Goal: Information Seeking & Learning: Learn about a topic

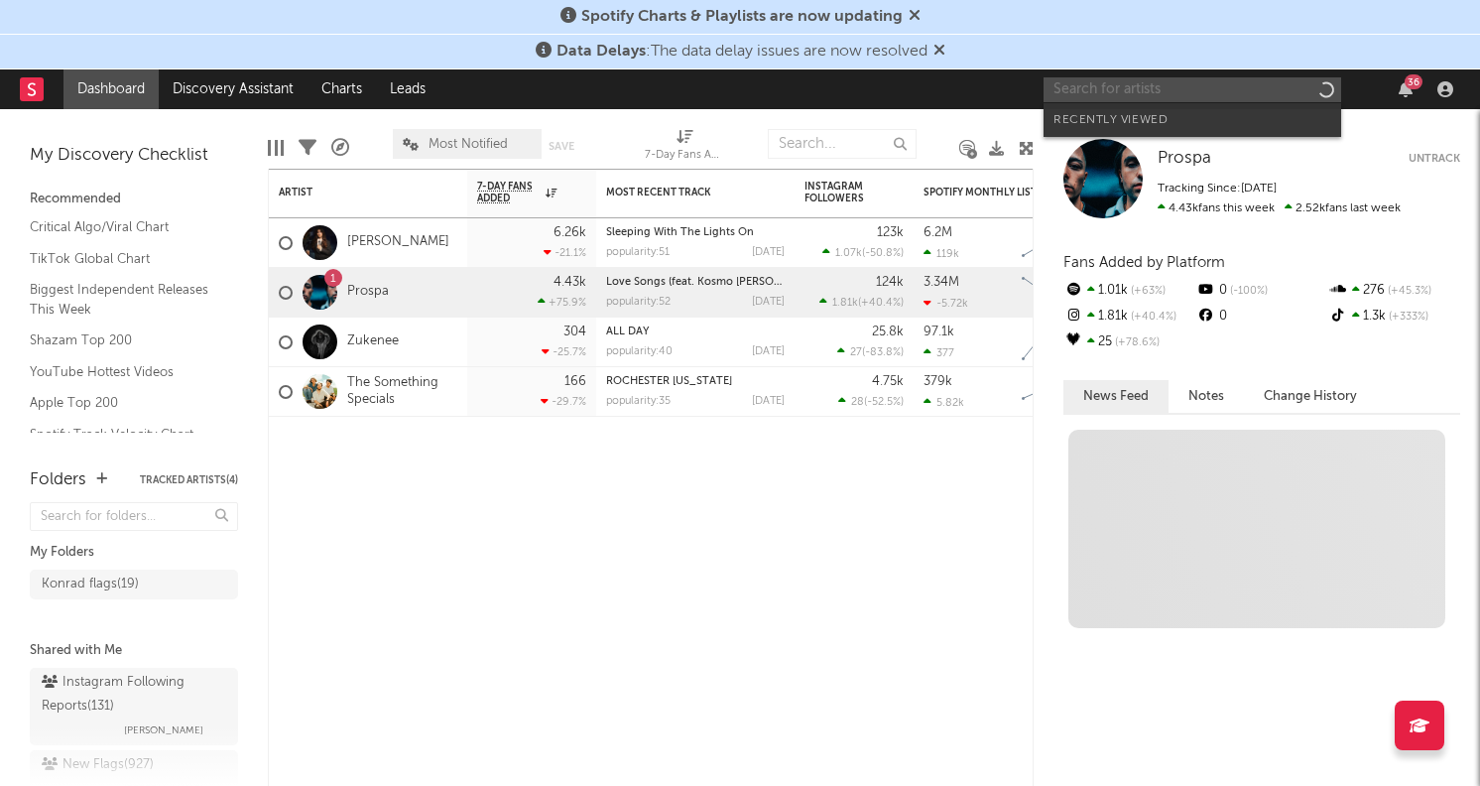
click at [1113, 92] on input "text" at bounding box center [1193, 89] width 298 height 25
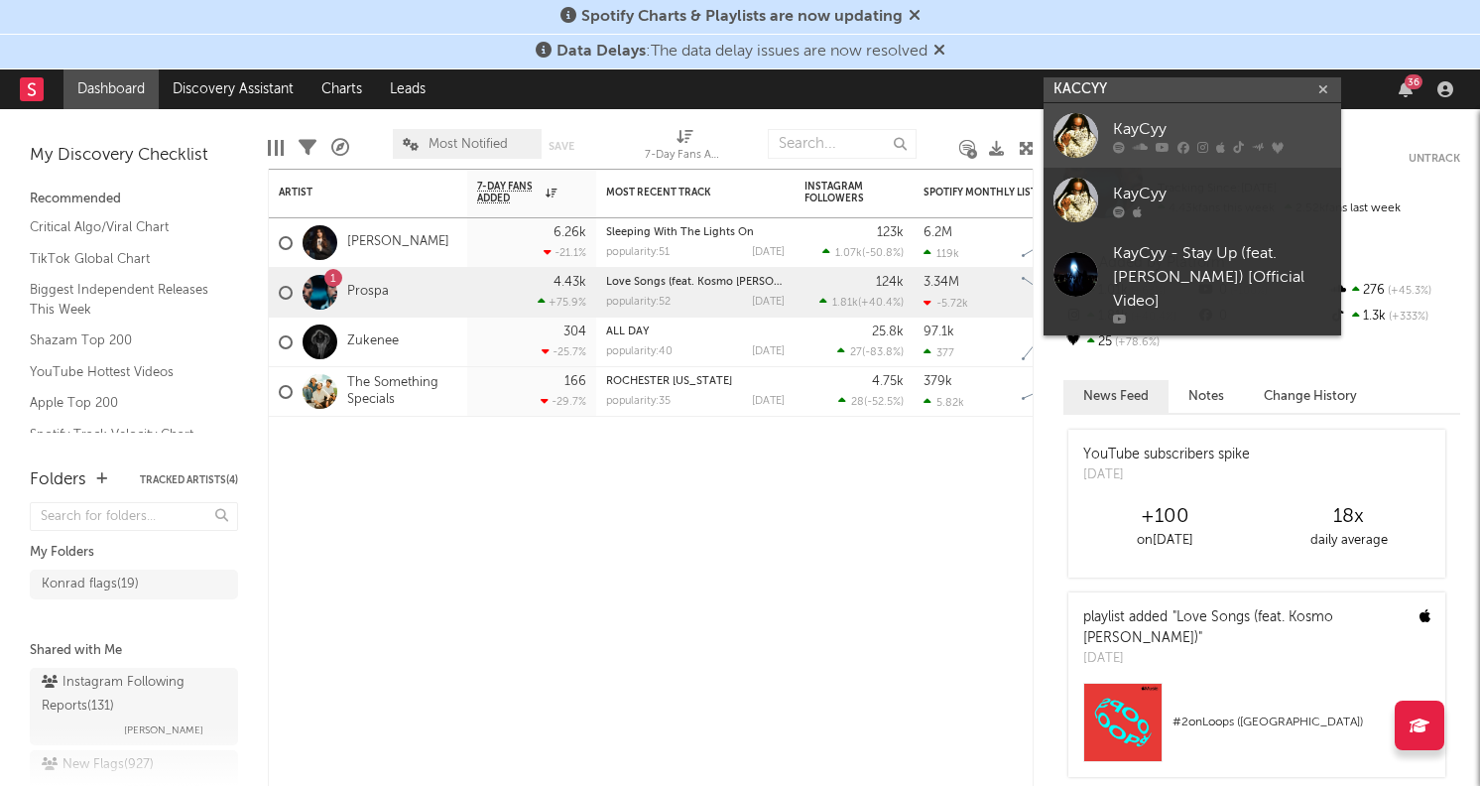
type input "KACCYY"
click at [1190, 126] on div "KayCyy" at bounding box center [1222, 129] width 218 height 24
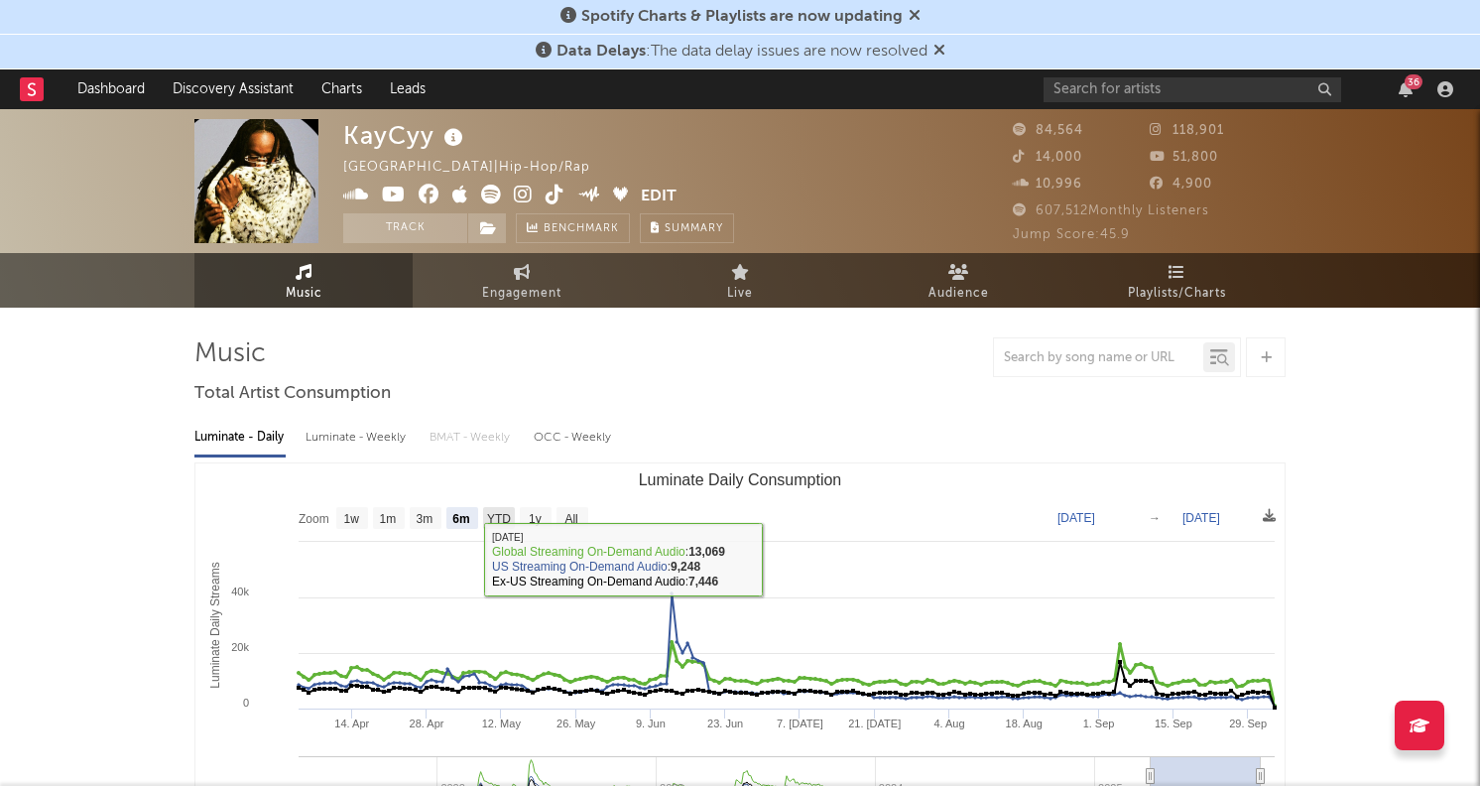
click at [496, 516] on text "YTD" at bounding box center [499, 519] width 24 height 14
select select "YTD"
type input "2025-01-01"
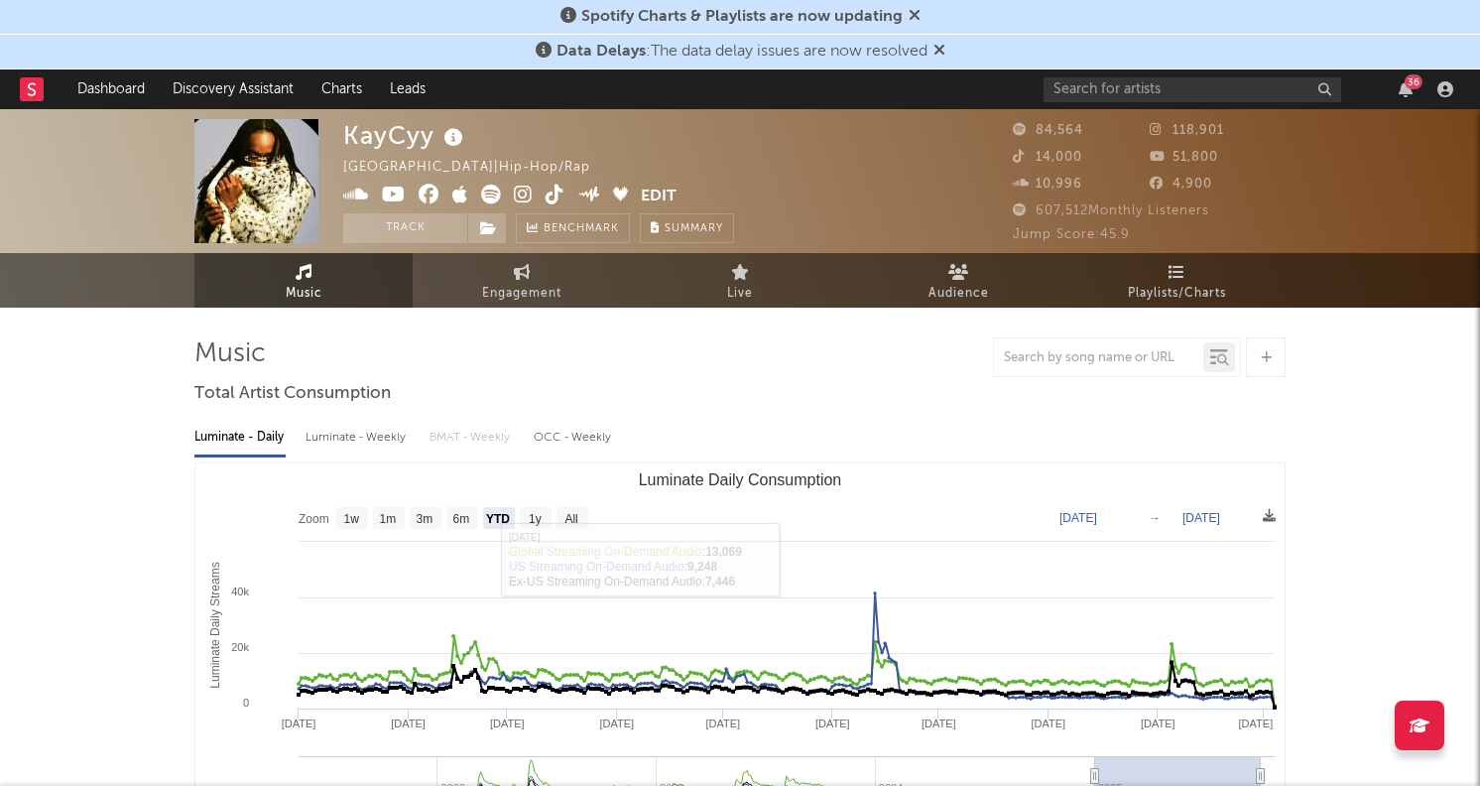
click at [552, 516] on rect "Luminate Daily Consumption" at bounding box center [739, 661] width 1089 height 397
click at [567, 516] on text "All" at bounding box center [571, 519] width 13 height 14
select select "All"
type input "2021-06-06"
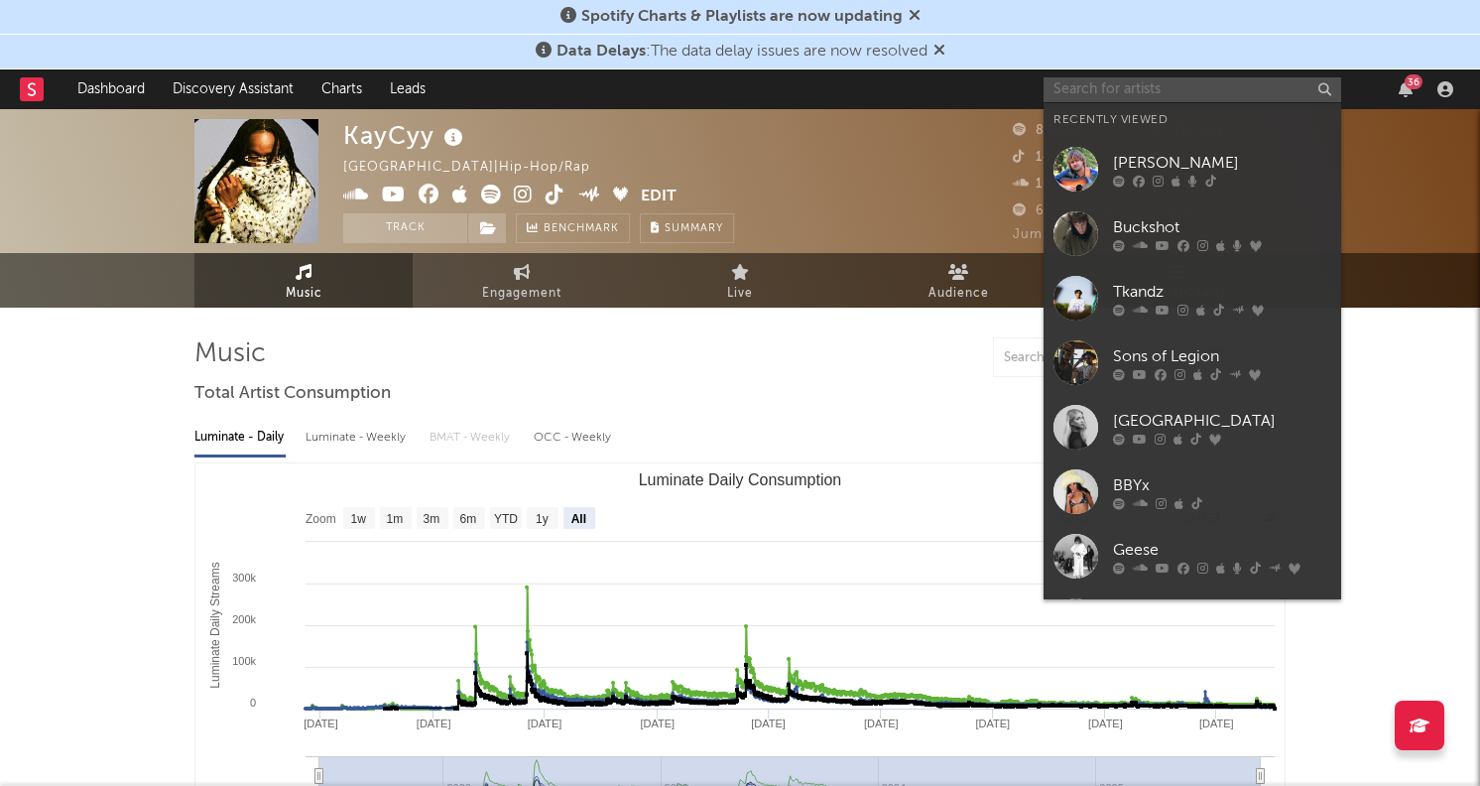
click at [1112, 85] on input "text" at bounding box center [1193, 89] width 298 height 25
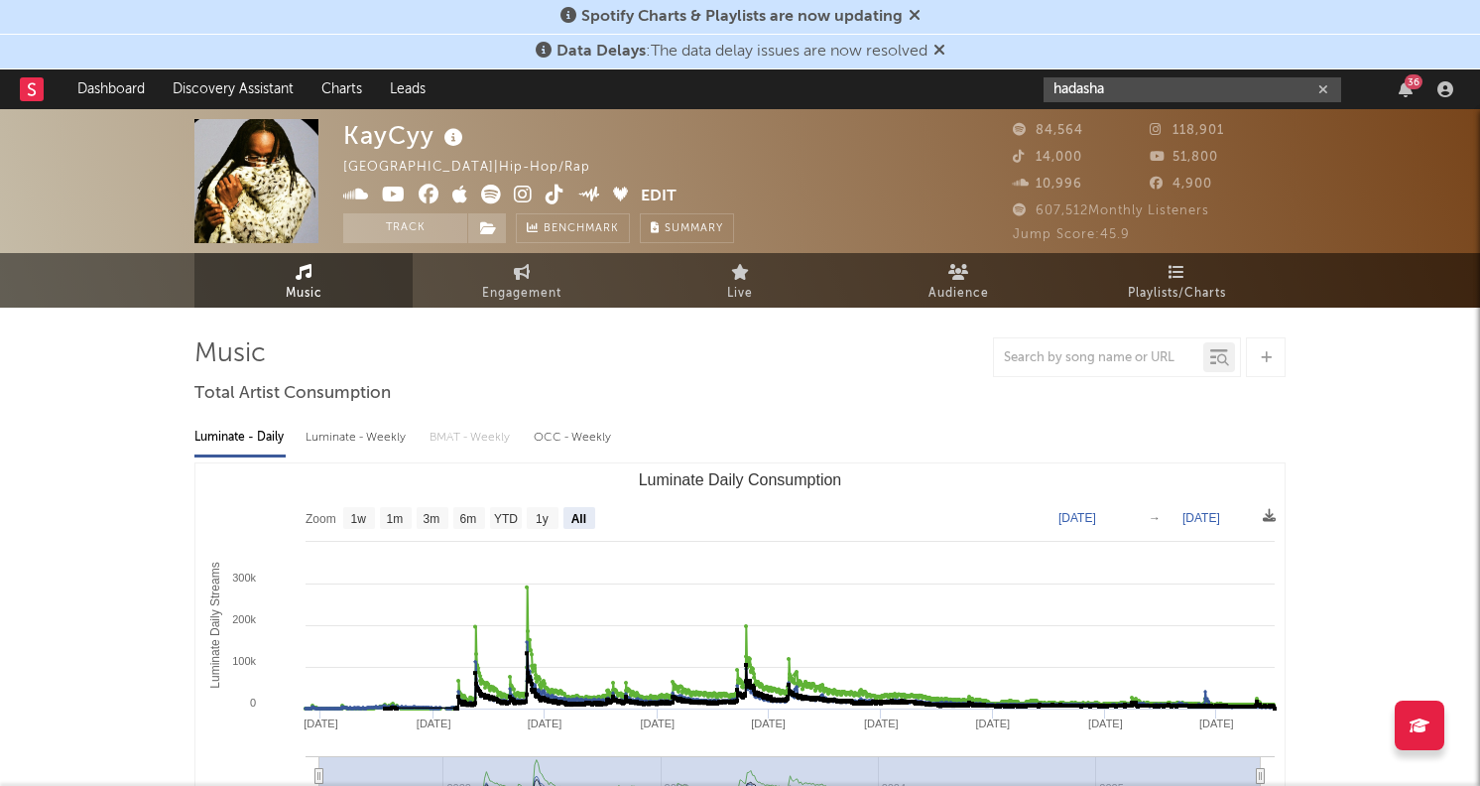
drag, startPoint x: 1137, startPoint y: 84, endPoint x: 968, endPoint y: 64, distance: 169.8
paste input "ttps://www.instagram.com/hadashaaaaaaaa"
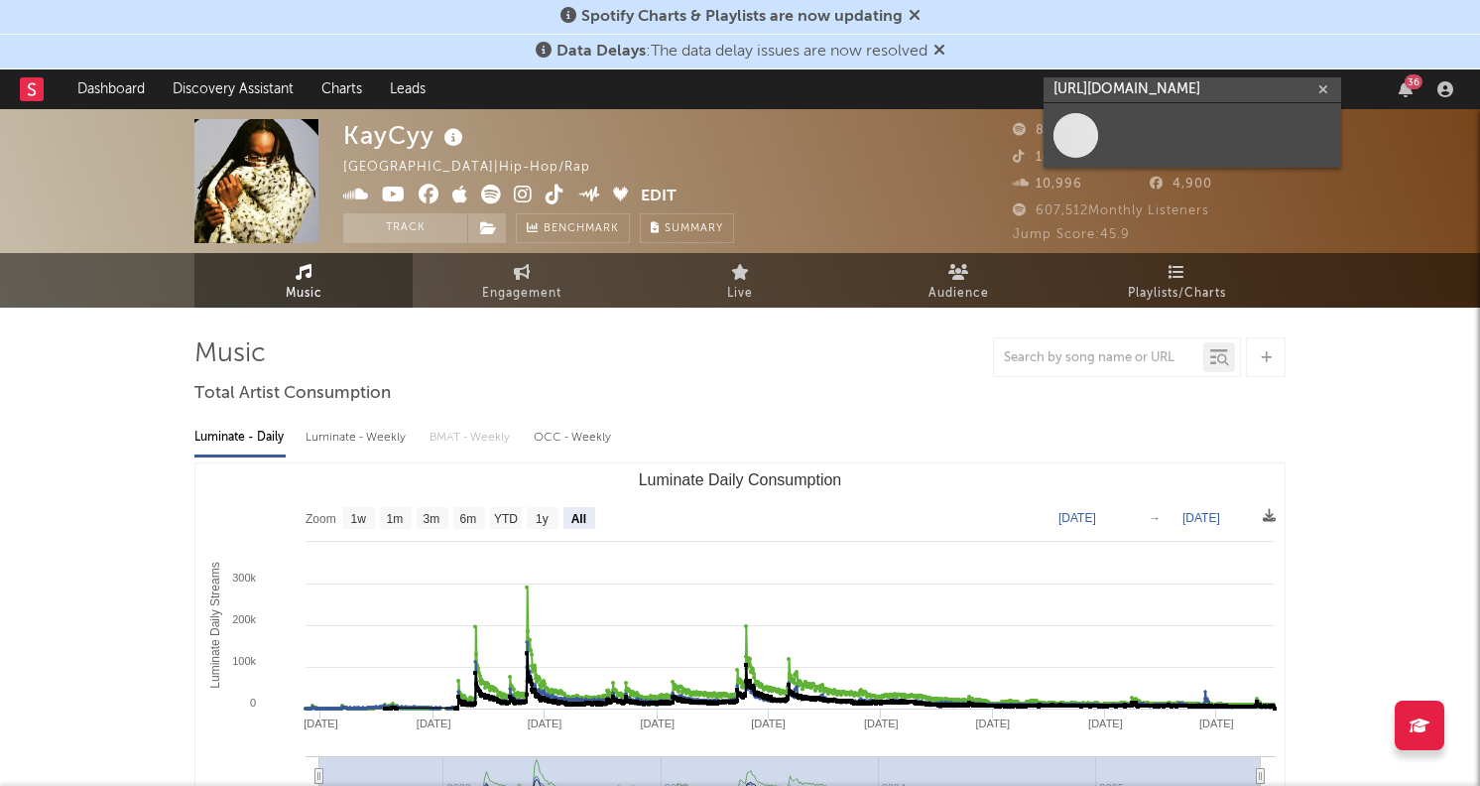
type input "https://www.instagram.com/hadashaaaaaaaaa"
click at [1142, 126] on link at bounding box center [1193, 135] width 298 height 64
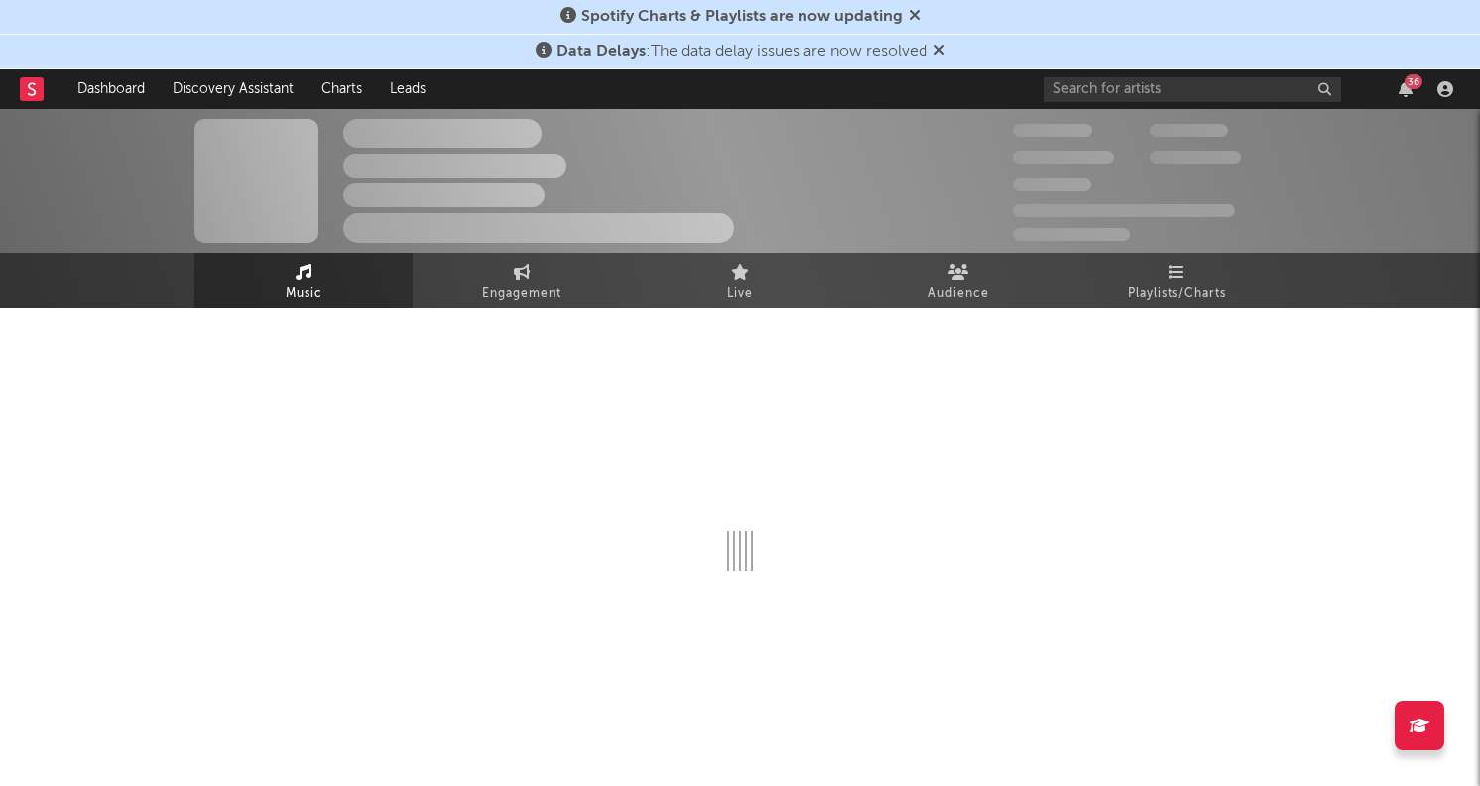
select select "1w"
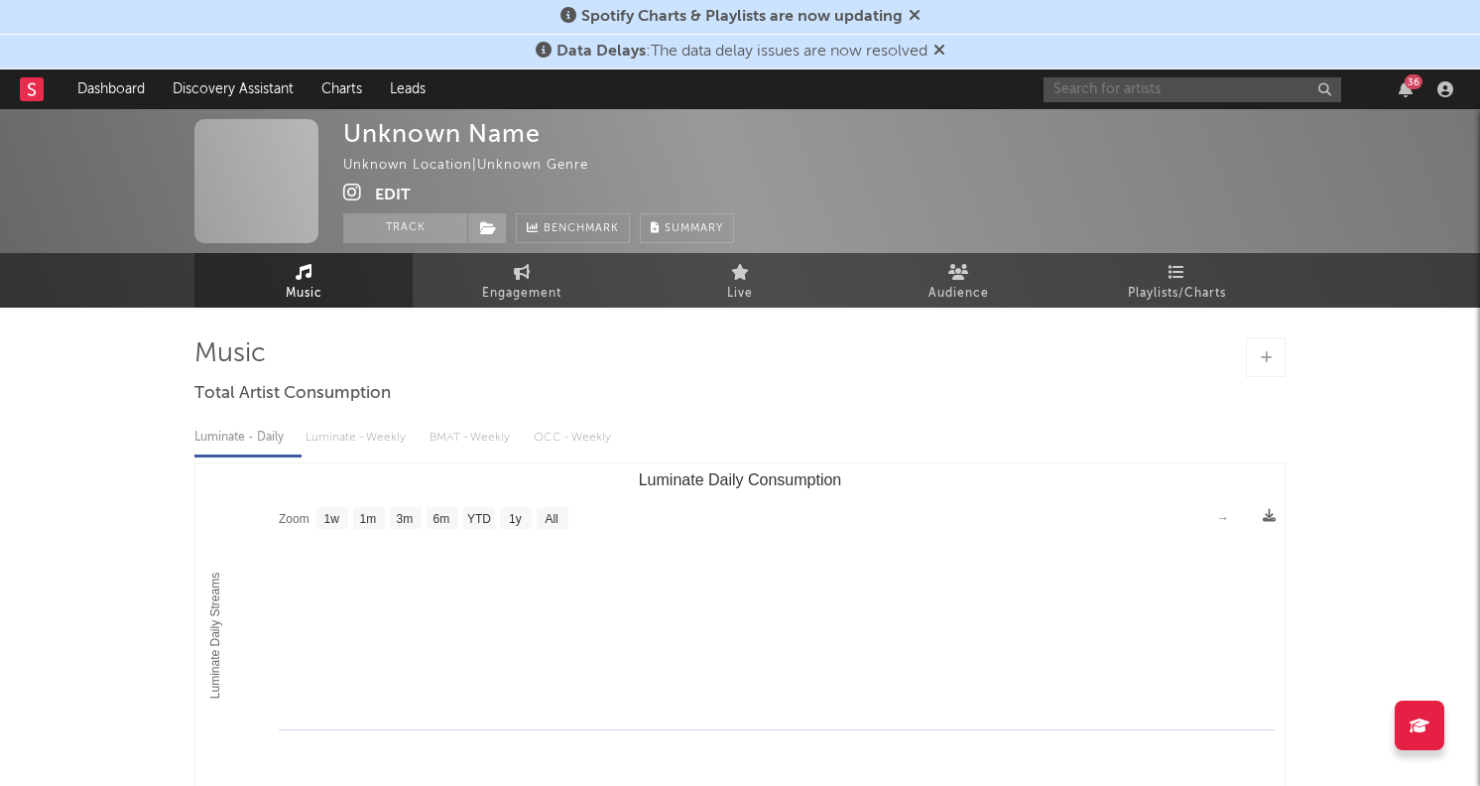
click at [1112, 97] on input "text" at bounding box center [1193, 89] width 298 height 25
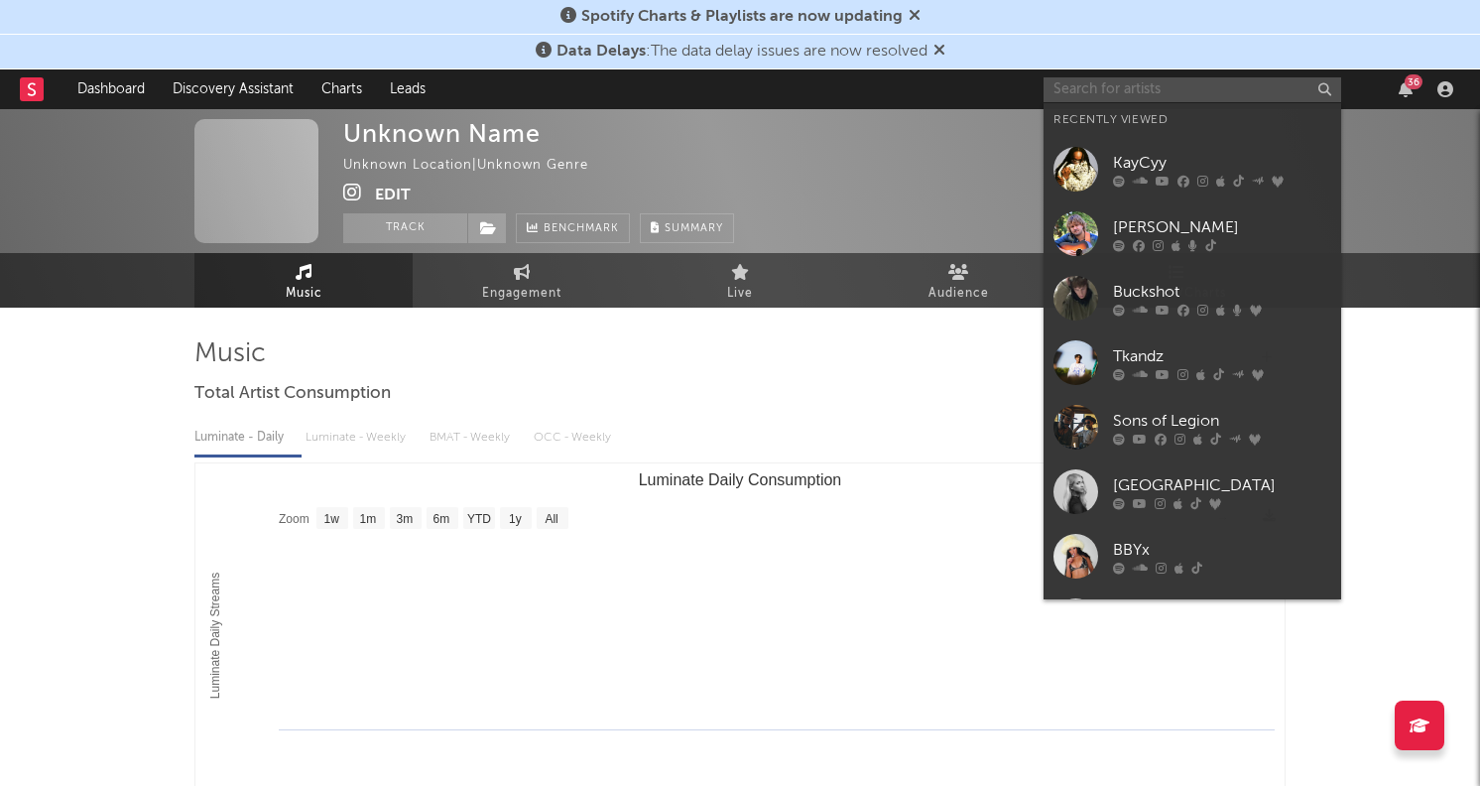
paste input "https://www.instagram.com/hadashaaaaaaaaa"
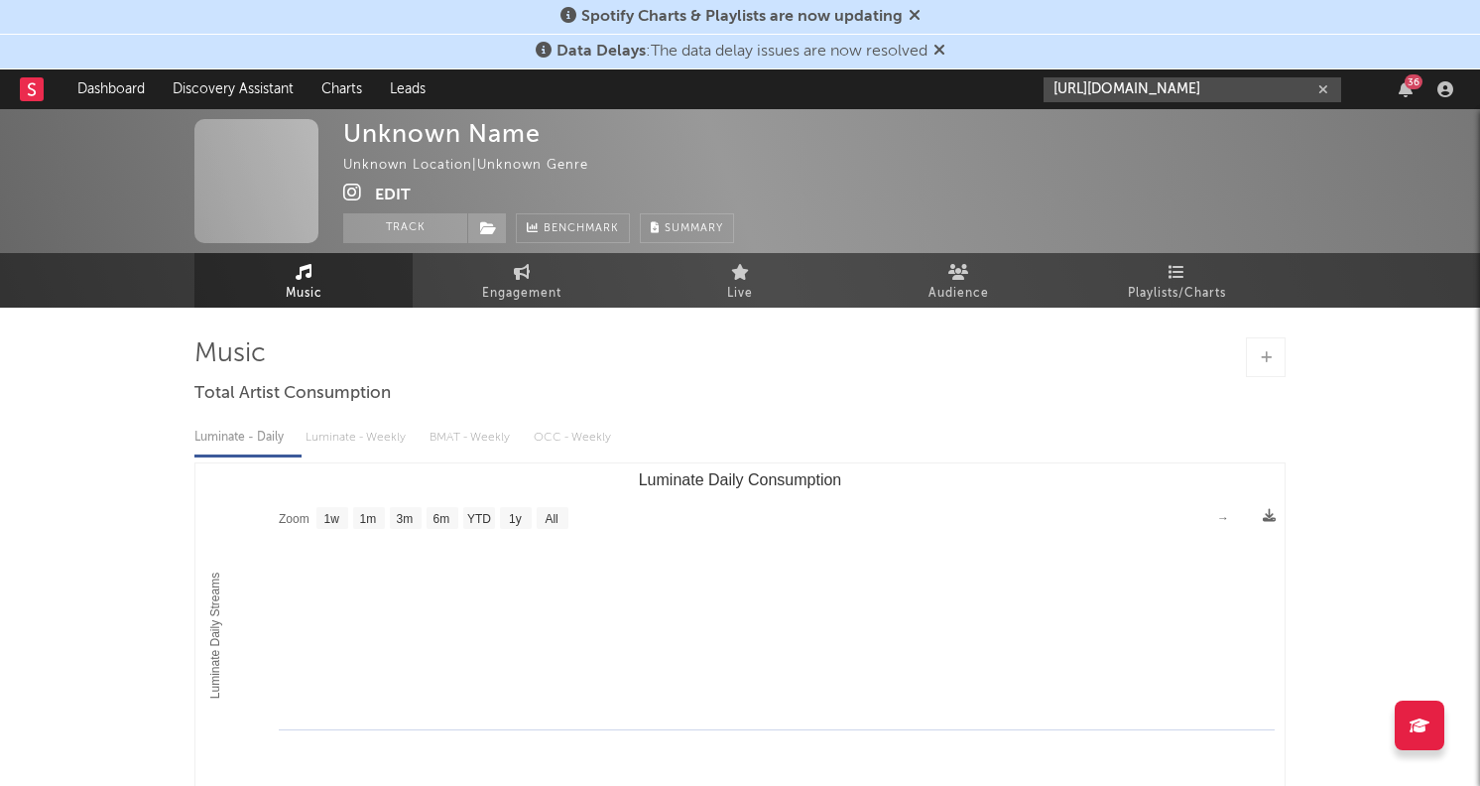
drag, startPoint x: 1079, startPoint y: 91, endPoint x: 976, endPoint y: 89, distance: 103.2
click at [976, 89] on nav "Dashboard Discovery Assistant Charts Leads https://www.instagram.com/hadashaaaa…" at bounding box center [740, 89] width 1480 height 40
click at [1228, 90] on input "https://www.instagram.com/hadashaaaaaaaaa" at bounding box center [1193, 89] width 298 height 25
type input "https://www.instagram.com/hadashaaaaaaaaa"
click at [346, 196] on icon at bounding box center [352, 193] width 19 height 20
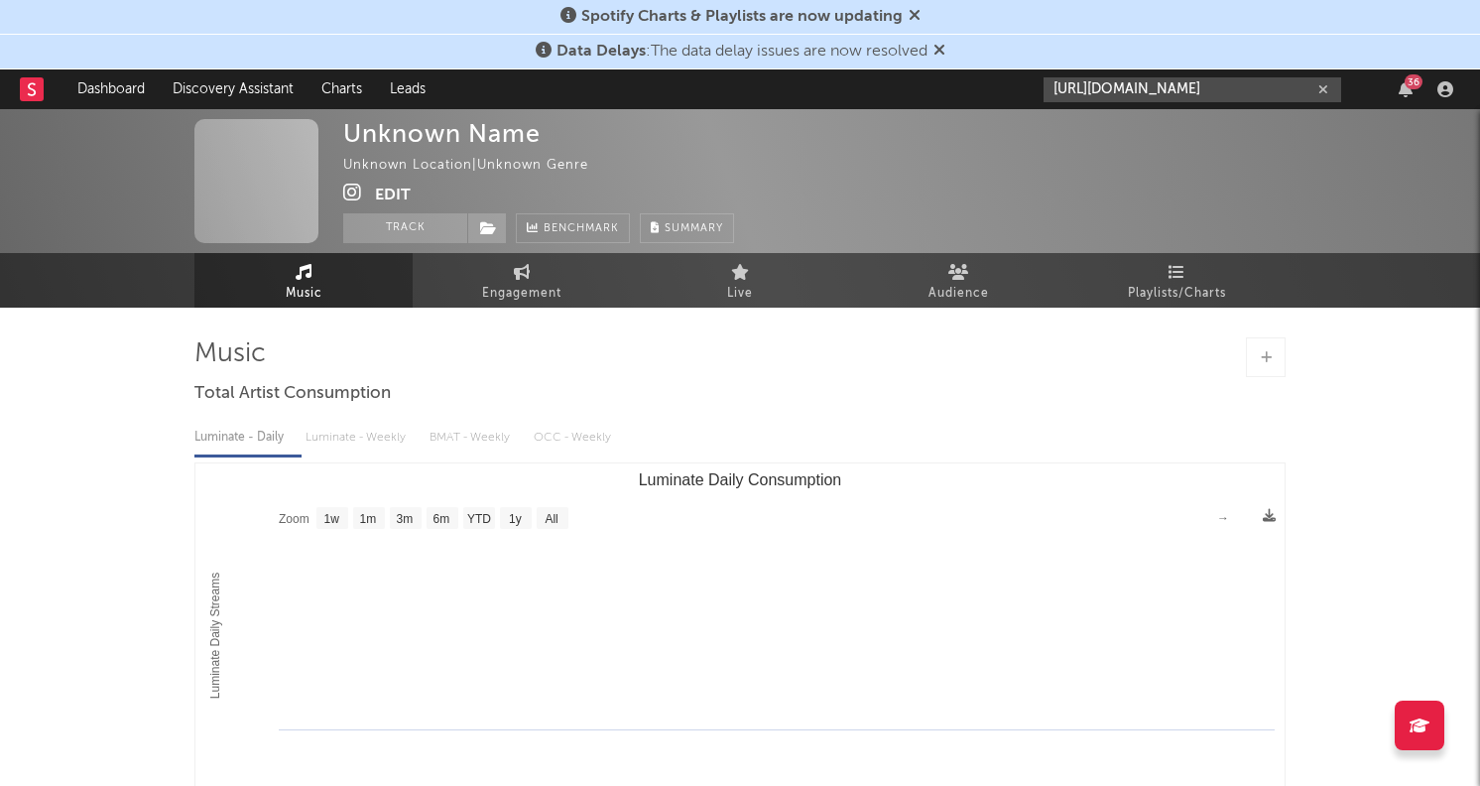
click at [1113, 90] on input "https://www.instagram.com/hadashaaaaaaaaa" at bounding box center [1193, 89] width 298 height 25
click at [390, 195] on button "Edit" at bounding box center [393, 195] width 36 height 25
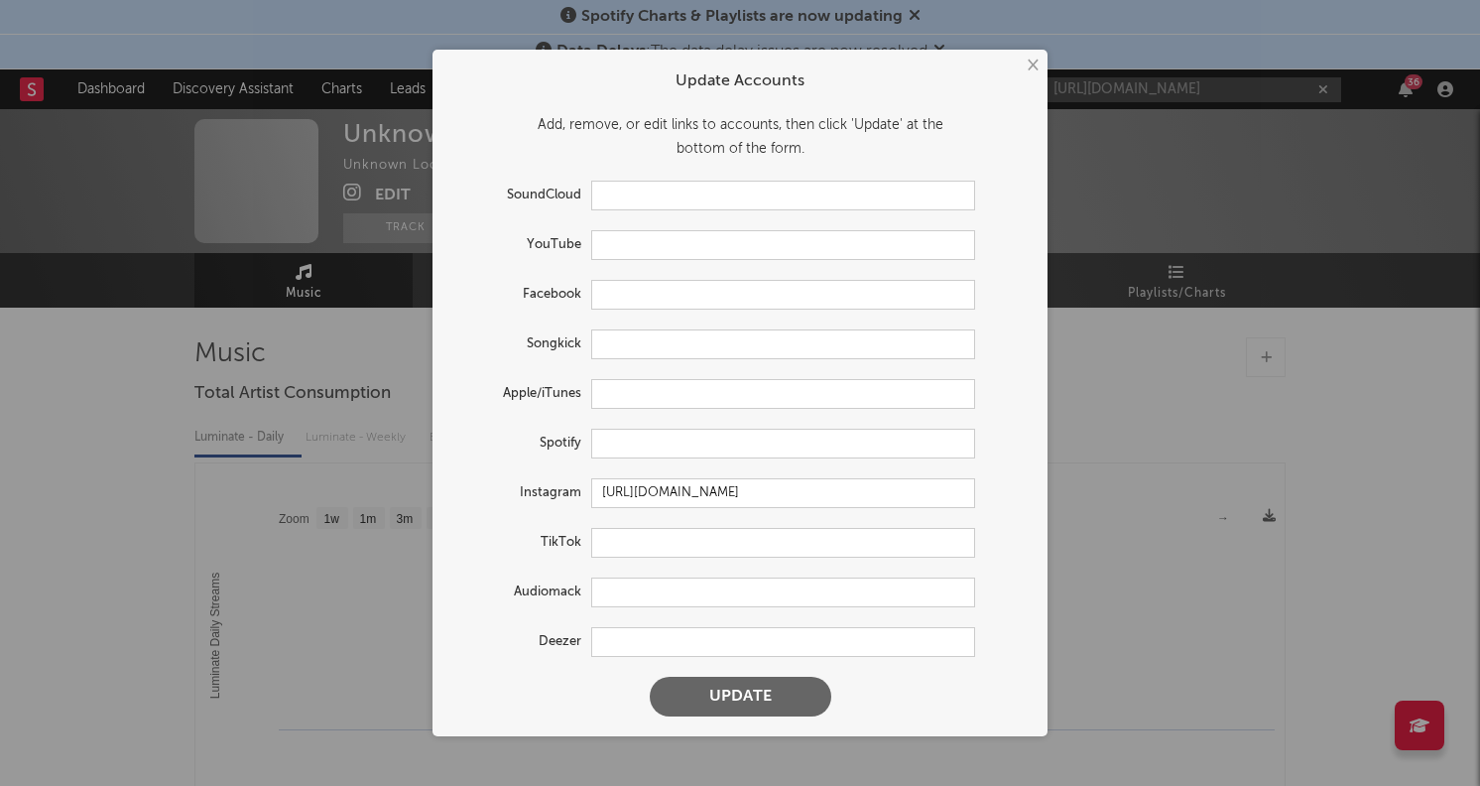
click at [697, 689] on button "Update" at bounding box center [741, 697] width 182 height 40
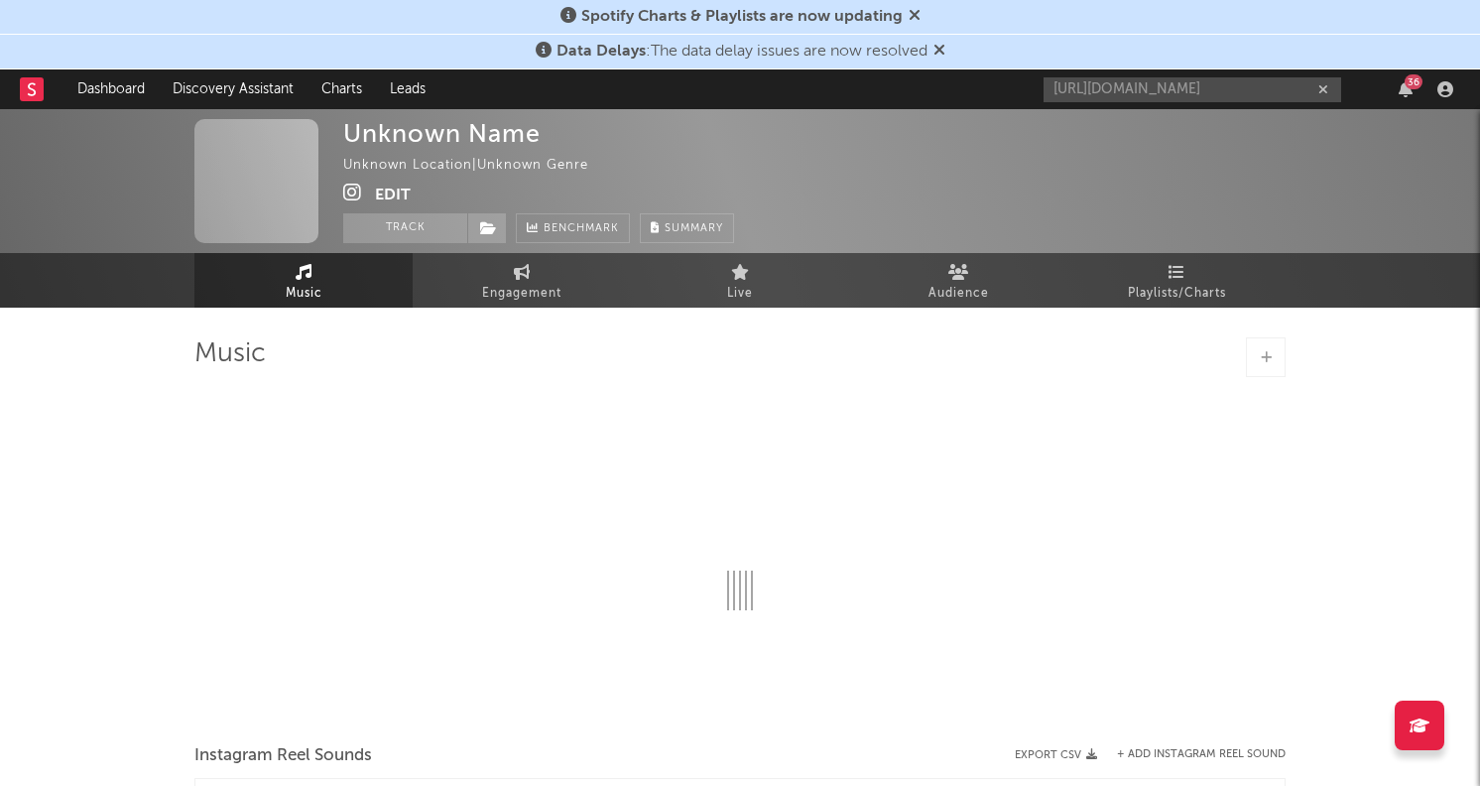
select select "1w"
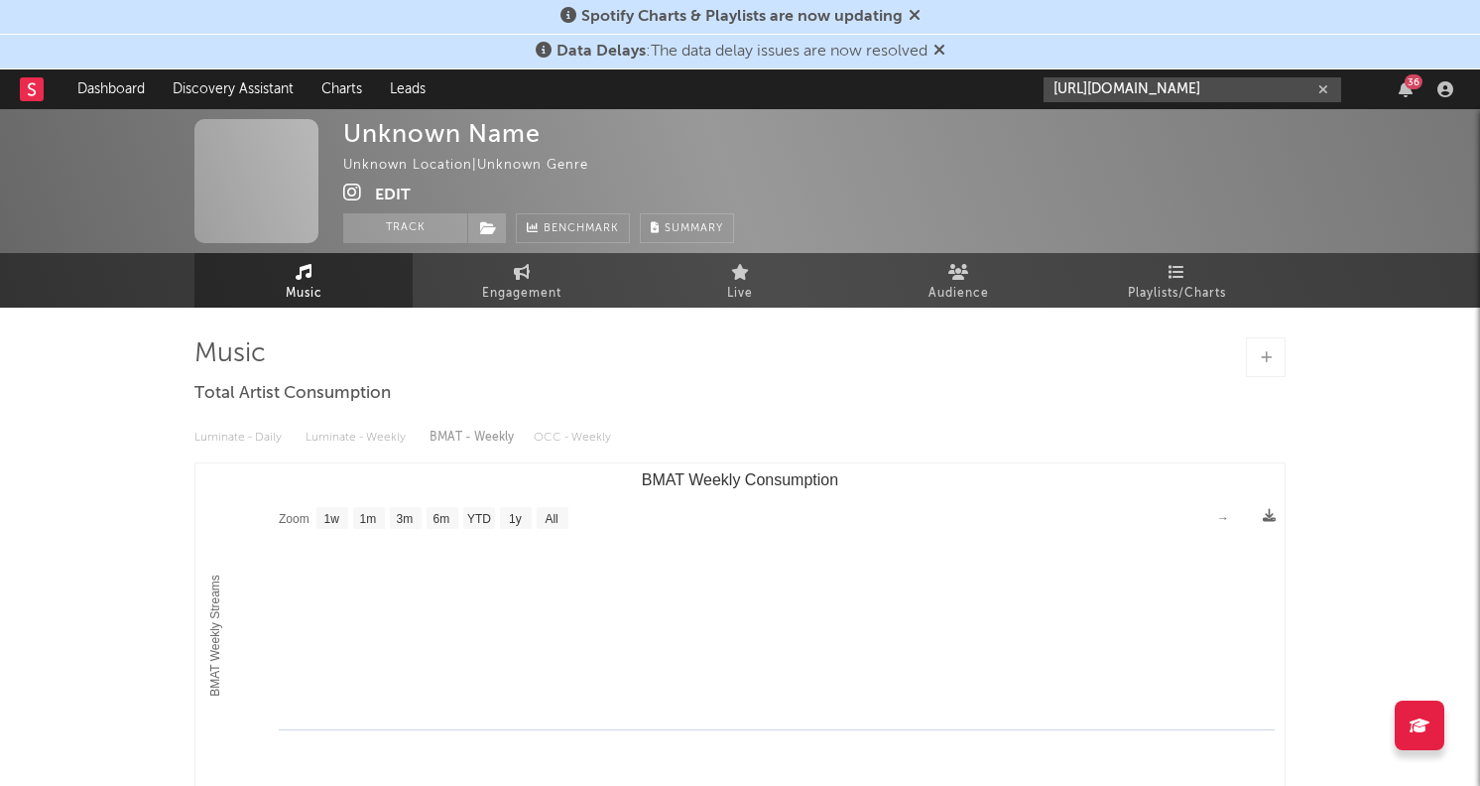
click at [1128, 83] on input "https://www.instagram.com/hadashaaaaaaaaa" at bounding box center [1193, 89] width 298 height 25
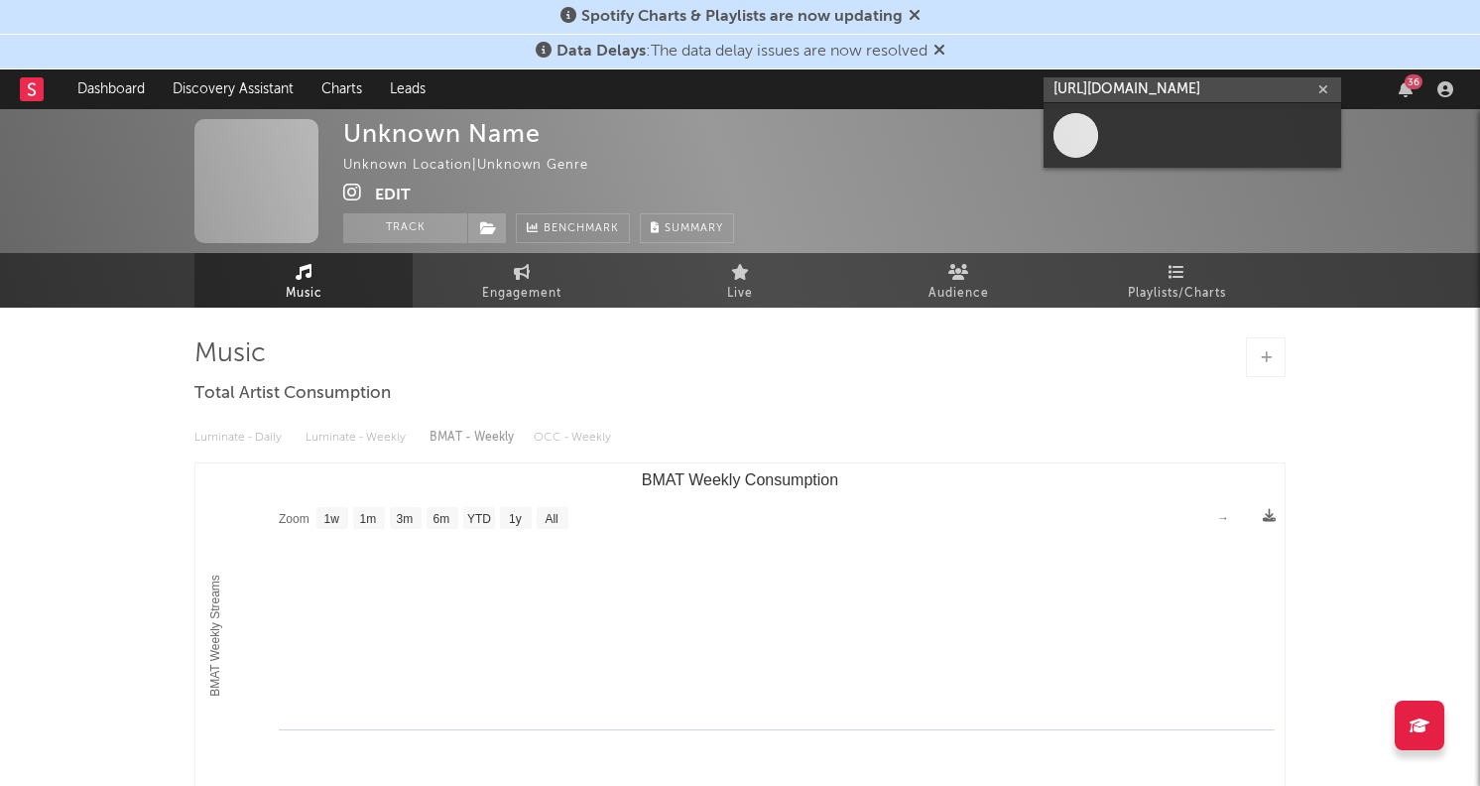
click at [1128, 81] on input "https://www.instagram.com/hadashaaaaaaaaa" at bounding box center [1193, 89] width 298 height 25
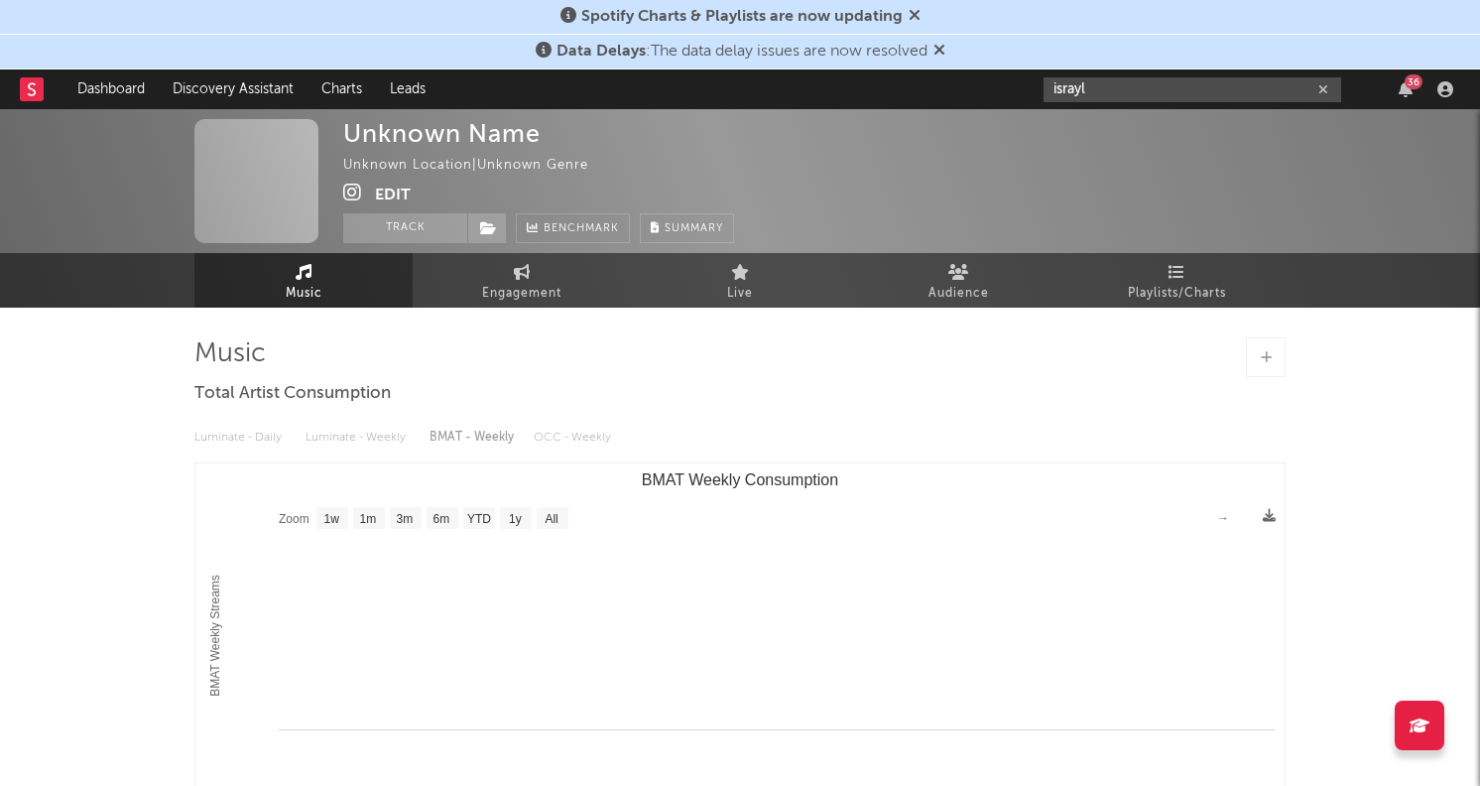
click at [1124, 83] on input "israyl" at bounding box center [1193, 89] width 298 height 25
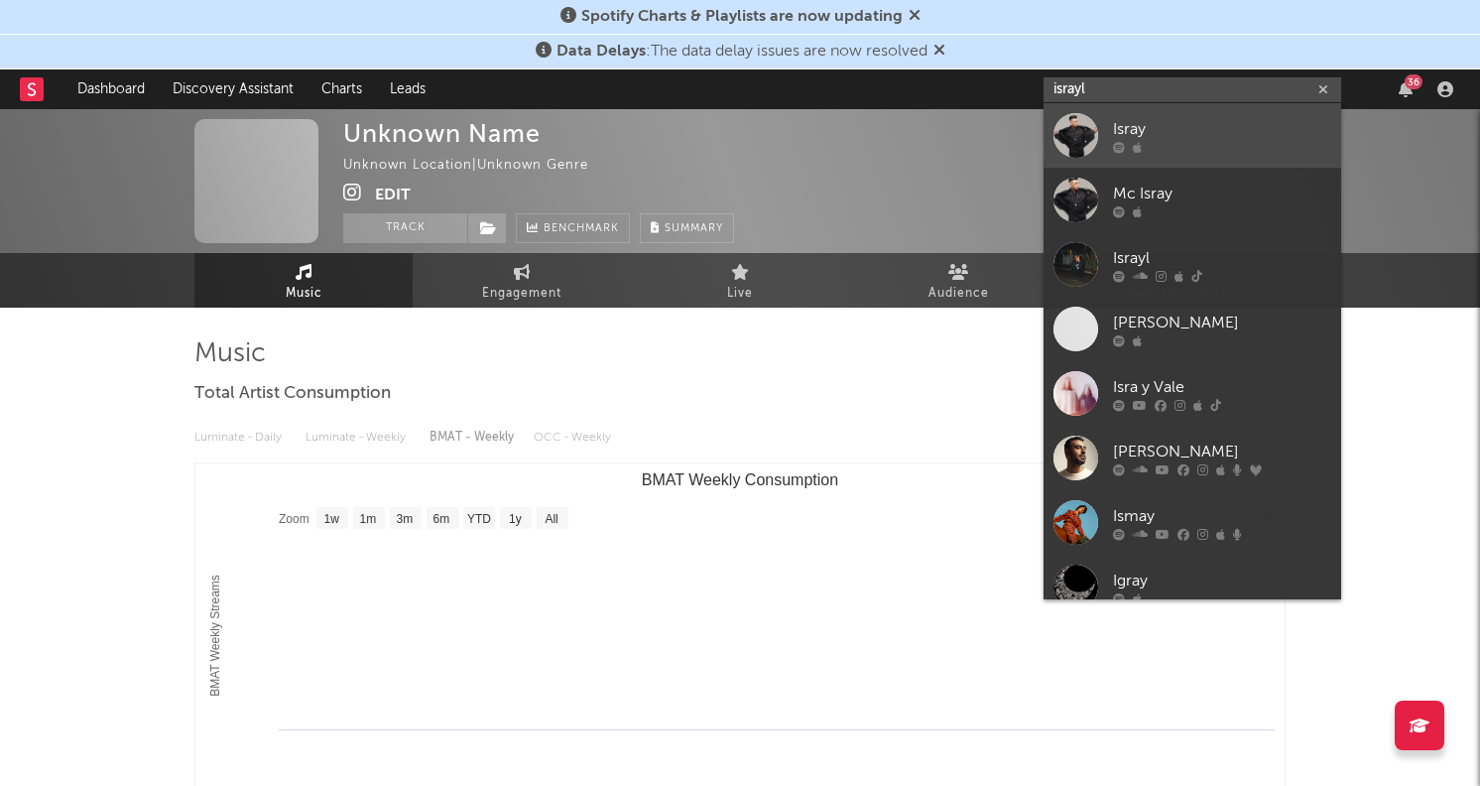
type input "israyl"
click at [1134, 119] on div "Isray" at bounding box center [1222, 129] width 218 height 24
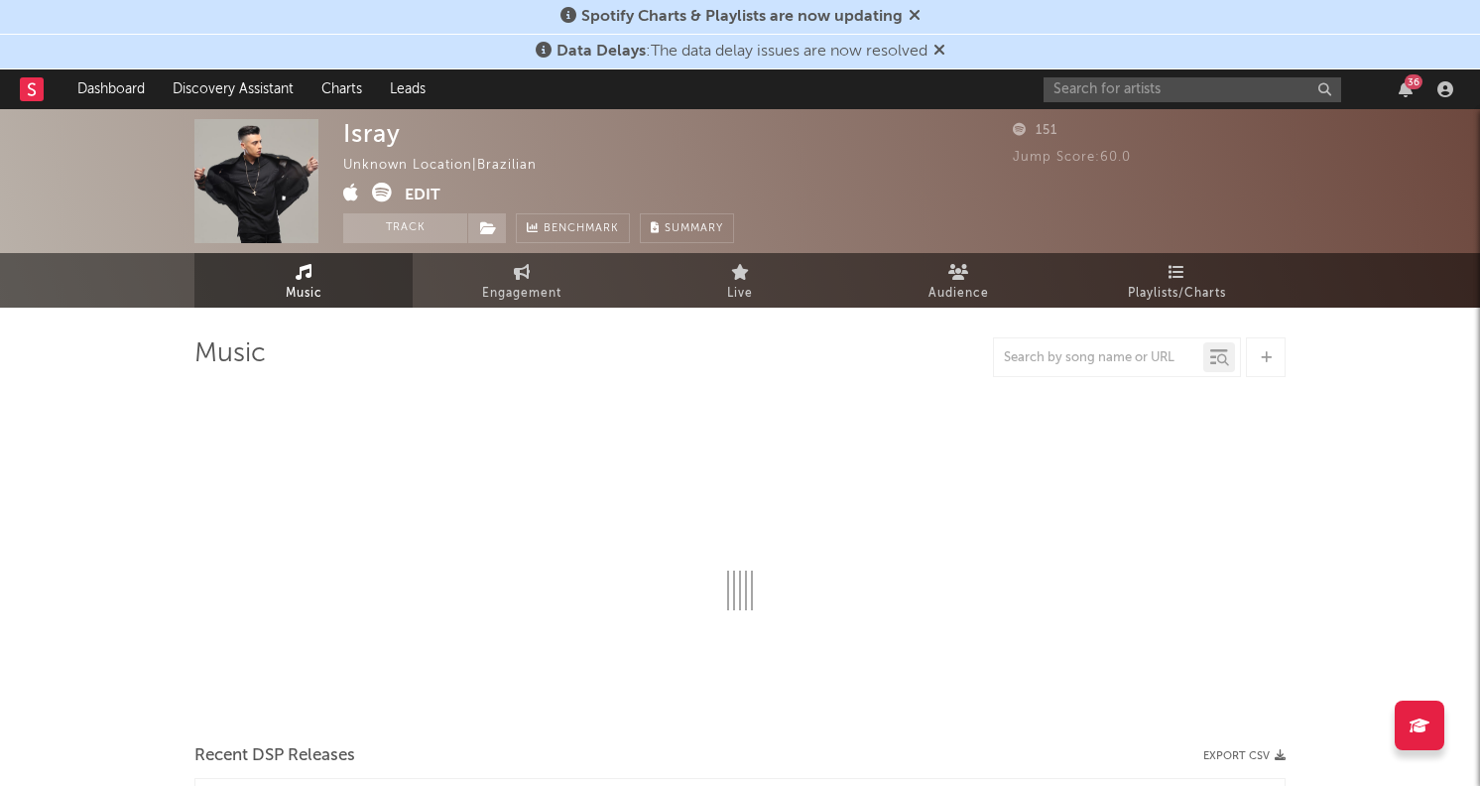
select select "1w"
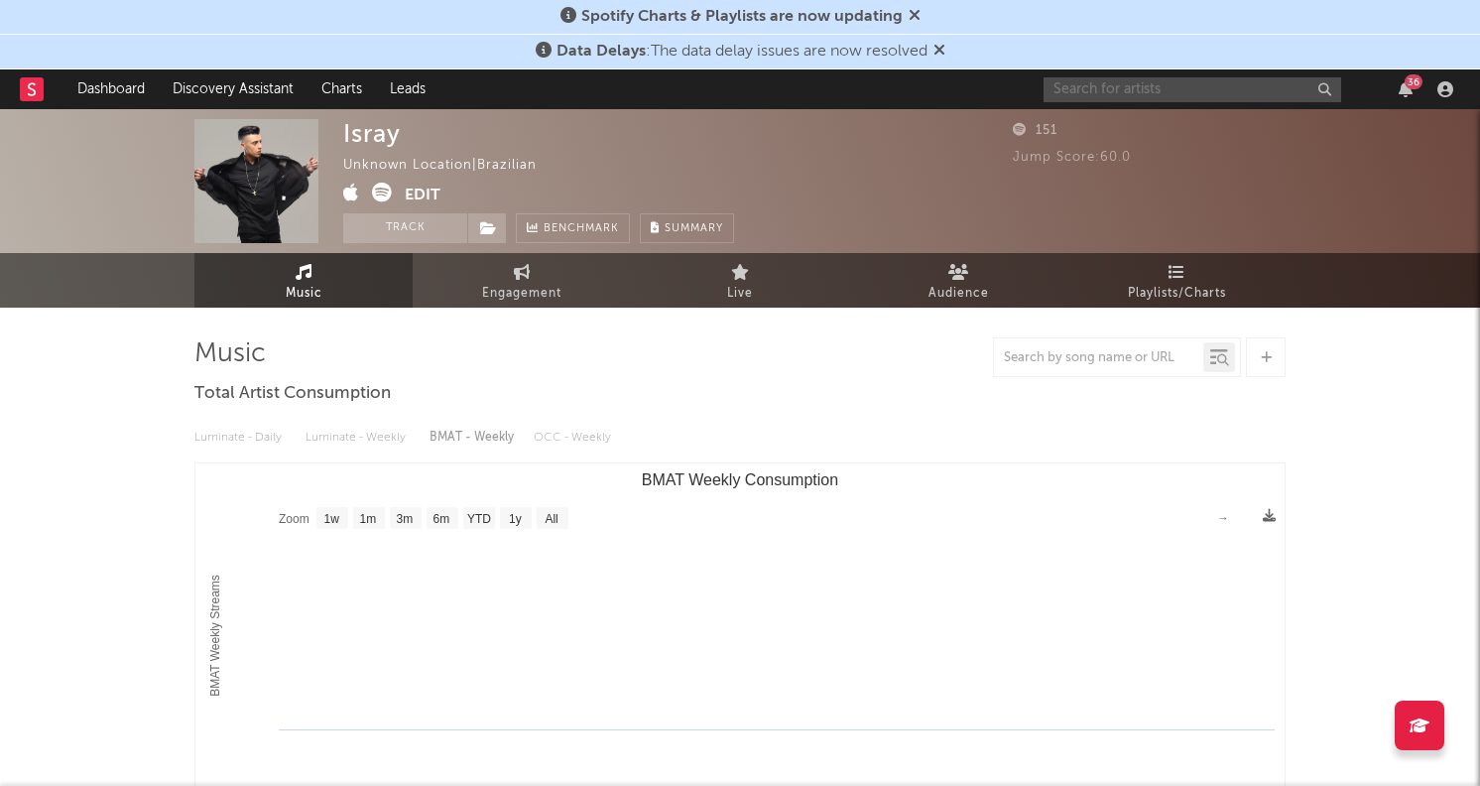
click at [1135, 93] on input "text" at bounding box center [1193, 89] width 298 height 25
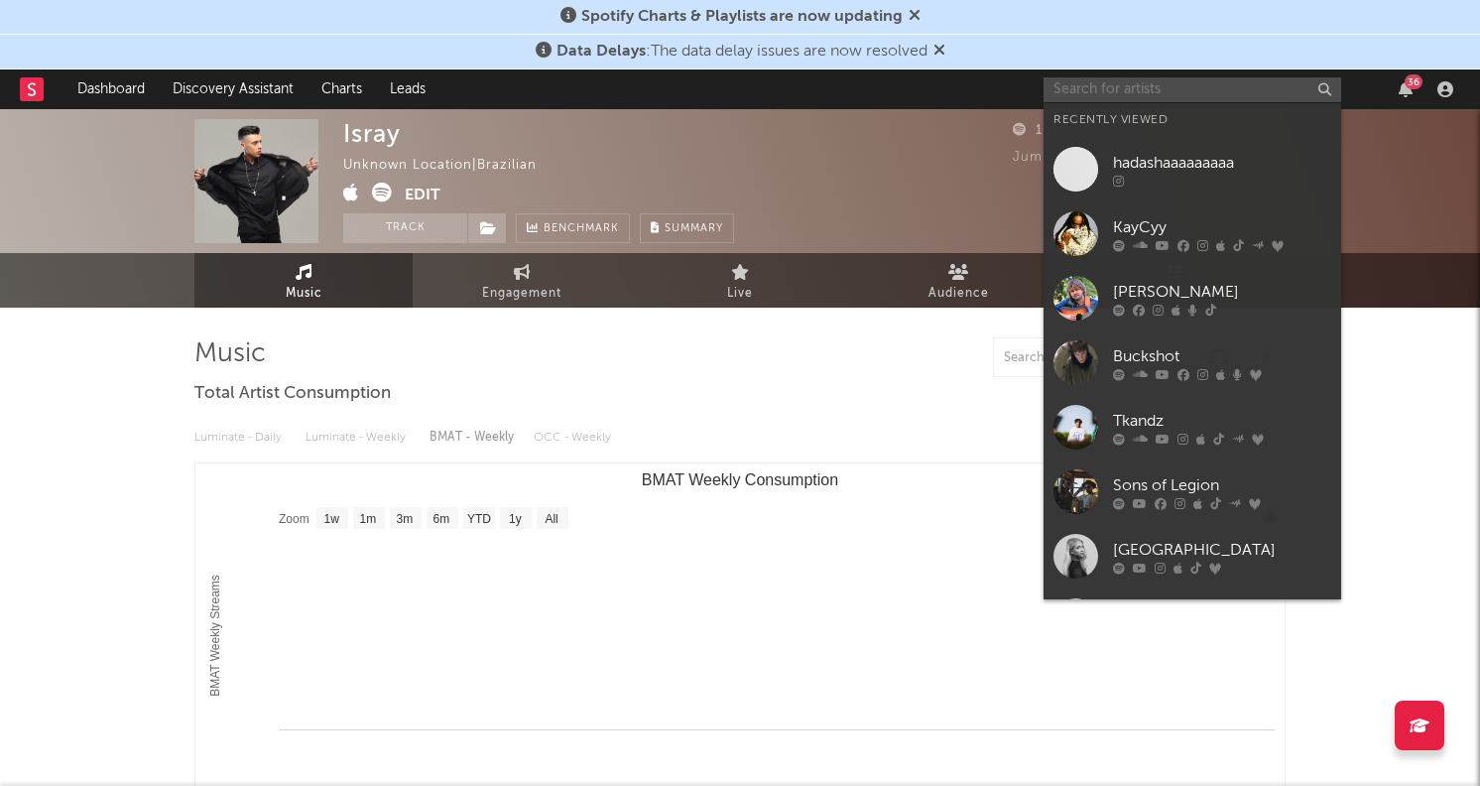
paste input "https://www.instagram.com/izzyizzyizzy_027"
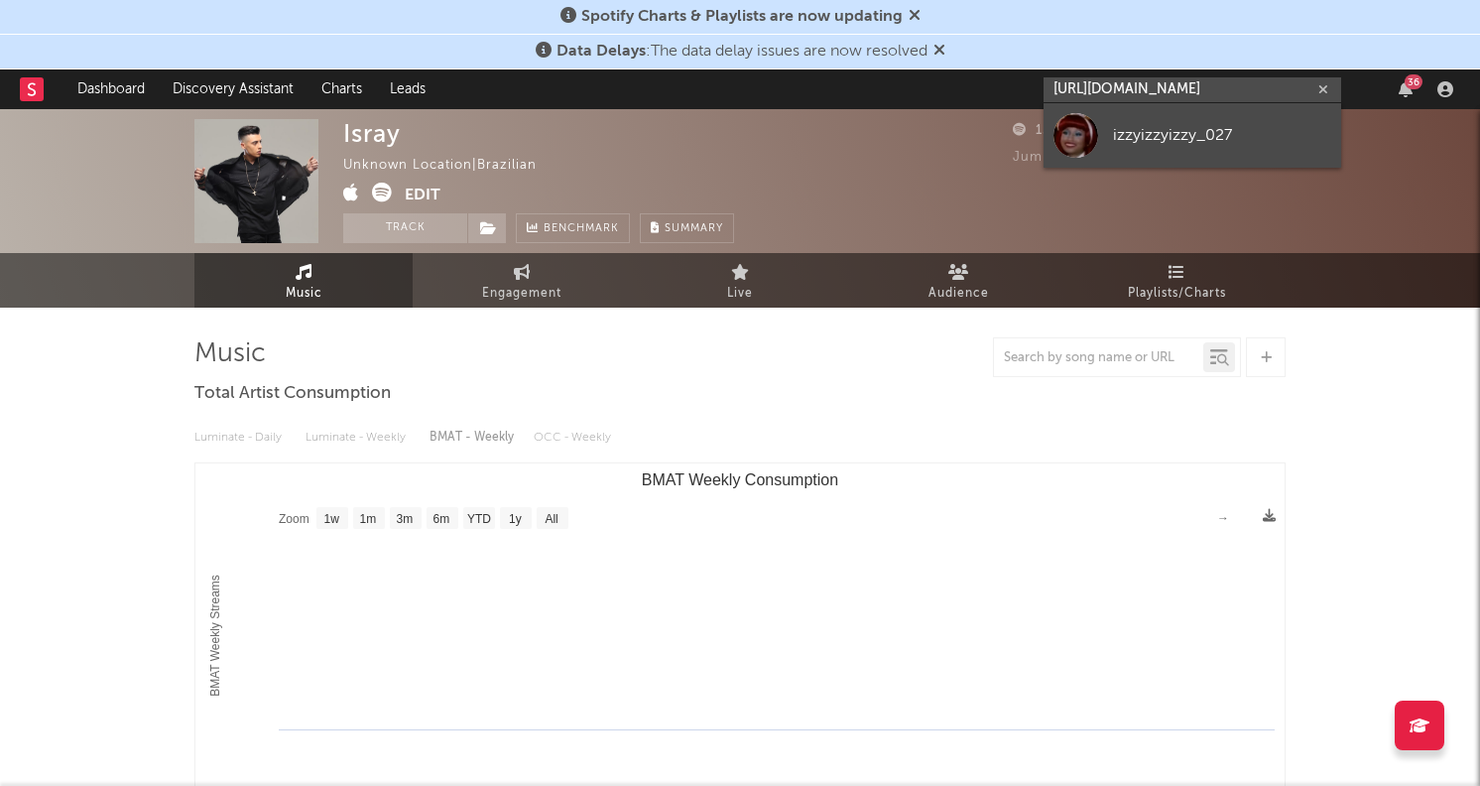
type input "https://www.instagram.com/izzyizzyizzy_027"
click at [1125, 144] on div "izzyizzyizzy_027" at bounding box center [1222, 135] width 218 height 24
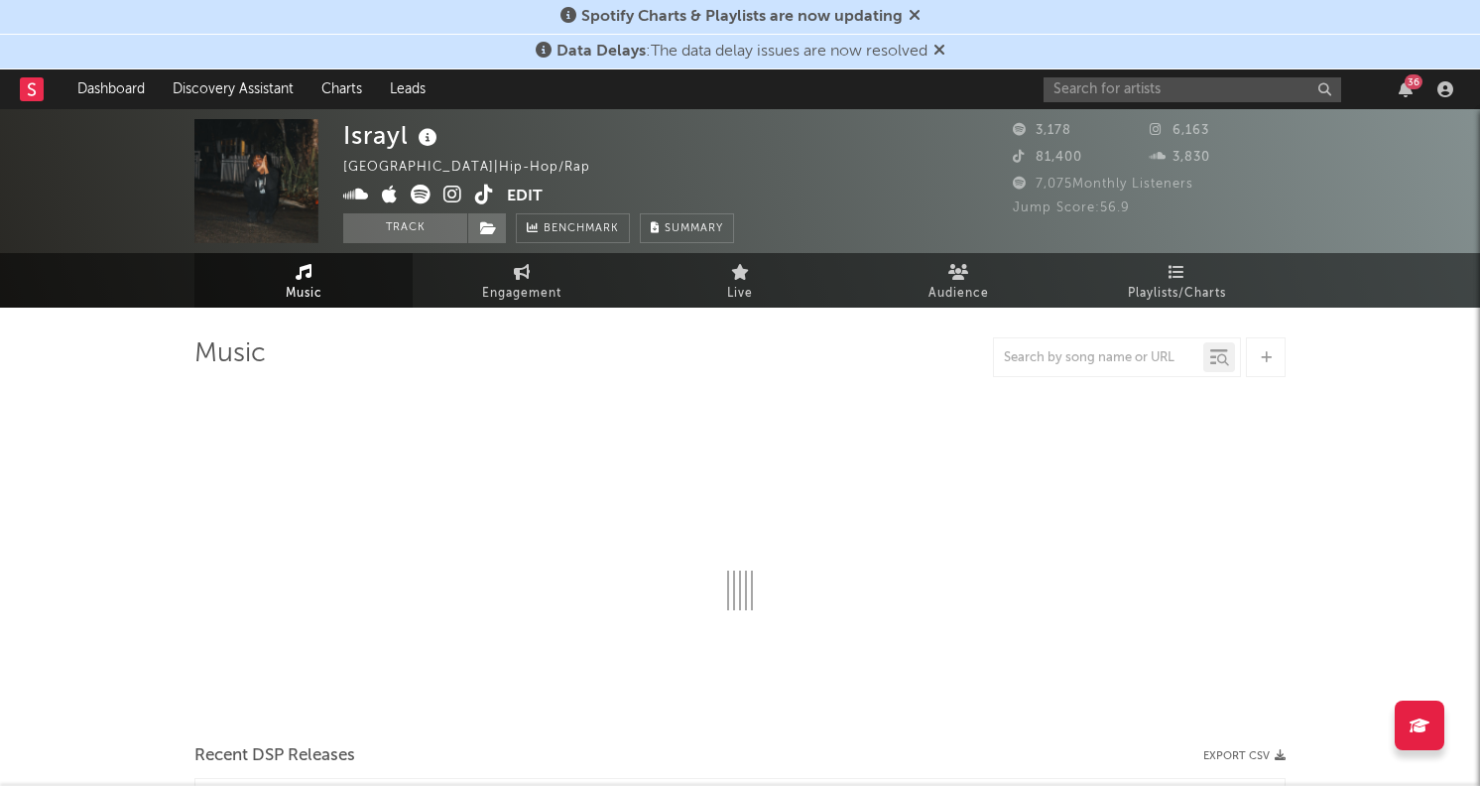
select select "6m"
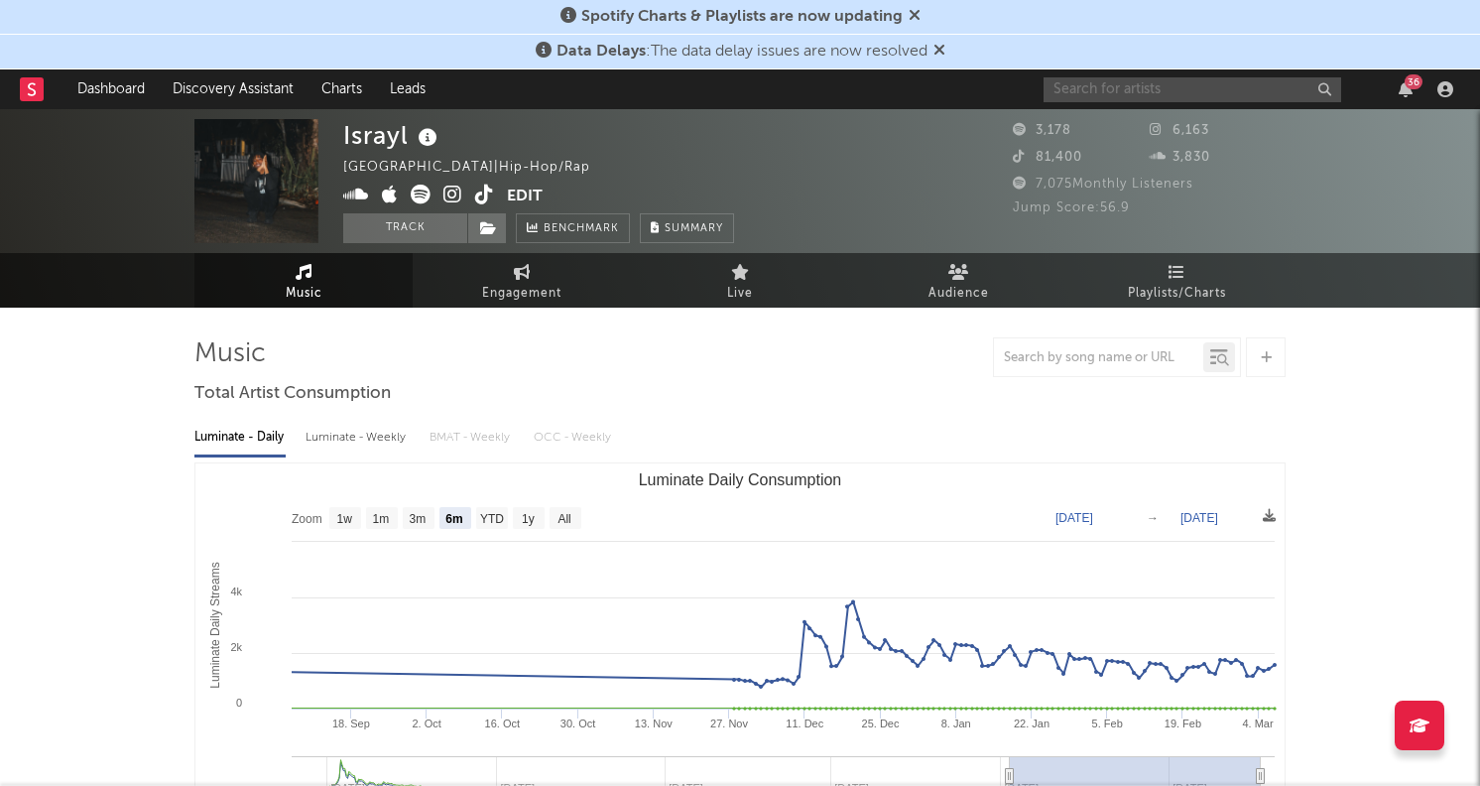
click at [1135, 78] on input "text" at bounding box center [1193, 89] width 298 height 25
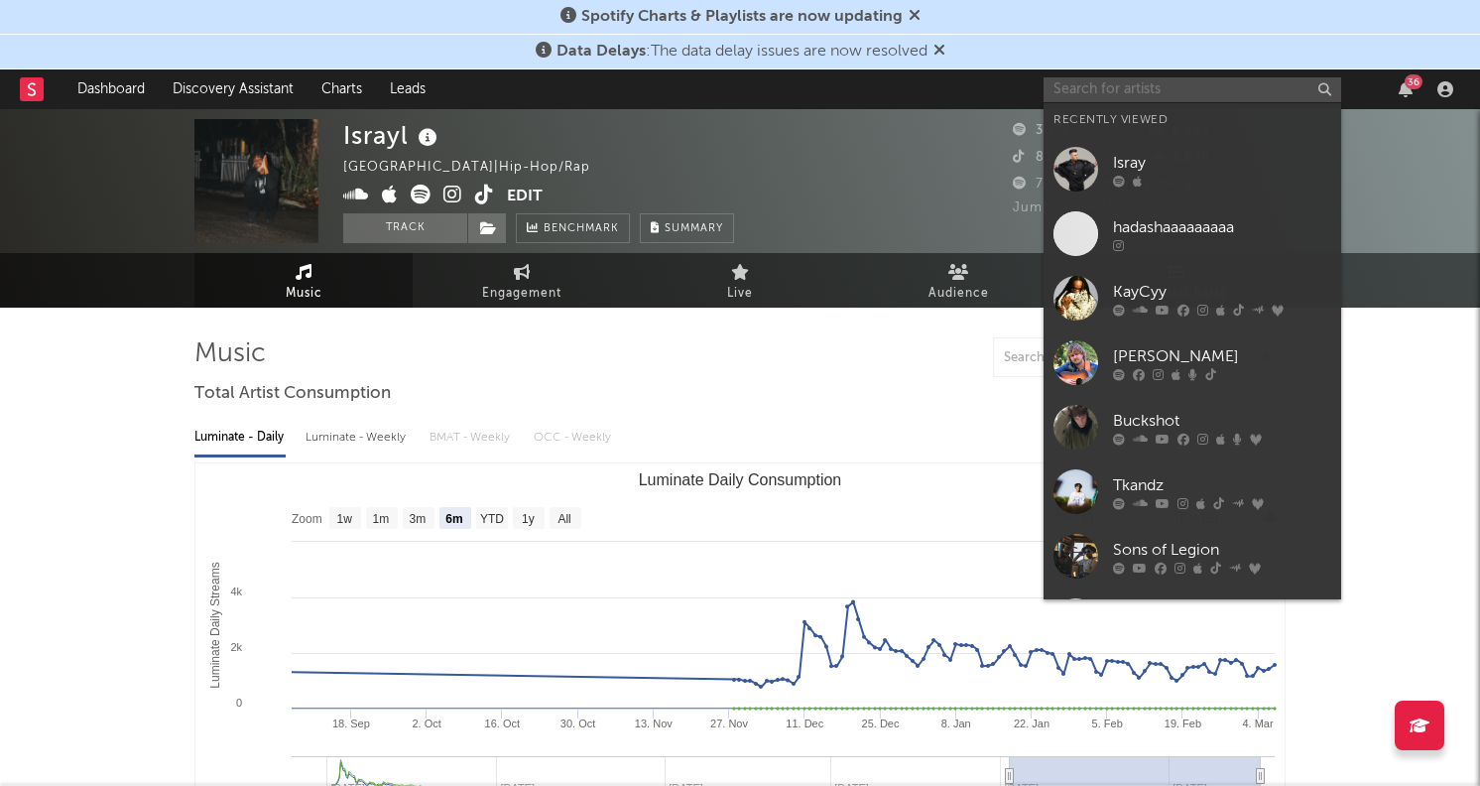
paste input "https://www.instagram.com/johncarlmusic"
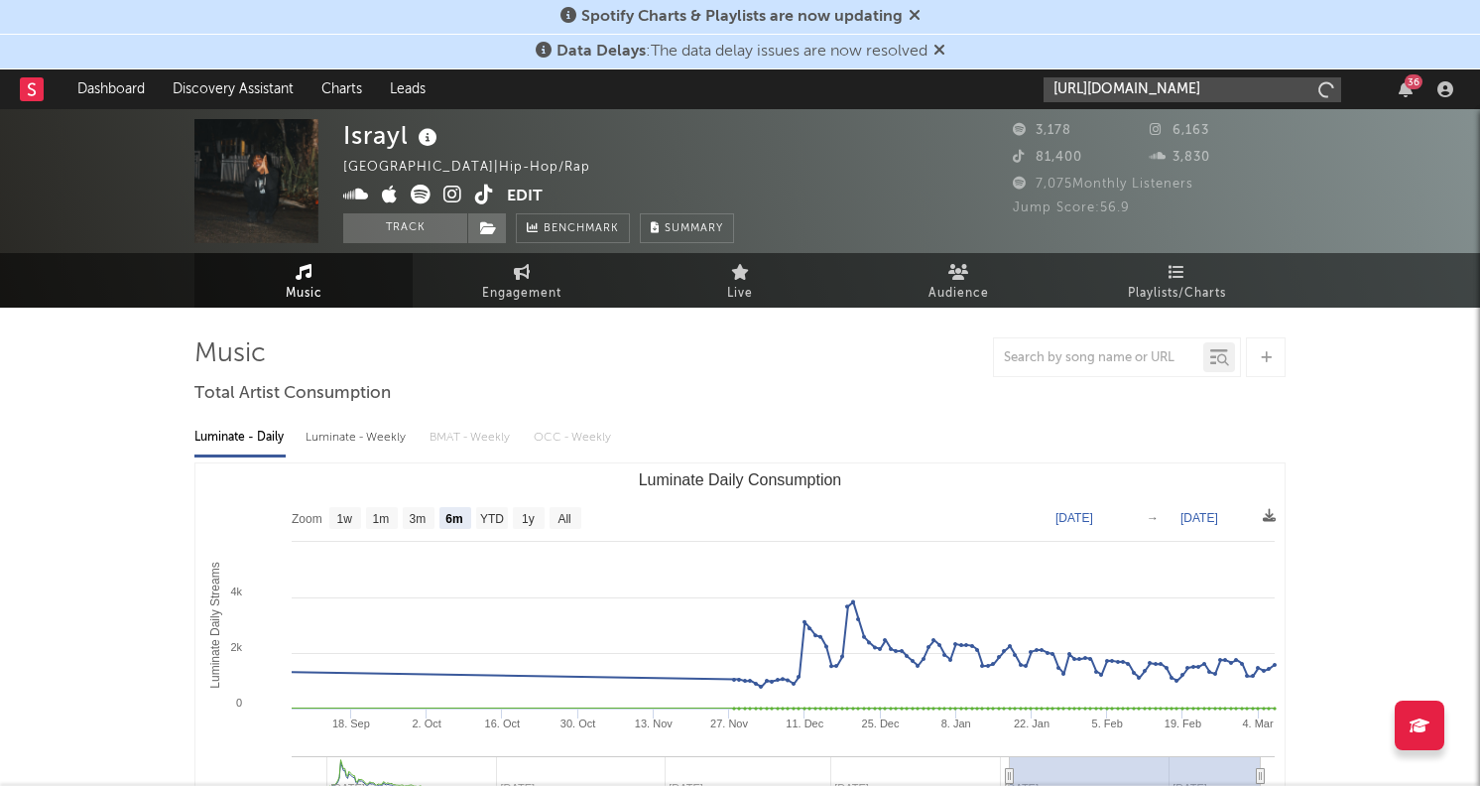
type input "https://www.instagram.com/johncarlmusic"
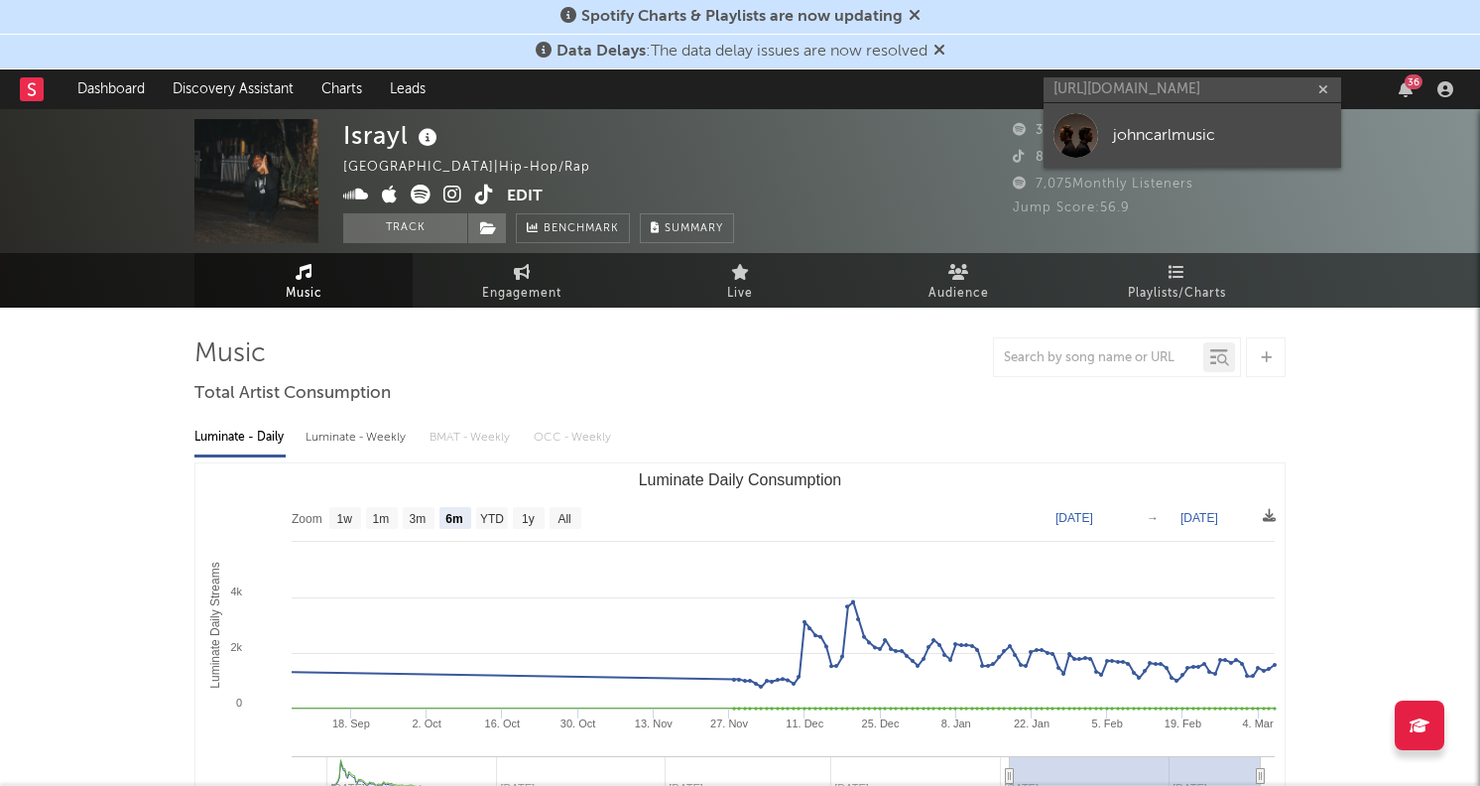
scroll to position [0, 0]
click at [1115, 126] on div "johncarlmusic" at bounding box center [1222, 135] width 218 height 24
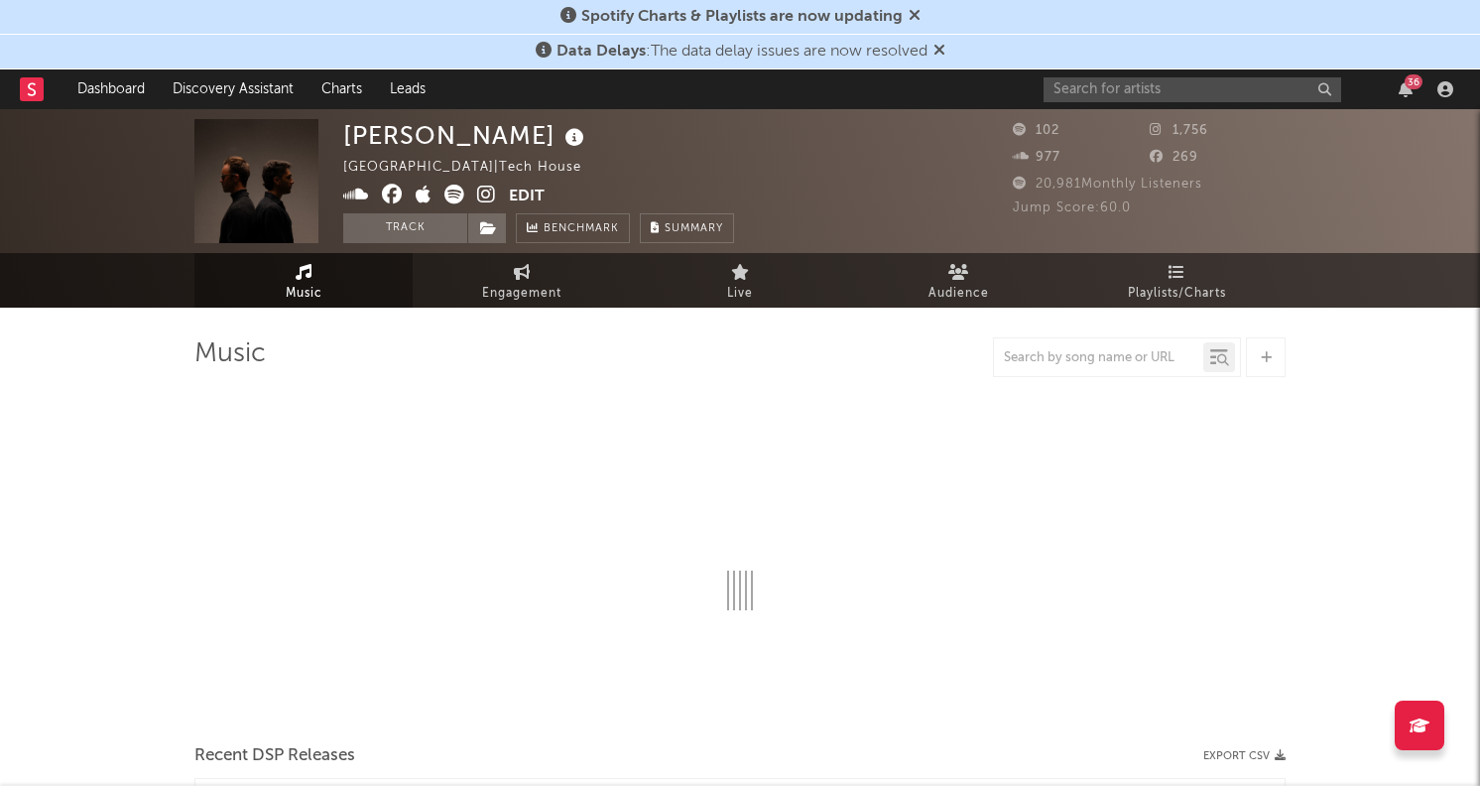
select select "1w"
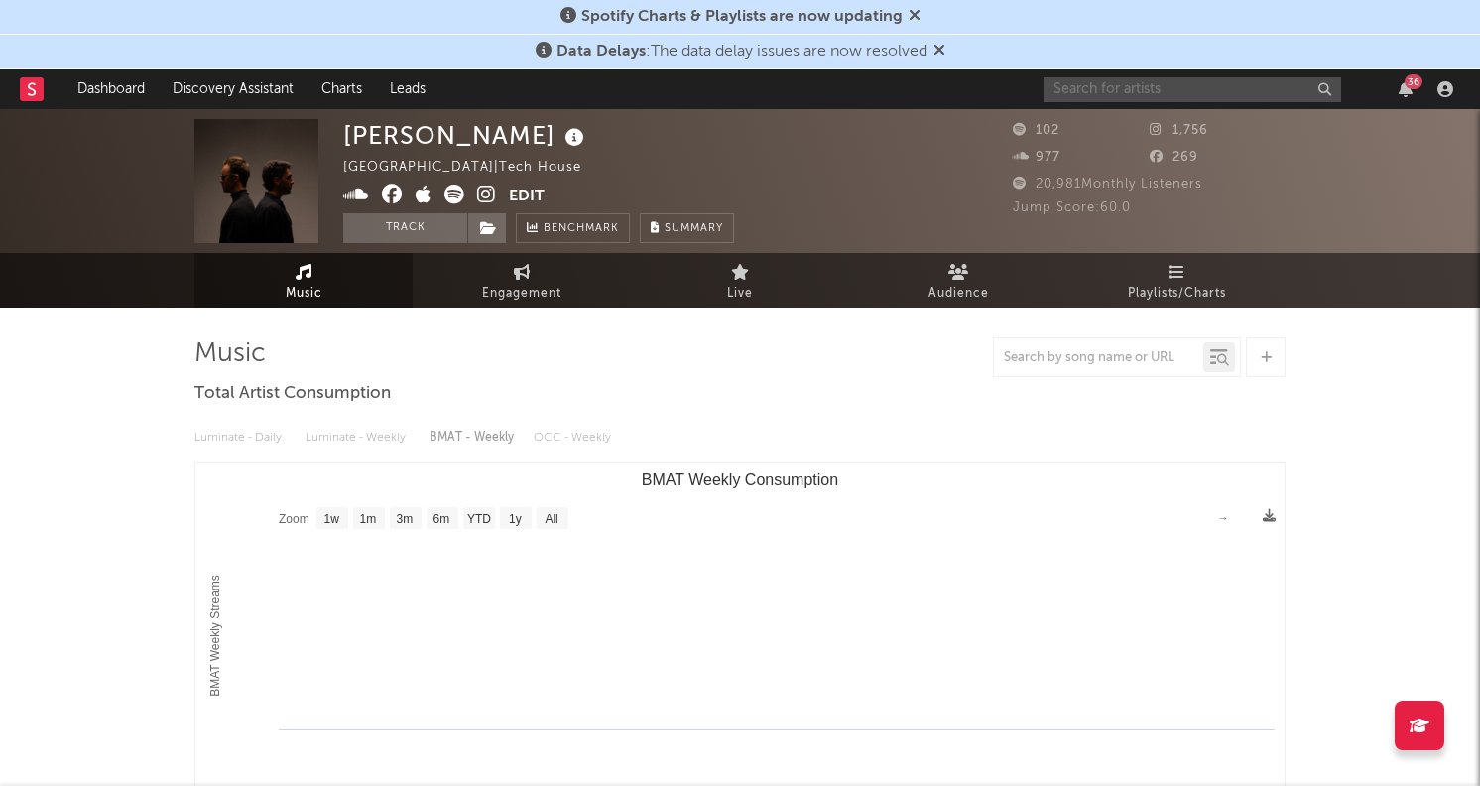
click at [1142, 99] on input "text" at bounding box center [1193, 89] width 298 height 25
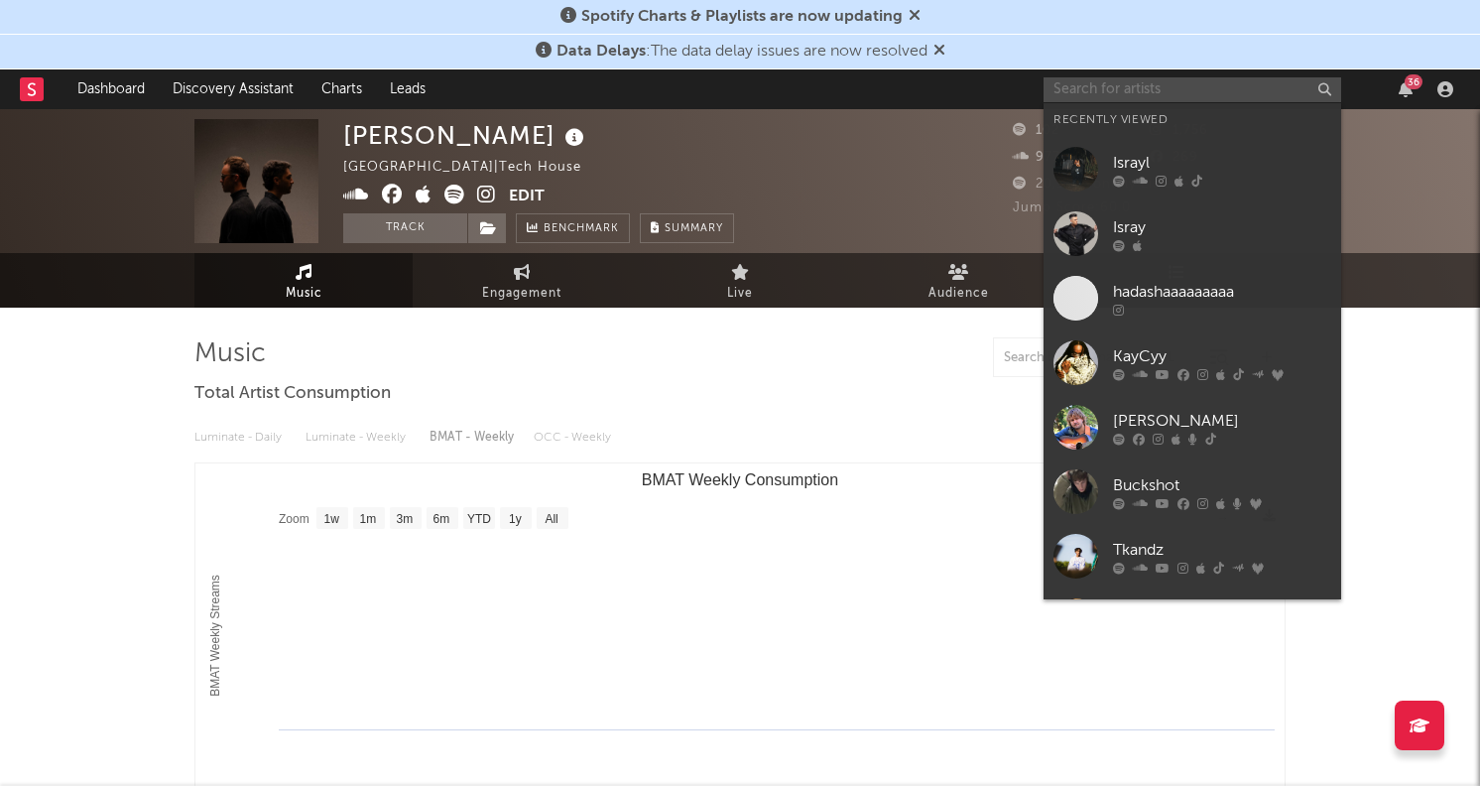
paste input "https://www.instagram.com/uknowaustin"
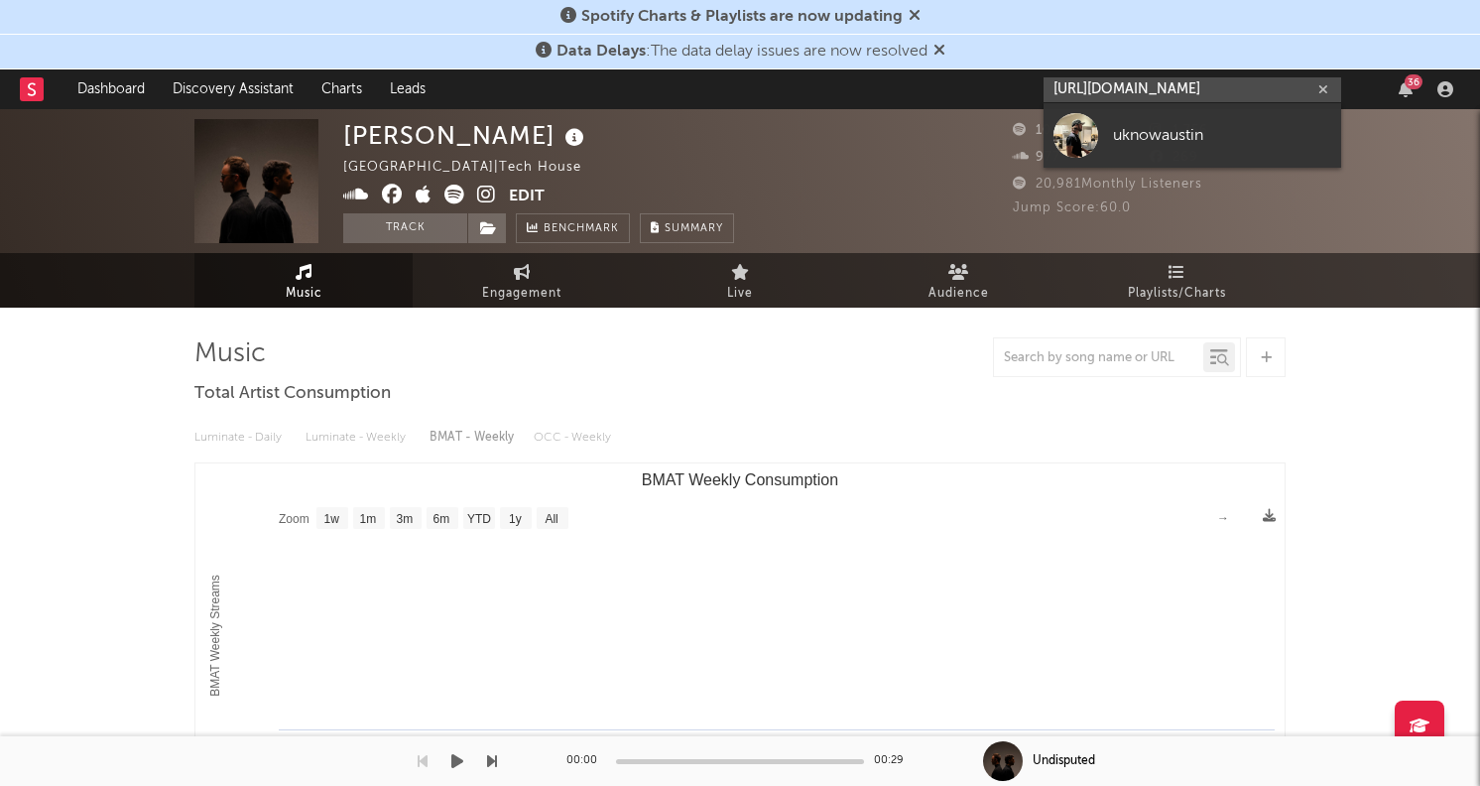
type input "https://www.instagram.com/uknowaustin"
click at [1231, 82] on input "https://www.instagram.com/uknowaustin" at bounding box center [1193, 89] width 298 height 25
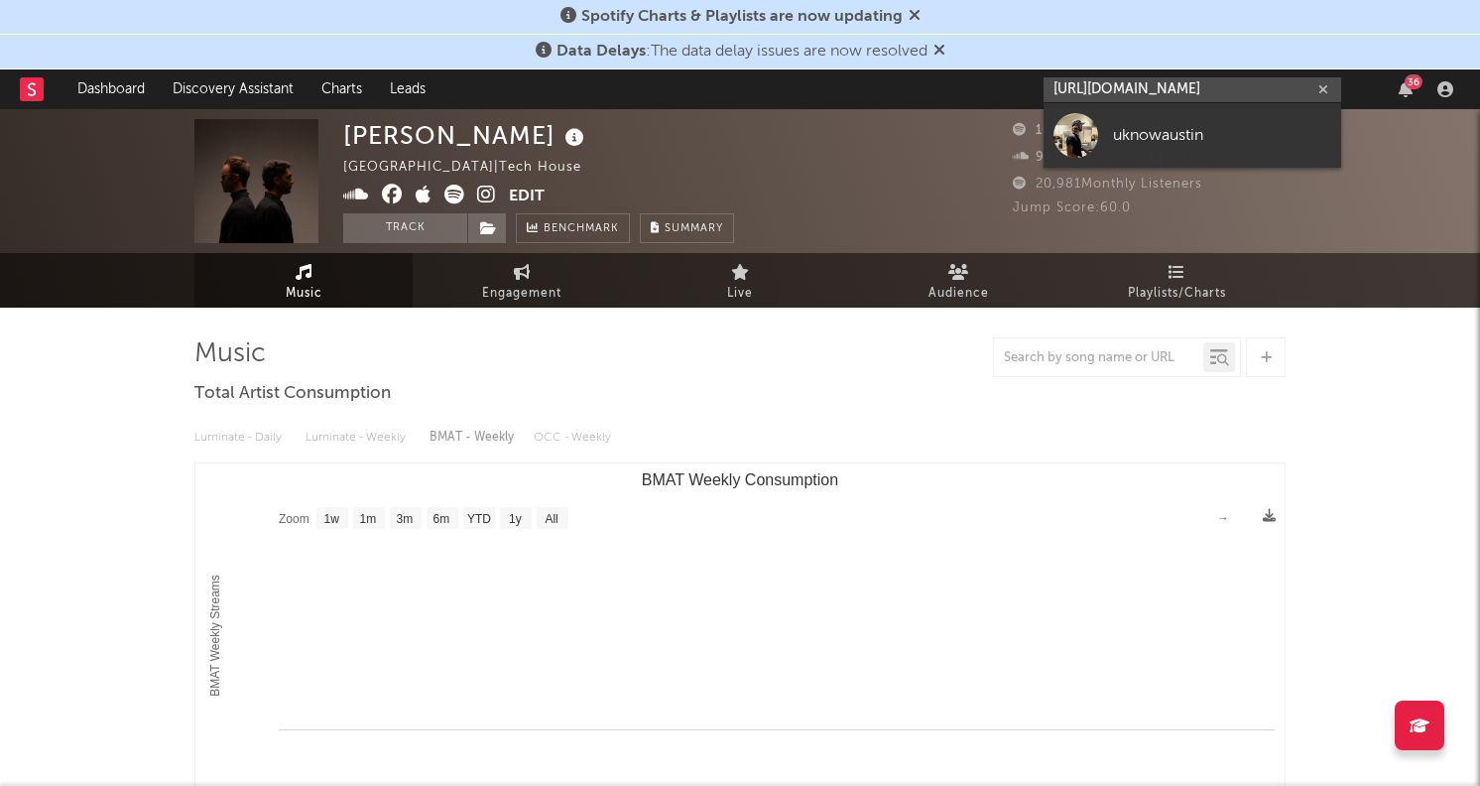
click at [1231, 82] on input "https://www.instagram.com/uknowaustin" at bounding box center [1193, 89] width 298 height 25
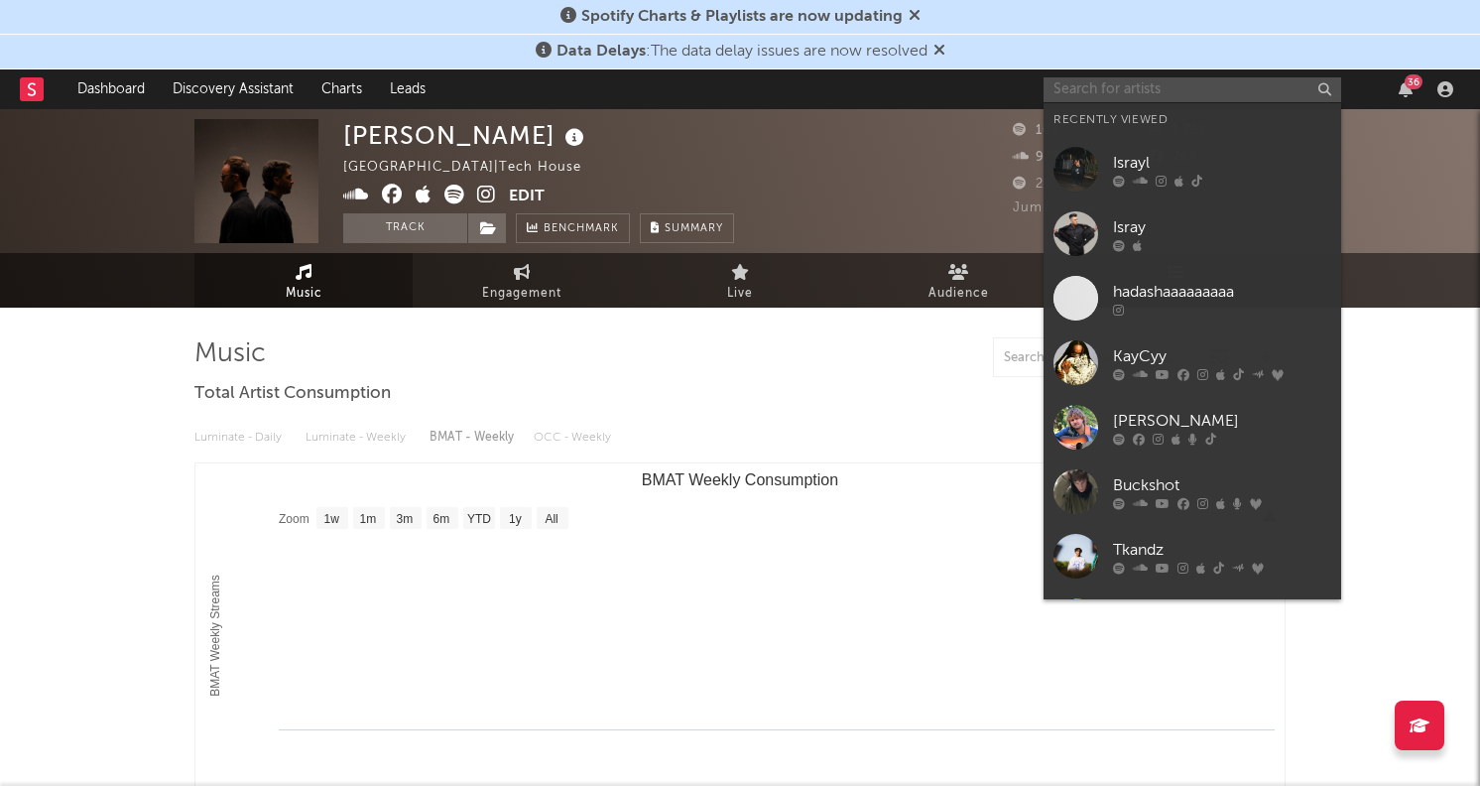
paste input "https://www.instagram.com/uknowaustin"
type input "https://www.instagram.com/uknowaustin"
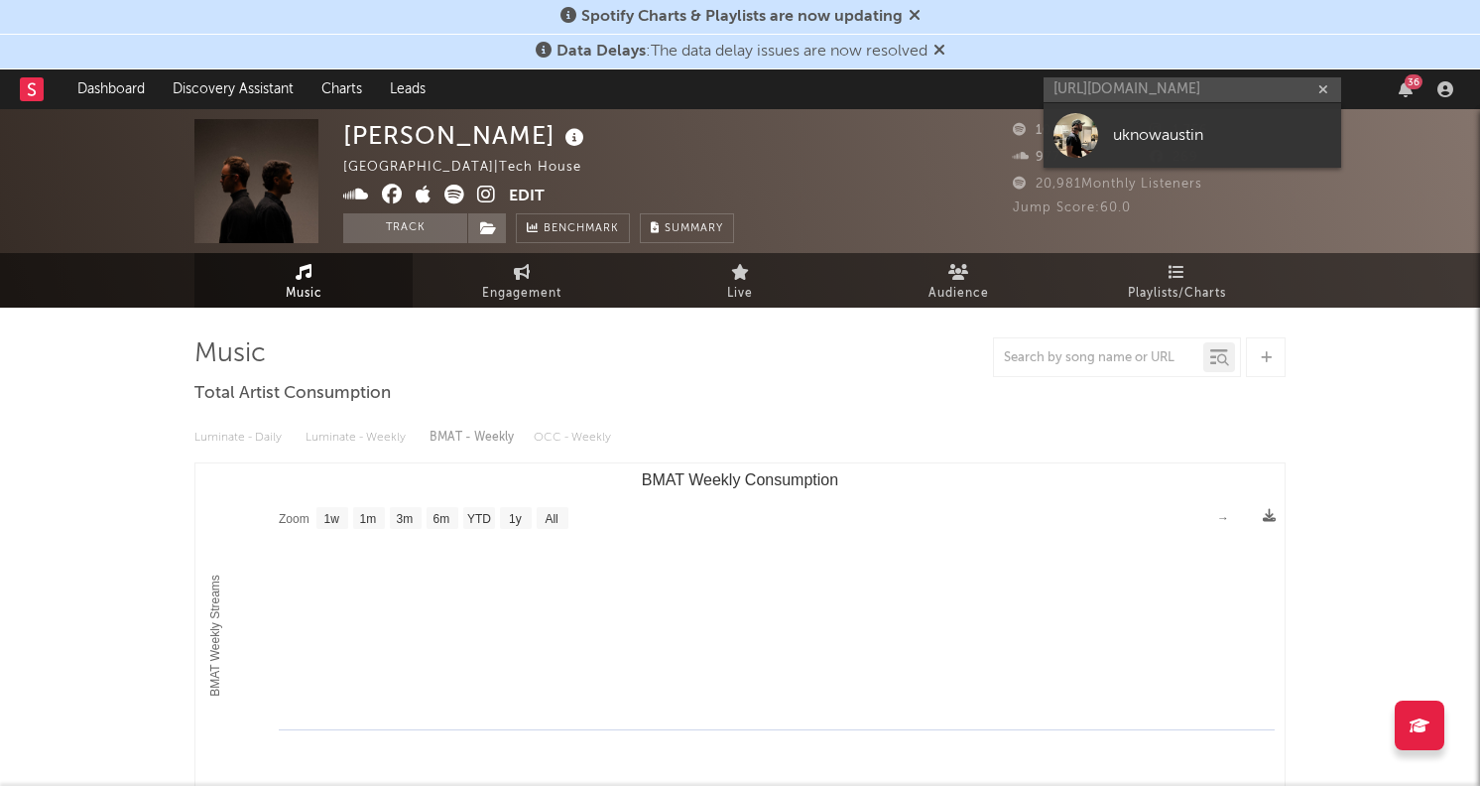
click at [1120, 109] on link "uknowaustin" at bounding box center [1193, 135] width 298 height 64
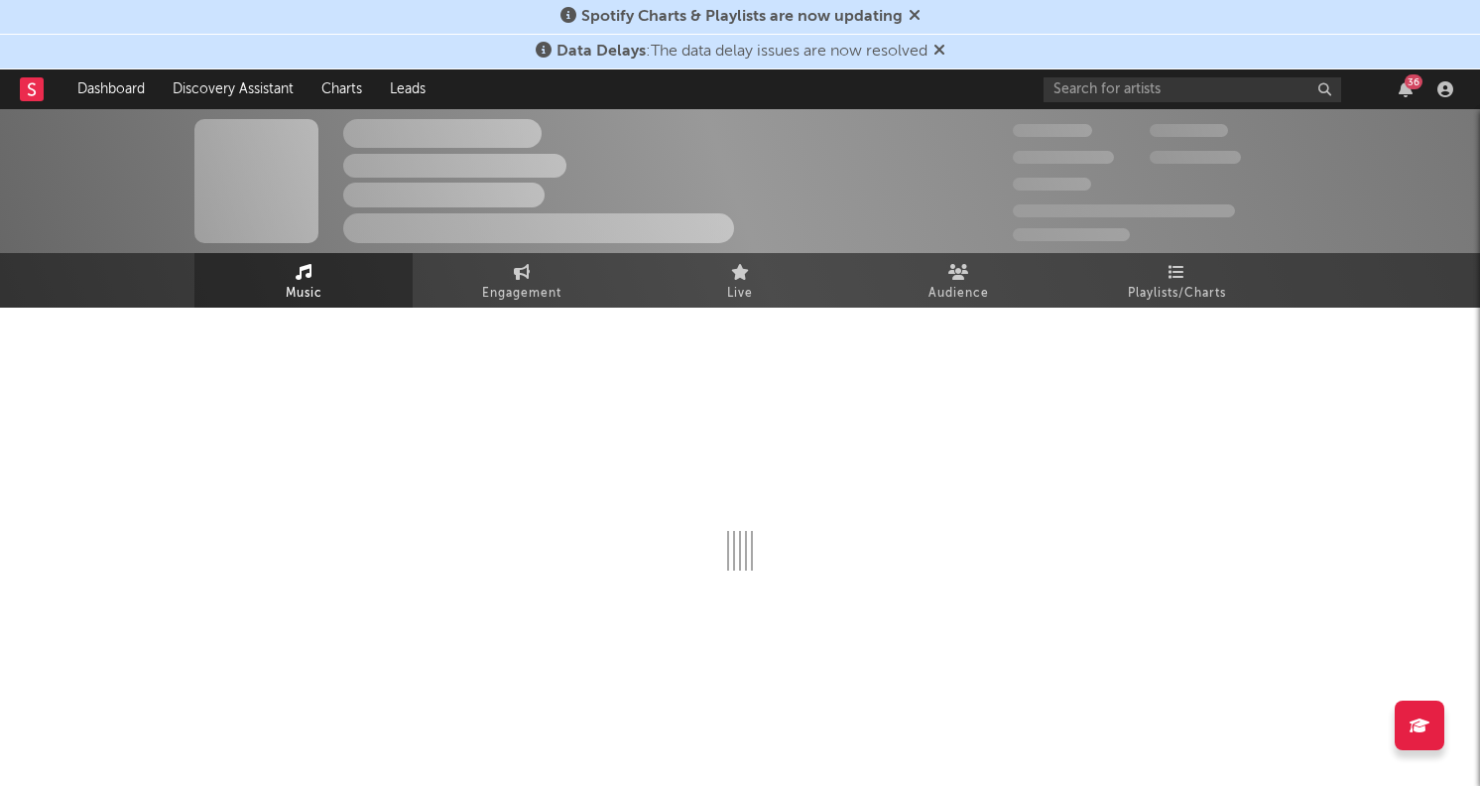
select select "1w"
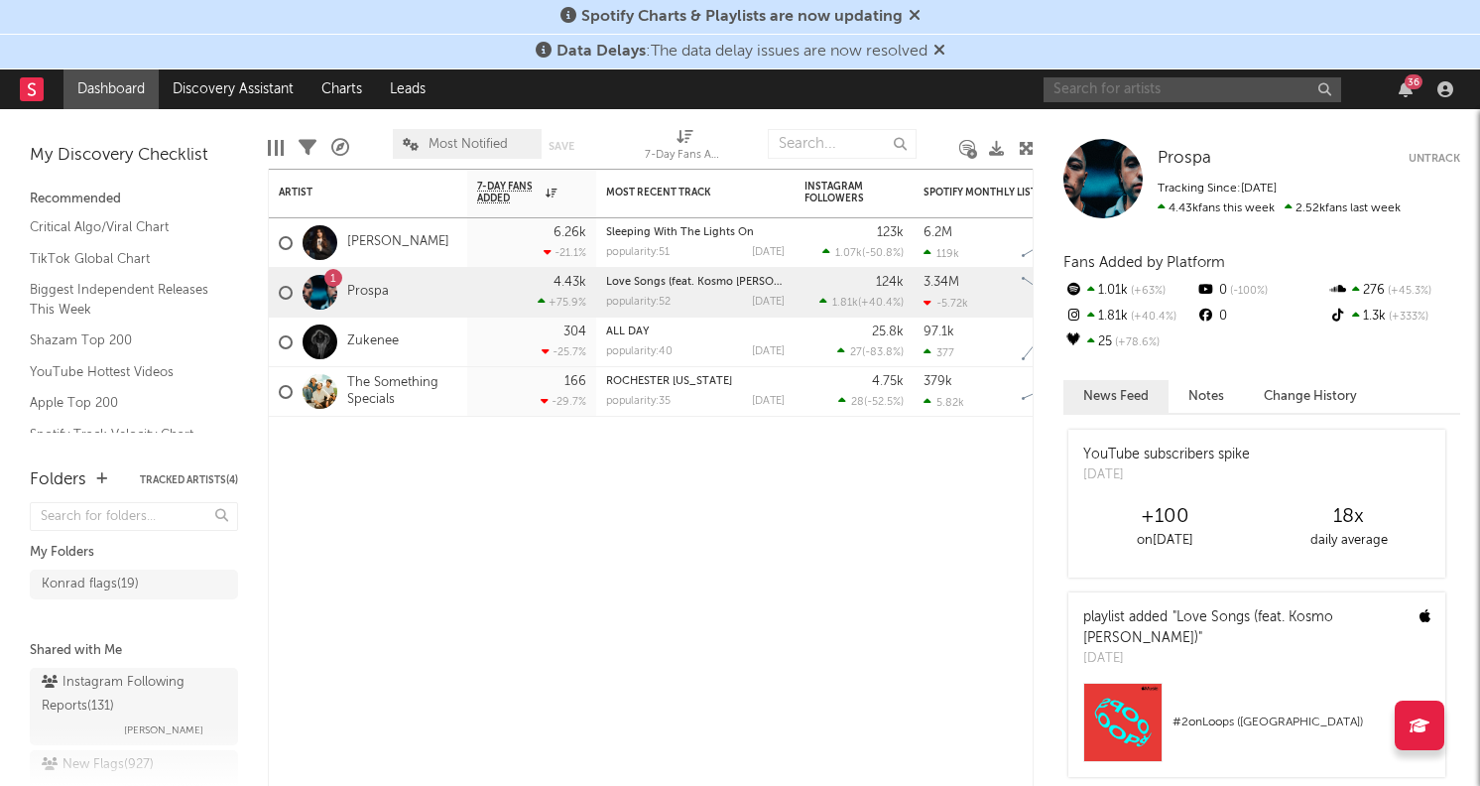
click at [1188, 90] on input "text" at bounding box center [1193, 89] width 298 height 25
paste input "https://www.instagram.com/annabellesays"
type input "https://www.instagram.com/annabellesays"
click at [1176, 92] on input "https://www.instagram.com/annabellesays" at bounding box center [1193, 89] width 298 height 25
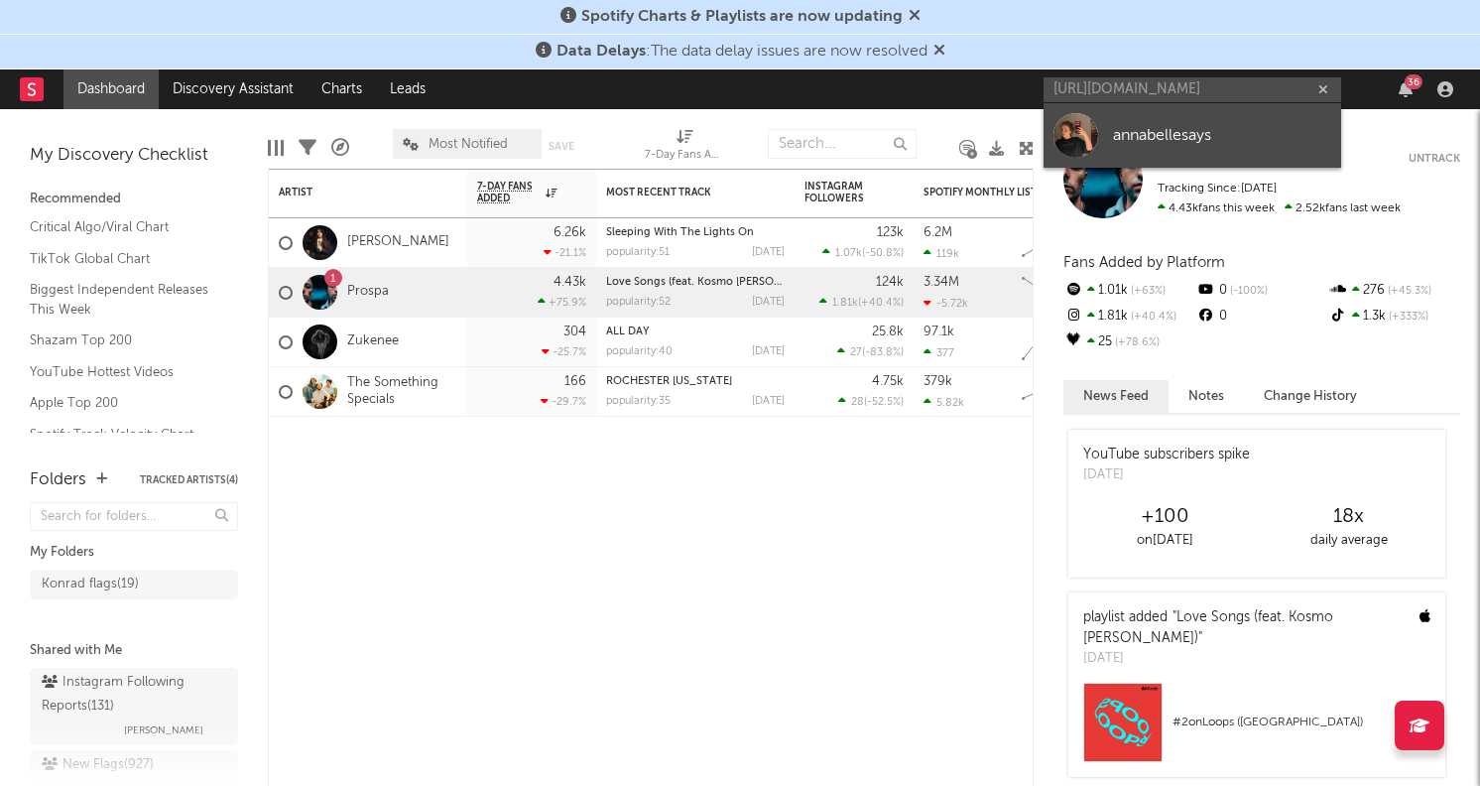
scroll to position [0, 0]
click at [1164, 110] on link "annabellesays" at bounding box center [1193, 135] width 298 height 64
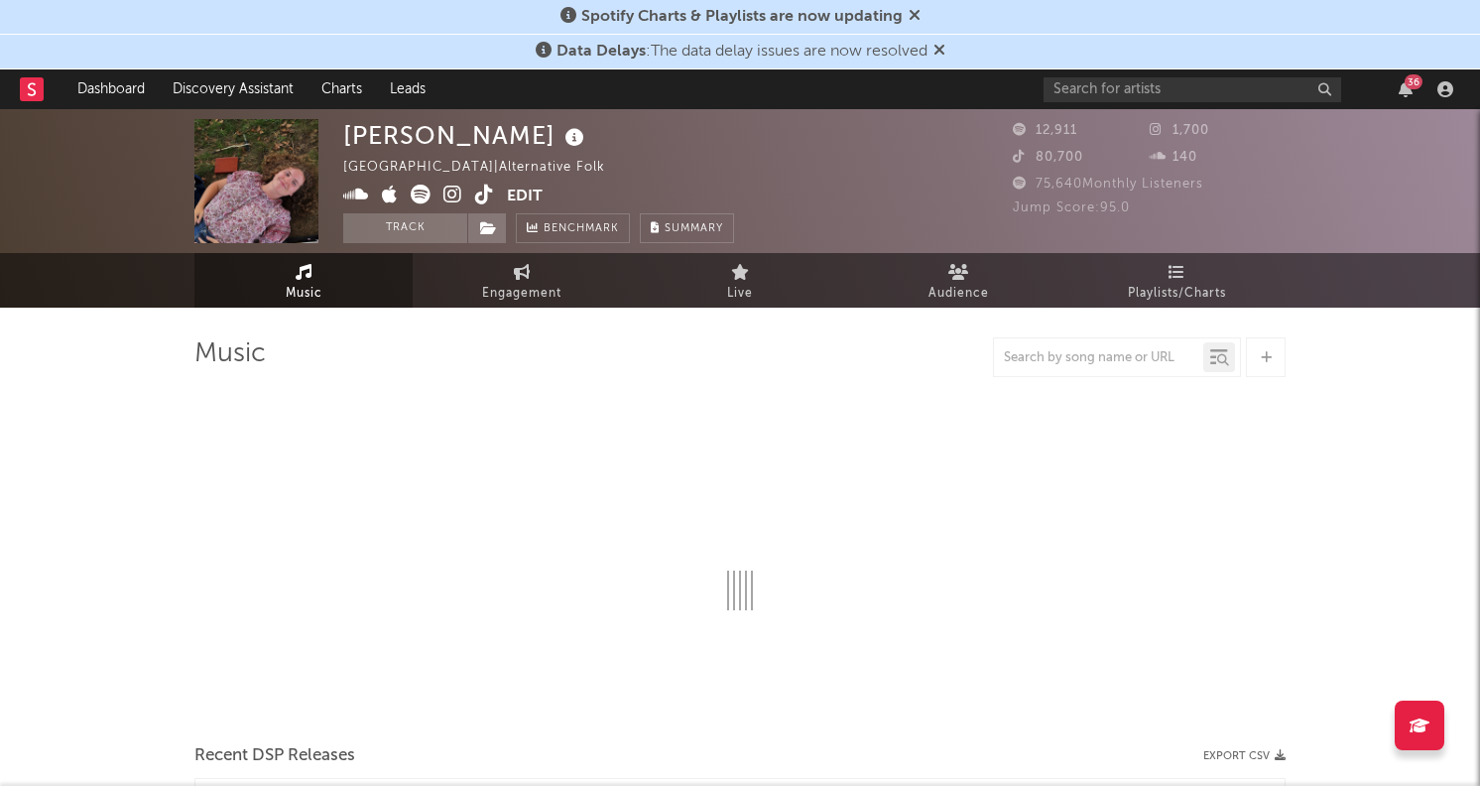
select select "1w"
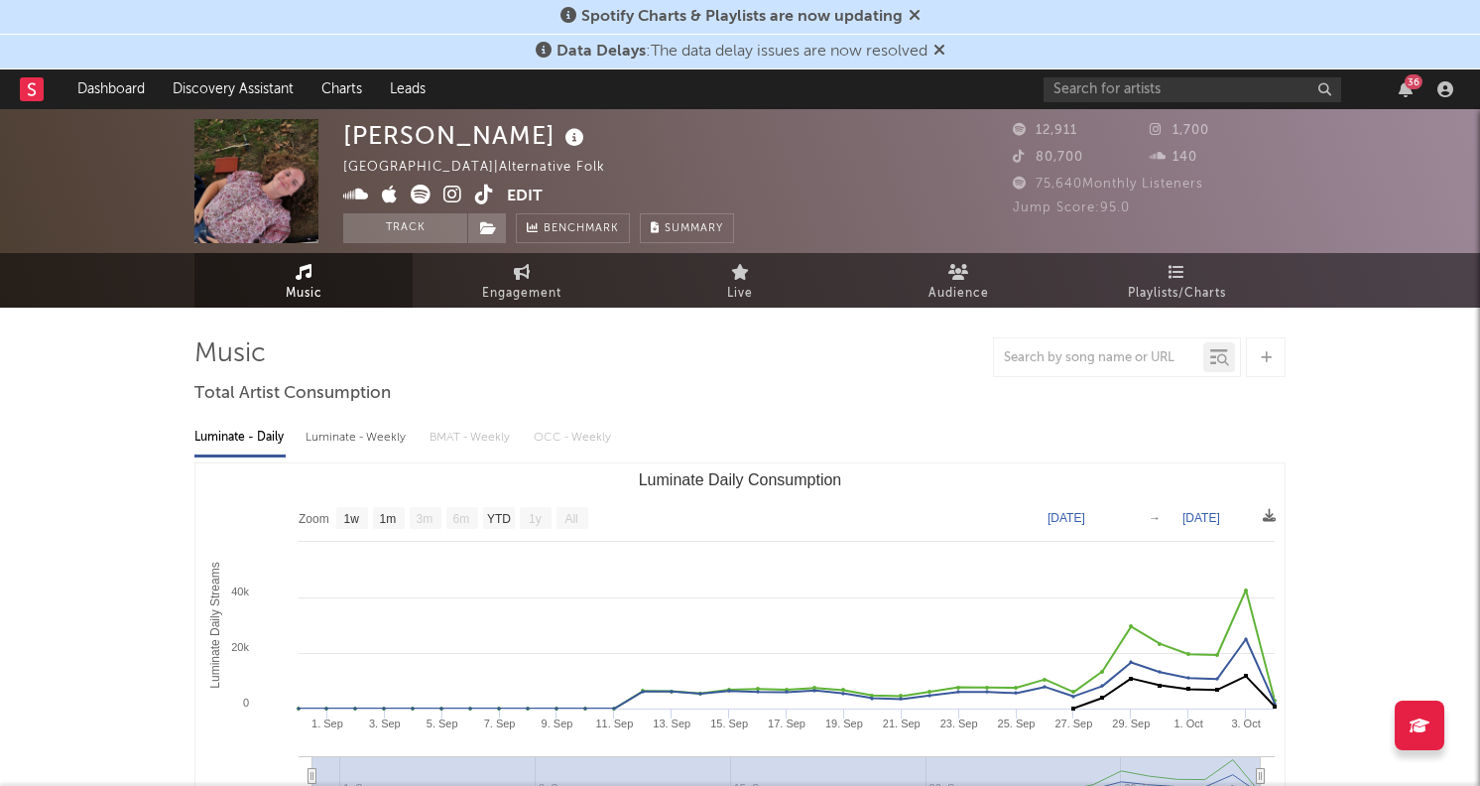
click at [266, 1] on div "Spotify Charts & Playlists are now updating" at bounding box center [740, 17] width 1480 height 35
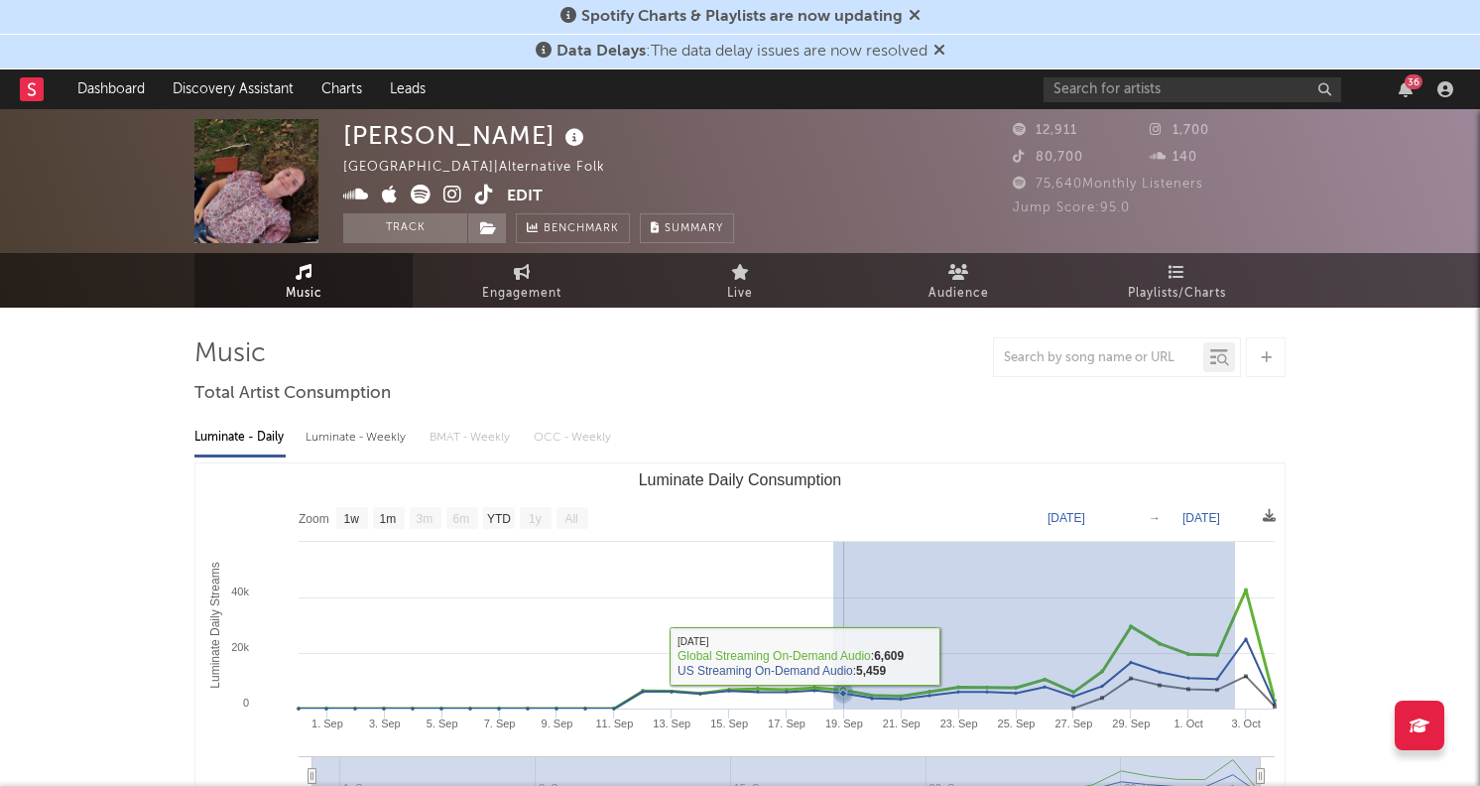
drag, startPoint x: 979, startPoint y: 657, endPoint x: 120, endPoint y: 559, distance: 864.8
type input "[DATE]"
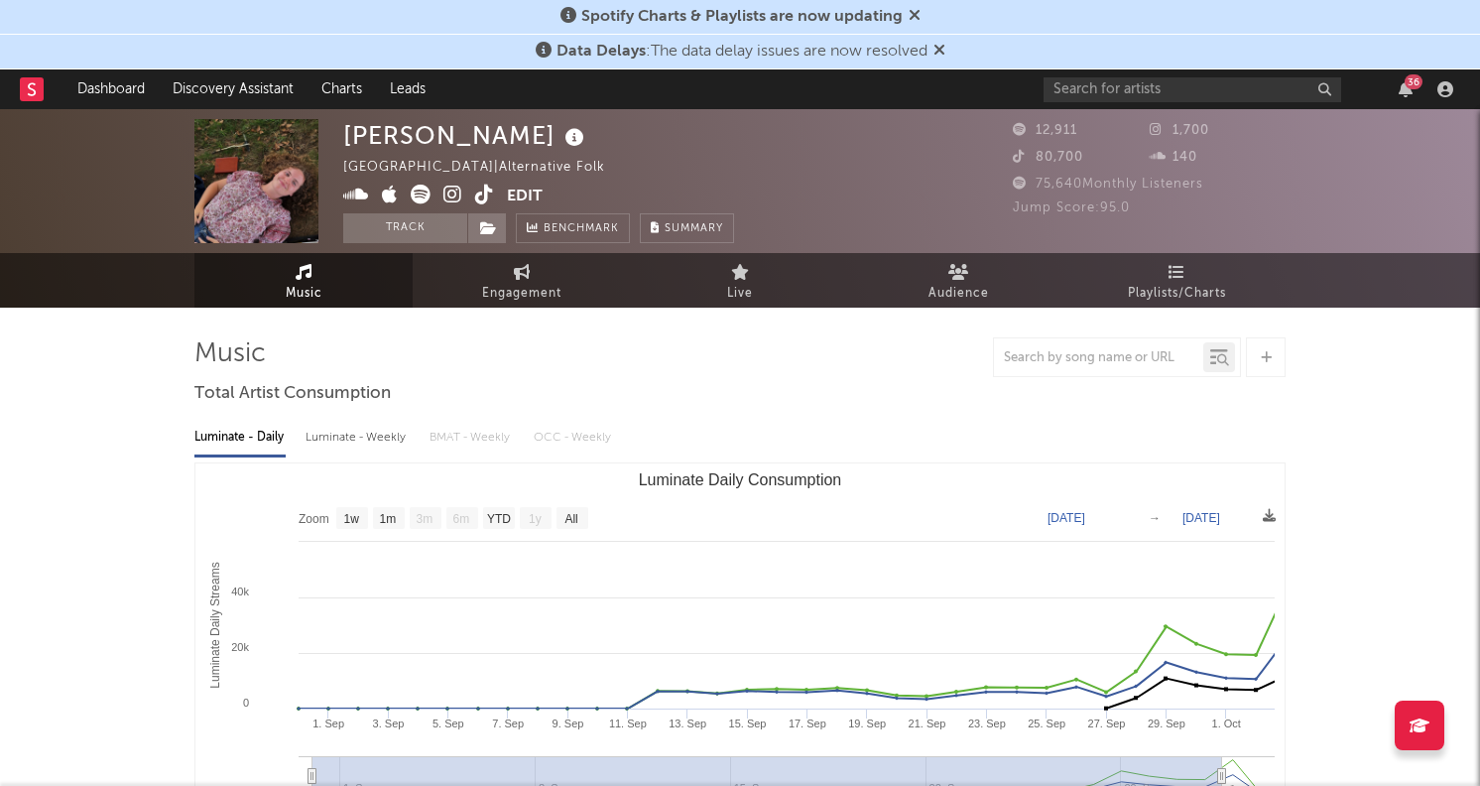
click at [420, 191] on icon at bounding box center [421, 195] width 20 height 20
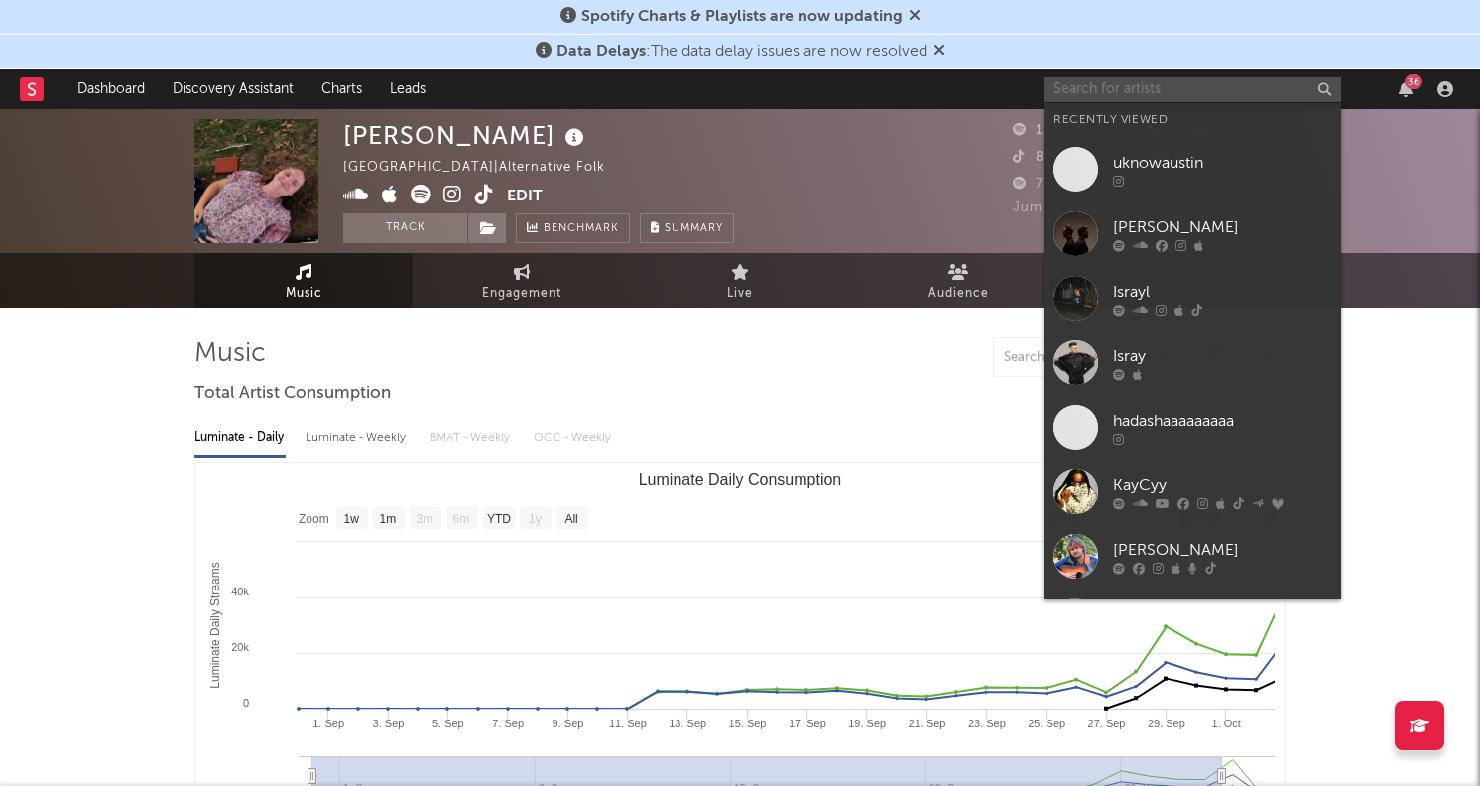
click at [1167, 99] on input "text" at bounding box center [1193, 89] width 298 height 25
paste input "https://www.instagram.com/p/DPPBodOD_Dd/"
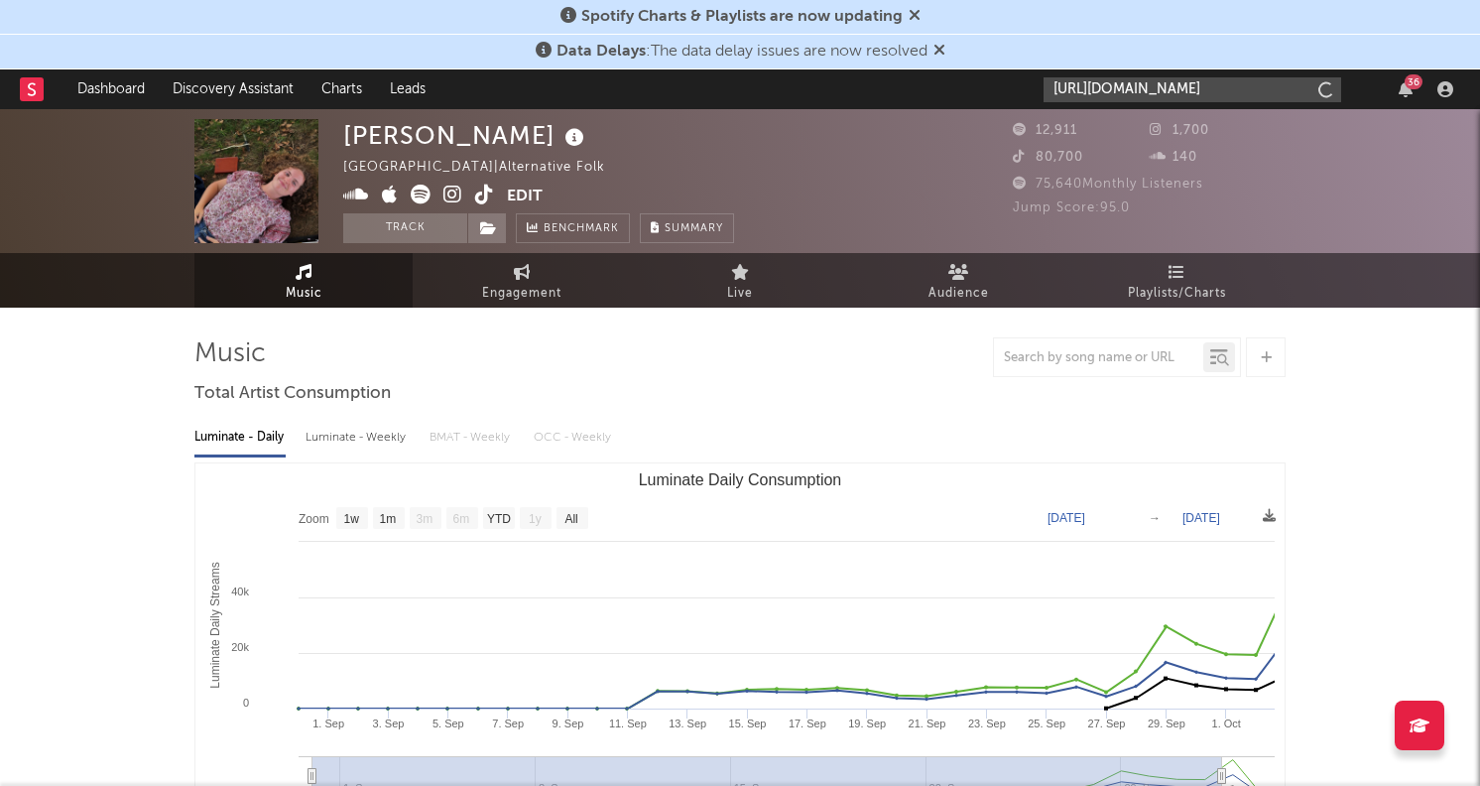
type input "https://www.instagram.com/p/DPPBodOD_Dd/"
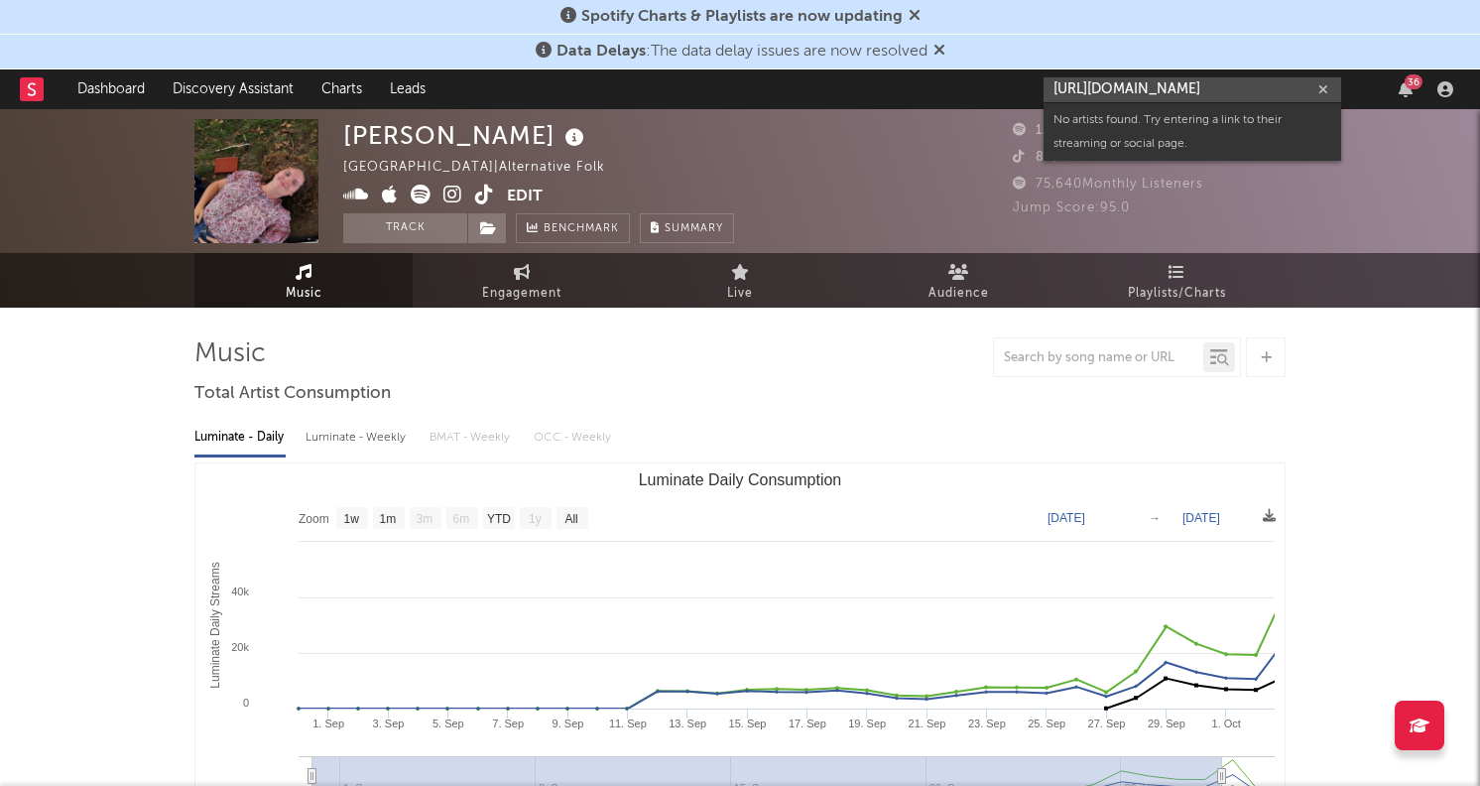
click at [1131, 93] on input "https://www.instagram.com/p/DPPBodOD_Dd/" at bounding box center [1193, 89] width 298 height 25
click at [1202, 94] on input "https://www.instagram.com/p/DPPBodOD_Dd/" at bounding box center [1193, 89] width 298 height 25
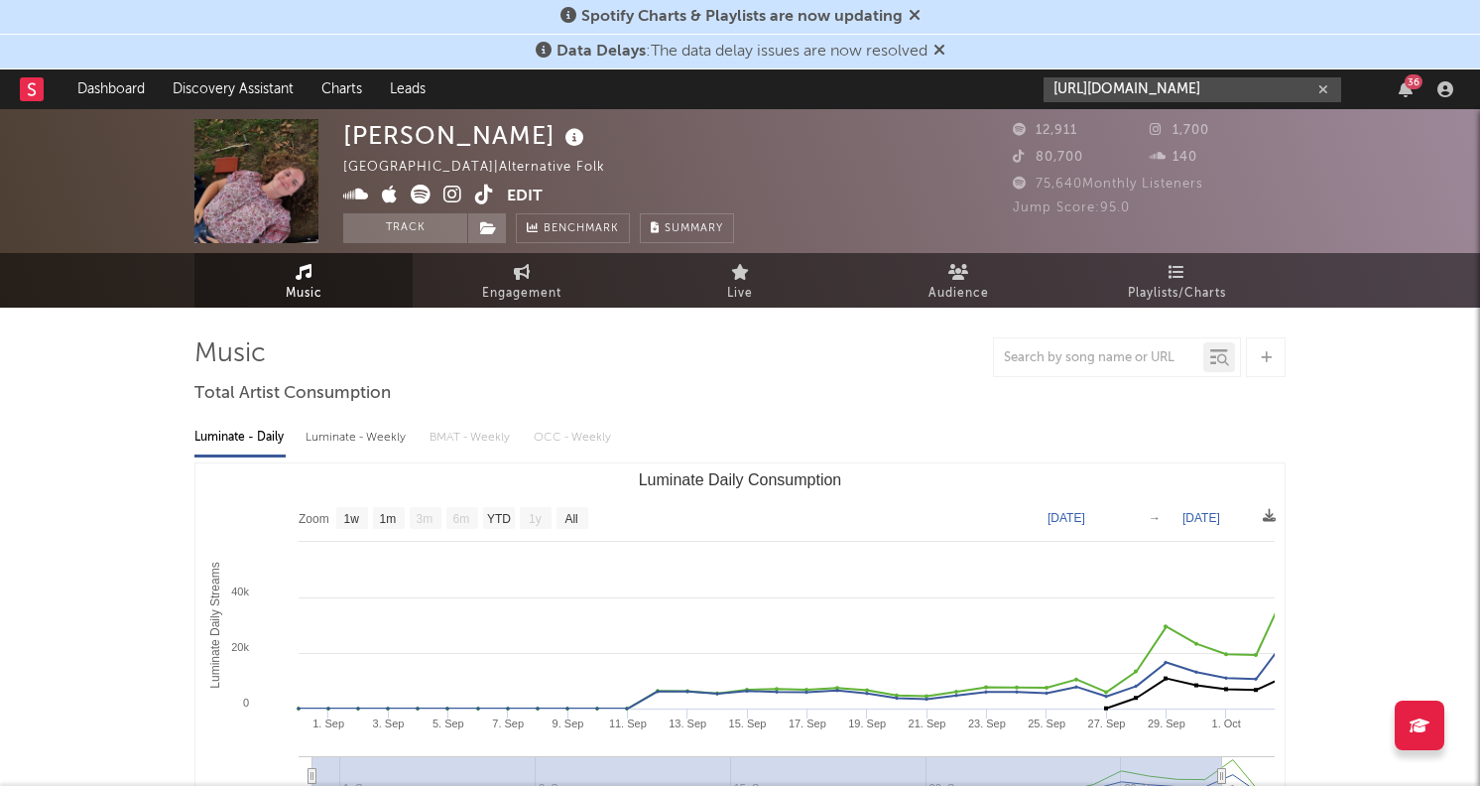
click at [1318, 89] on button "button" at bounding box center [1324, 89] width 16 height 19
paste input "https://www.instagram.com/p/DPPBodOD_Dd/"
type input "https://www.instagram.com/p/DPPBodOD_Dd/"
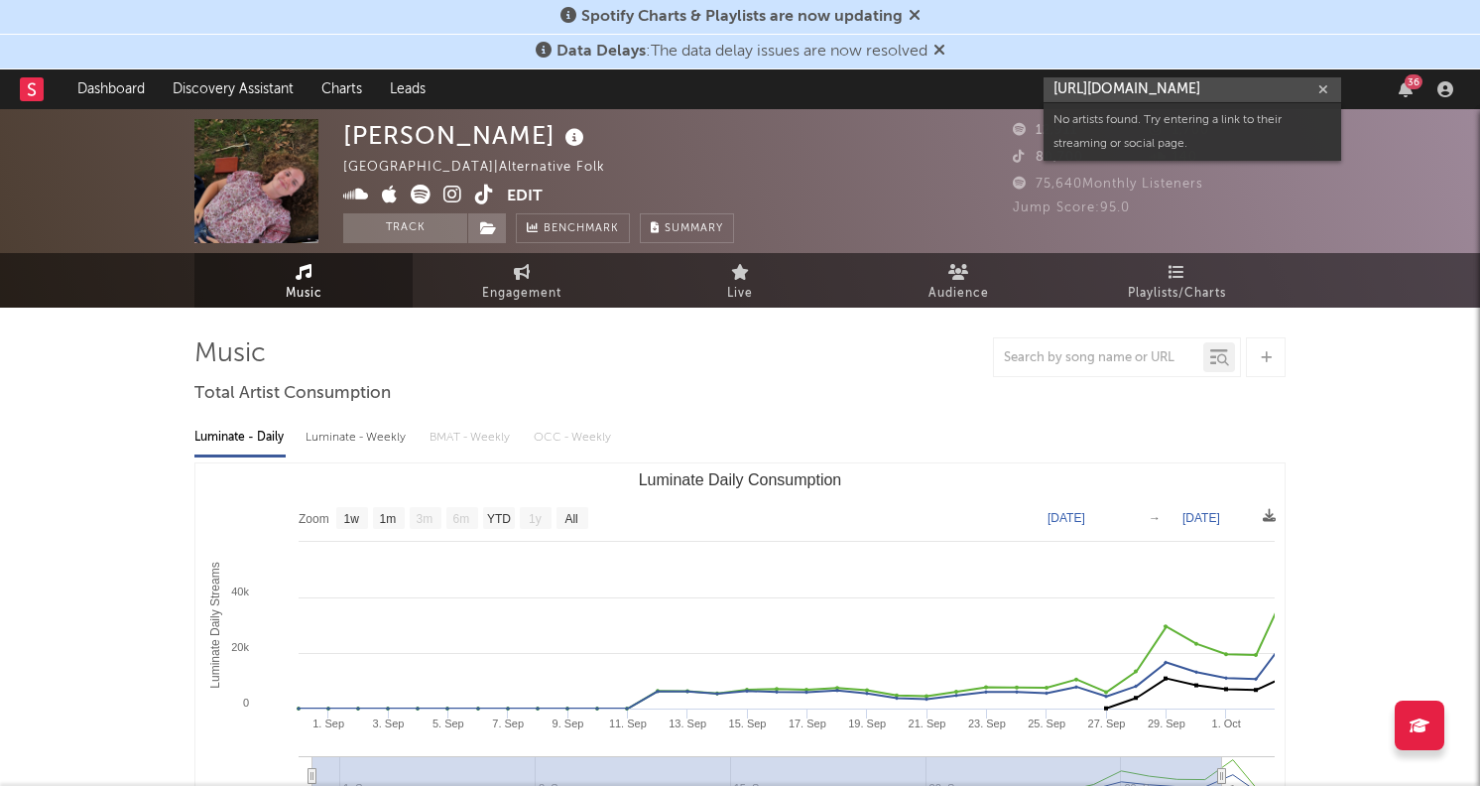
scroll to position [0, 0]
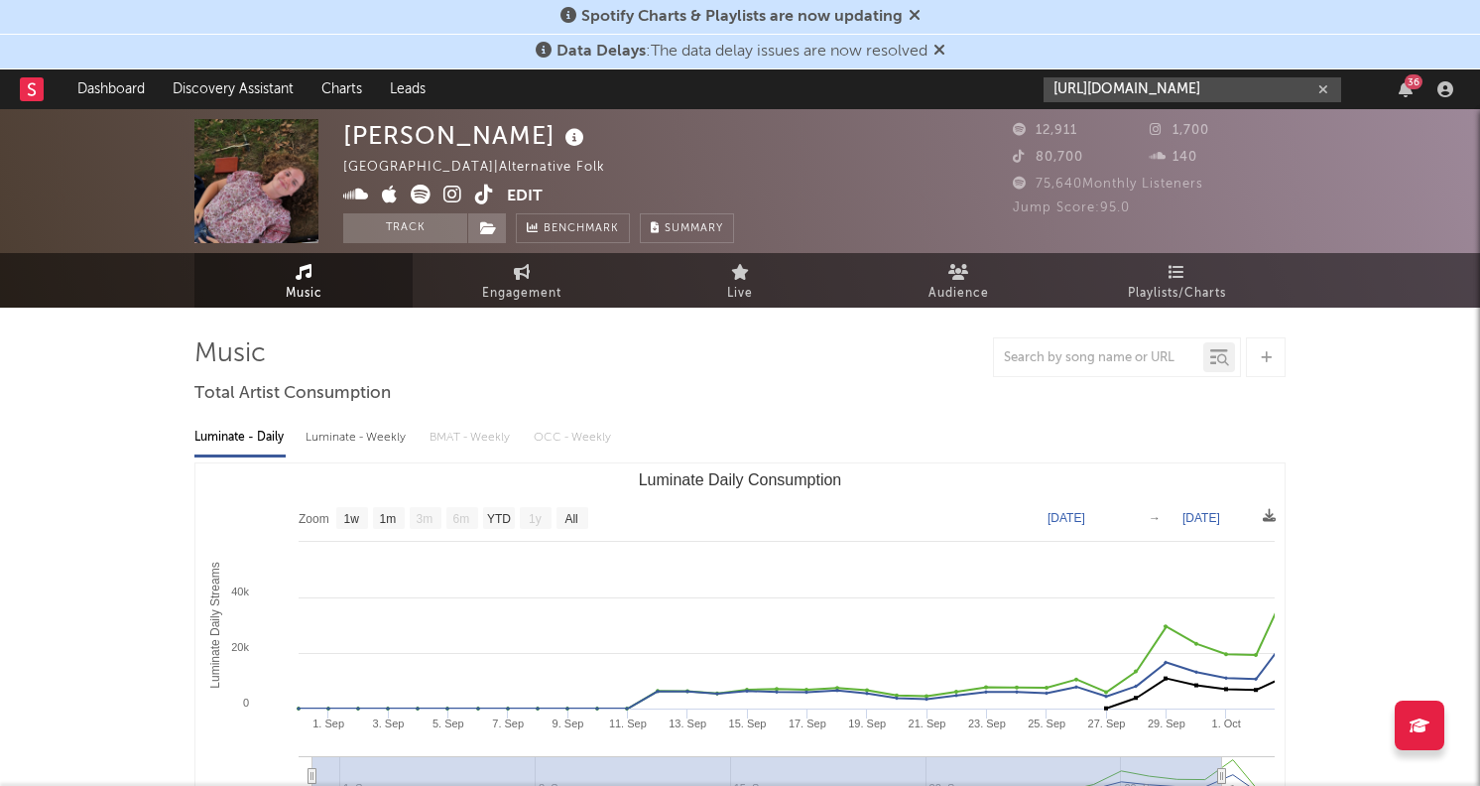
click at [1330, 91] on button "button" at bounding box center [1324, 89] width 16 height 19
click at [1208, 88] on input "text" at bounding box center [1193, 89] width 298 height 25
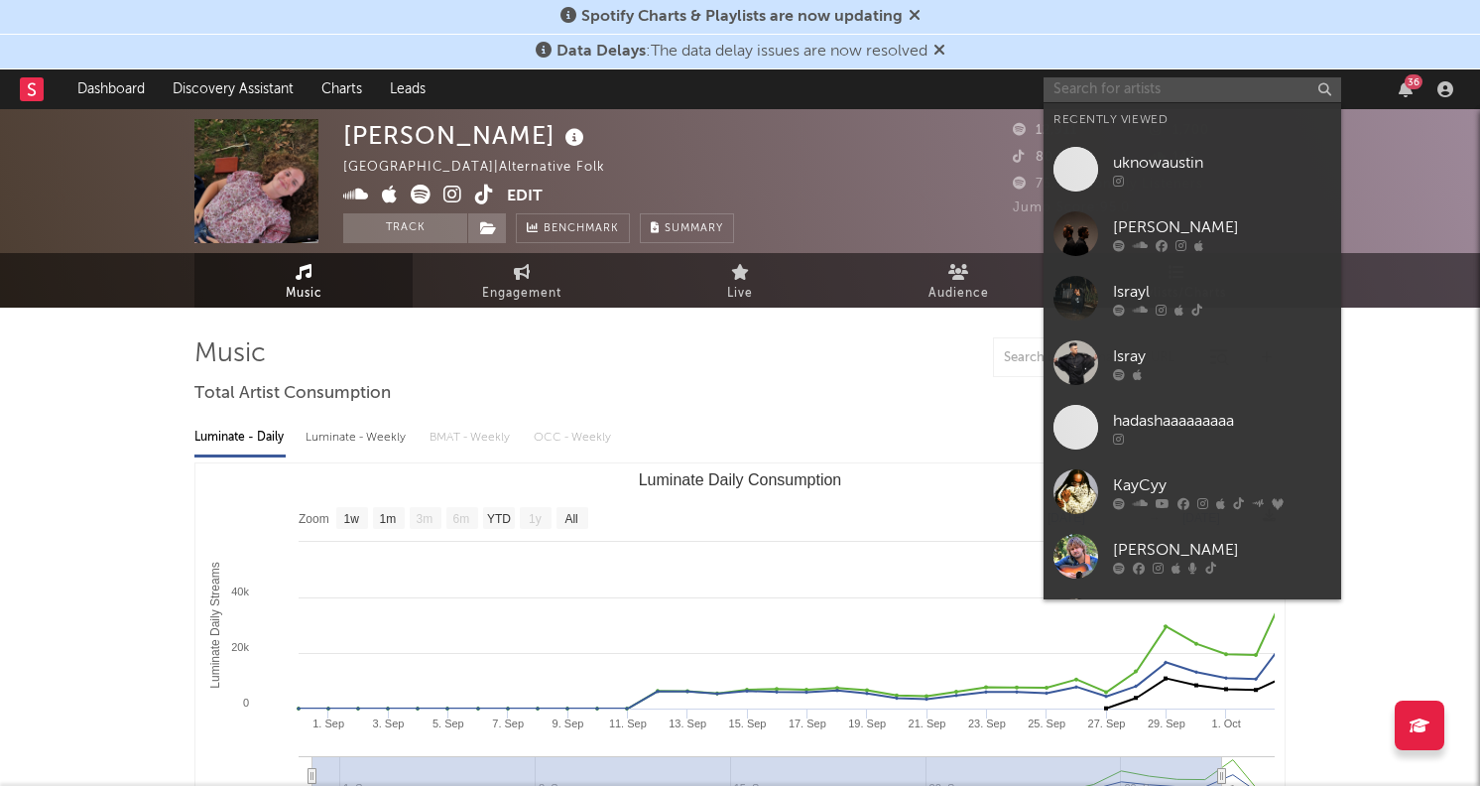
paste input "https://www.instagram.com/dragnutz23"
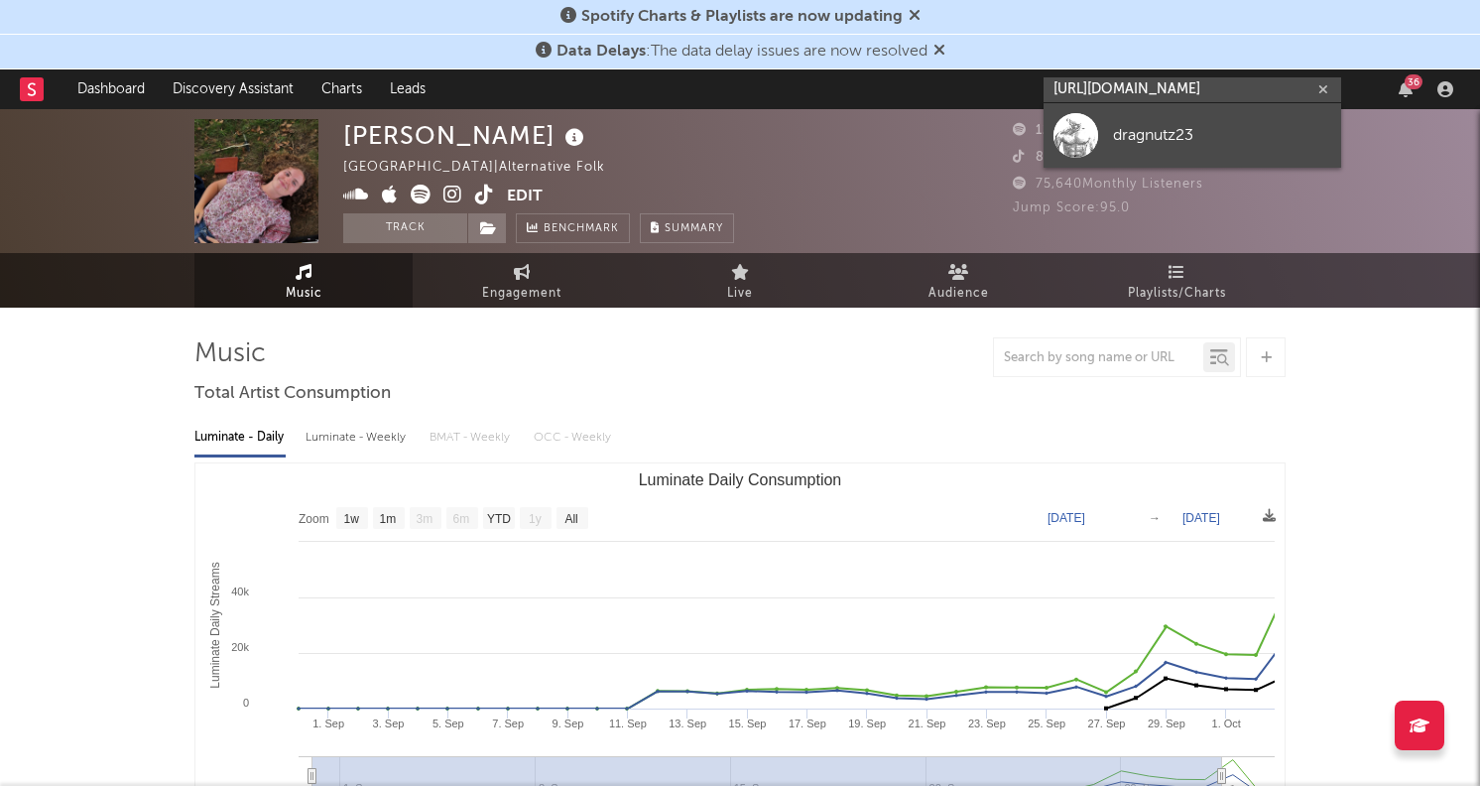
type input "https://www.instagram.com/dragnutz23"
click at [1177, 131] on div "dragnutz23" at bounding box center [1222, 135] width 218 height 24
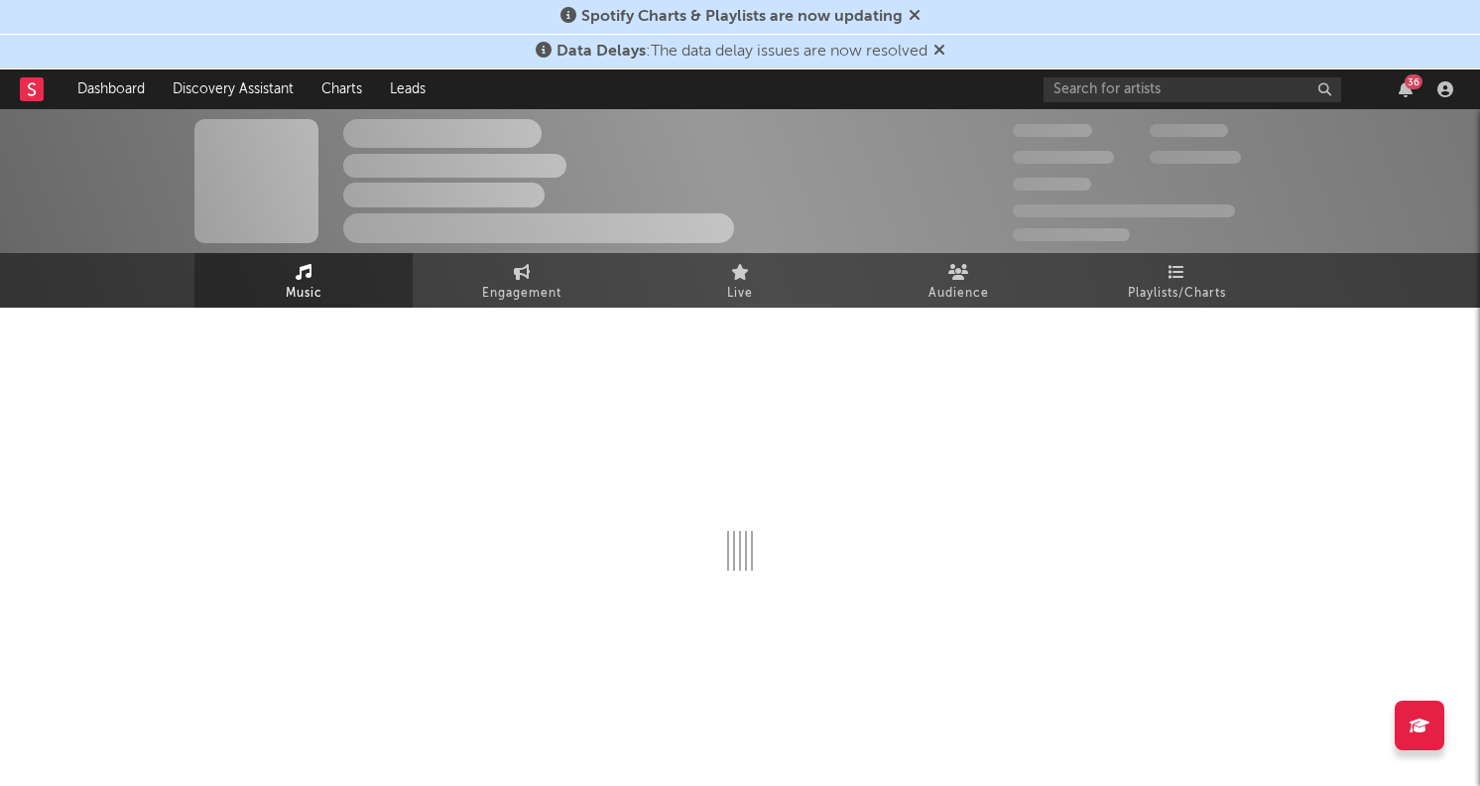
select select "1w"
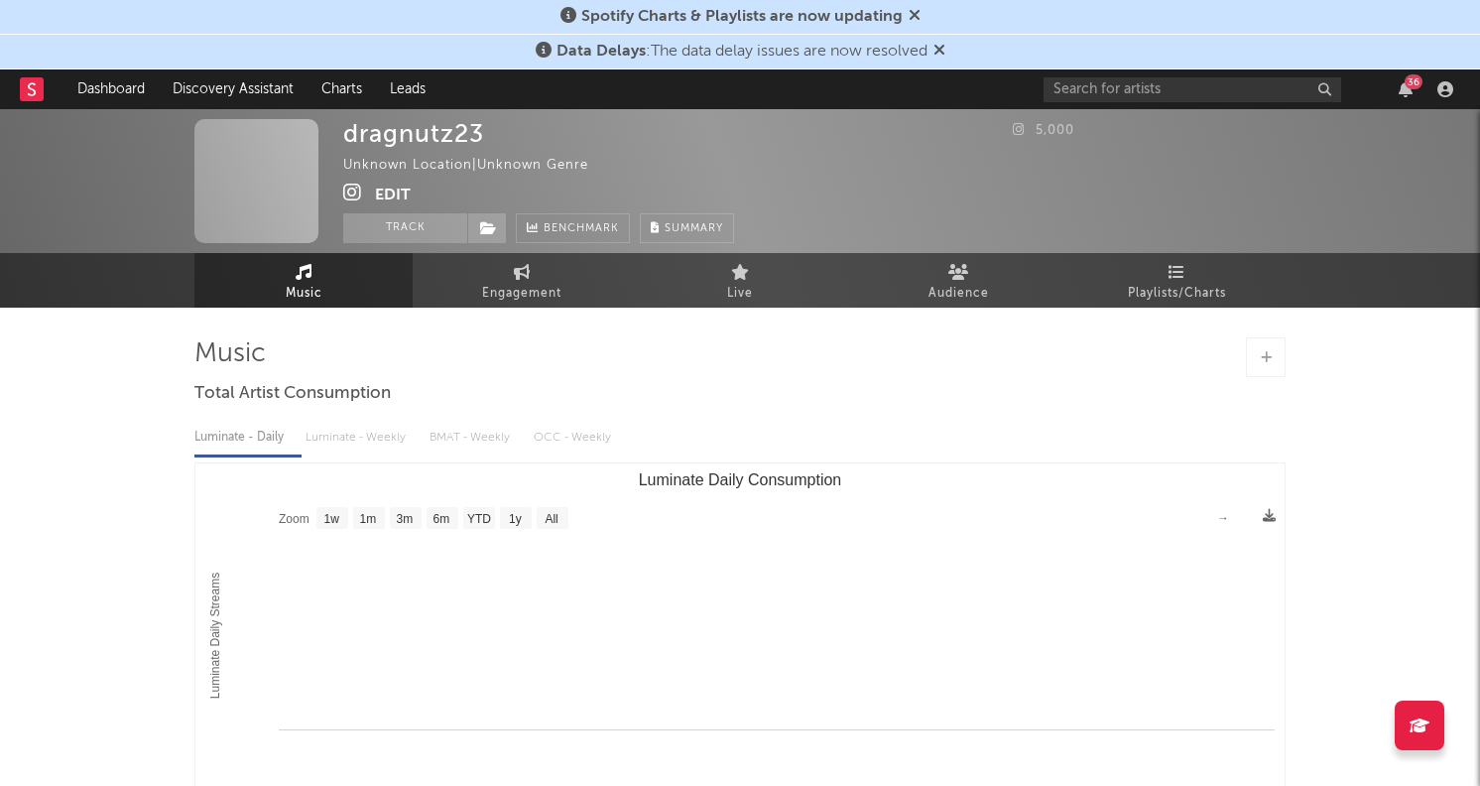
click at [392, 198] on button "Edit" at bounding box center [393, 195] width 36 height 25
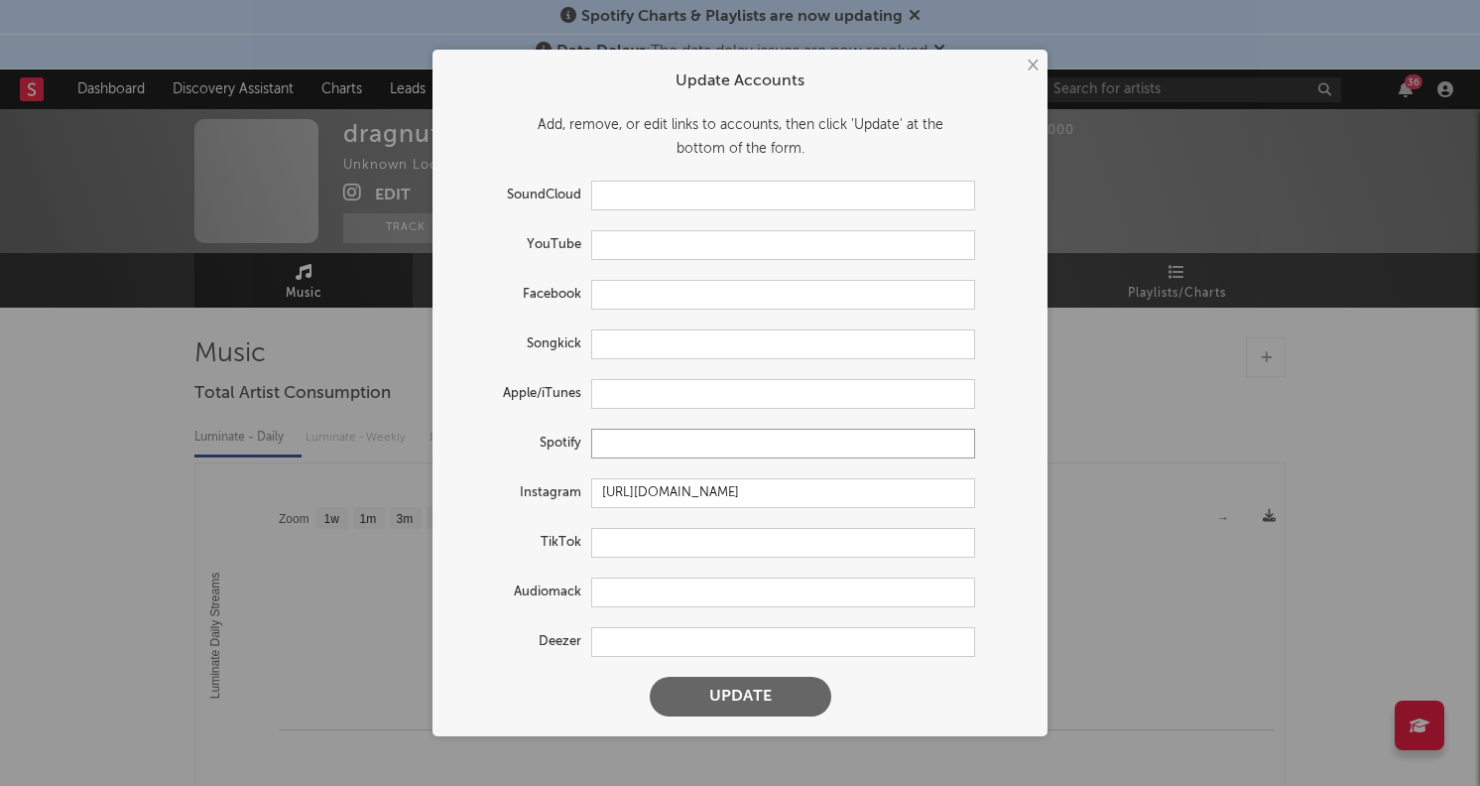
click at [626, 435] on input "text" at bounding box center [783, 444] width 384 height 30
paste input "https://open.spotify.com/artist/2TvrJYiAIIYezuVPba798c?si=HvVqmmo6REeE9uap7t2qeQ"
type input "https://open.spotify.com/artist/2TvrJYiAIIYezuVPba798c?si=HvVqmmo6REeE9uap7t2qeQ"
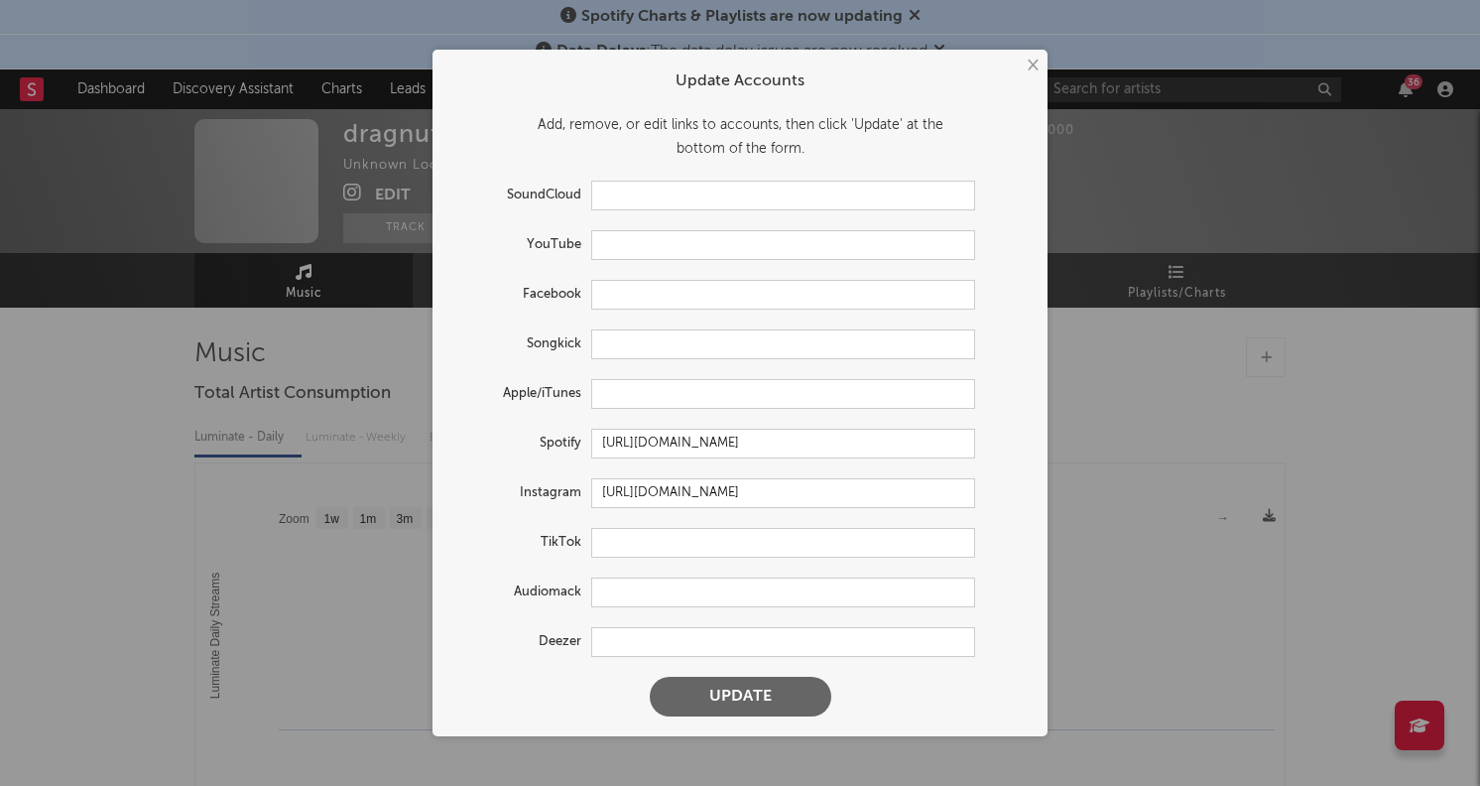
click at [704, 701] on button "Update" at bounding box center [741, 697] width 182 height 40
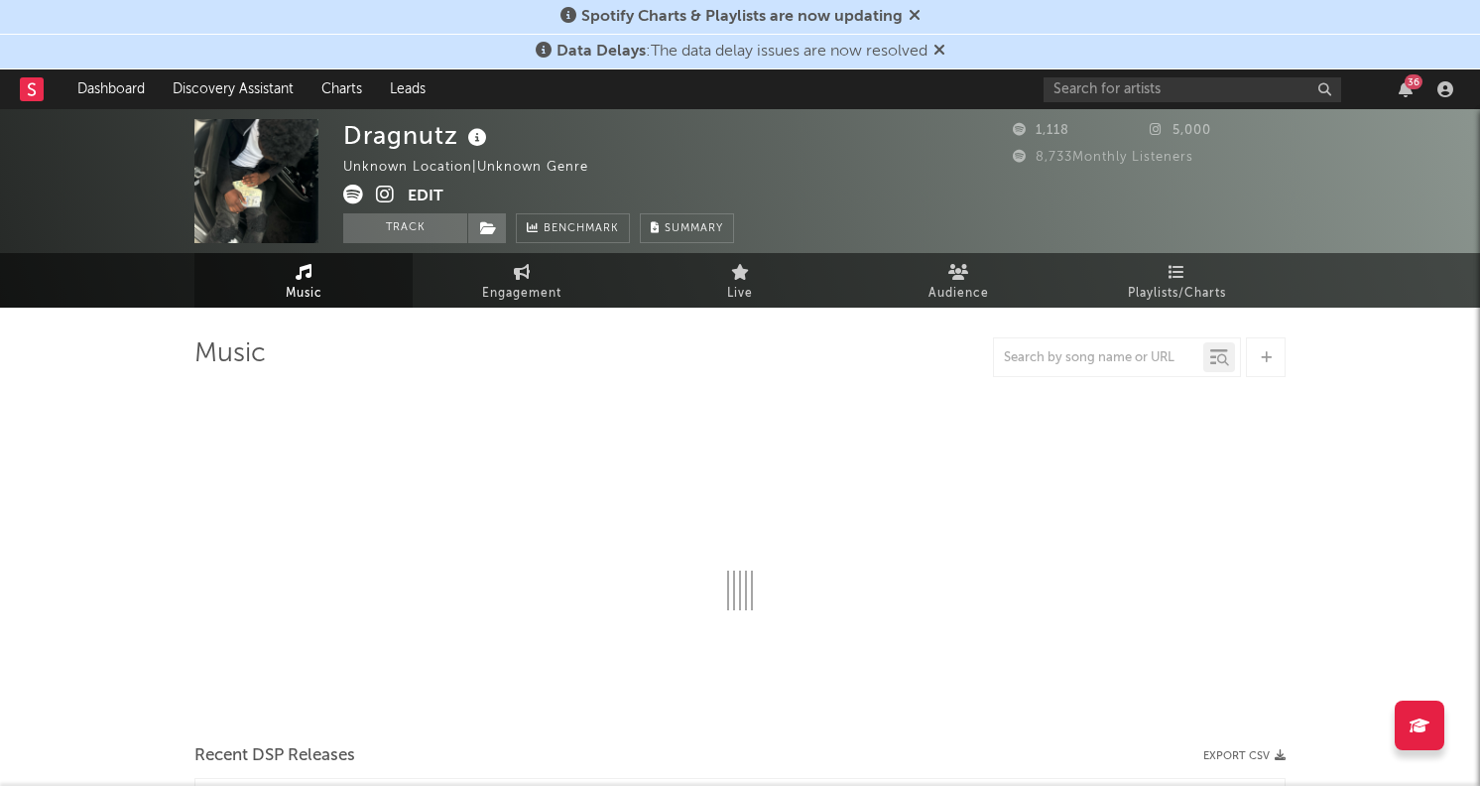
select select "1w"
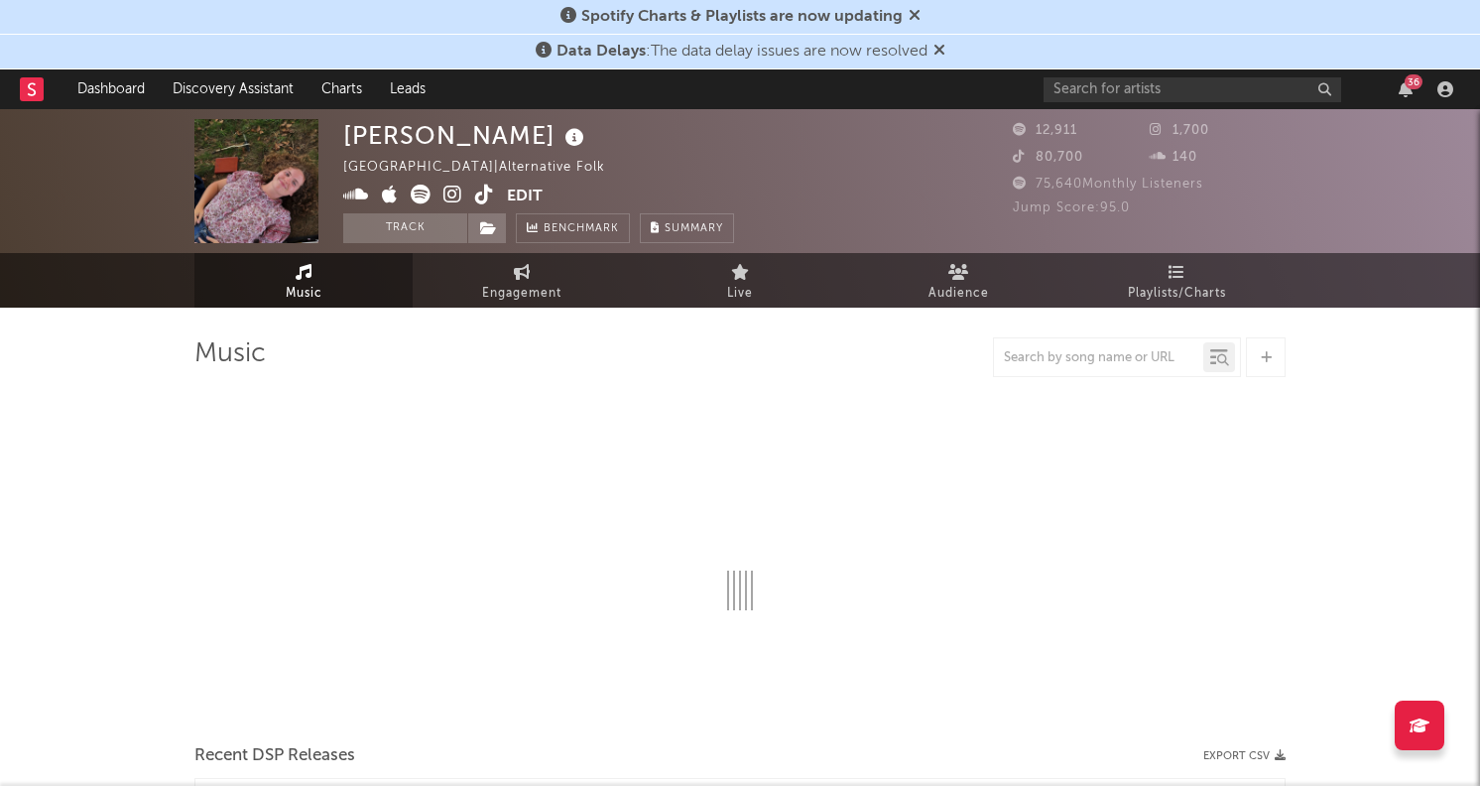
select select "1w"
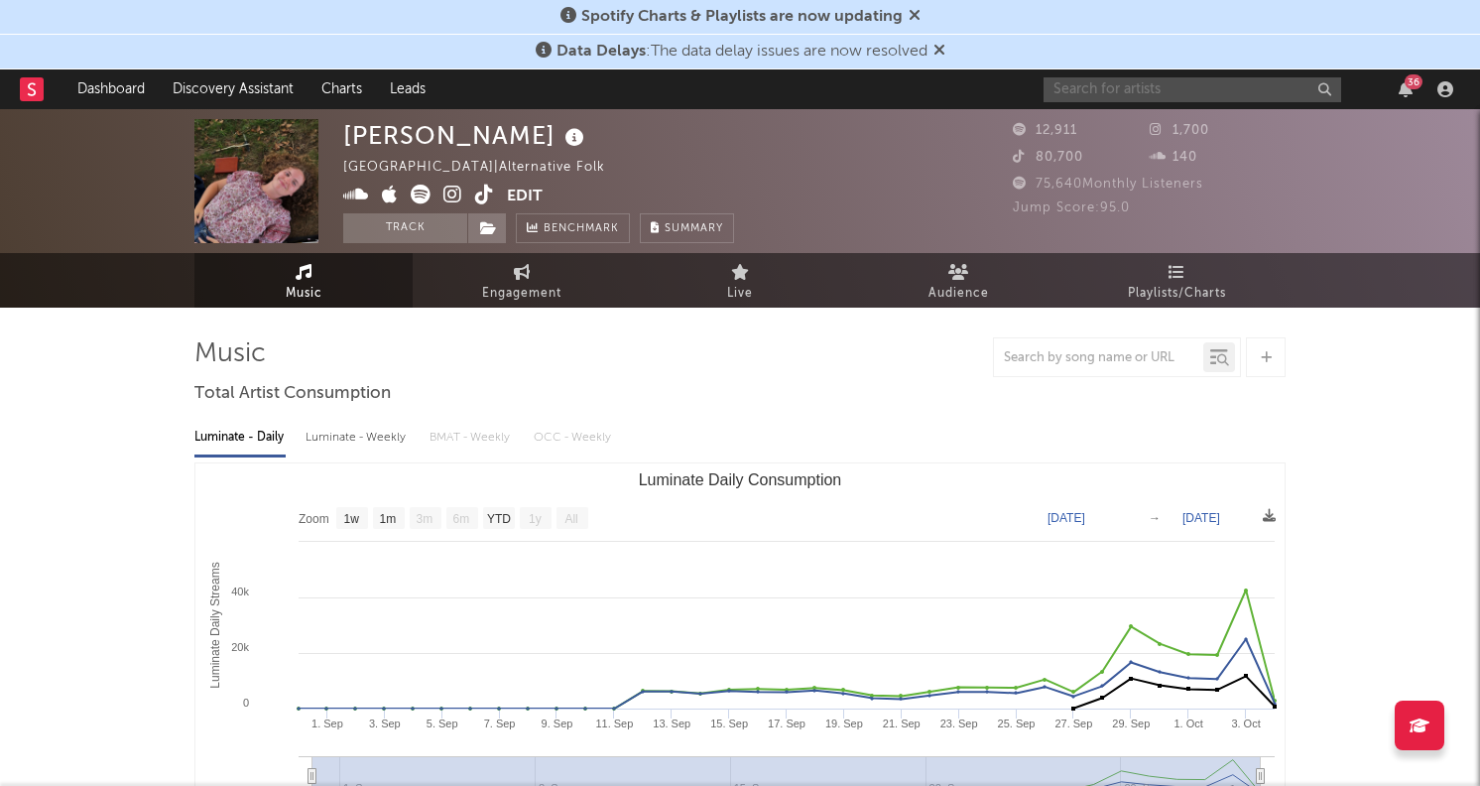
click at [1170, 95] on input "text" at bounding box center [1193, 89] width 298 height 25
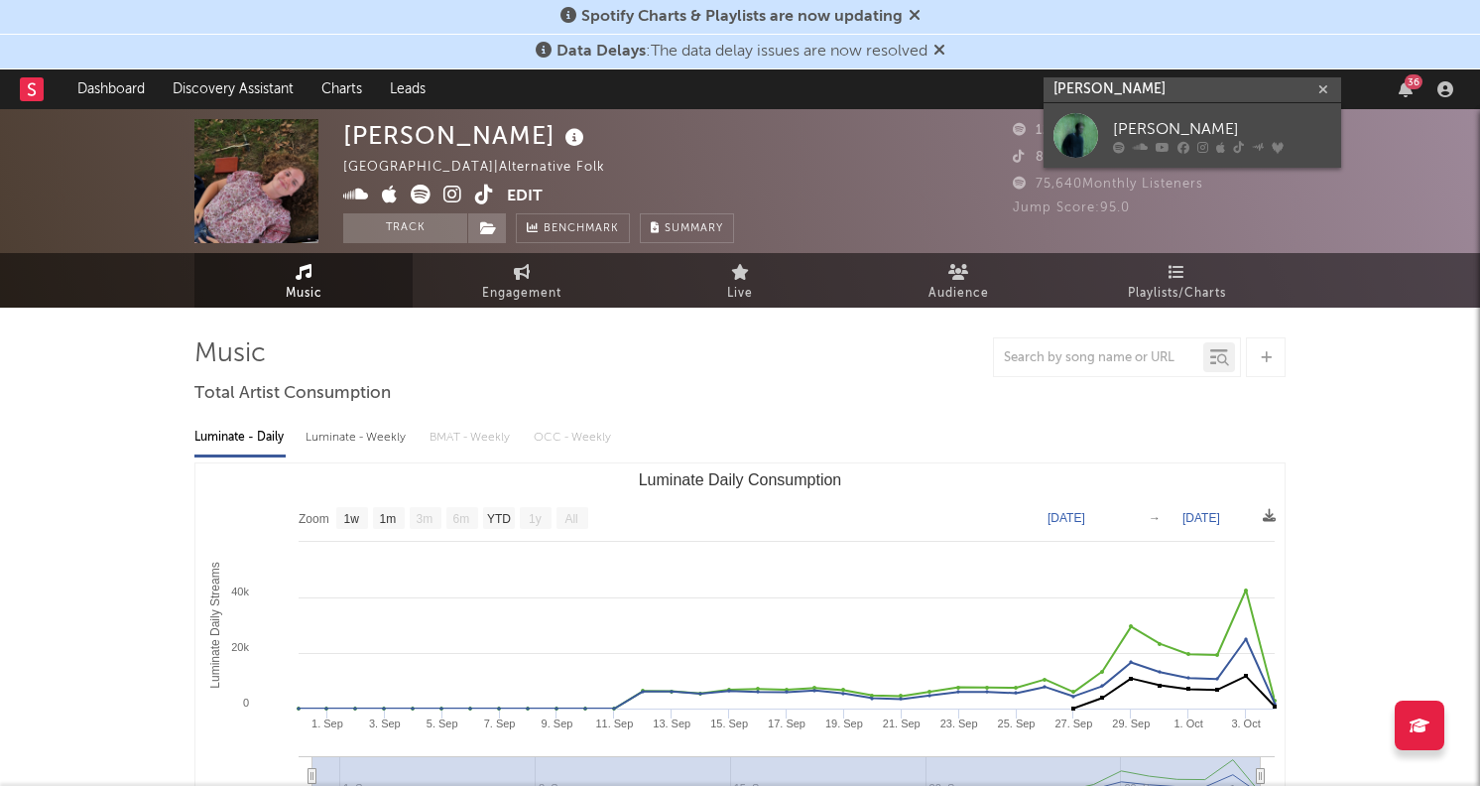
type input "luke chiang"
click at [1163, 112] on link "Luke Chiang" at bounding box center [1193, 135] width 298 height 64
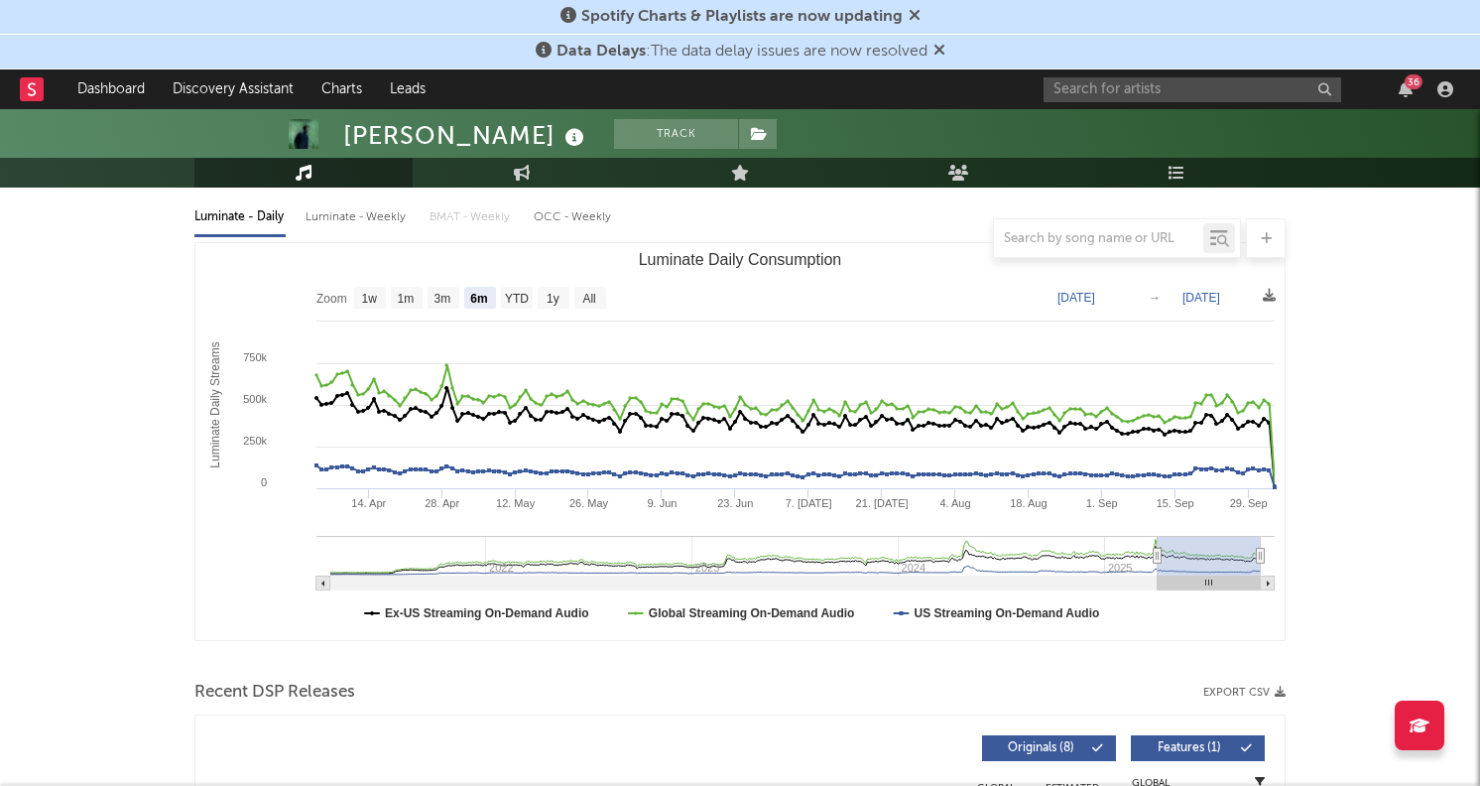
scroll to position [211, 0]
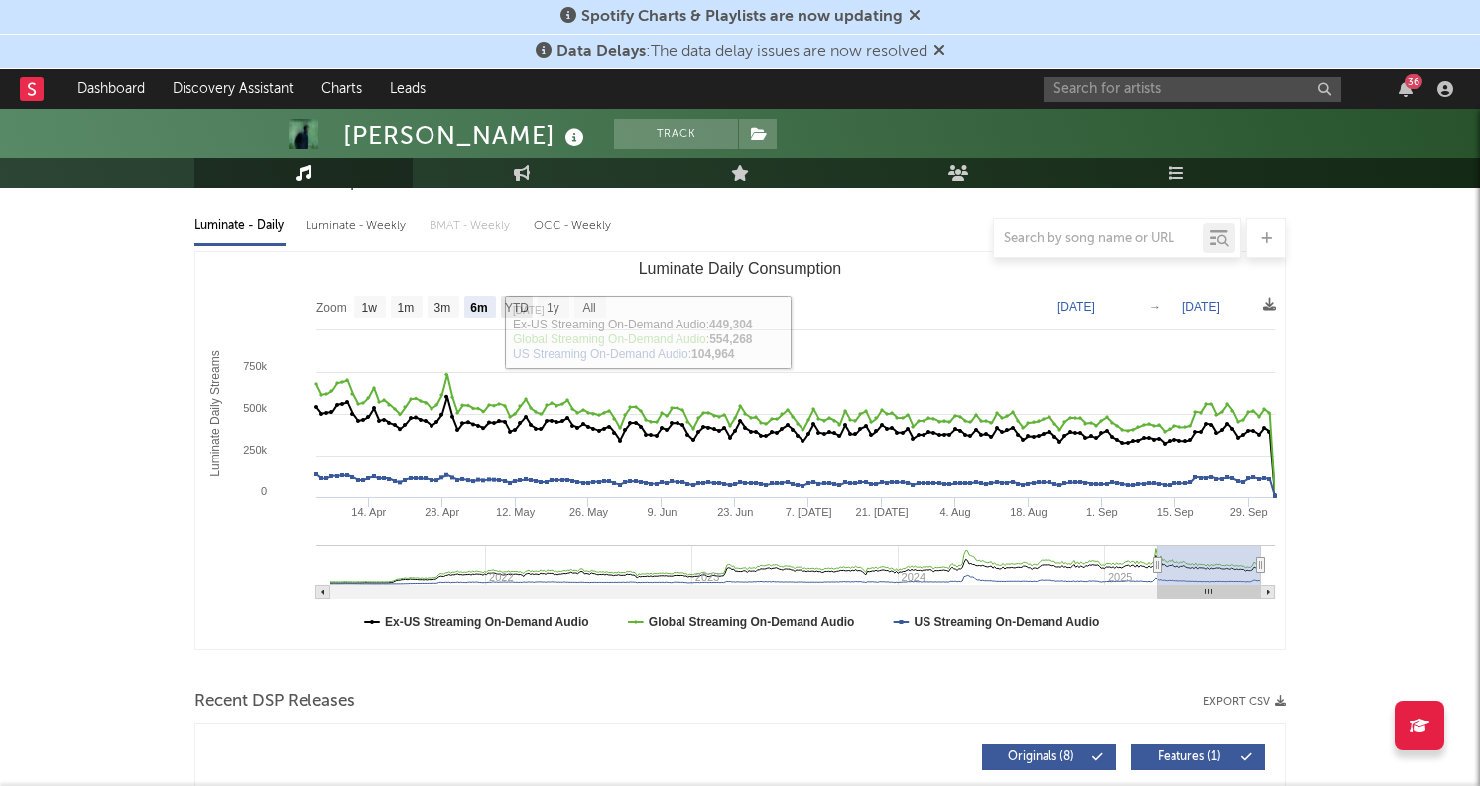
click at [523, 303] on text "YTD" at bounding box center [517, 308] width 24 height 14
select select "YTD"
type input "2025-01-01"
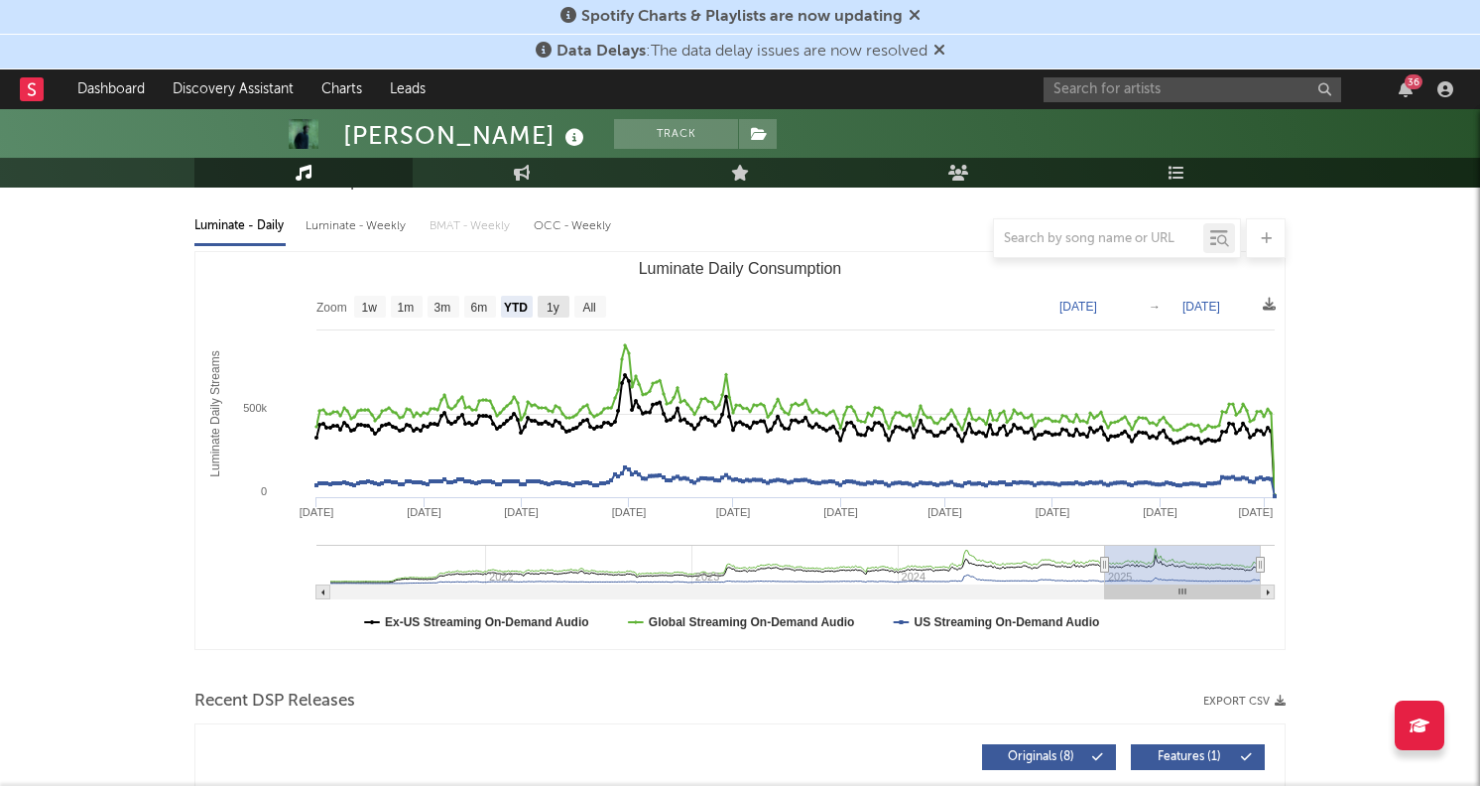
click at [554, 302] on text "1y" at bounding box center [553, 308] width 13 height 14
select select "1y"
type input "2024-10-04"
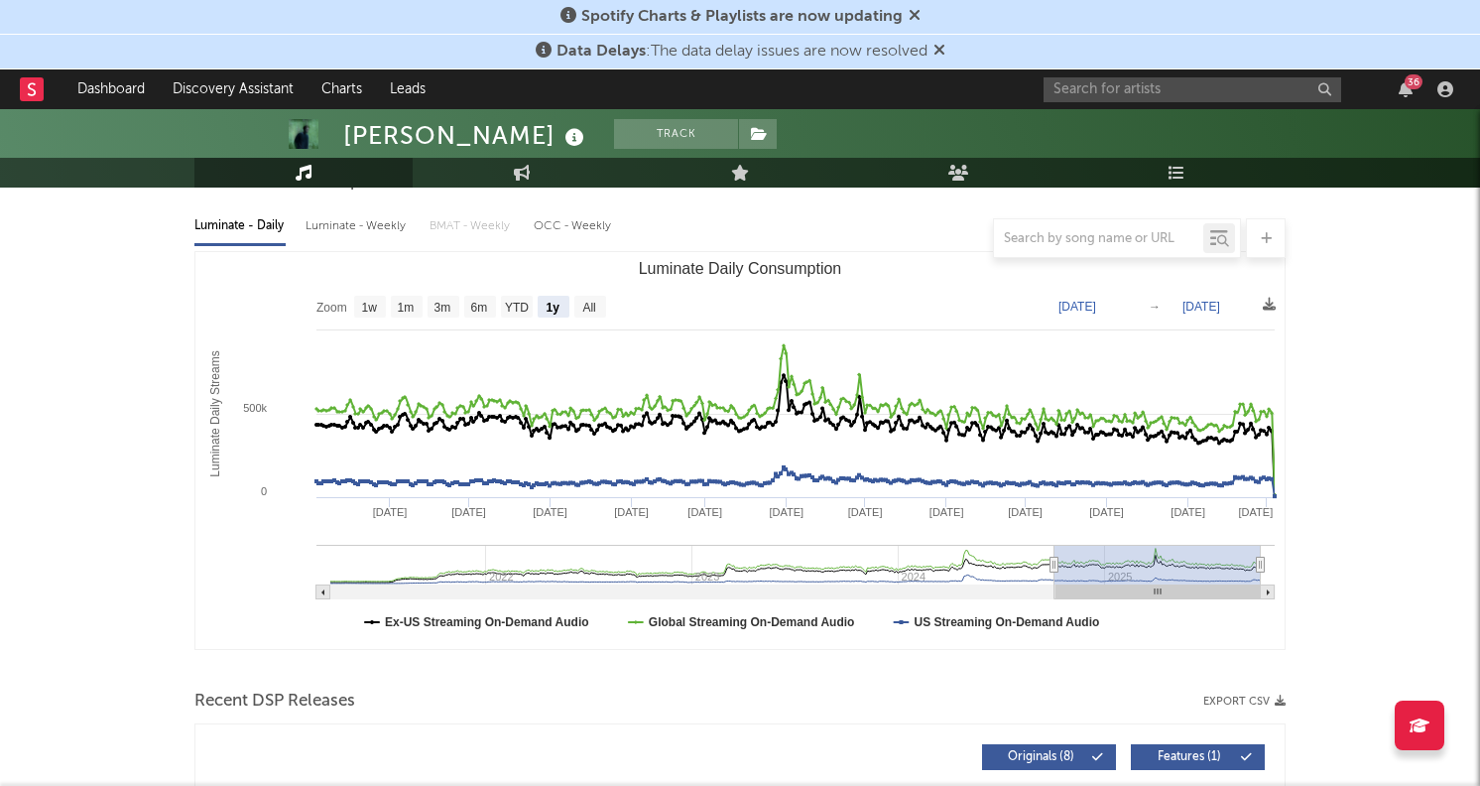
click at [584, 301] on text "All" at bounding box center [588, 308] width 13 height 14
select select "All"
type input "2021-03-31"
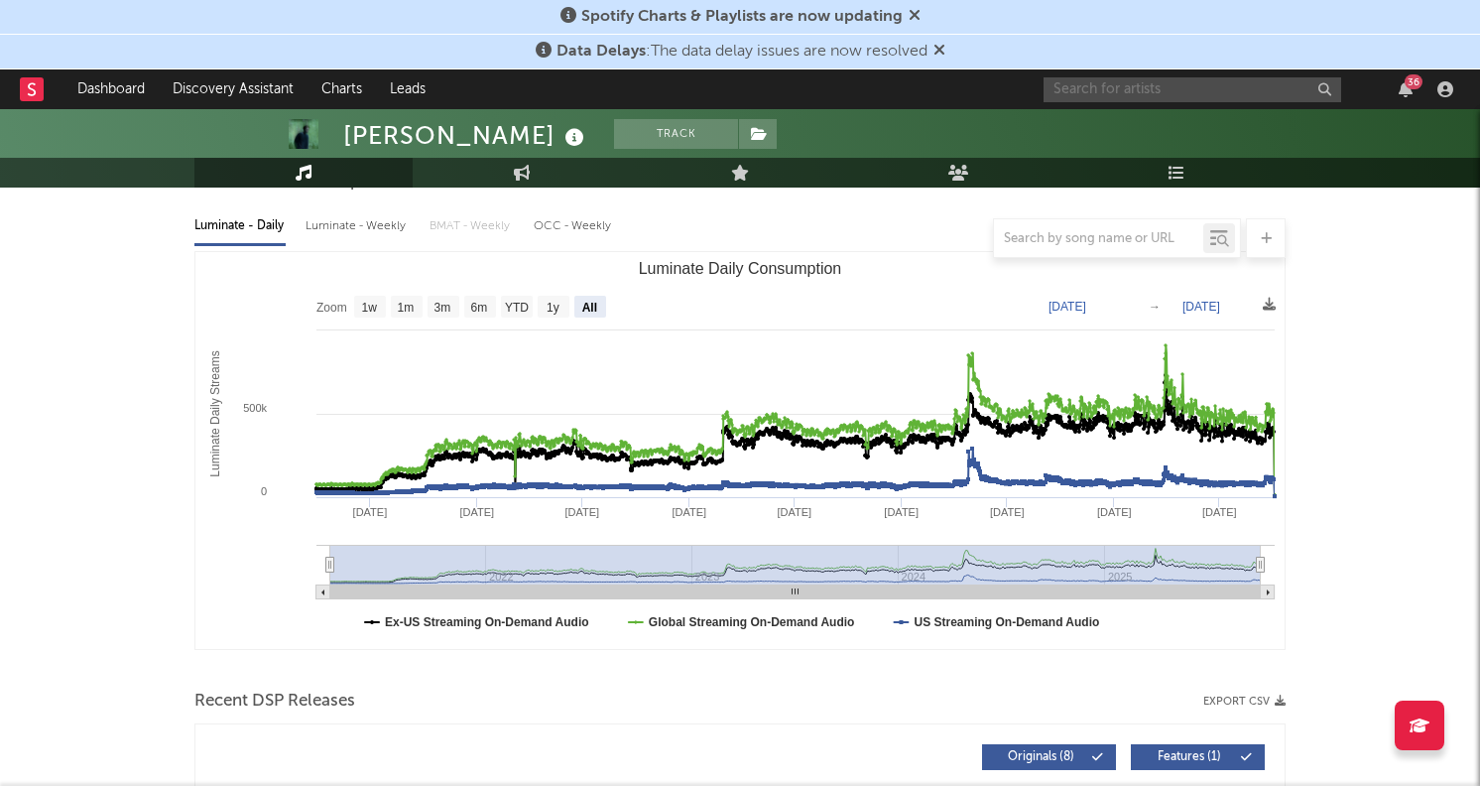
click at [1129, 87] on input "text" at bounding box center [1193, 89] width 298 height 25
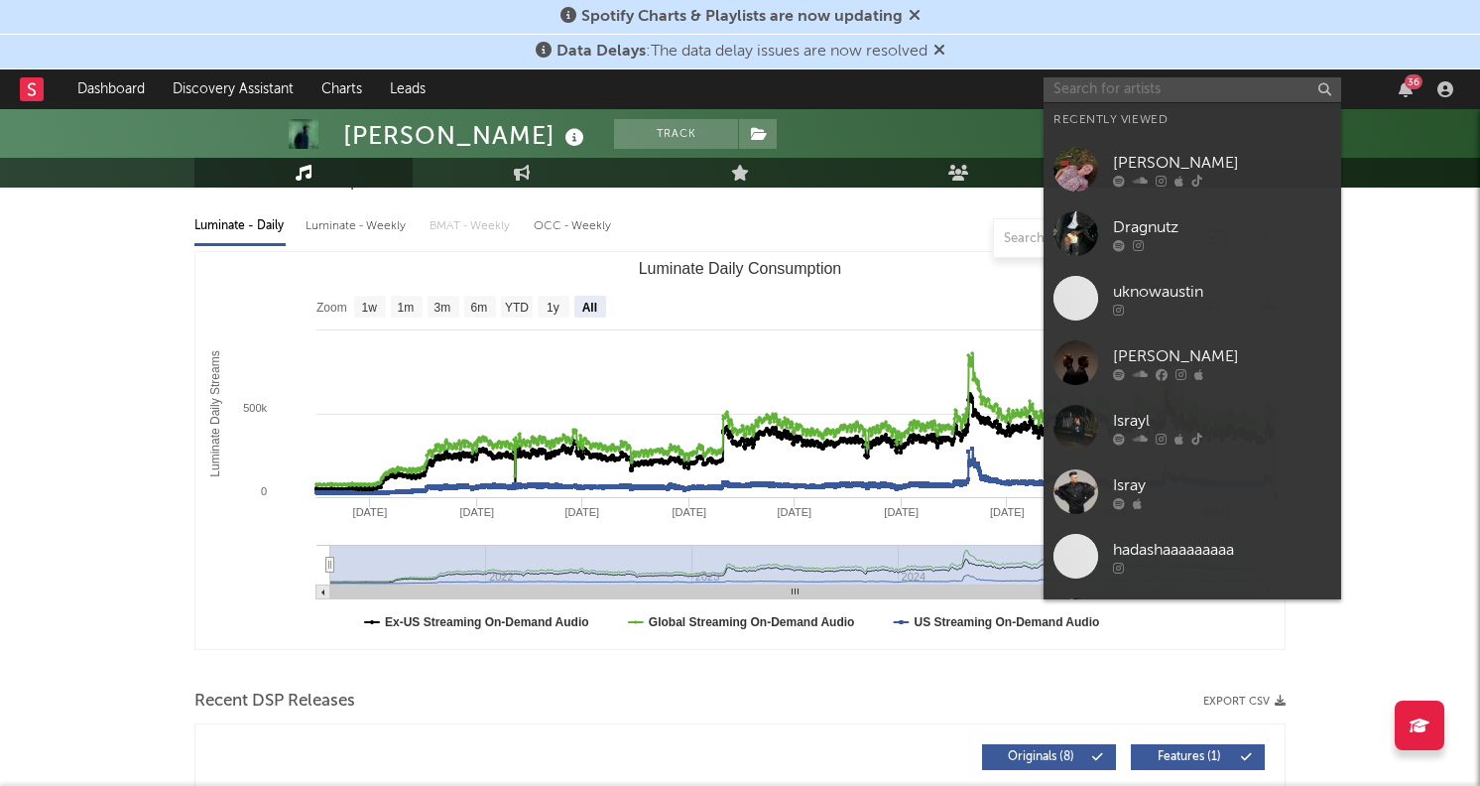
paste input "https://www.tiktok.com/@lucyparkmusic"
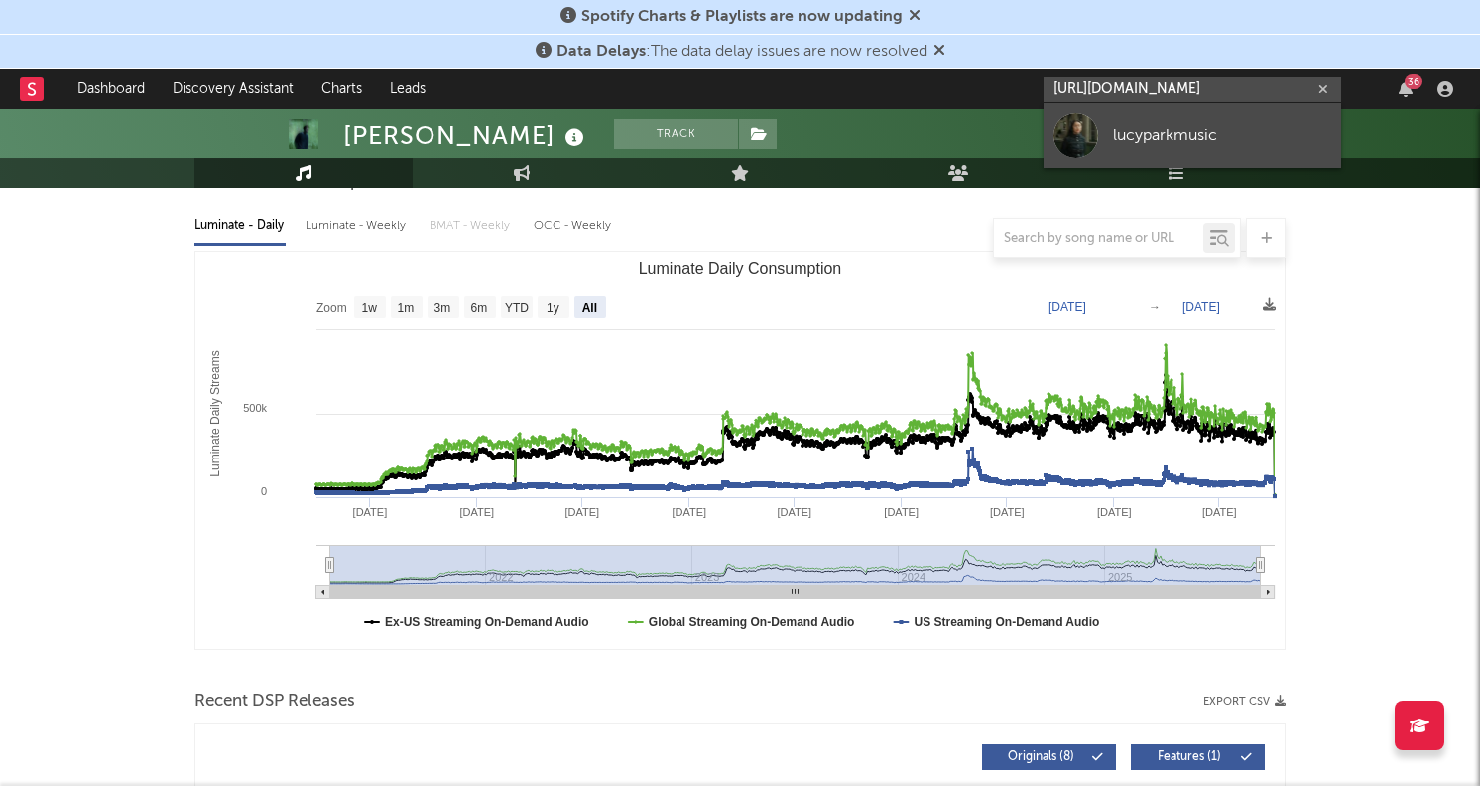
type input "https://www.tiktok.com/@lucyparkmusic"
click at [1161, 154] on link "lucyparkmusic" at bounding box center [1193, 135] width 298 height 64
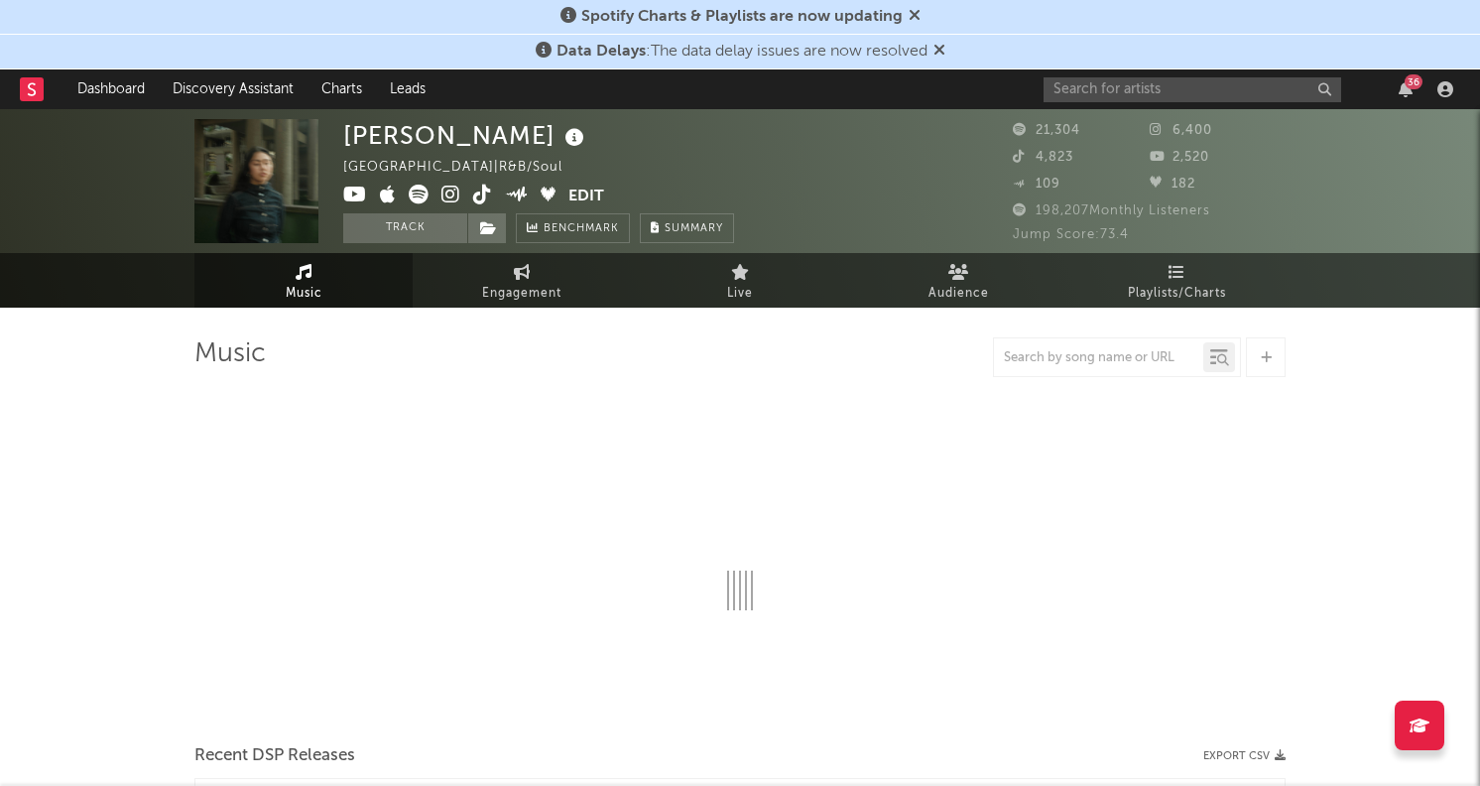
select select "6m"
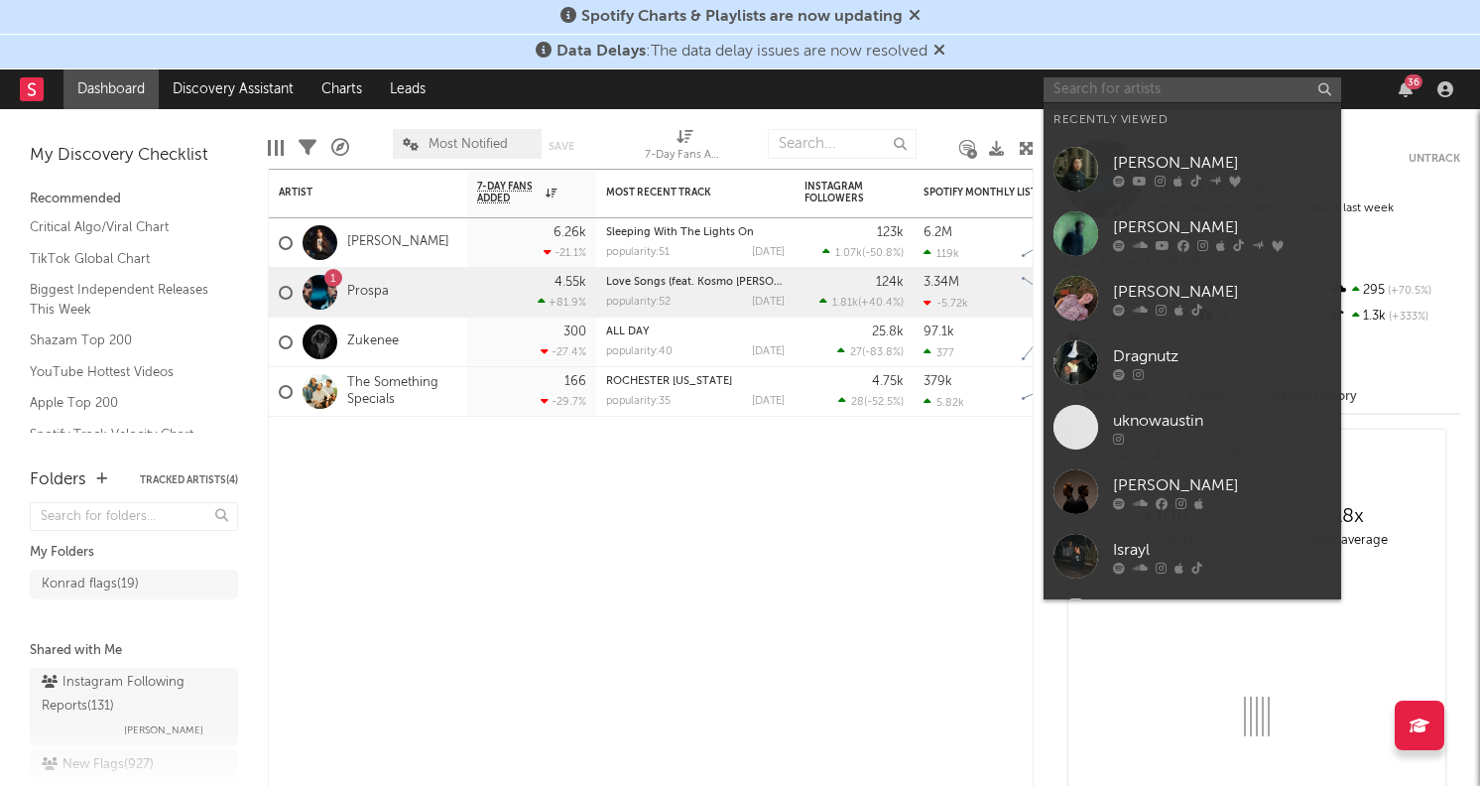
click at [1138, 95] on input "text" at bounding box center [1193, 89] width 298 height 25
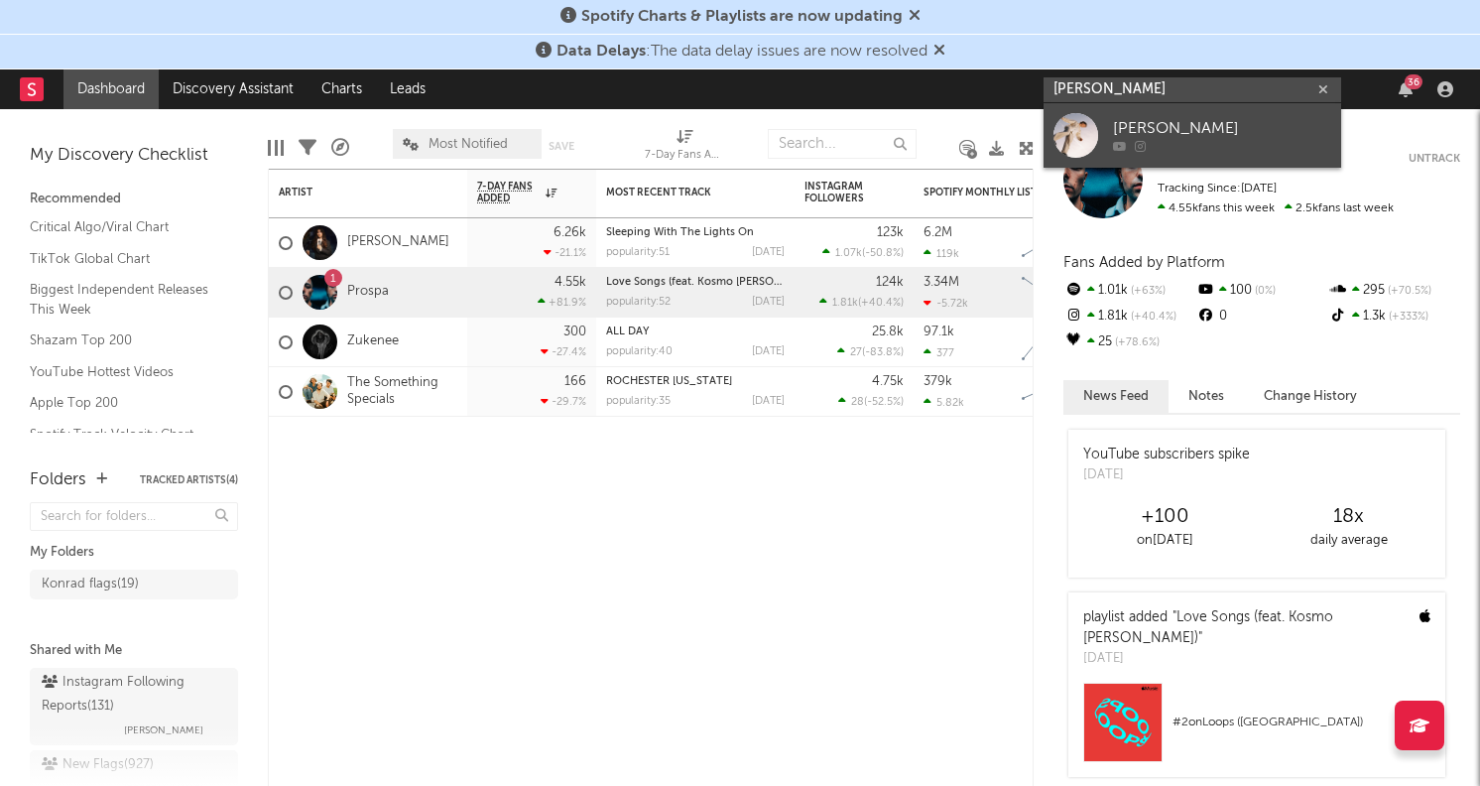
type input "aldou salma"
click at [1105, 122] on link "Aldous Alma" at bounding box center [1193, 135] width 298 height 64
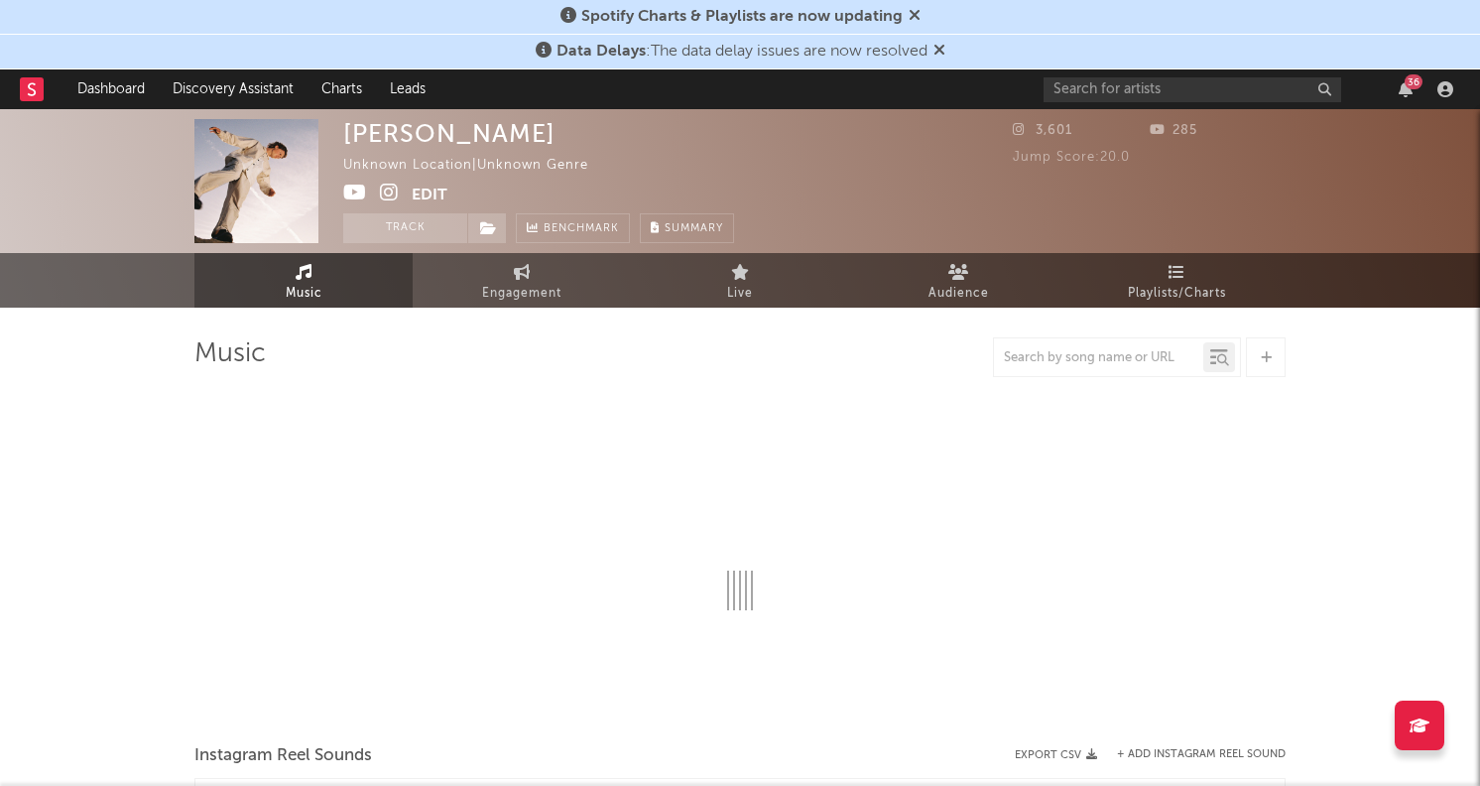
select select "1w"
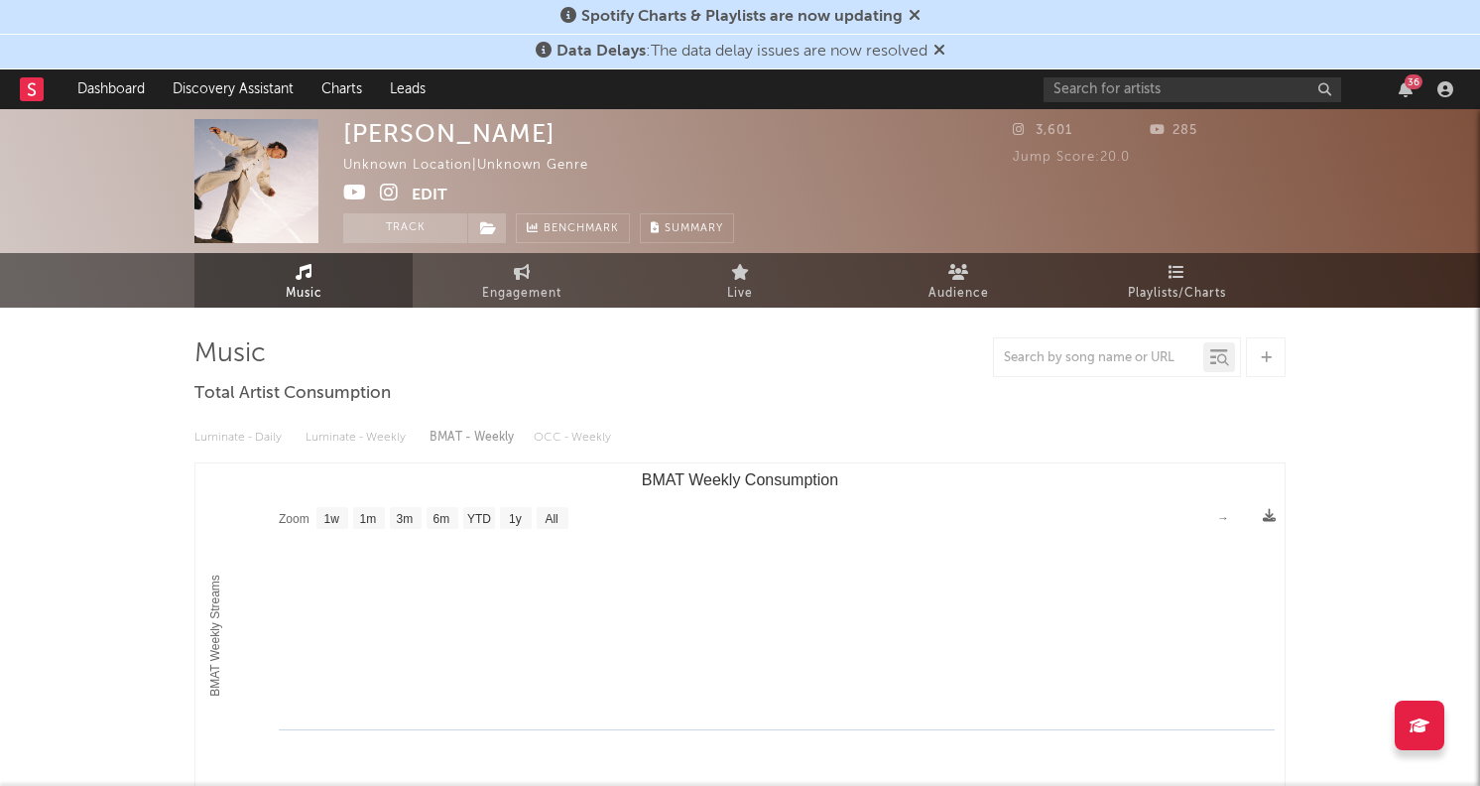
click at [5, 79] on nav "Dashboard Discovery Assistant Charts Leads 36" at bounding box center [740, 89] width 1480 height 40
click at [30, 83] on icon at bounding box center [32, 88] width 8 height 13
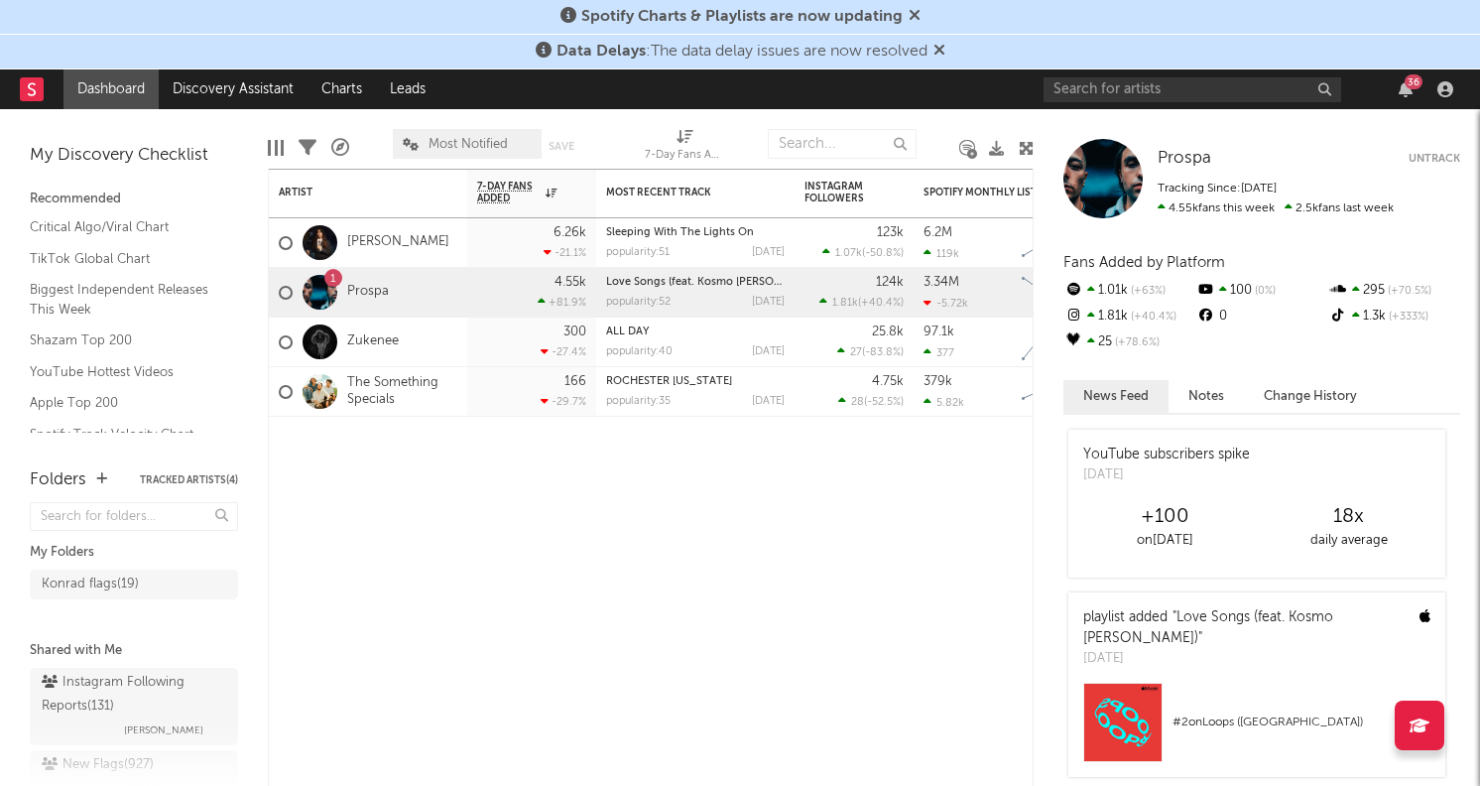
scroll to position [136, 0]
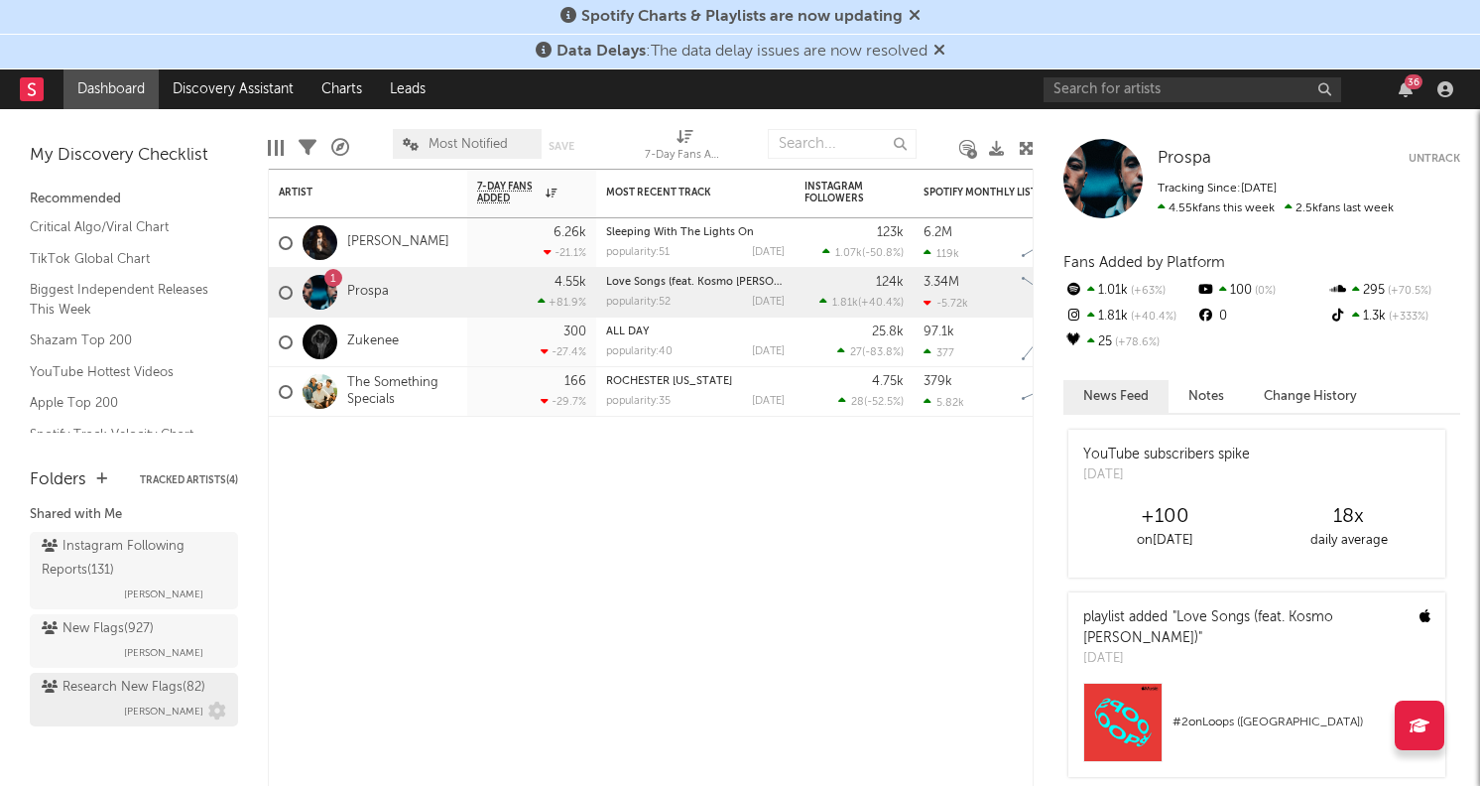
click at [120, 696] on div "Research New Flags ( 82 )" at bounding box center [124, 688] width 164 height 24
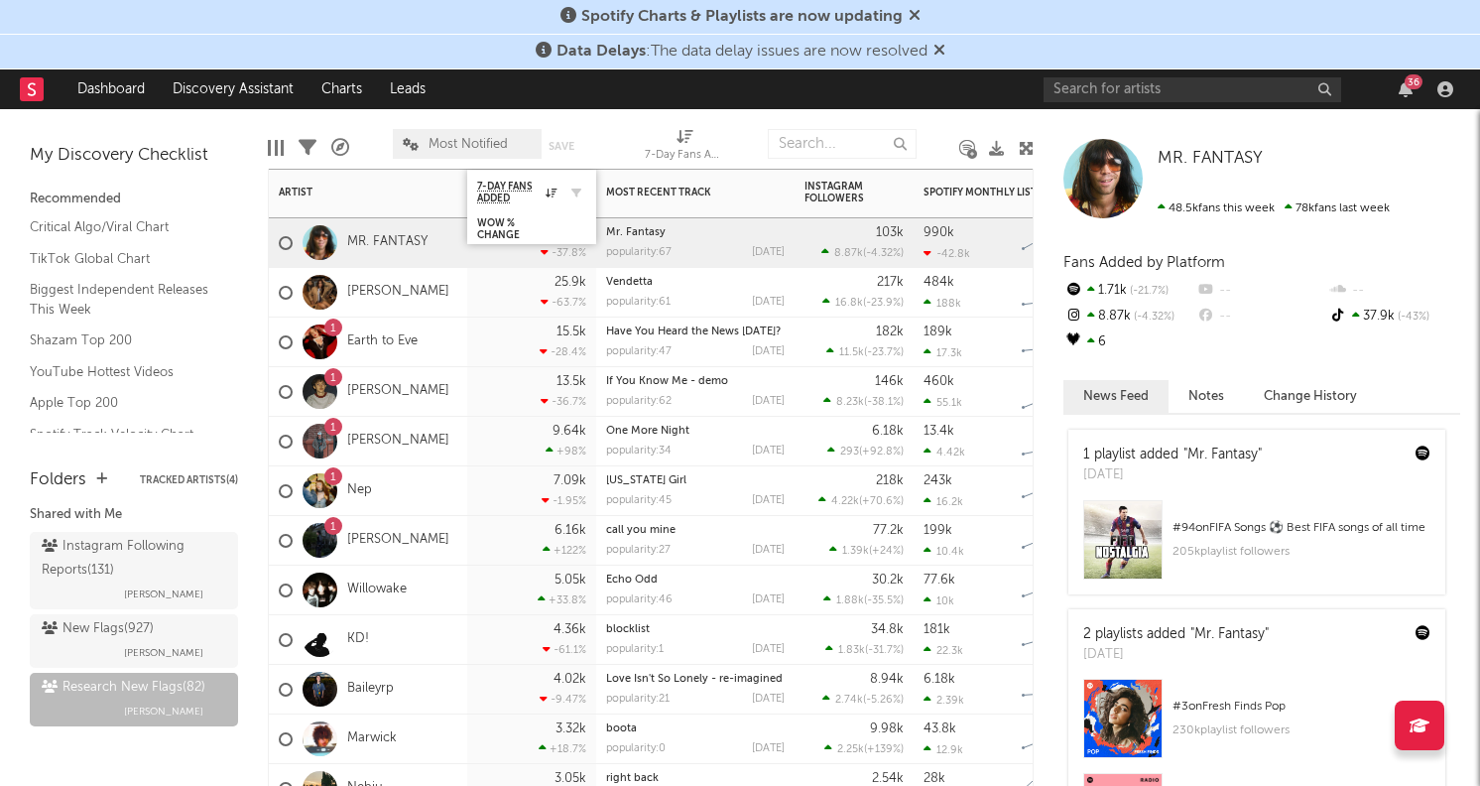
click at [563, 194] on div at bounding box center [572, 193] width 30 height 20
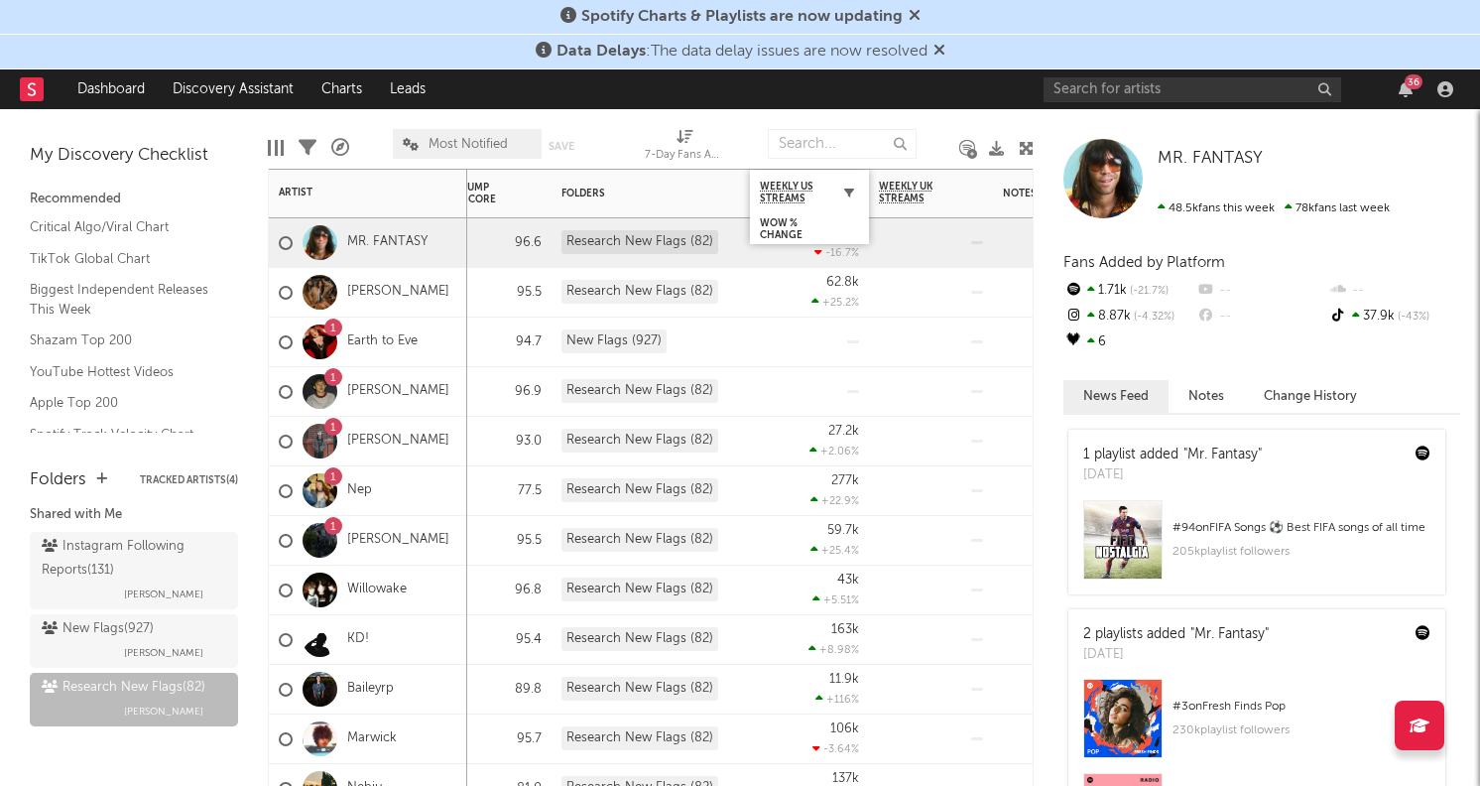
click at [846, 191] on icon "button" at bounding box center [849, 193] width 10 height 10
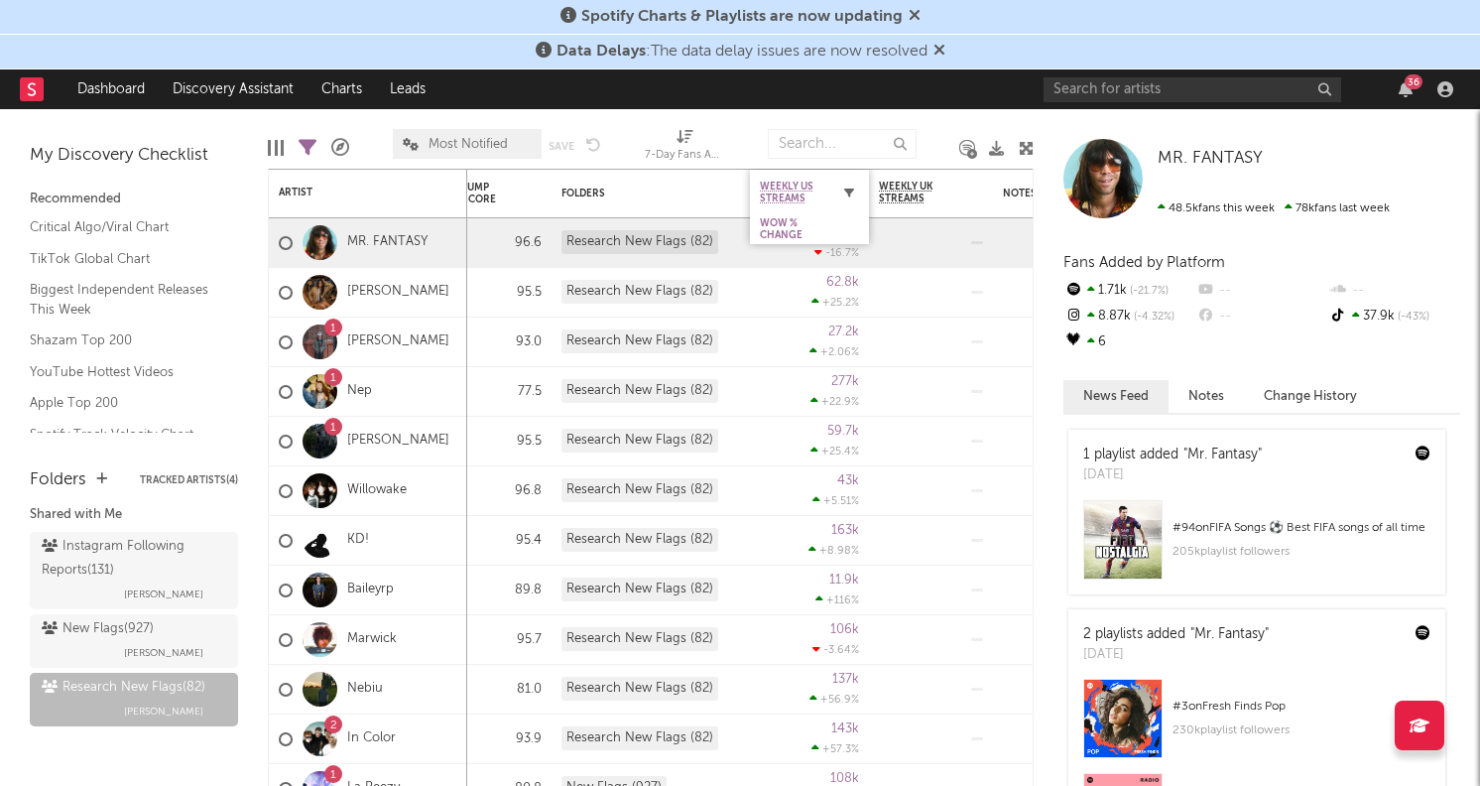
click at [849, 194] on icon "button" at bounding box center [849, 193] width 10 height 10
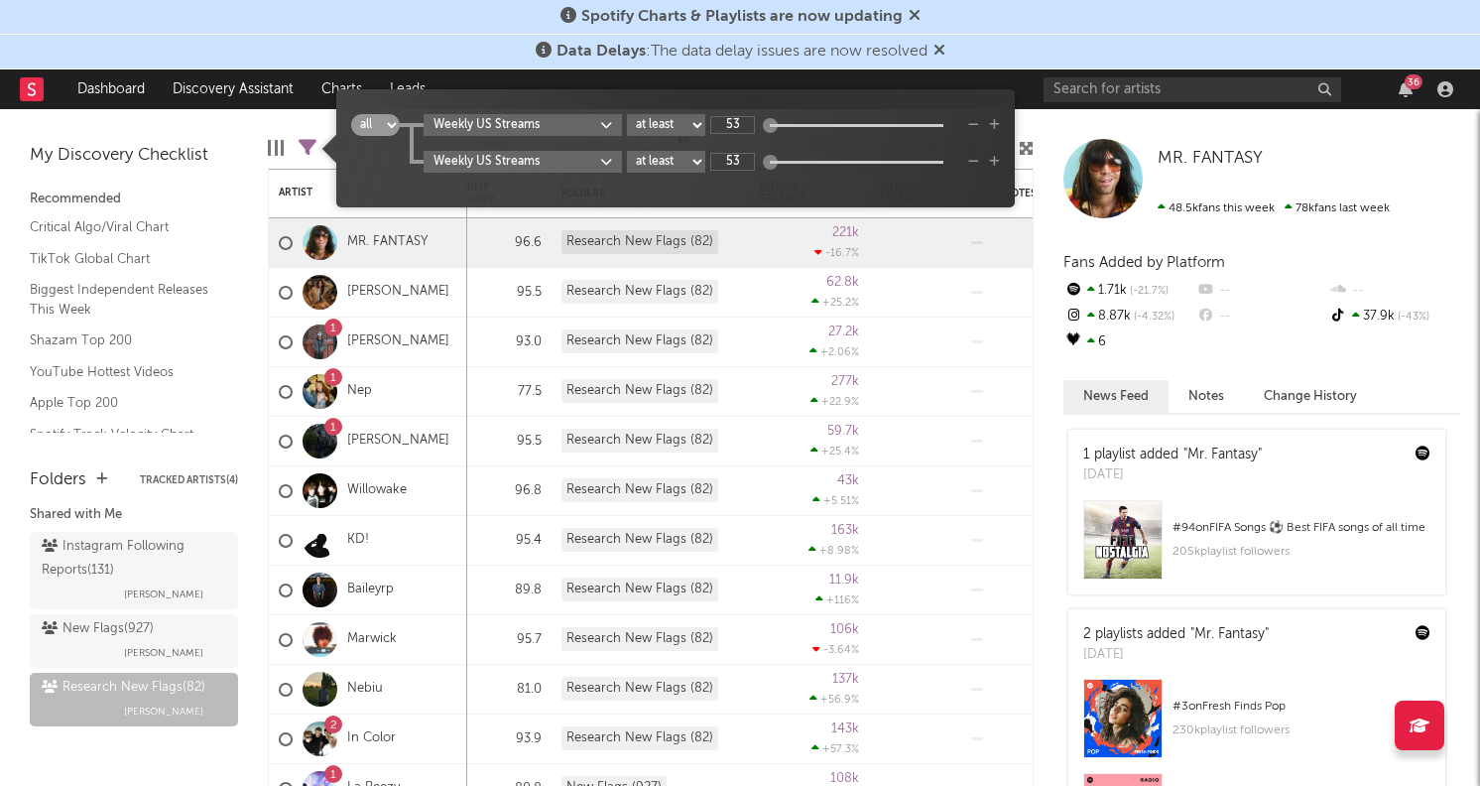
click at [1018, 85] on nav "Dashboard Discovery Assistant Charts Leads 36" at bounding box center [740, 89] width 1480 height 40
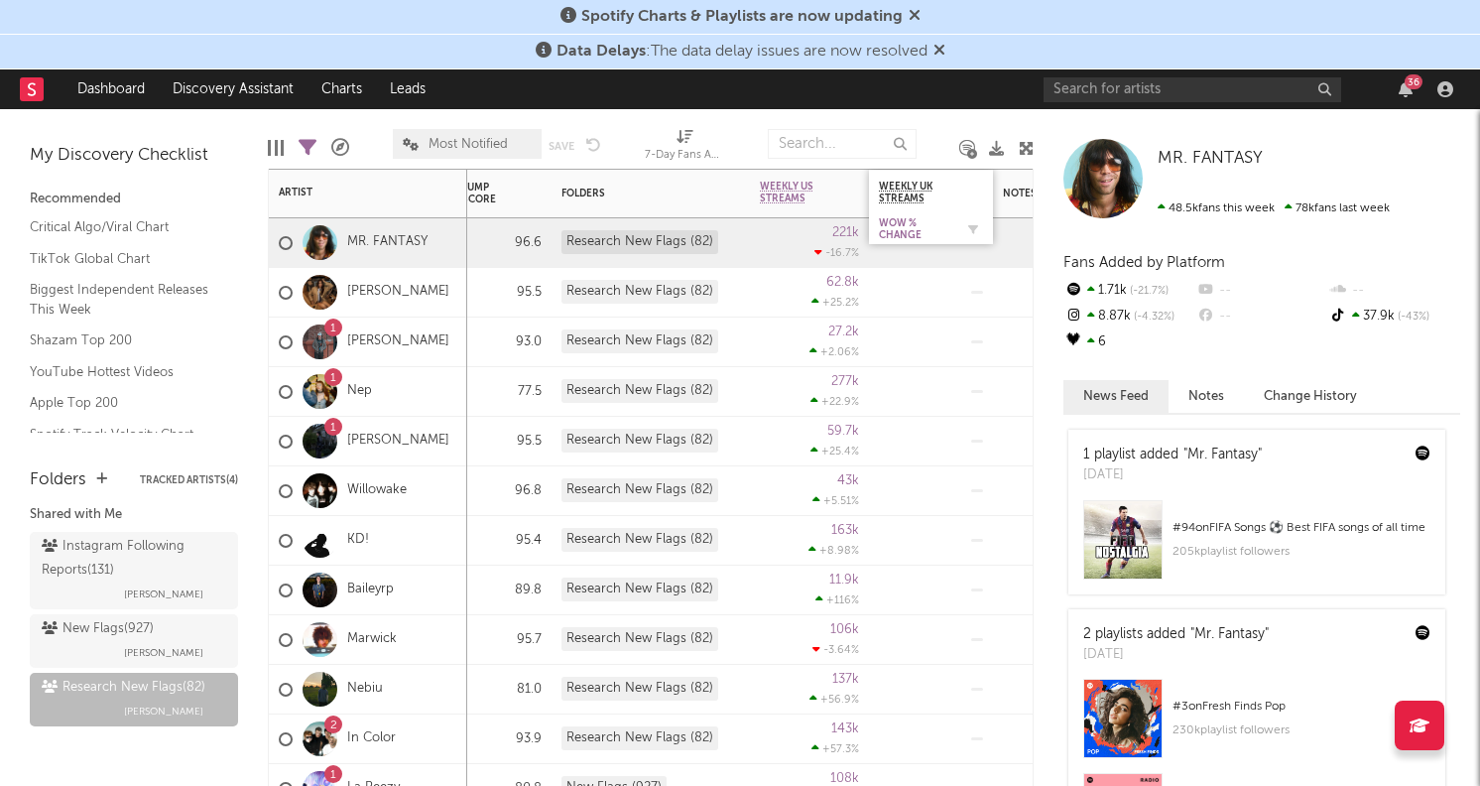
click at [933, 225] on div "WoW % Change" at bounding box center [916, 229] width 74 height 24
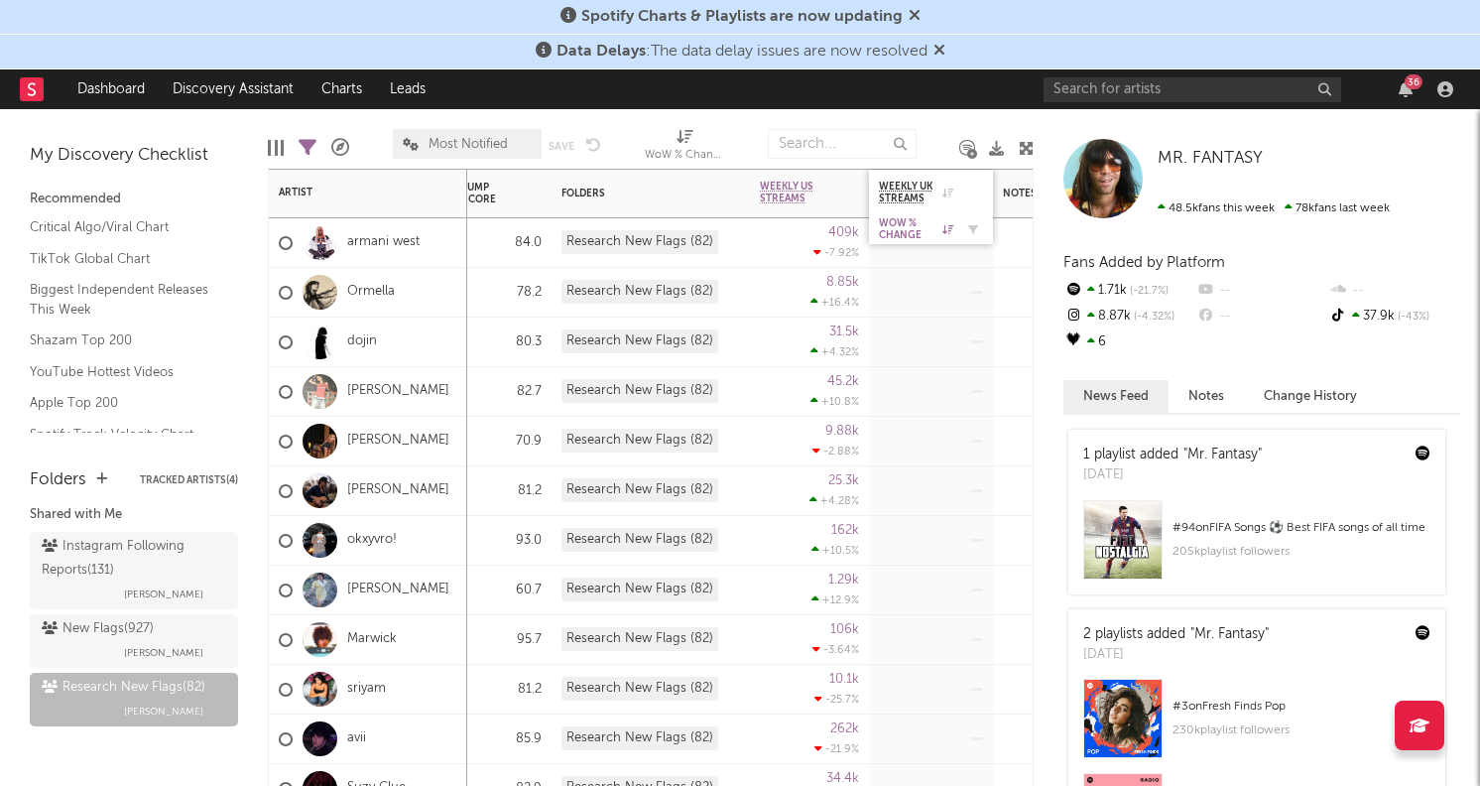
click at [933, 225] on div "WoW % Change" at bounding box center [916, 229] width 74 height 24
click at [956, 225] on div at bounding box center [968, 229] width 30 height 20
click at [945, 228] on icon at bounding box center [948, 229] width 11 height 10
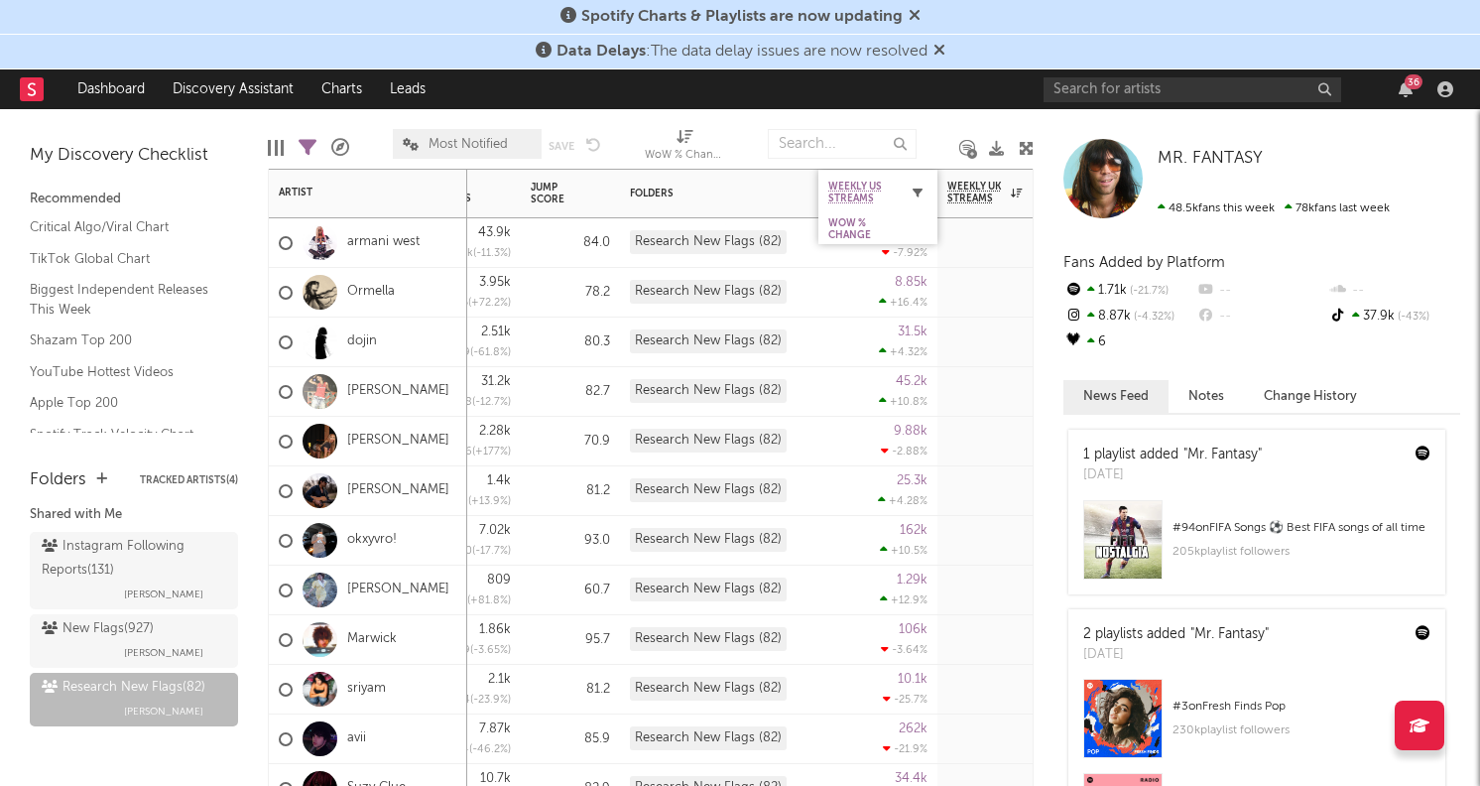
click at [917, 195] on icon "button" at bounding box center [918, 193] width 10 height 10
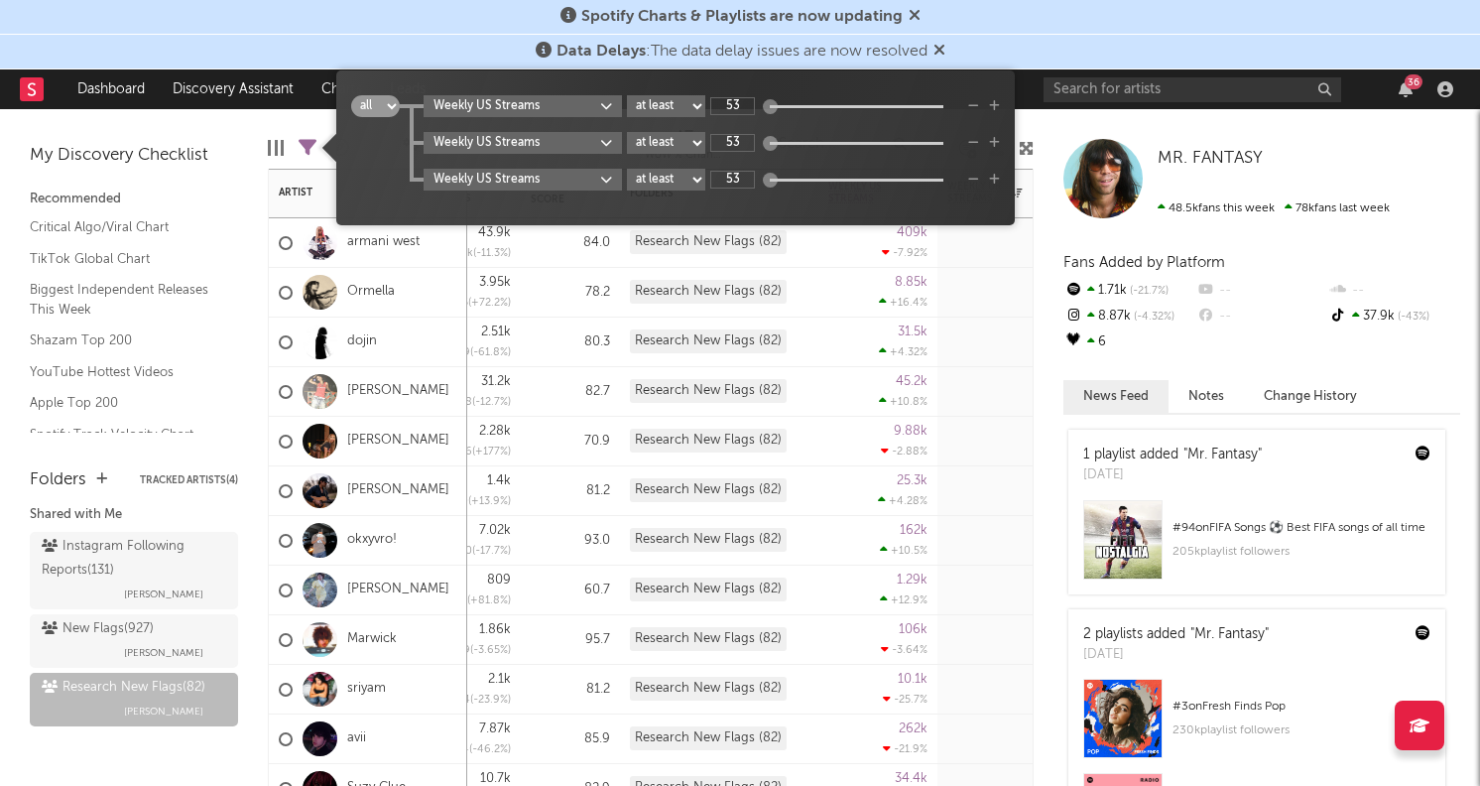
click at [902, 233] on div "409k" at bounding box center [912, 232] width 31 height 13
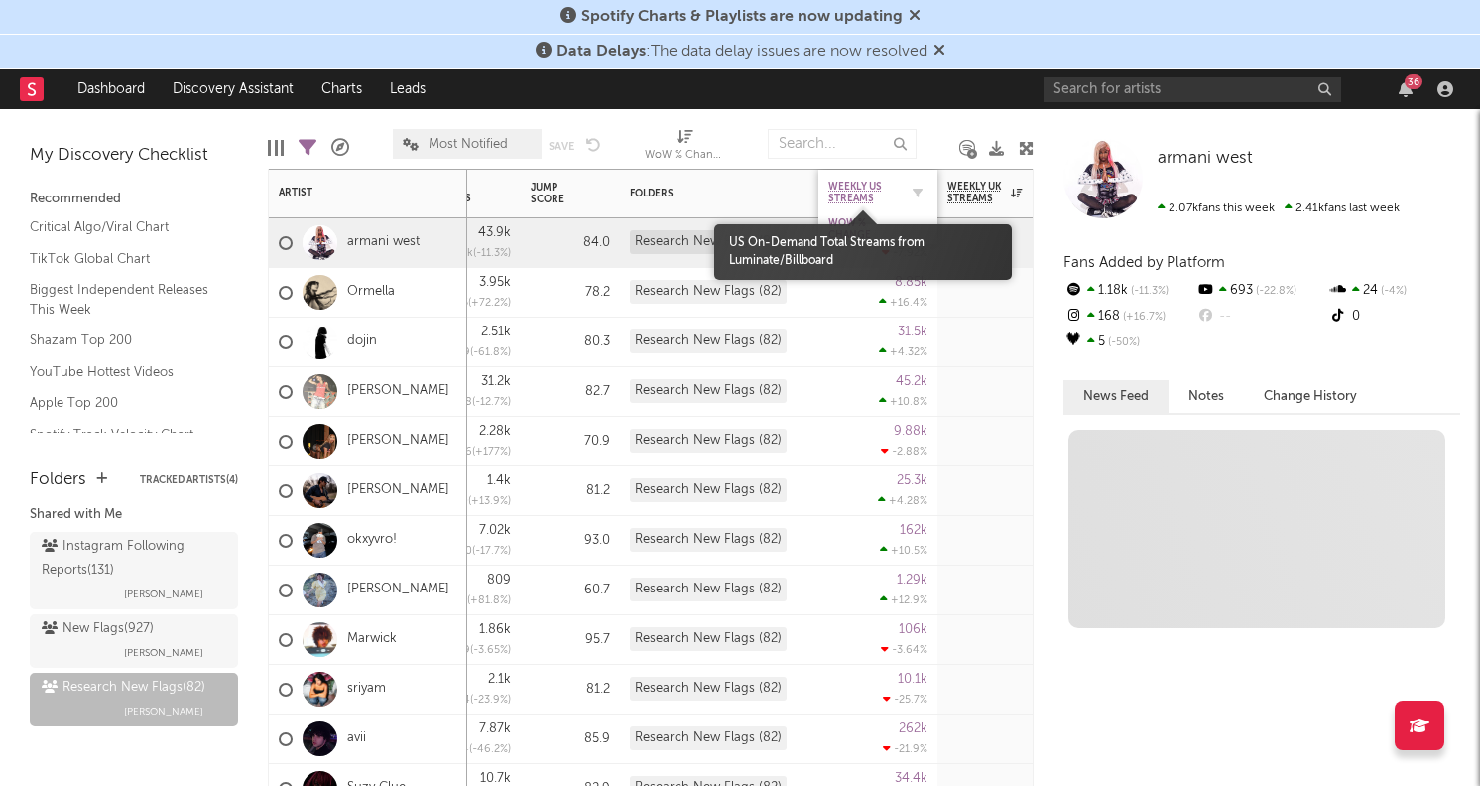
click at [869, 195] on span "Weekly US Streams" at bounding box center [862, 193] width 69 height 24
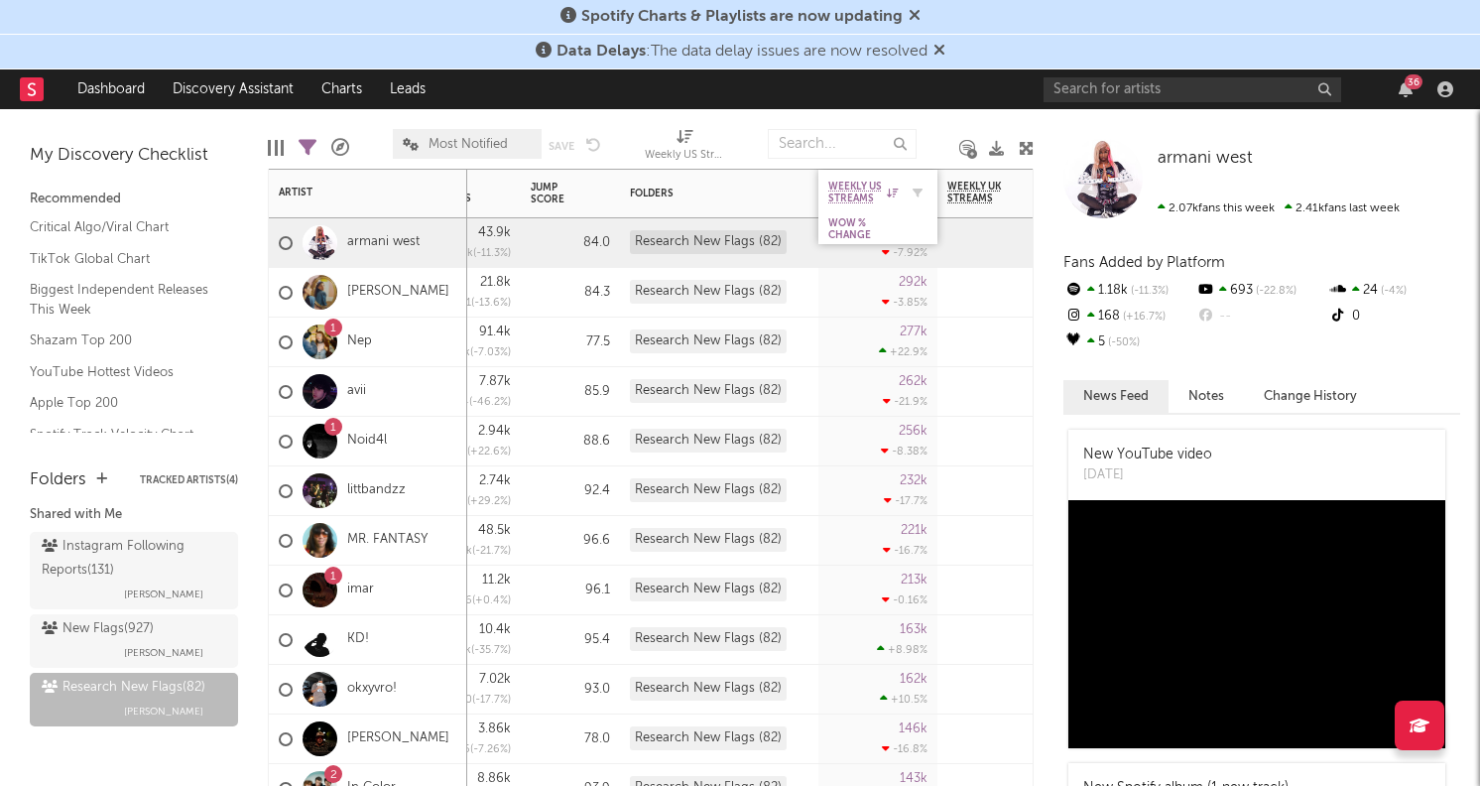
click at [892, 188] on icon at bounding box center [892, 193] width 11 height 10
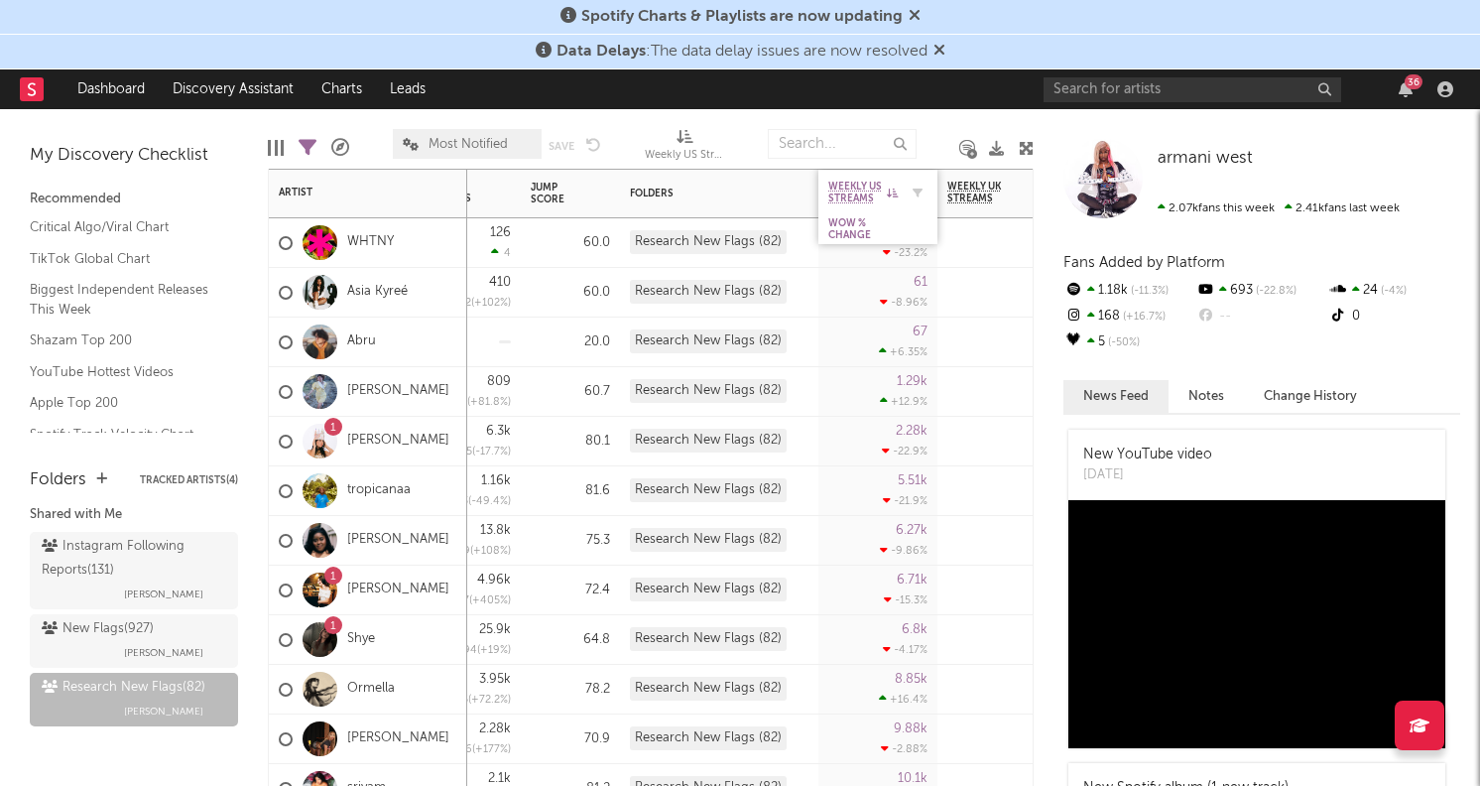
click at [892, 188] on icon at bounding box center [892, 193] width 11 height 10
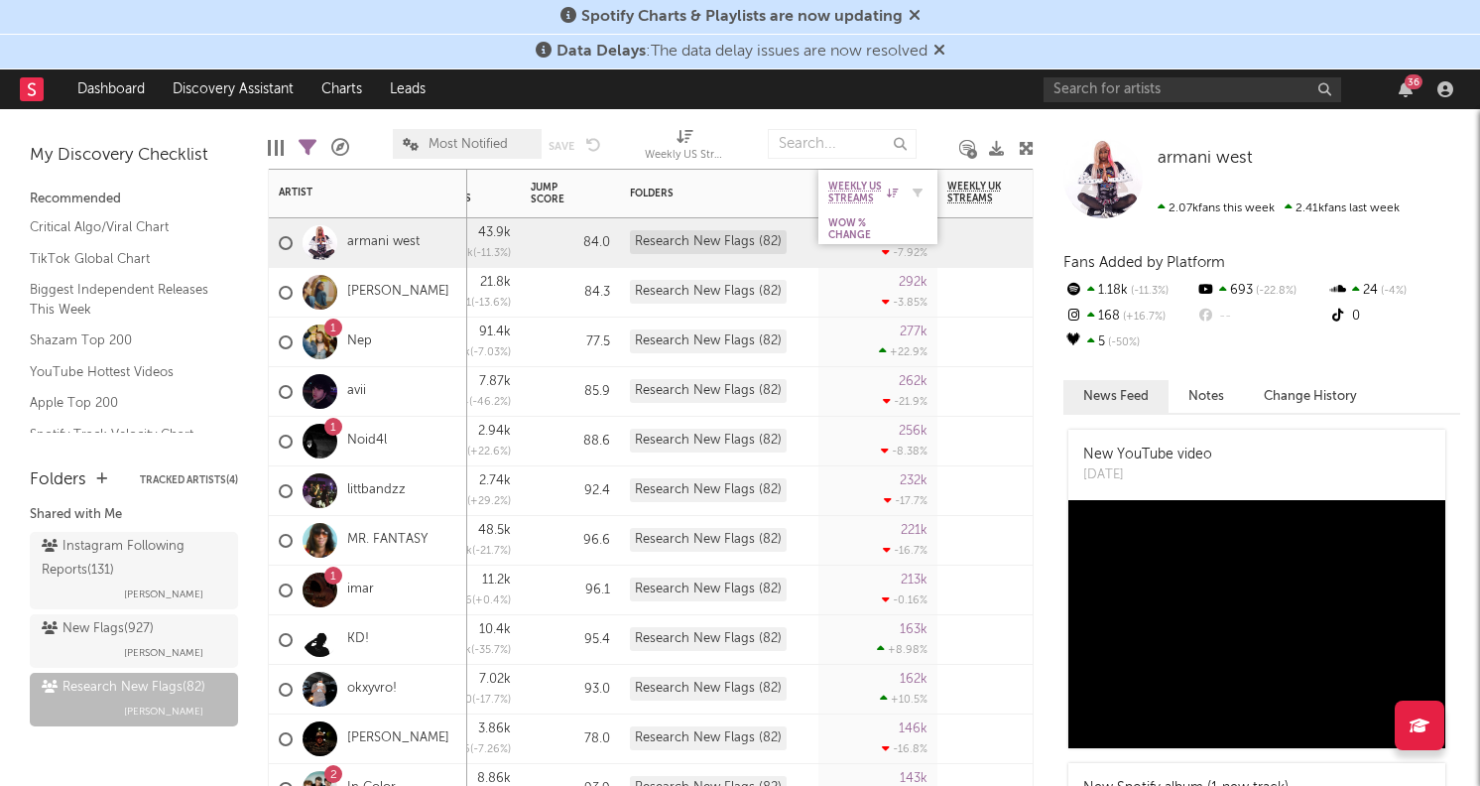
click at [892, 188] on icon at bounding box center [892, 193] width 11 height 10
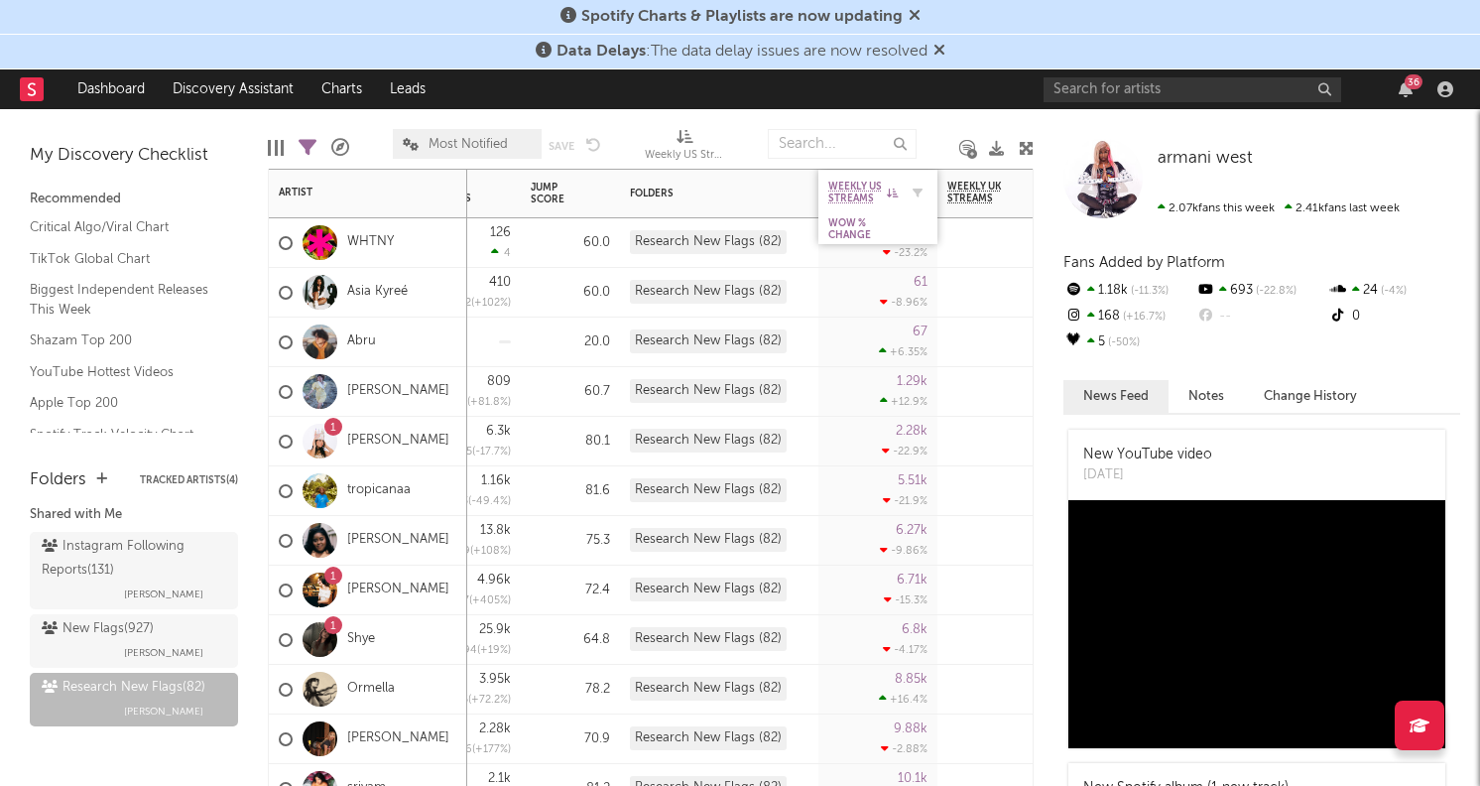
click at [892, 188] on icon at bounding box center [892, 193] width 11 height 10
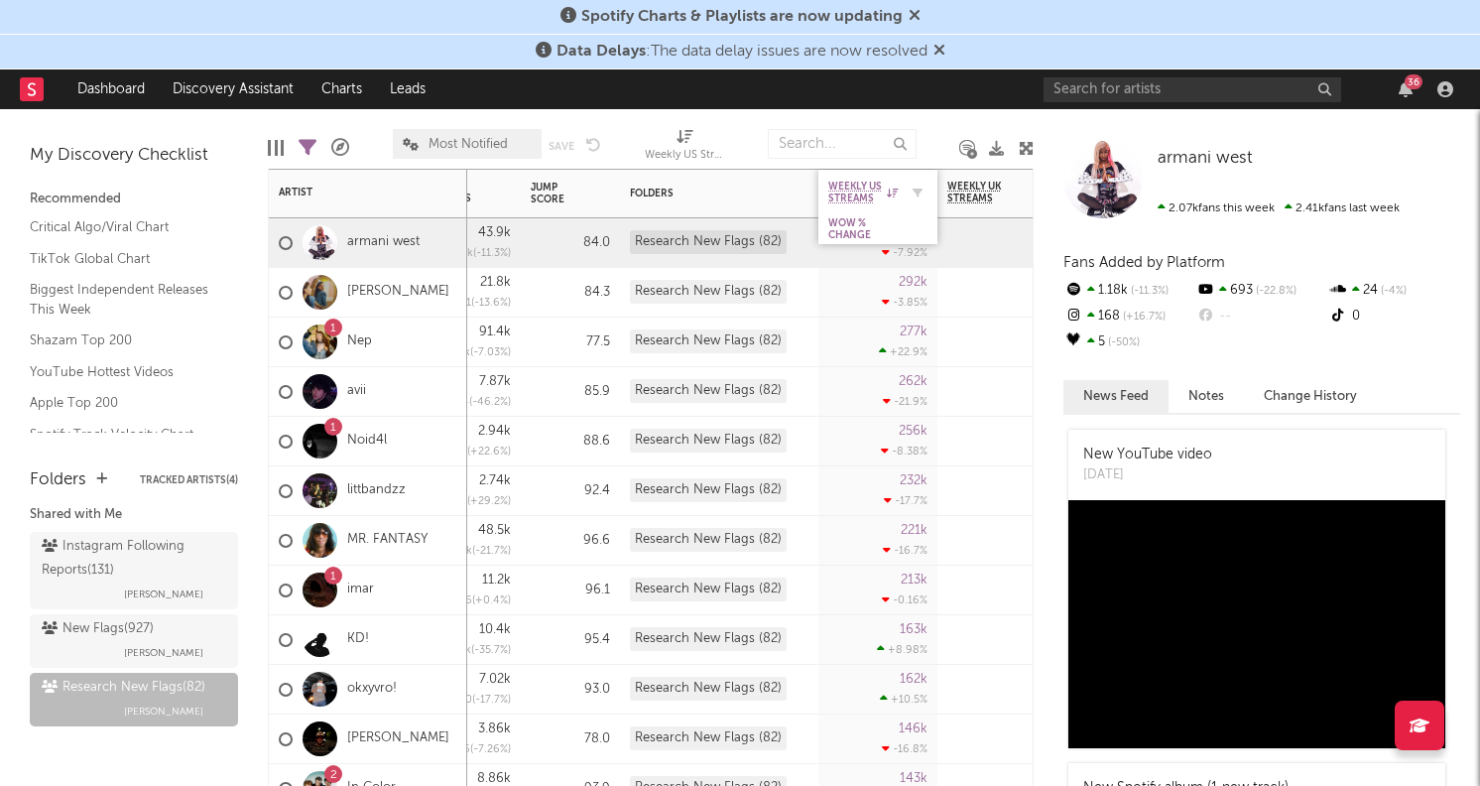
click at [892, 188] on icon at bounding box center [892, 193] width 11 height 10
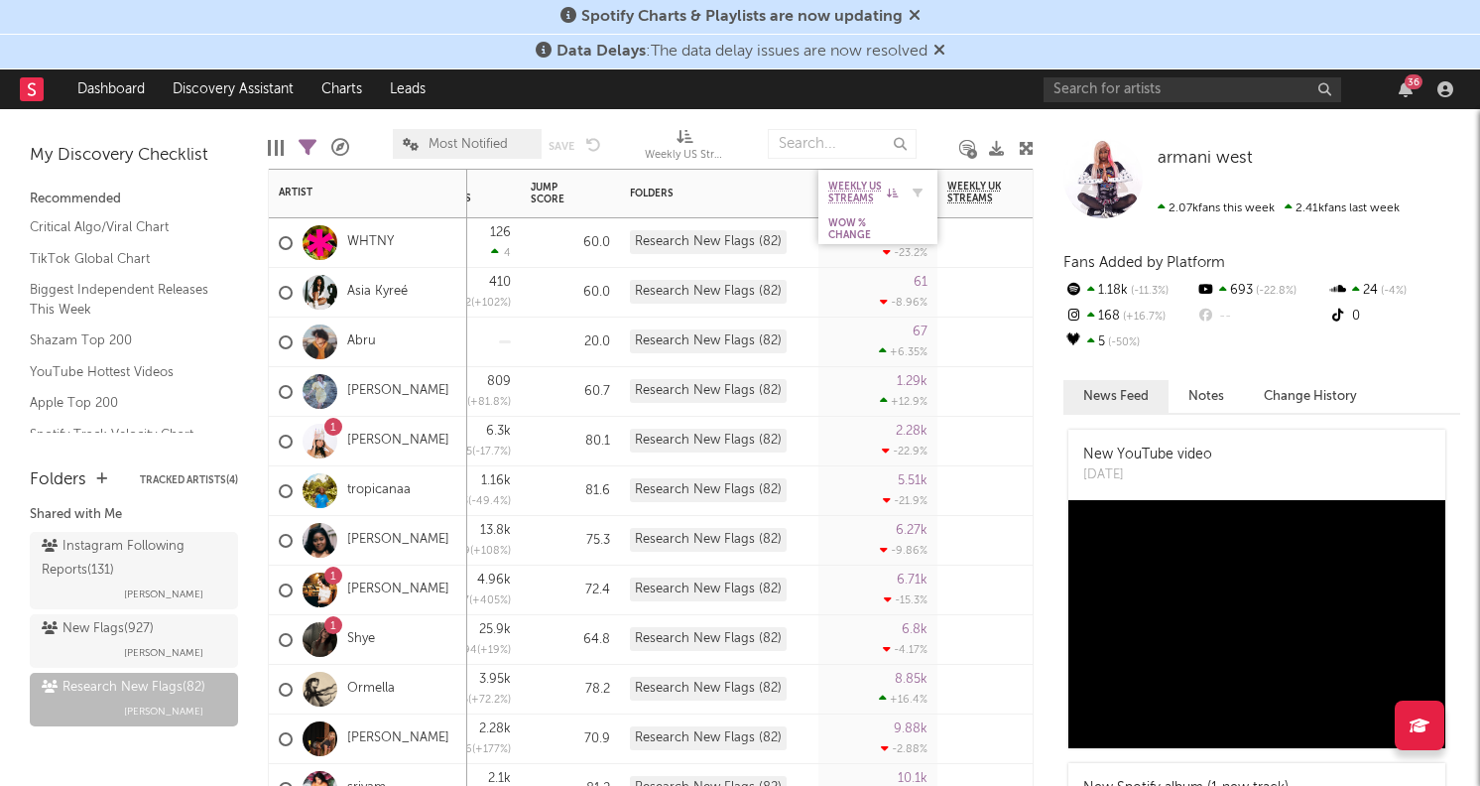
click at [892, 188] on icon at bounding box center [892, 193] width 11 height 10
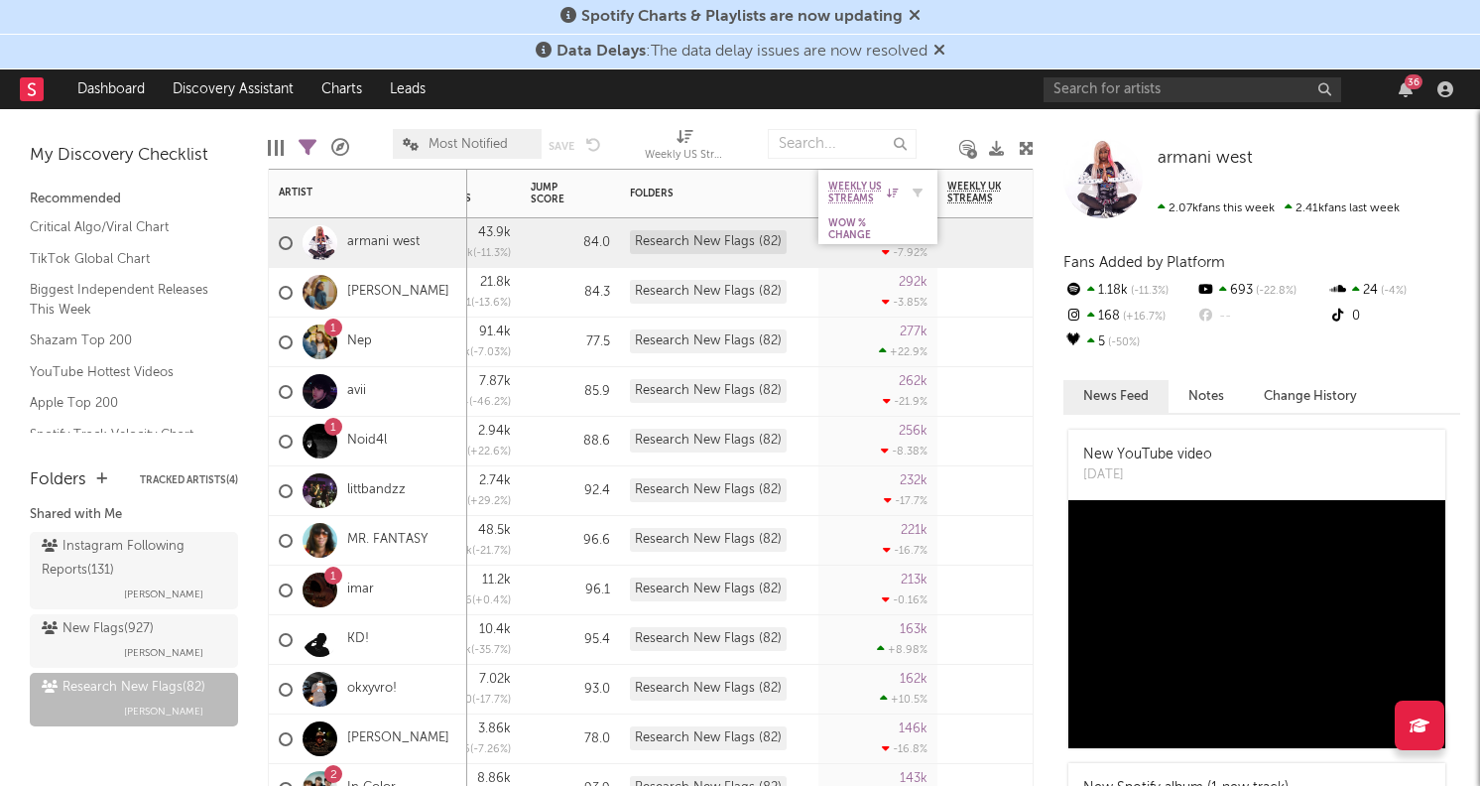
click at [892, 188] on icon at bounding box center [892, 193] width 11 height 10
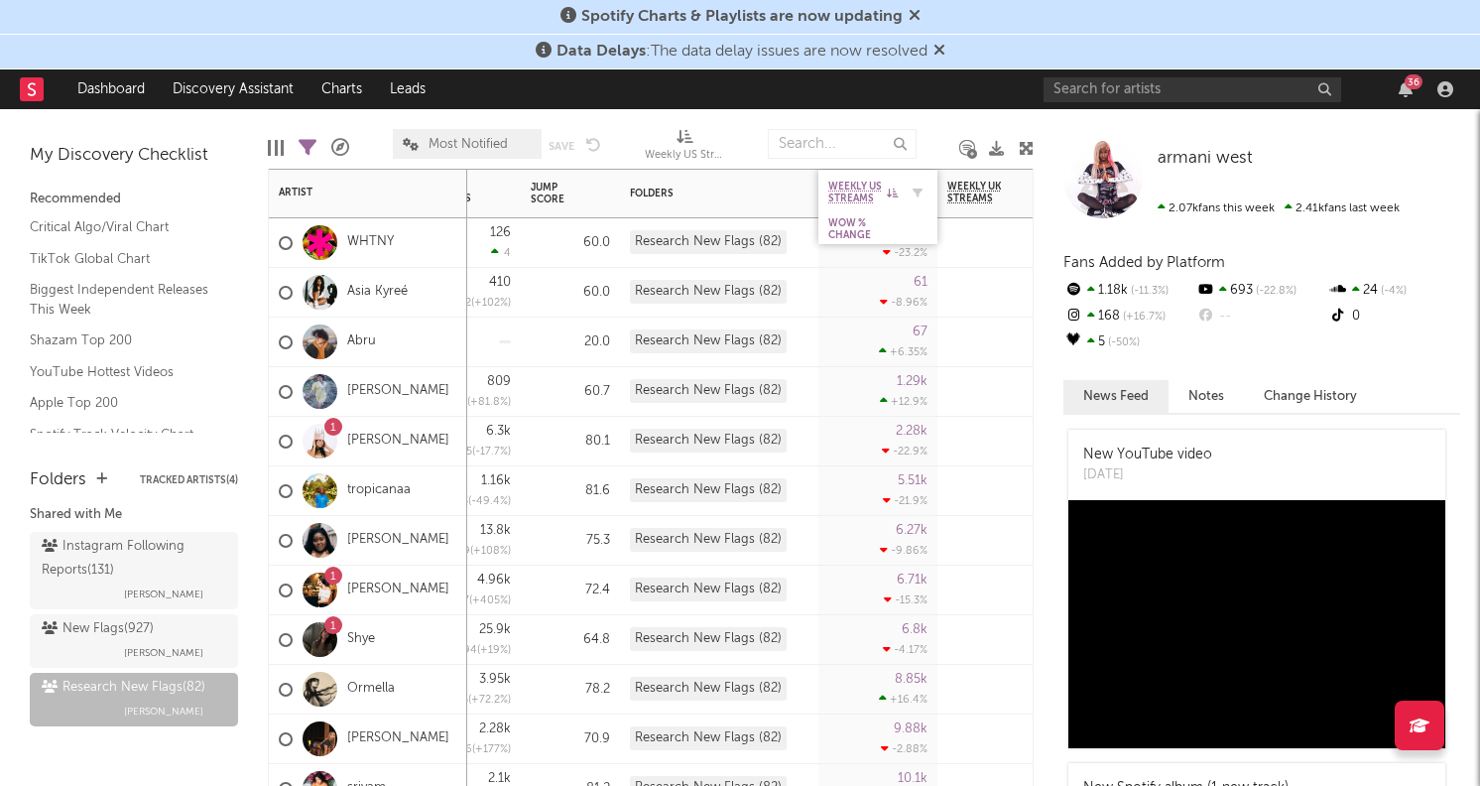
click at [891, 190] on icon at bounding box center [892, 193] width 11 height 10
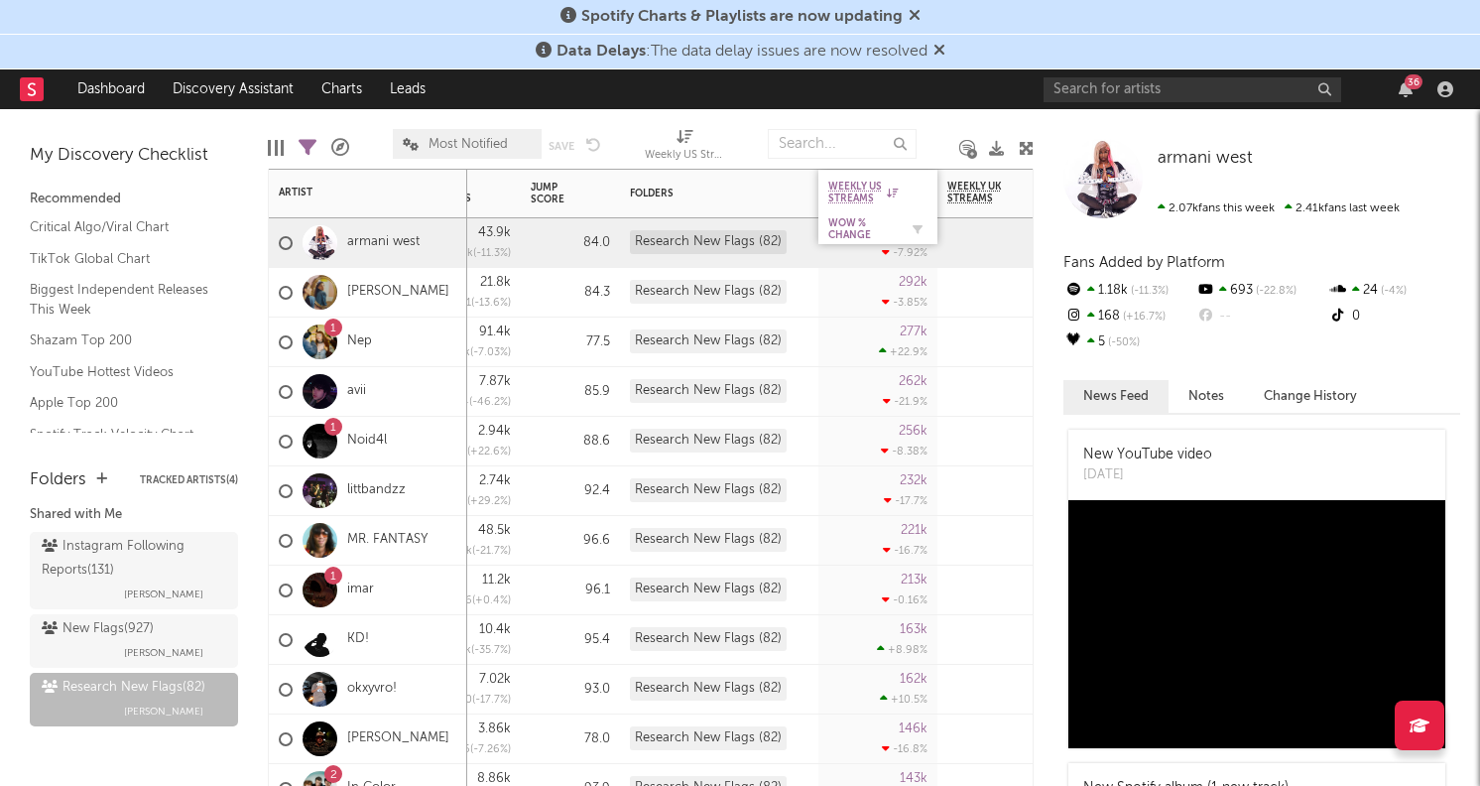
click at [886, 224] on div "WoW % Change" at bounding box center [862, 229] width 69 height 24
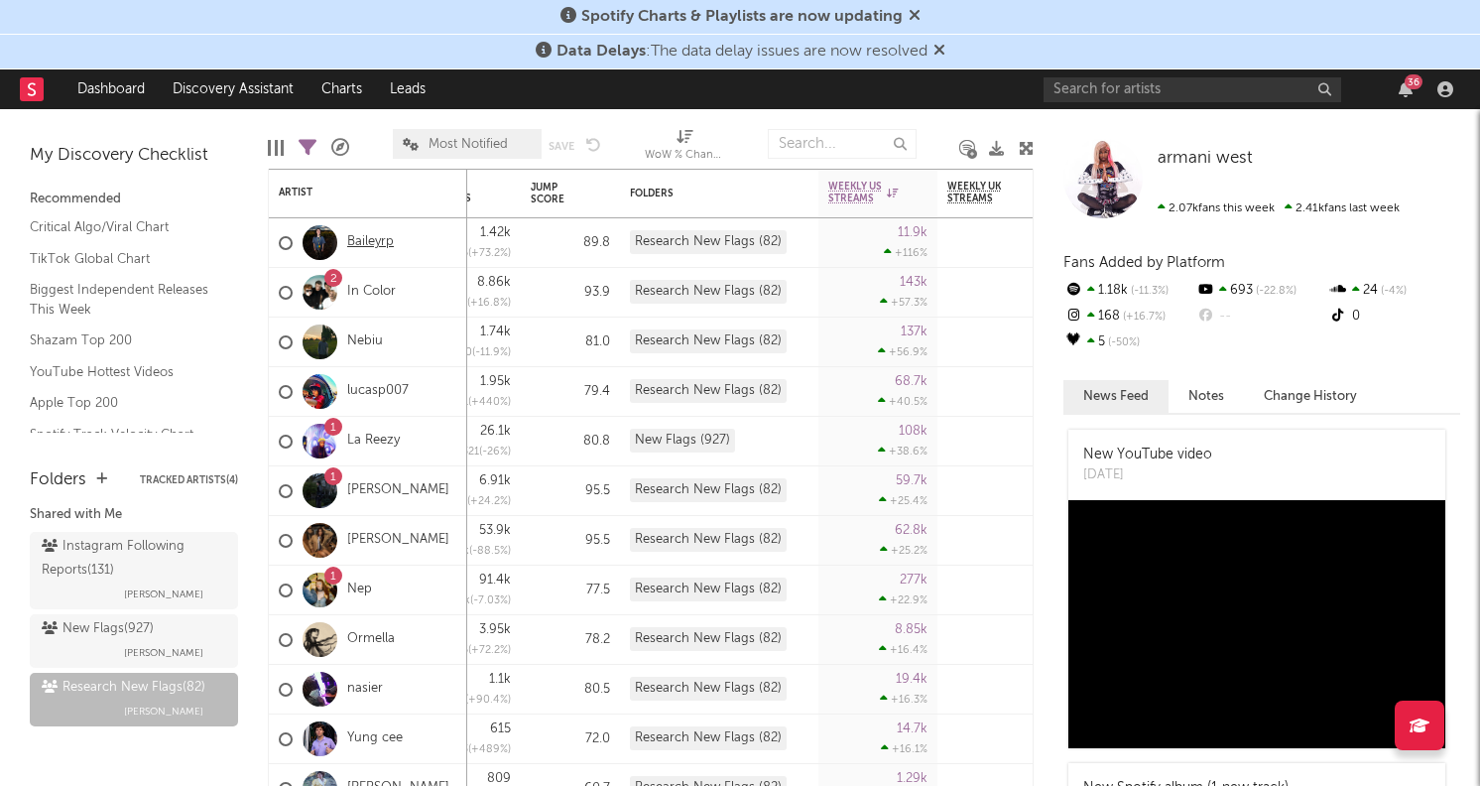
click at [373, 237] on link "Baileyrp" at bounding box center [370, 242] width 47 height 17
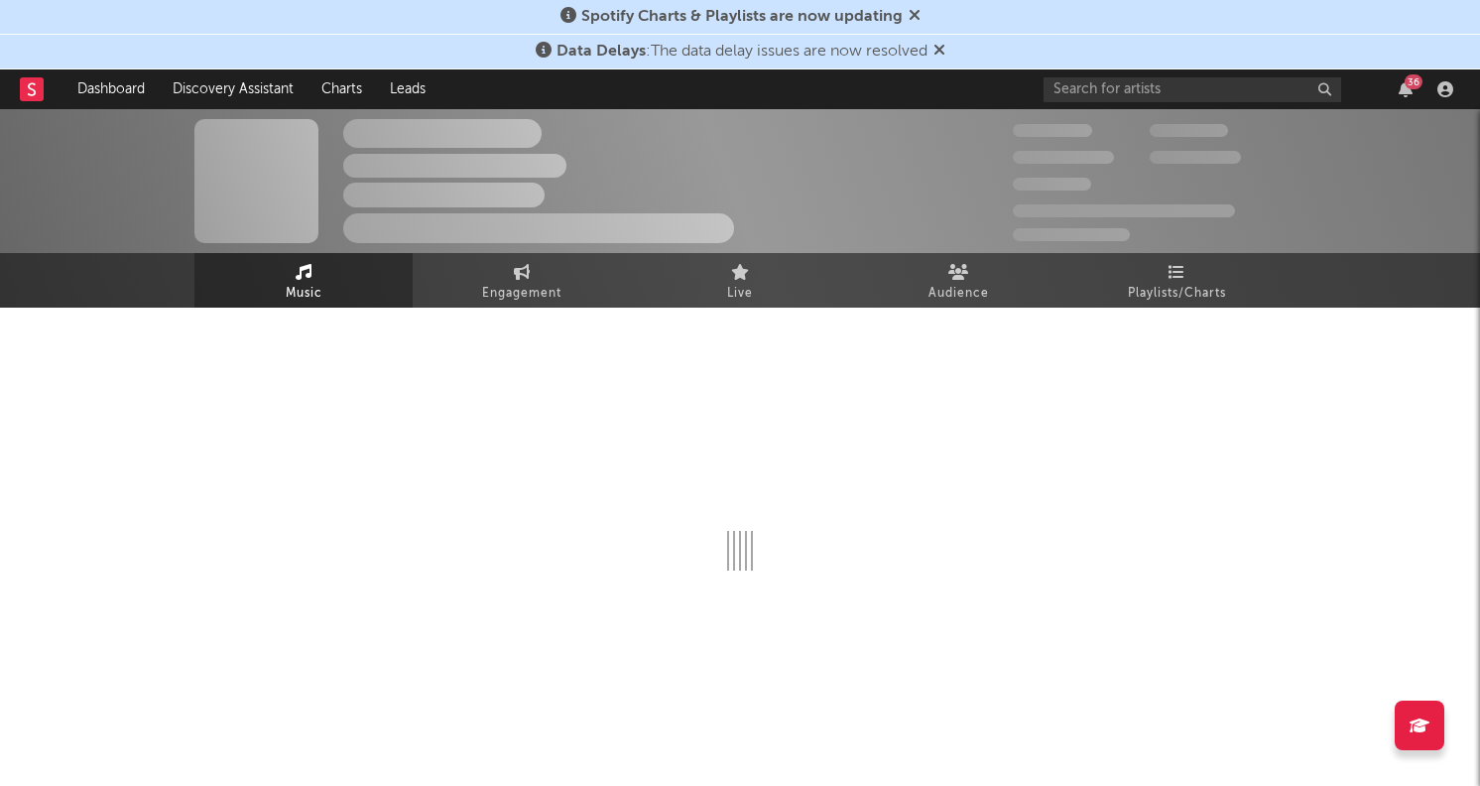
select select "1w"
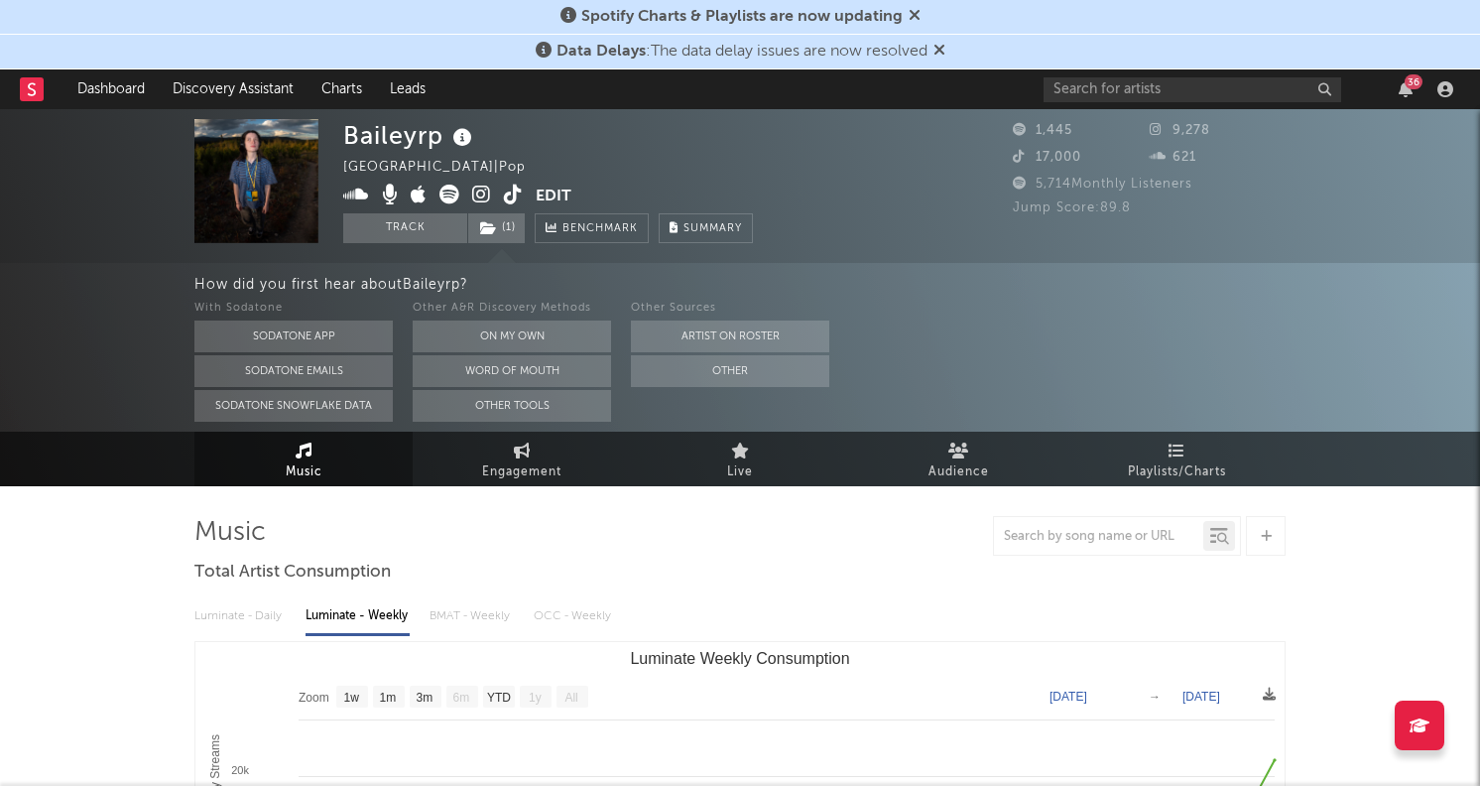
click at [446, 201] on icon at bounding box center [450, 195] width 20 height 20
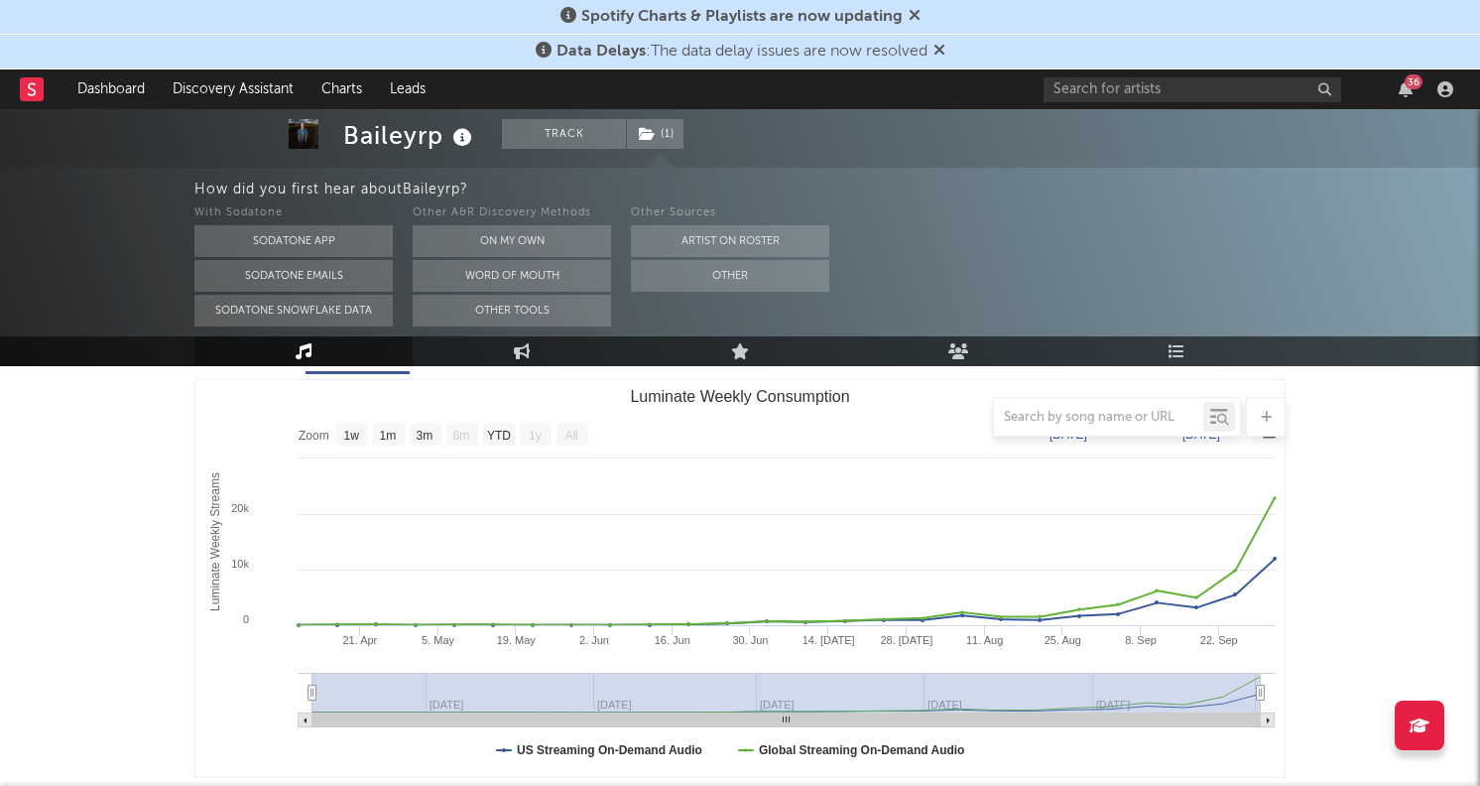
scroll to position [258, 0]
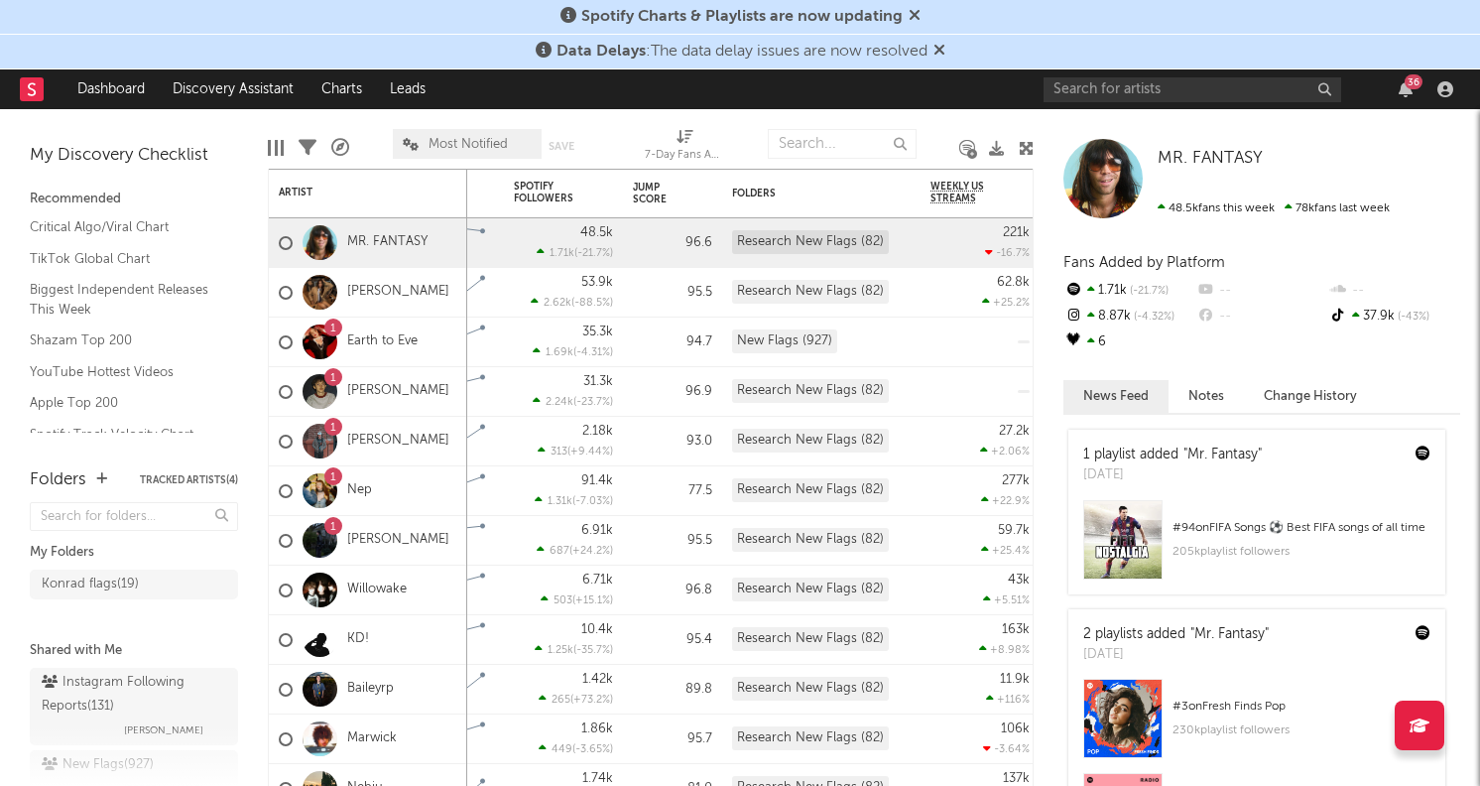
scroll to position [102, 0]
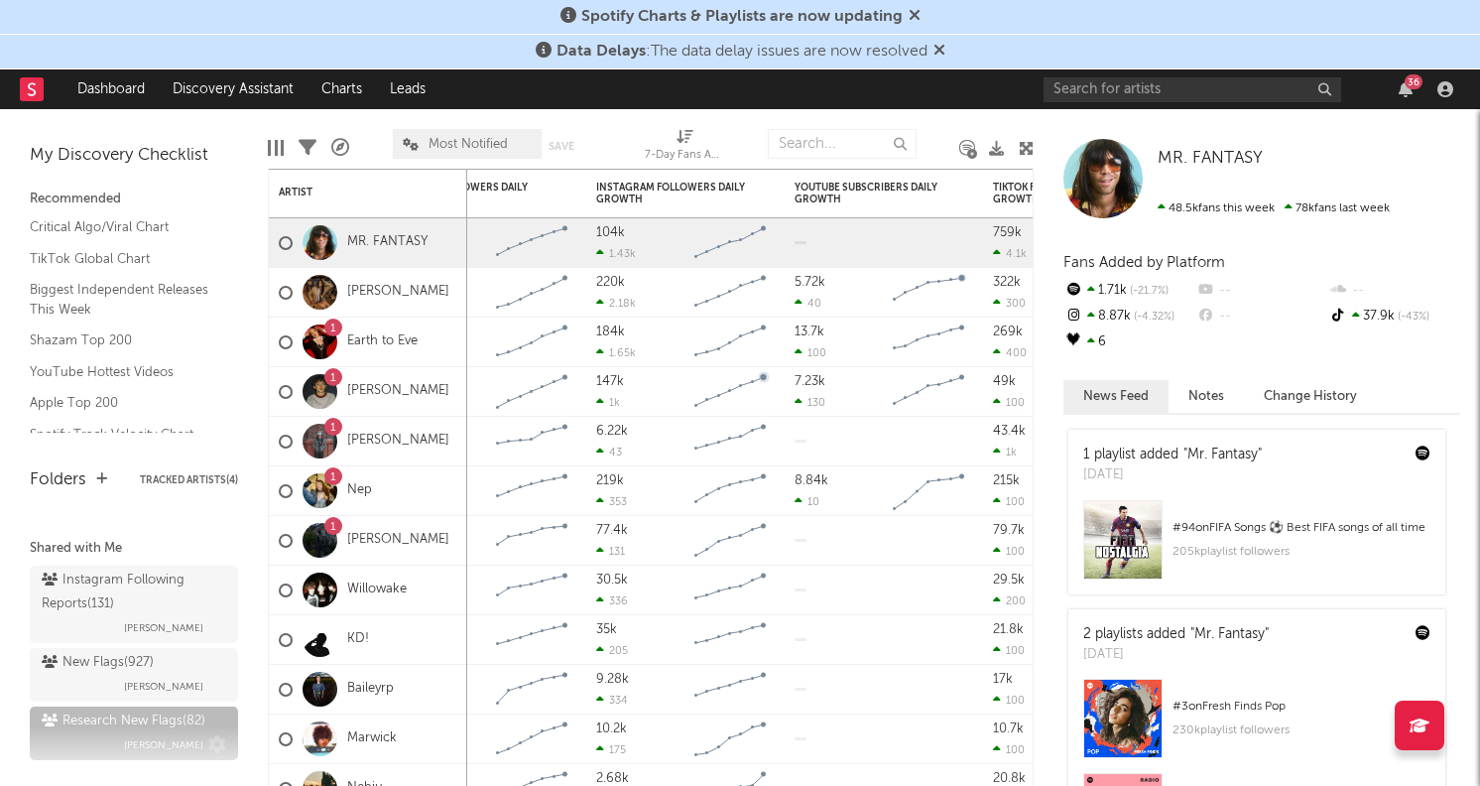
click at [123, 721] on div "Research New Flags ( 82 )" at bounding box center [124, 721] width 164 height 24
drag, startPoint x: 1025, startPoint y: 289, endPoint x: 1020, endPoint y: 197, distance: 91.4
click at [1020, 197] on div at bounding box center [1025, 214] width 11 height 91
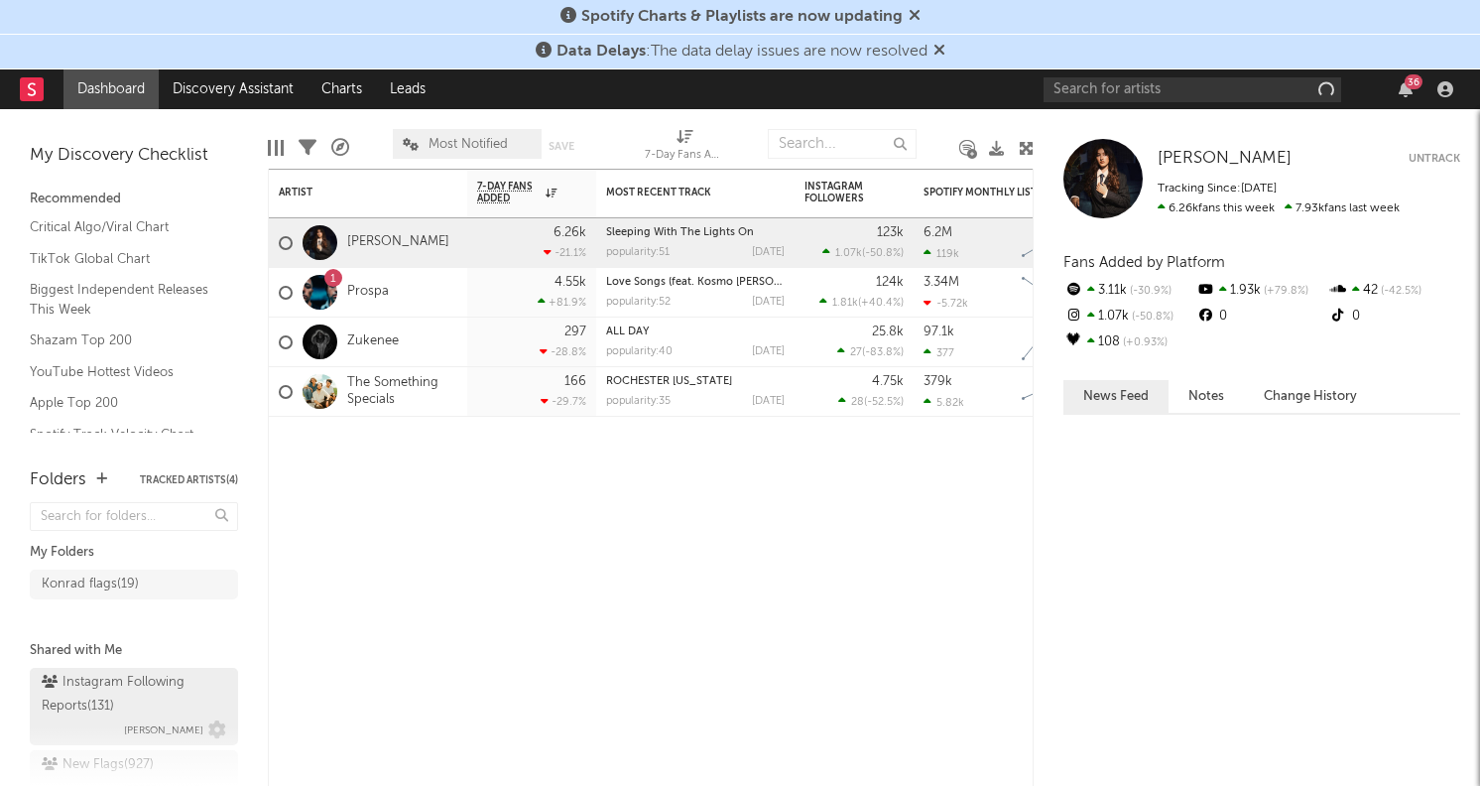
scroll to position [136, 0]
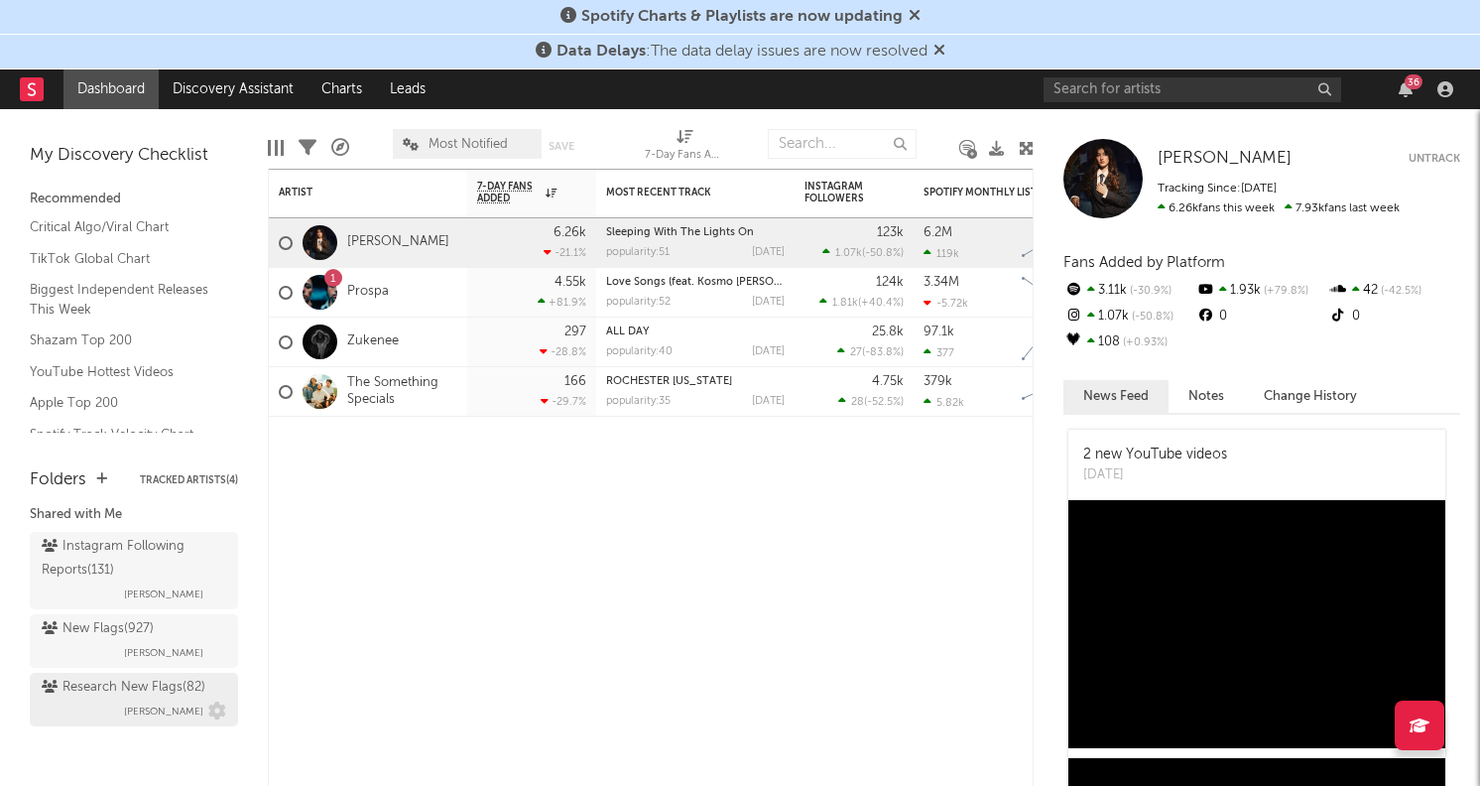
click at [89, 708] on div "Research New Flags ( 82 ) Emeka Obiorah" at bounding box center [134, 700] width 185 height 48
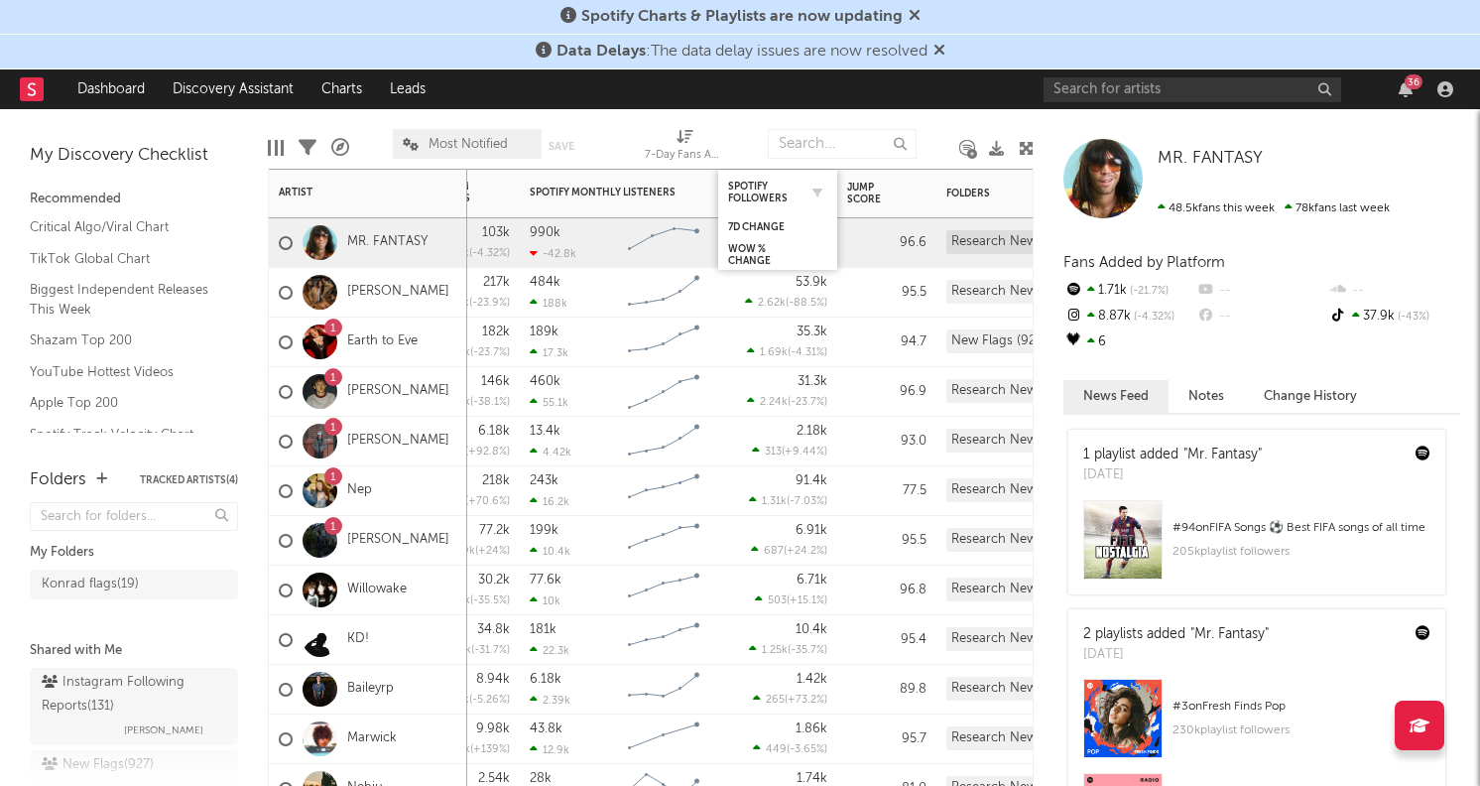
click at [811, 202] on div "Spotify Followers" at bounding box center [777, 192] width 99 height 39
click at [769, 246] on div "WoW % Change" at bounding box center [762, 255] width 69 height 24
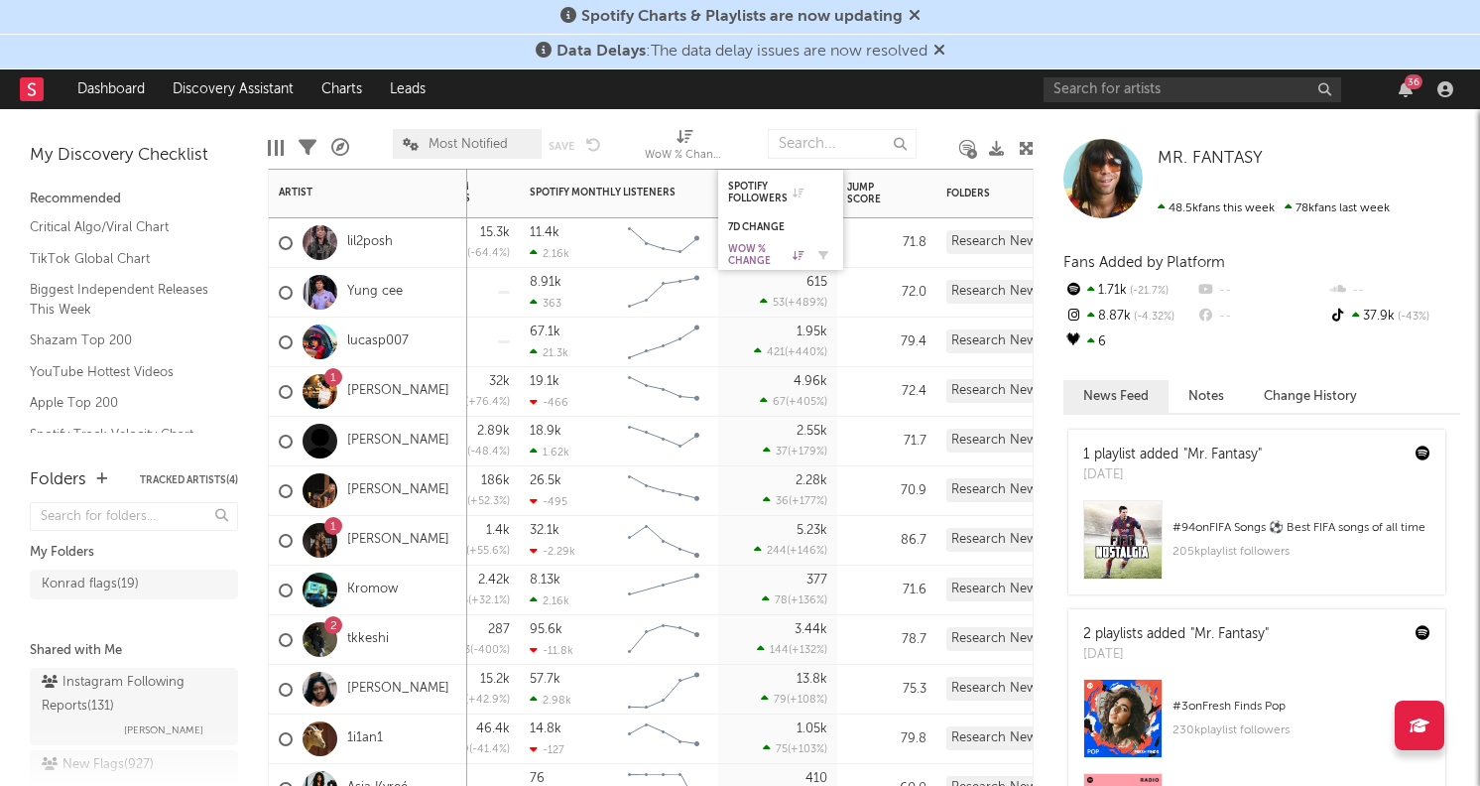
click at [769, 246] on div "WoW % Change" at bounding box center [765, 255] width 75 height 24
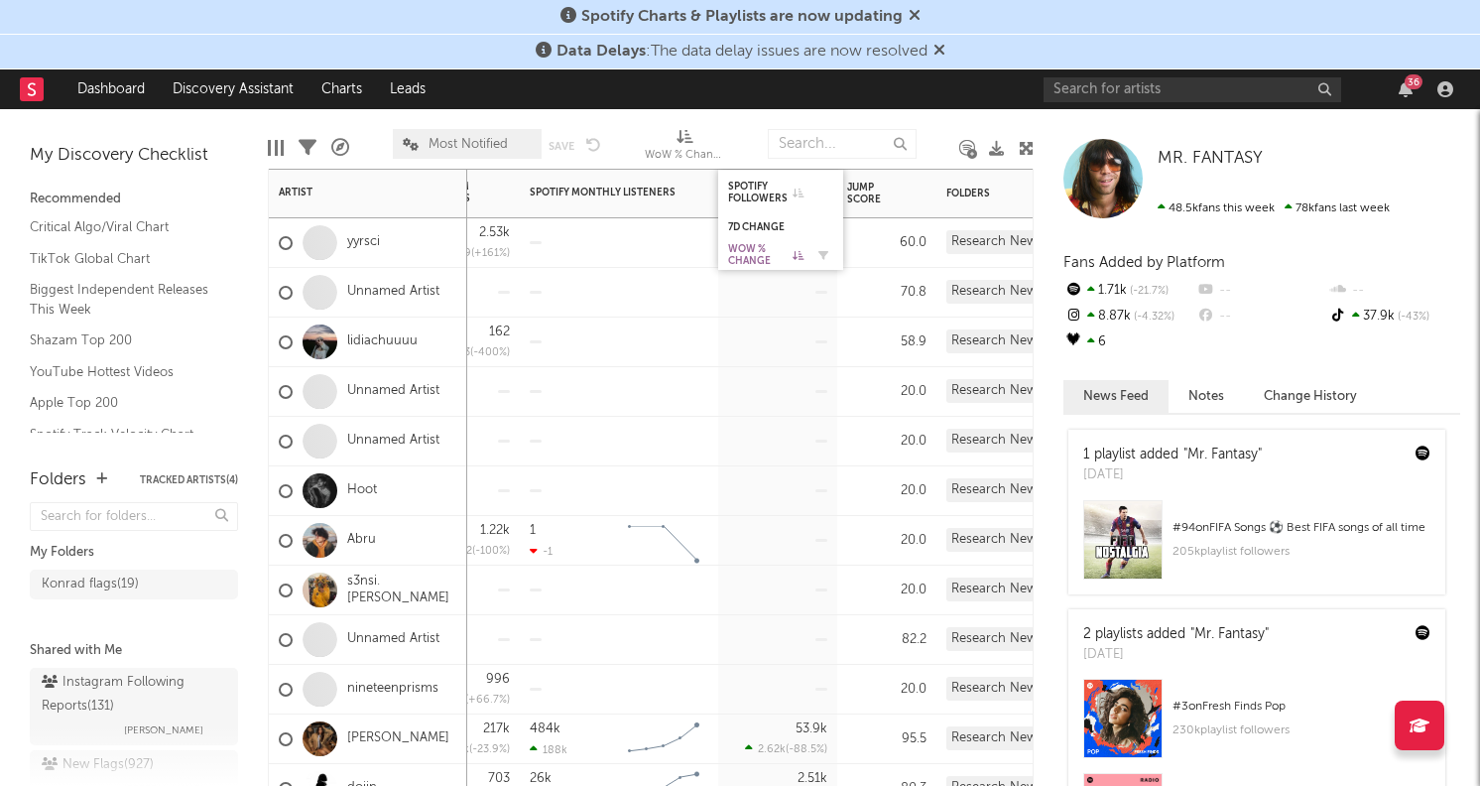
click at [769, 246] on div "WoW % Change" at bounding box center [765, 255] width 75 height 24
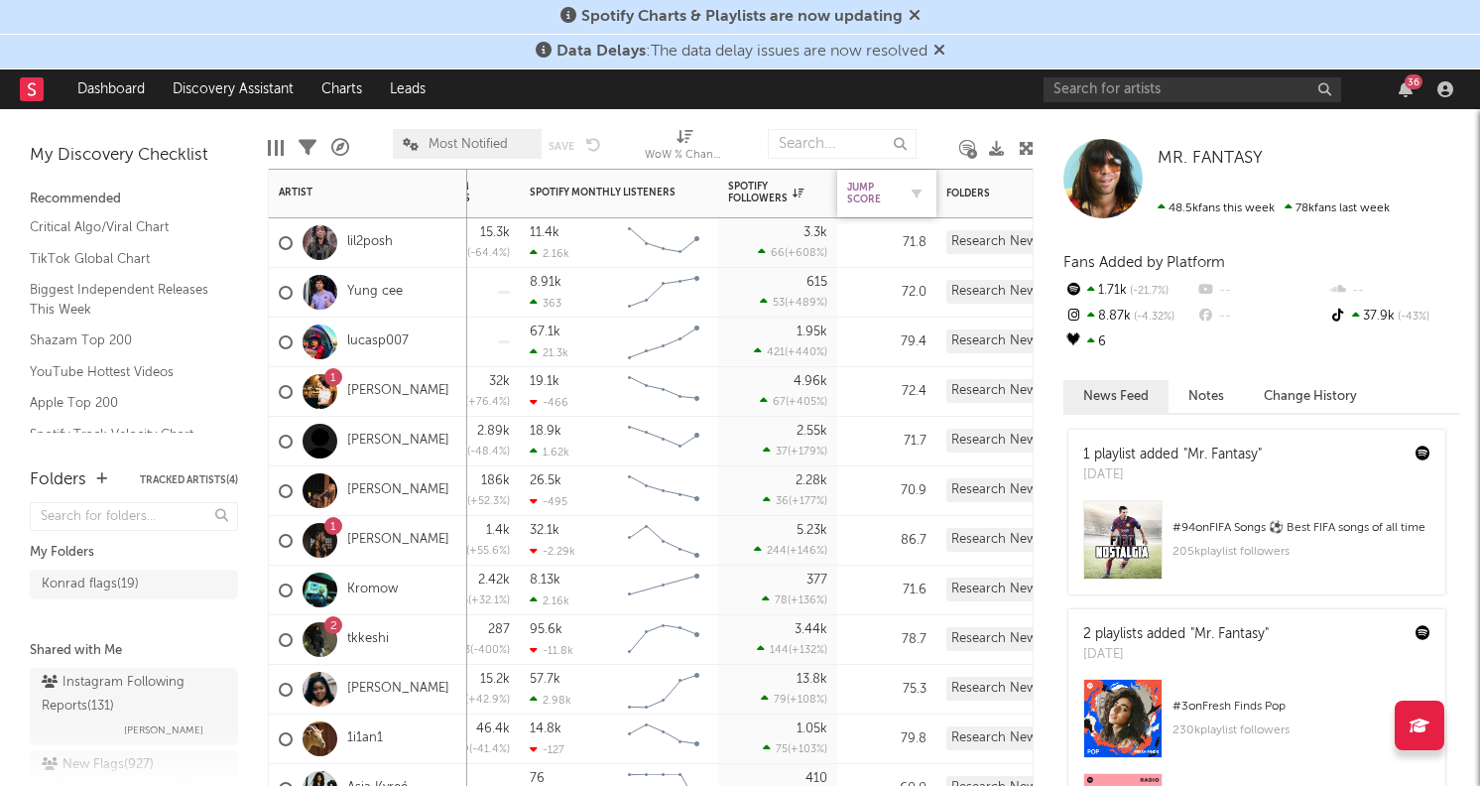
click at [881, 195] on div "Jump Score" at bounding box center [872, 194] width 50 height 24
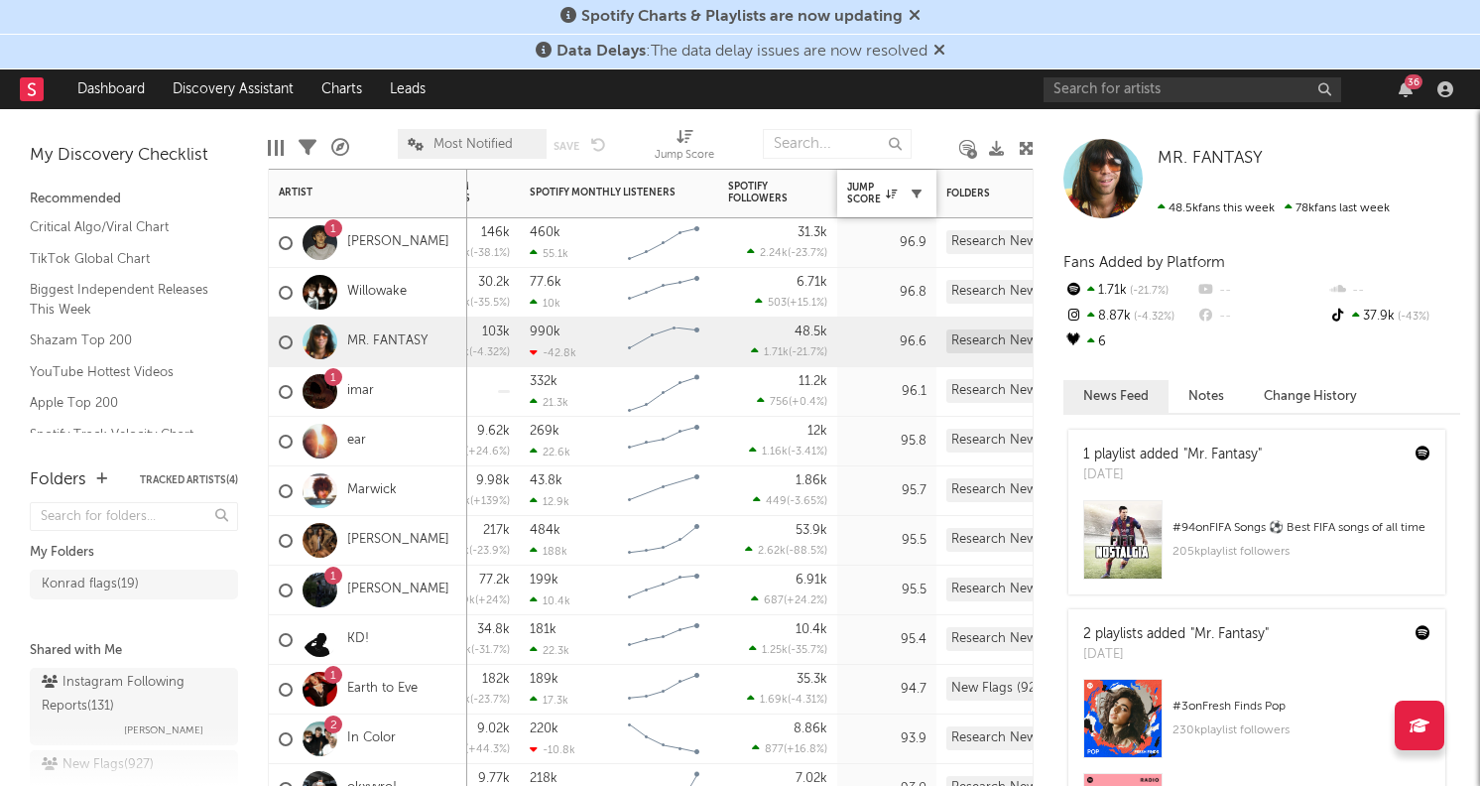
click at [916, 195] on icon "button" at bounding box center [917, 194] width 10 height 10
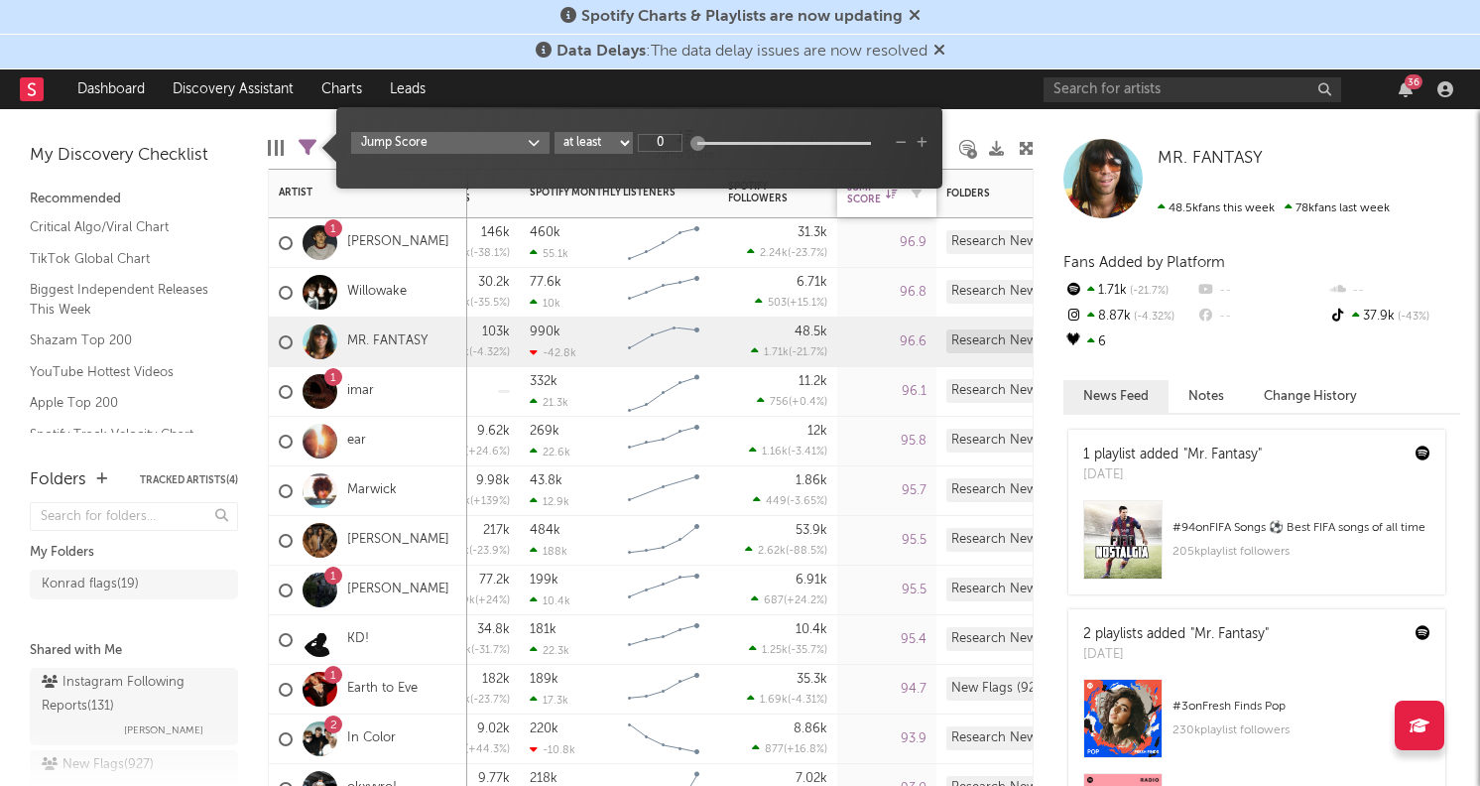
click at [870, 200] on div "Jump Score" at bounding box center [872, 194] width 50 height 24
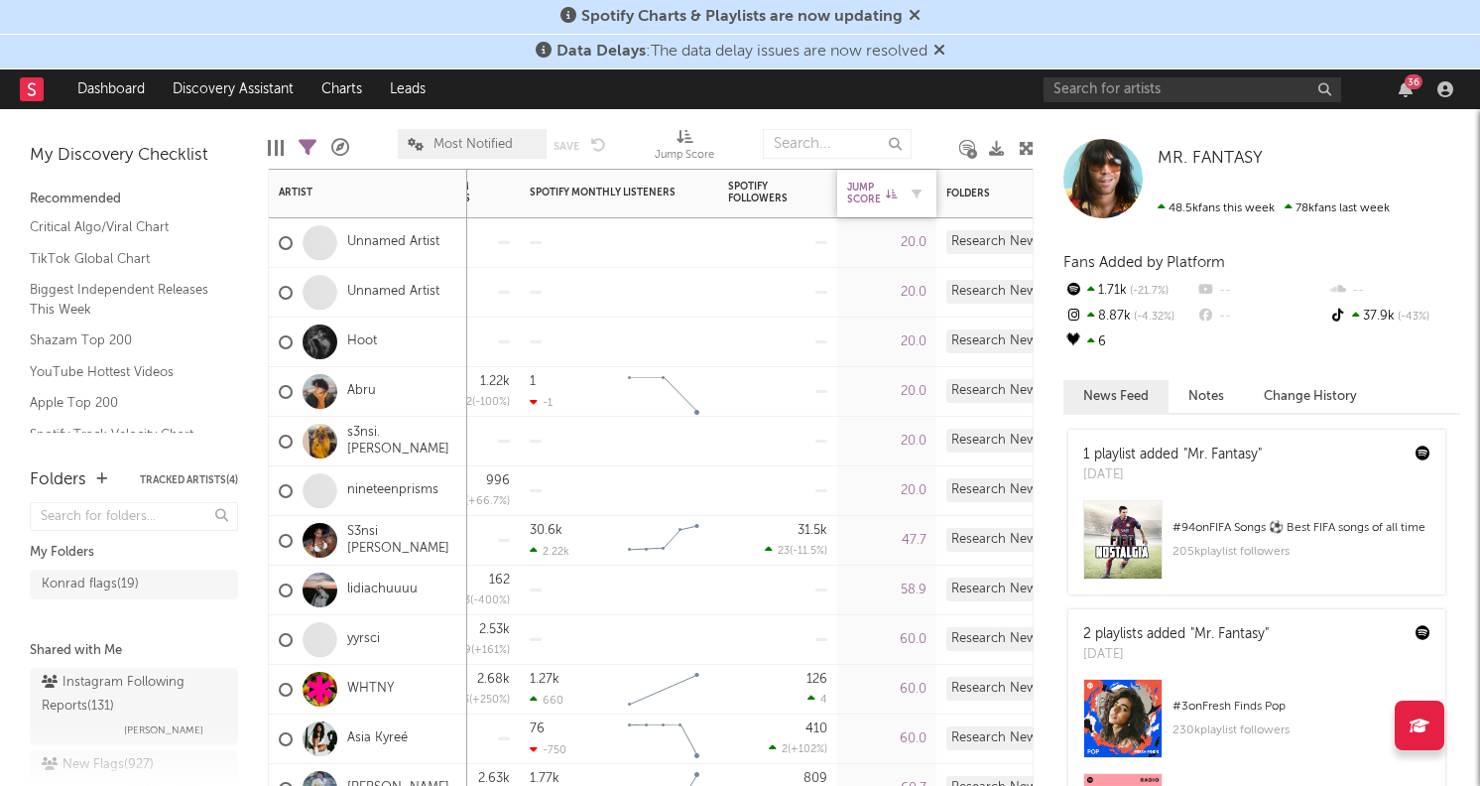
click at [887, 197] on icon at bounding box center [891, 194] width 11 height 10
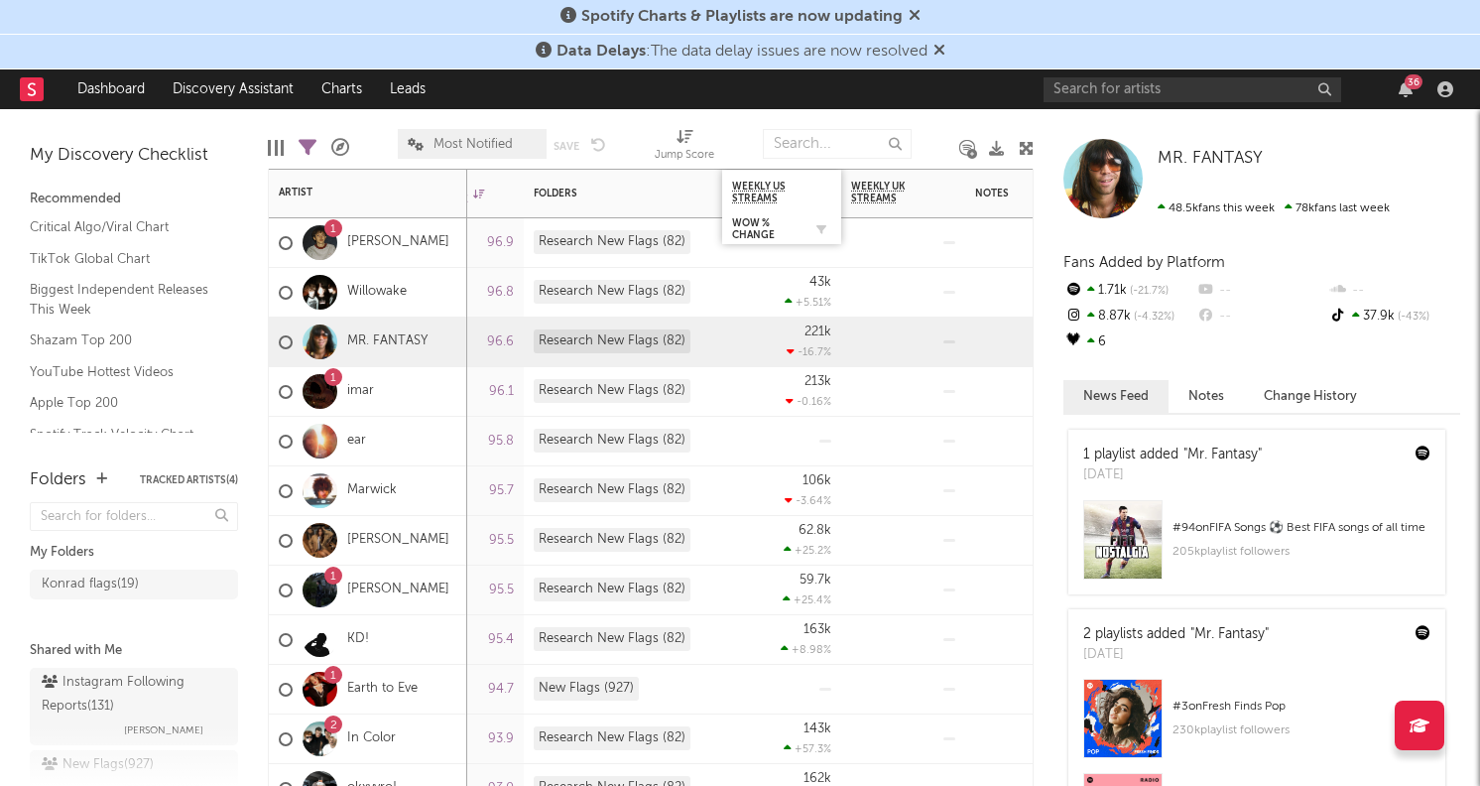
click at [803, 231] on div at bounding box center [817, 229] width 30 height 20
click at [819, 227] on icon "button" at bounding box center [822, 229] width 10 height 10
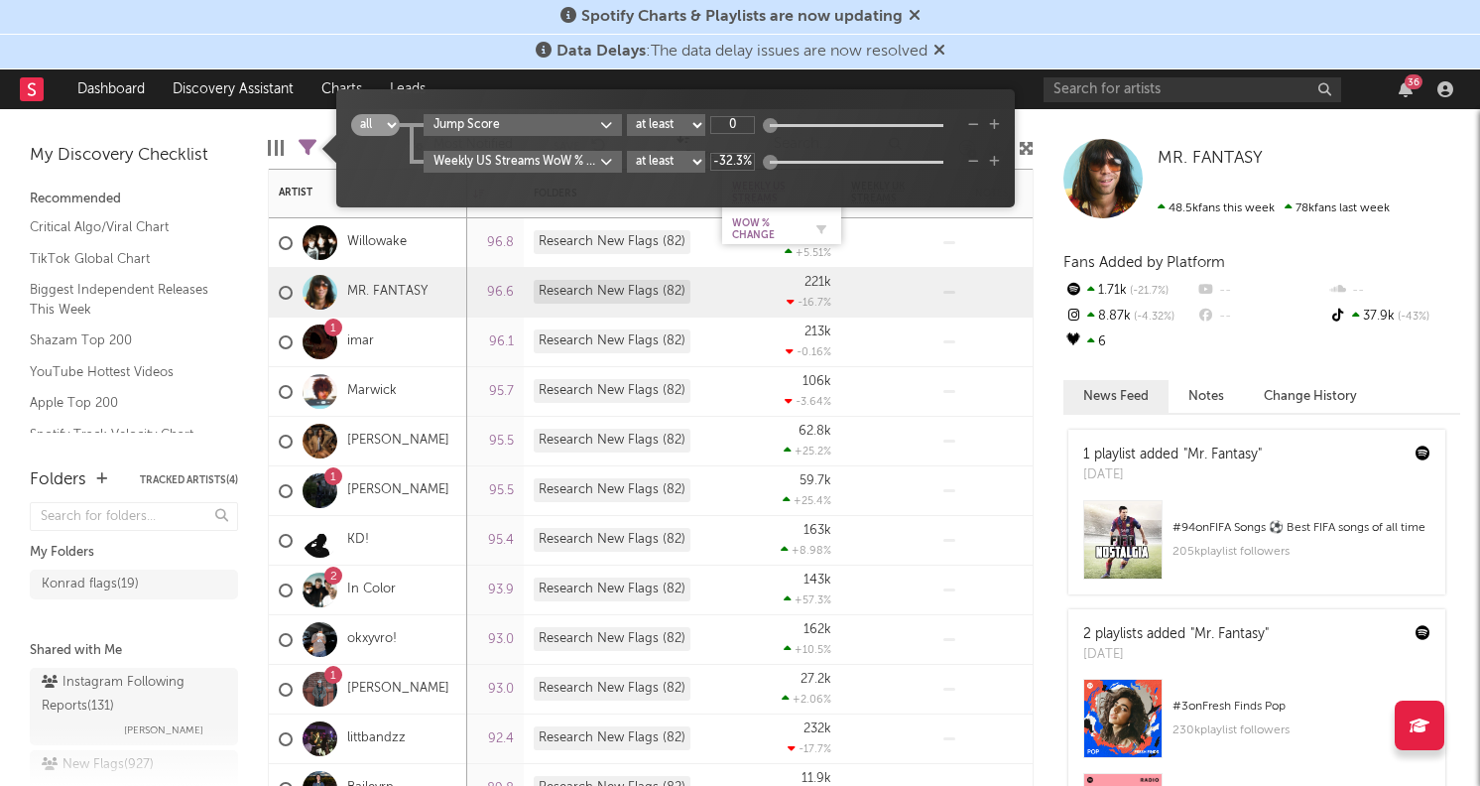
click at [805, 234] on div at bounding box center [817, 229] width 30 height 20
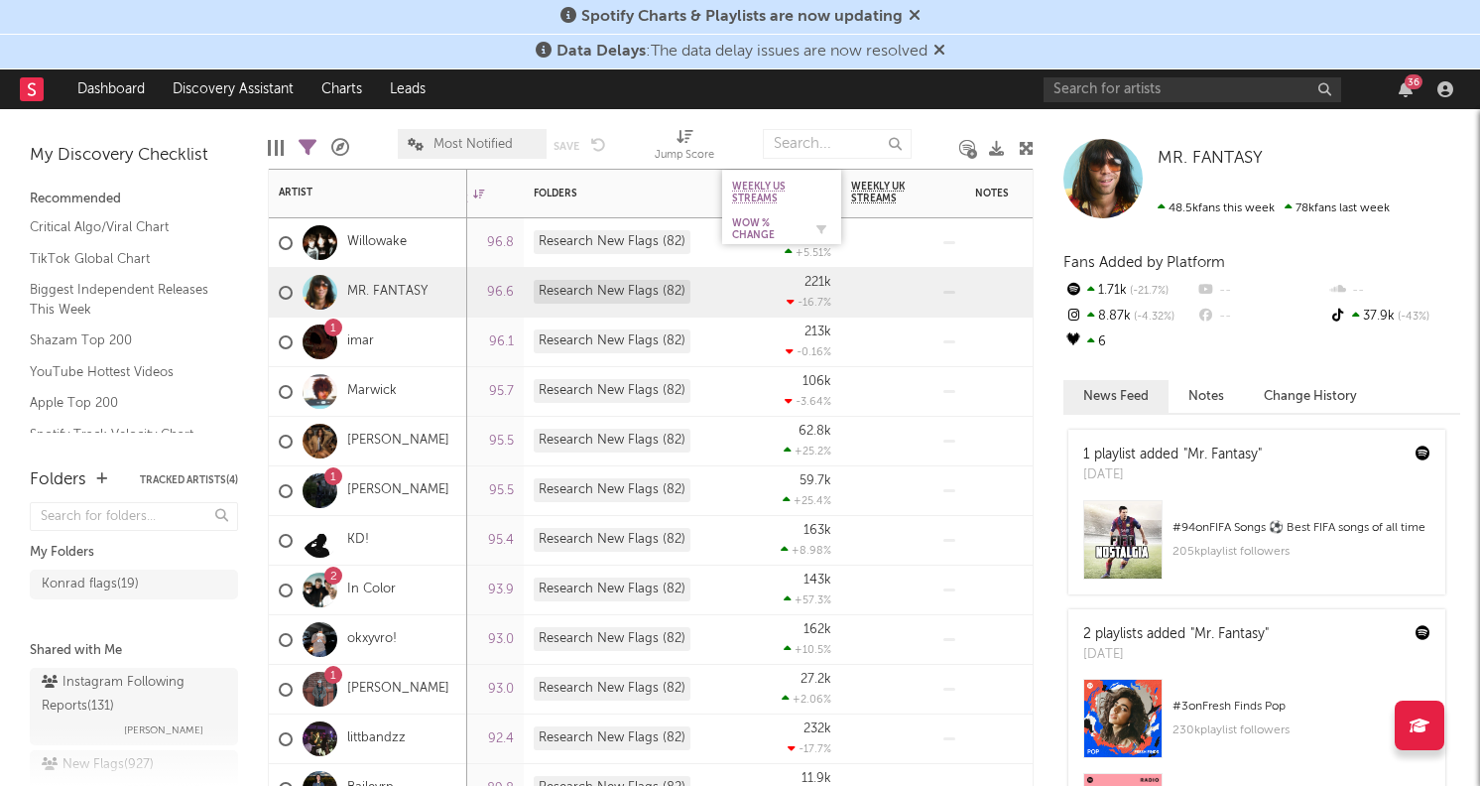
click at [778, 223] on div "WoW % Change" at bounding box center [766, 229] width 69 height 24
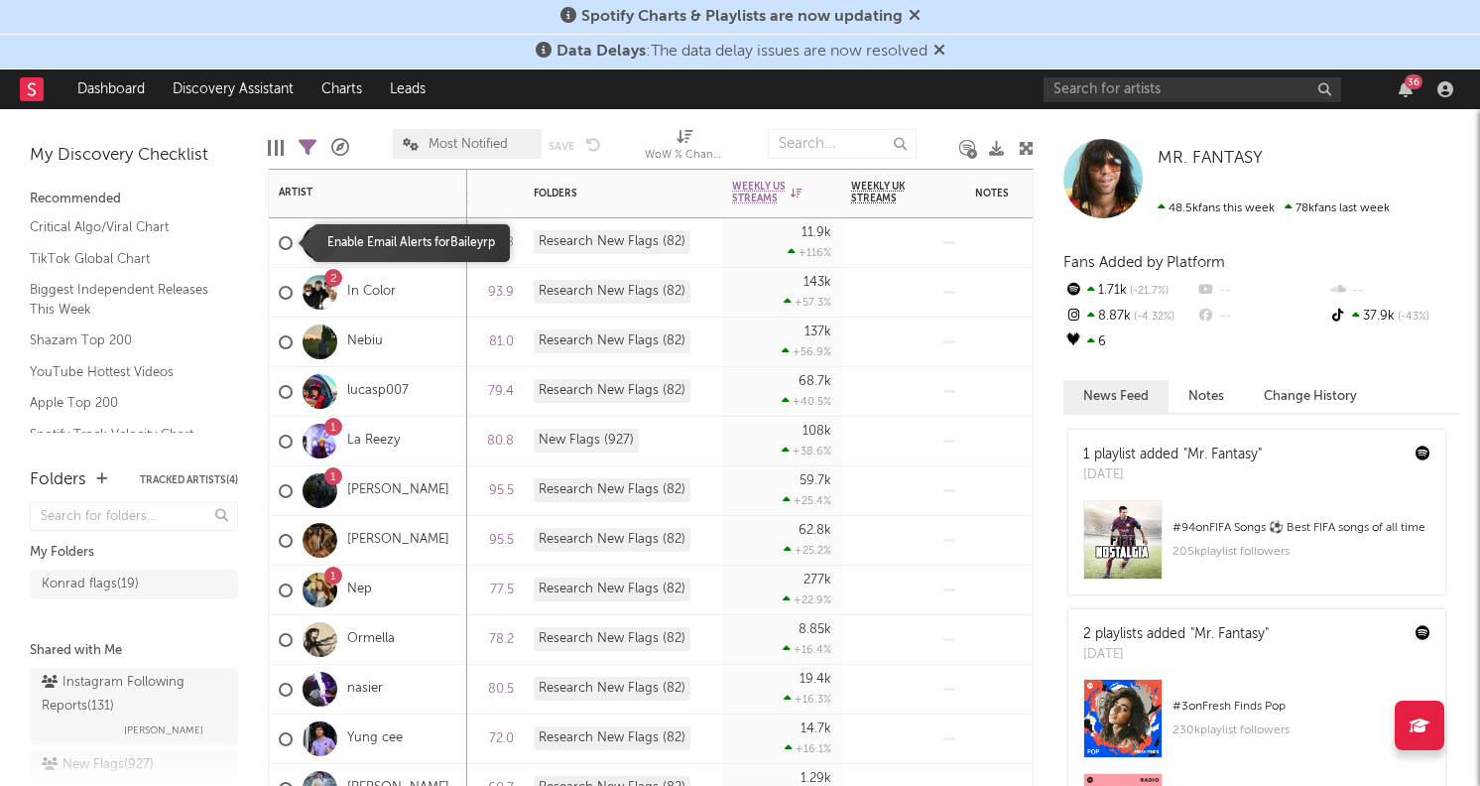
click at [288, 247] on div at bounding box center [286, 243] width 14 height 14
click at [279, 247] on input "checkbox" at bounding box center [279, 243] width 0 height 18
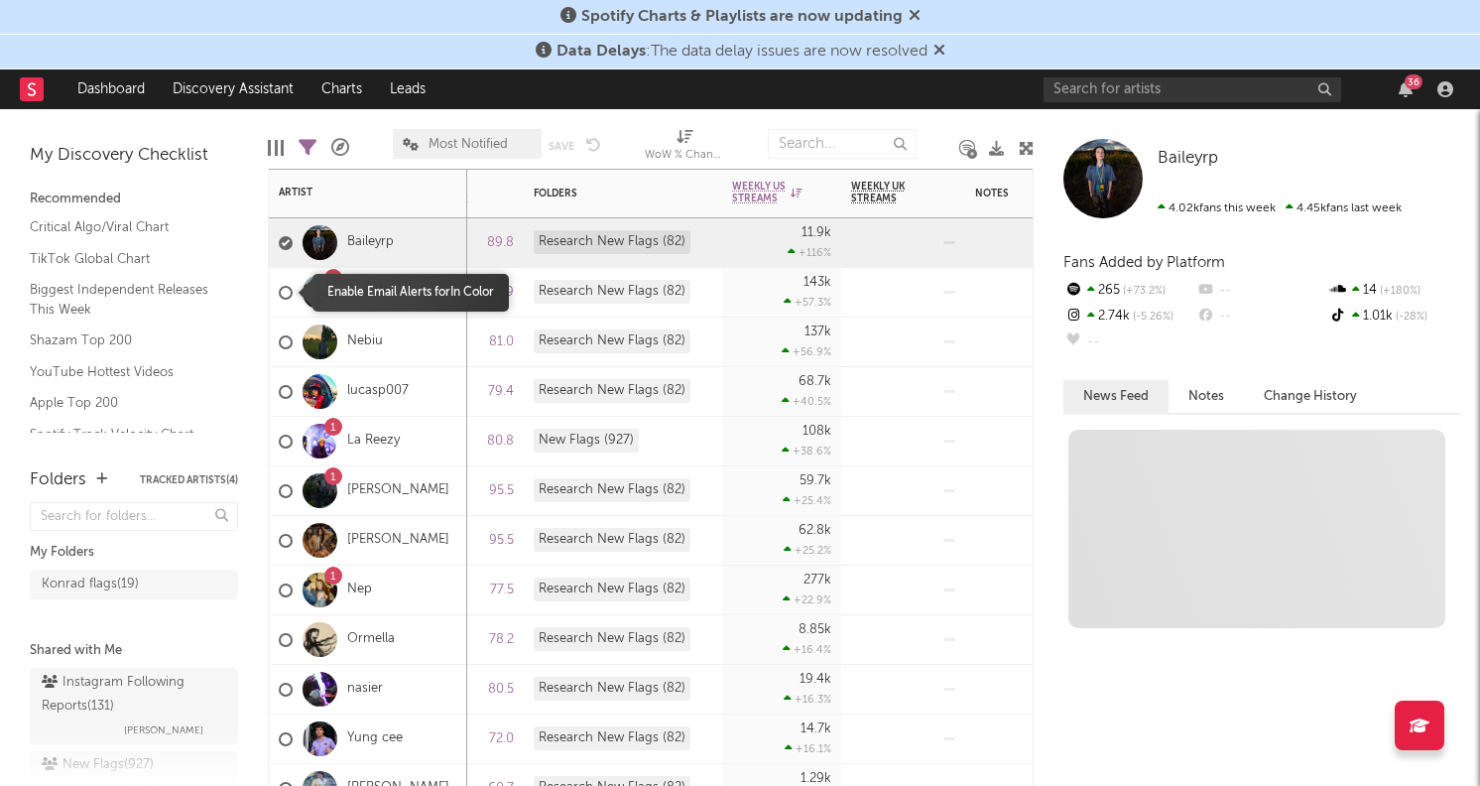
click at [282, 298] on label at bounding box center [286, 293] width 14 height 18
click at [279, 298] on input "checkbox" at bounding box center [279, 293] width 0 height 18
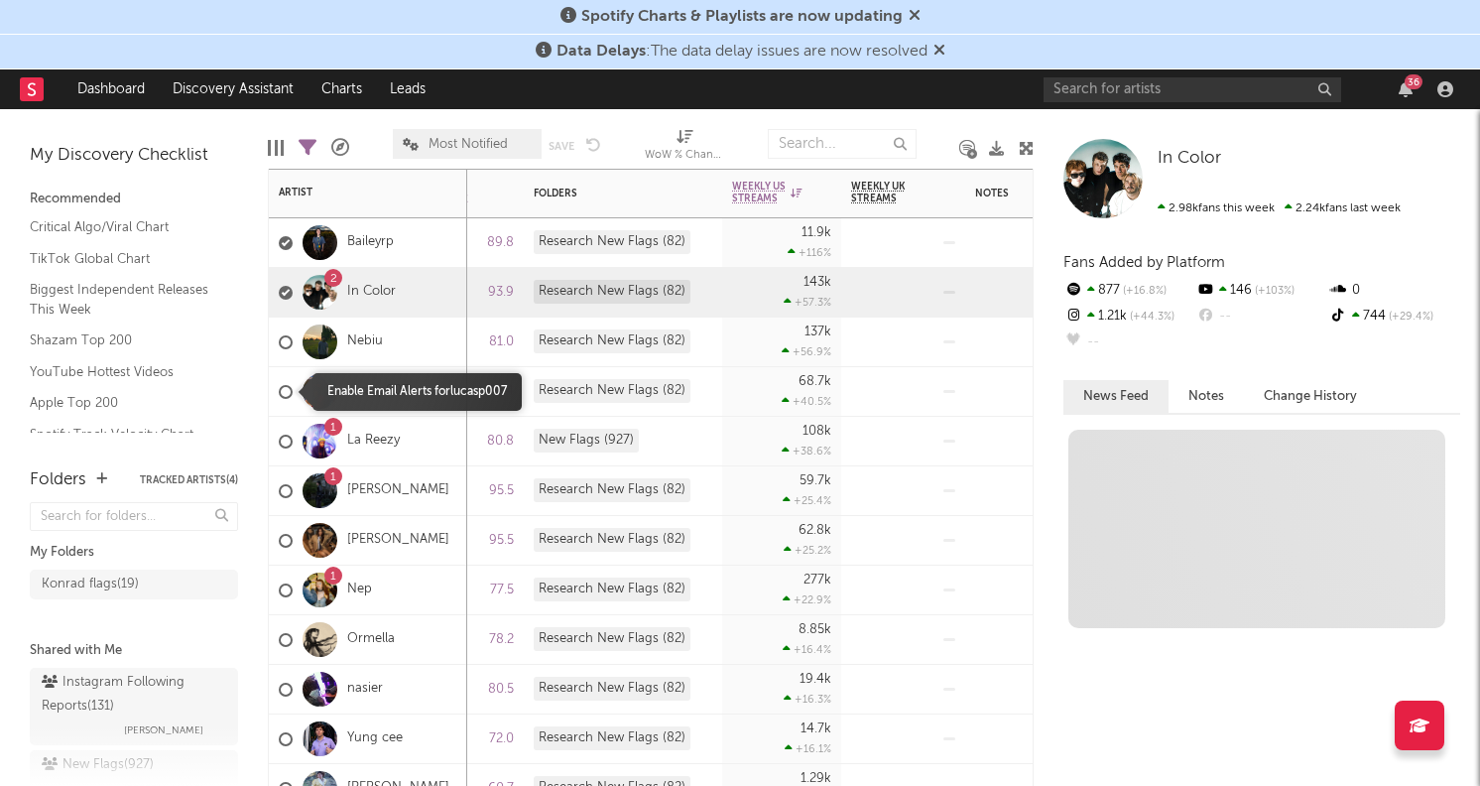
click at [282, 356] on span at bounding box center [286, 343] width 14 height 58
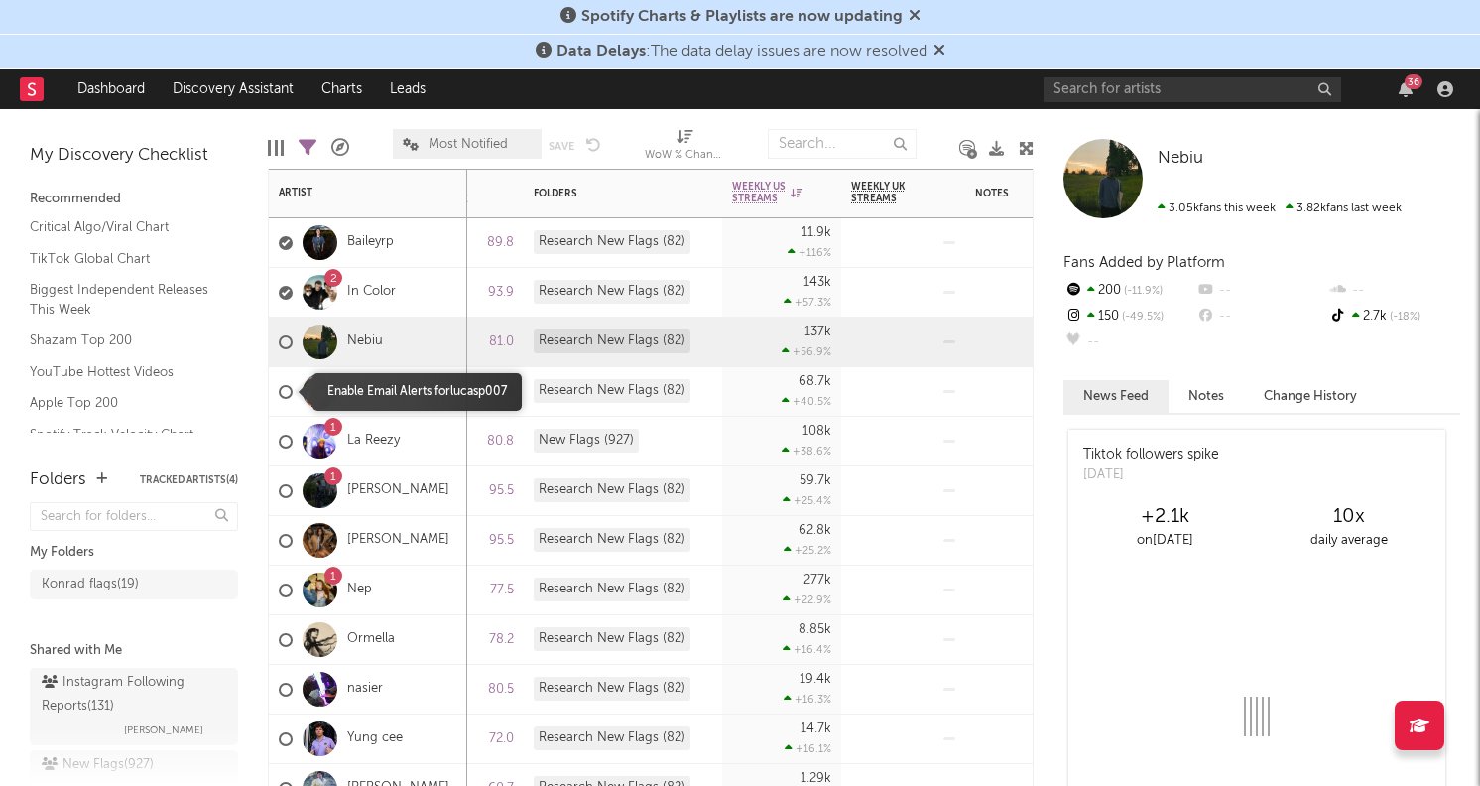
click at [281, 386] on div at bounding box center [286, 392] width 14 height 14
click at [279, 386] on input "checkbox" at bounding box center [279, 392] width 0 height 18
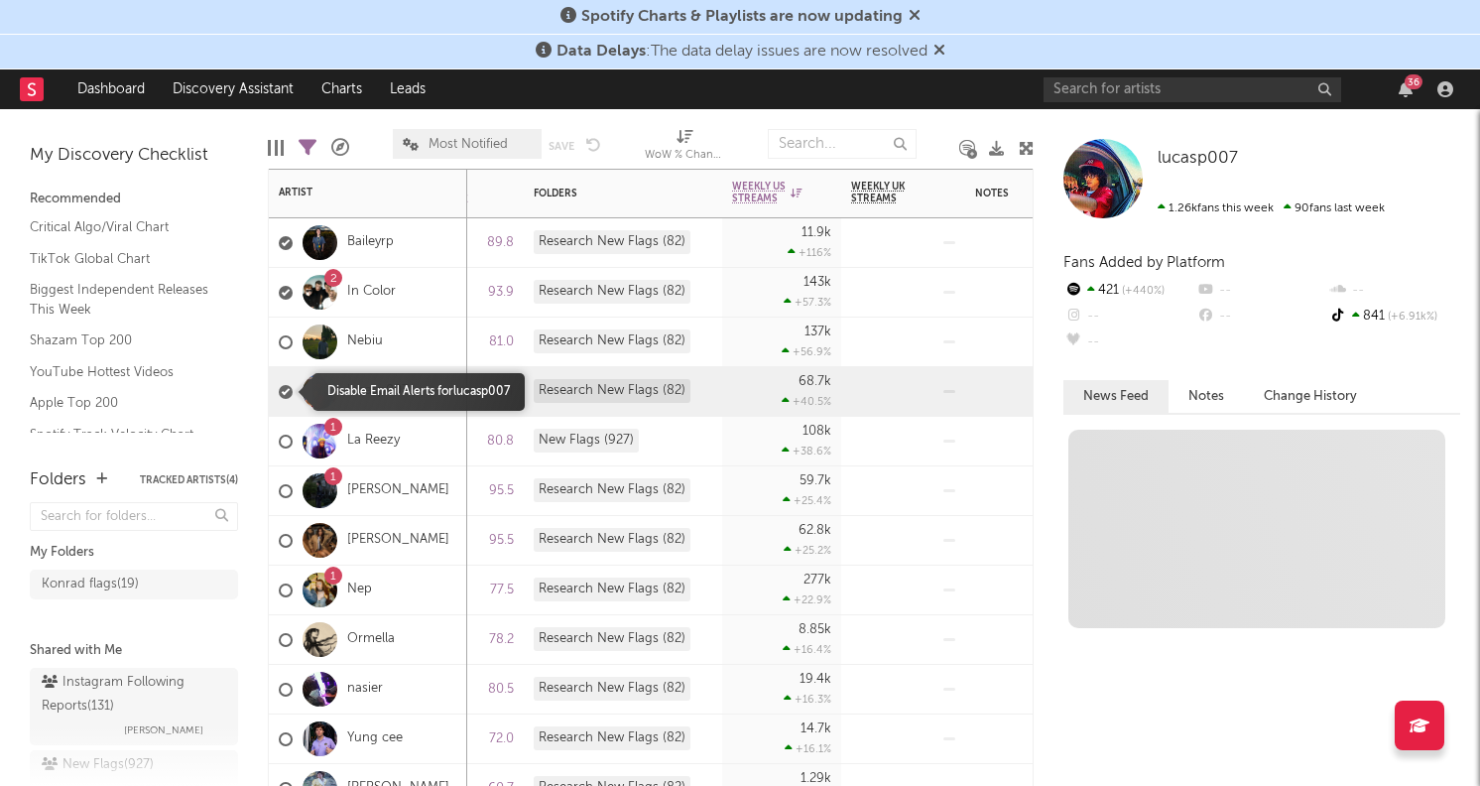
click at [280, 351] on span at bounding box center [286, 343] width 14 height 58
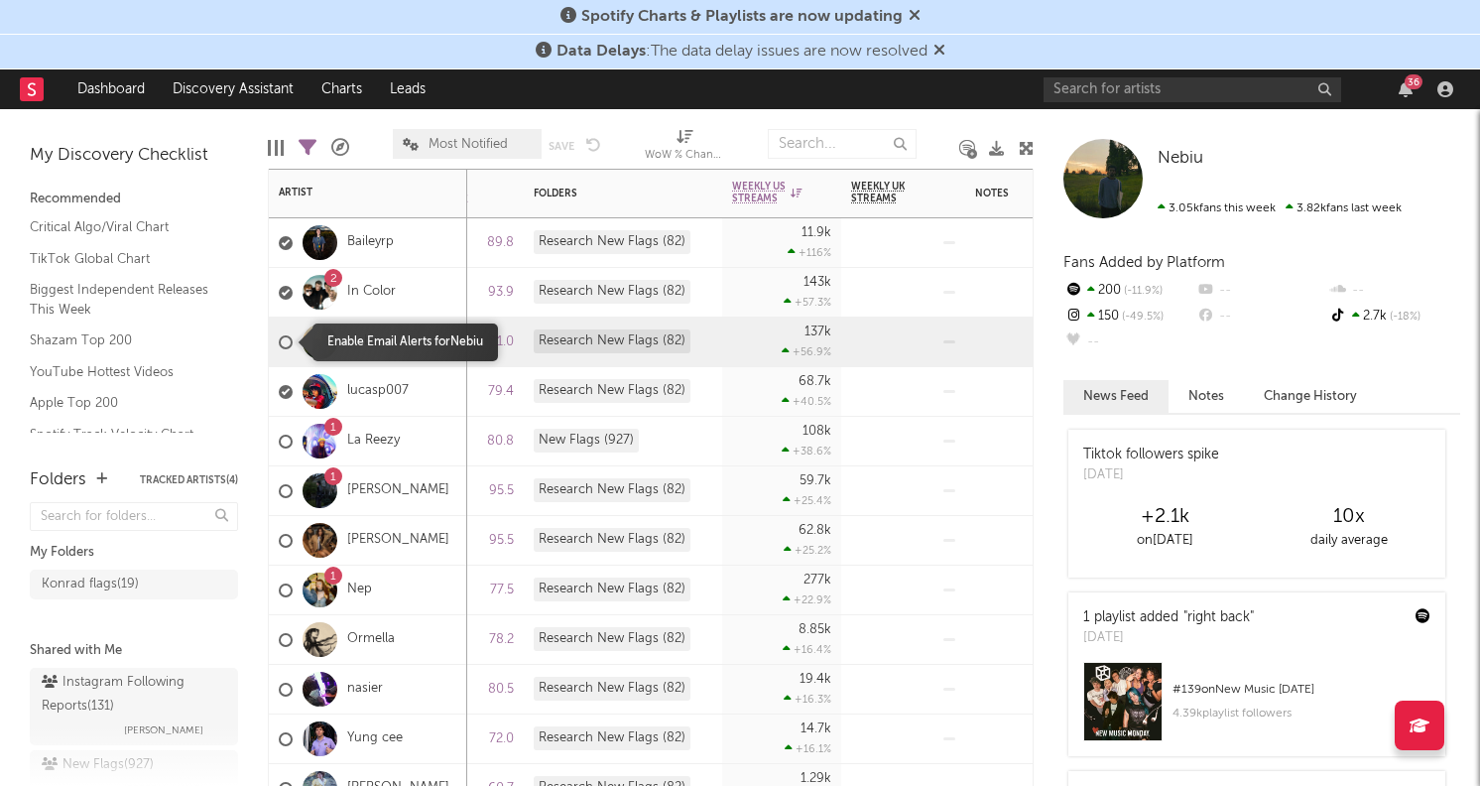
click at [281, 333] on label at bounding box center [286, 342] width 14 height 18
click at [279, 333] on input "checkbox" at bounding box center [279, 342] width 0 height 18
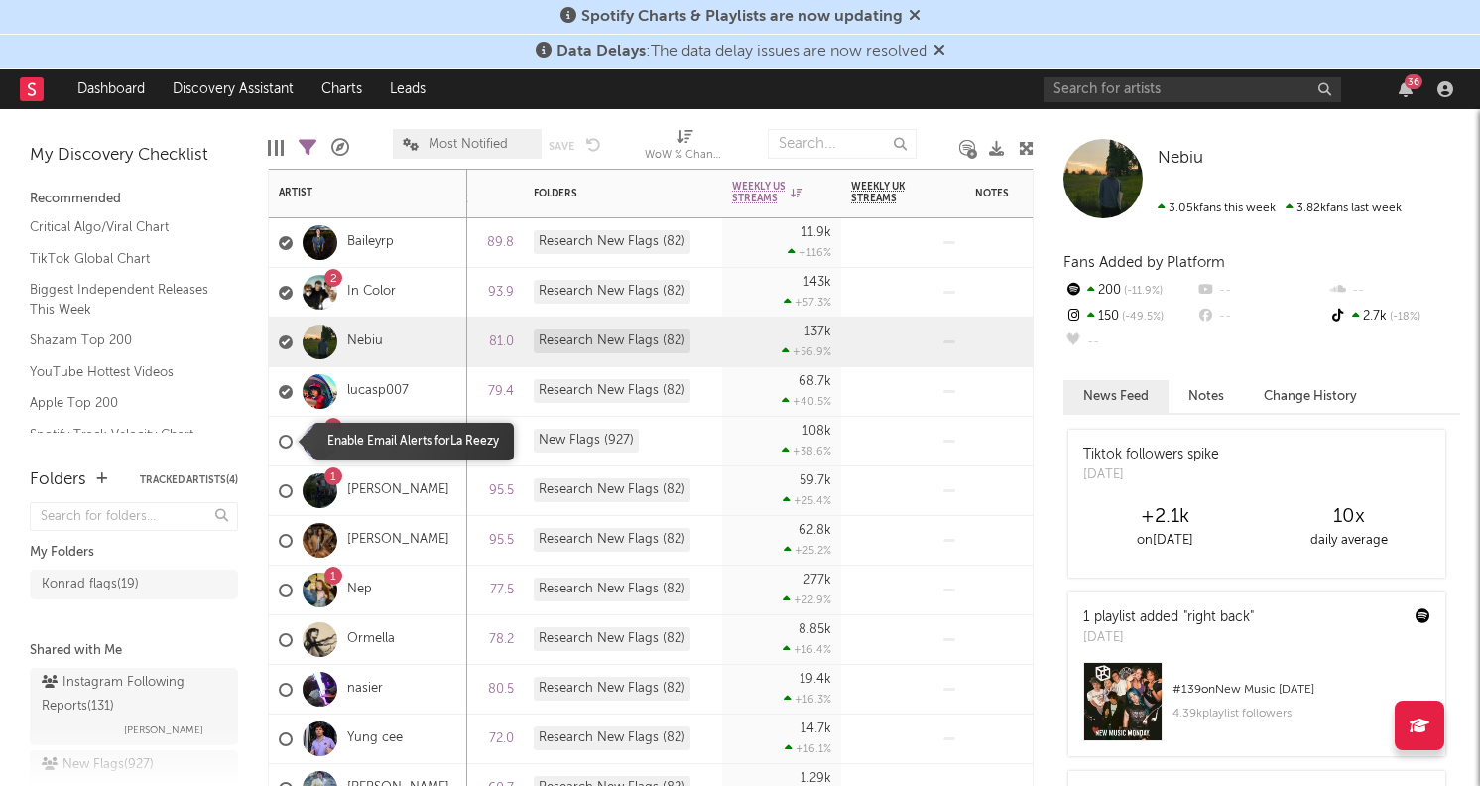
click at [281, 433] on label at bounding box center [286, 442] width 14 height 18
click at [279, 433] on input "checkbox" at bounding box center [279, 442] width 0 height 18
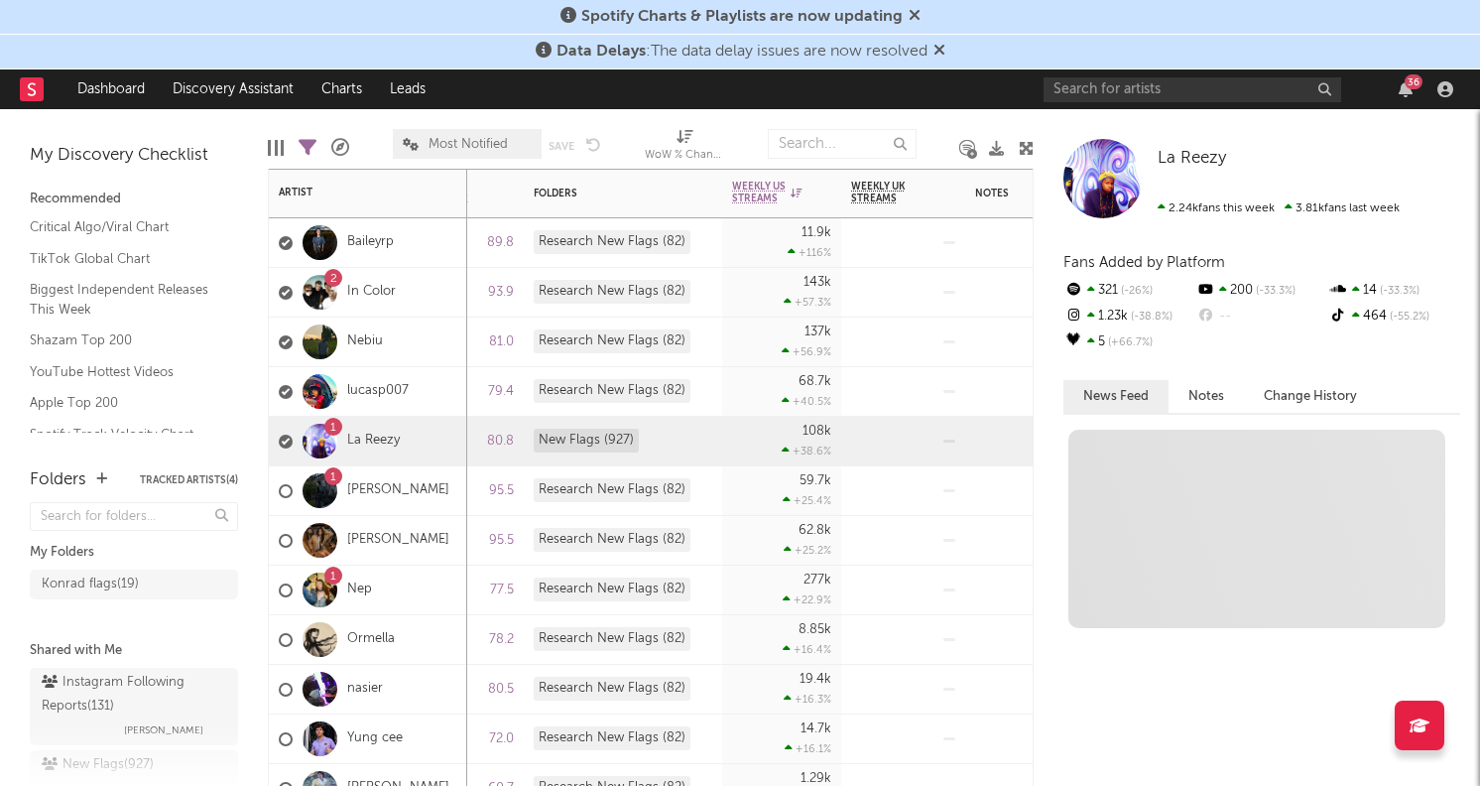
click at [277, 488] on div "1 [PERSON_NAME]" at bounding box center [368, 491] width 198 height 50
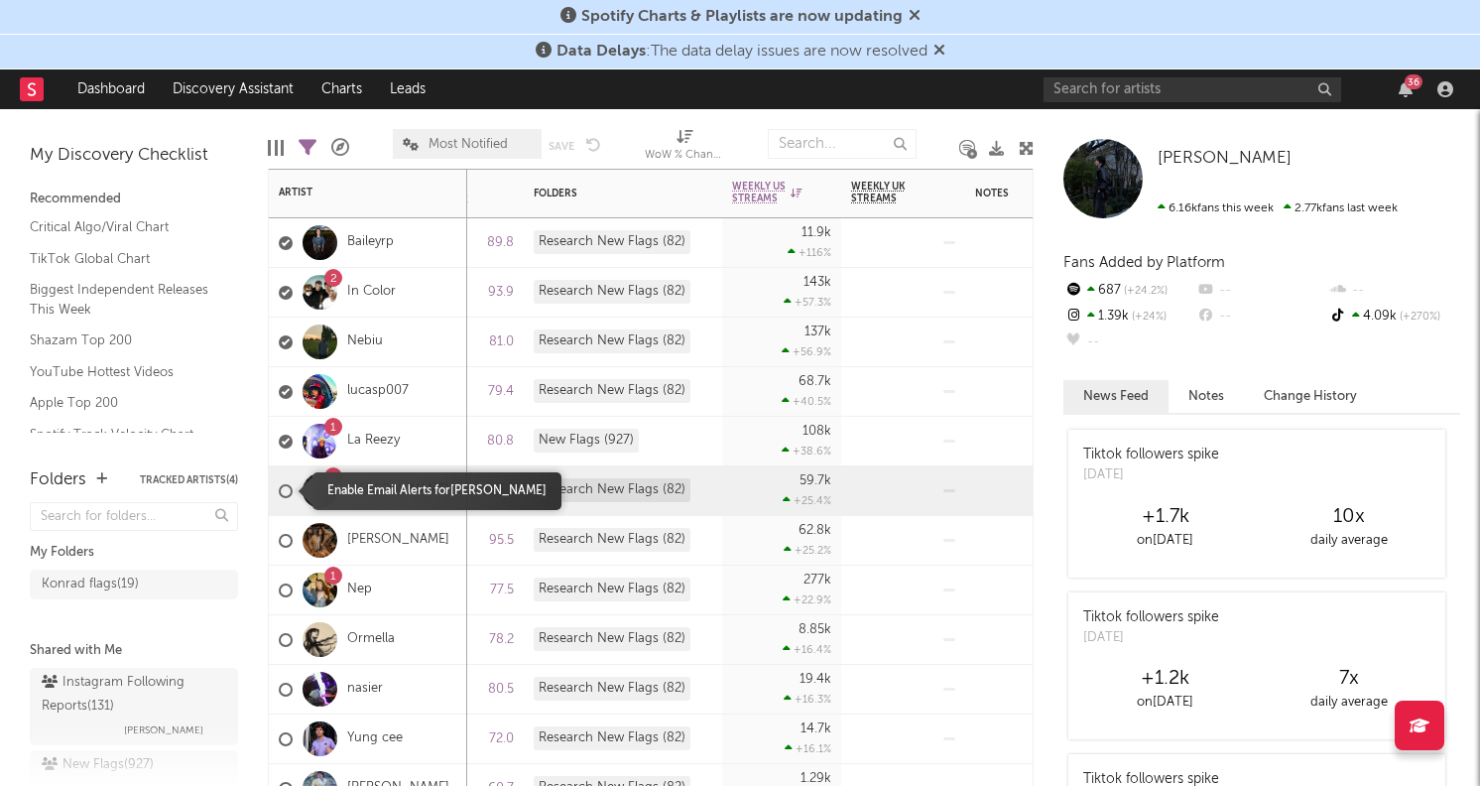
click at [289, 496] on label at bounding box center [286, 491] width 14 height 18
click at [279, 496] on input "checkbox" at bounding box center [279, 491] width 0 height 18
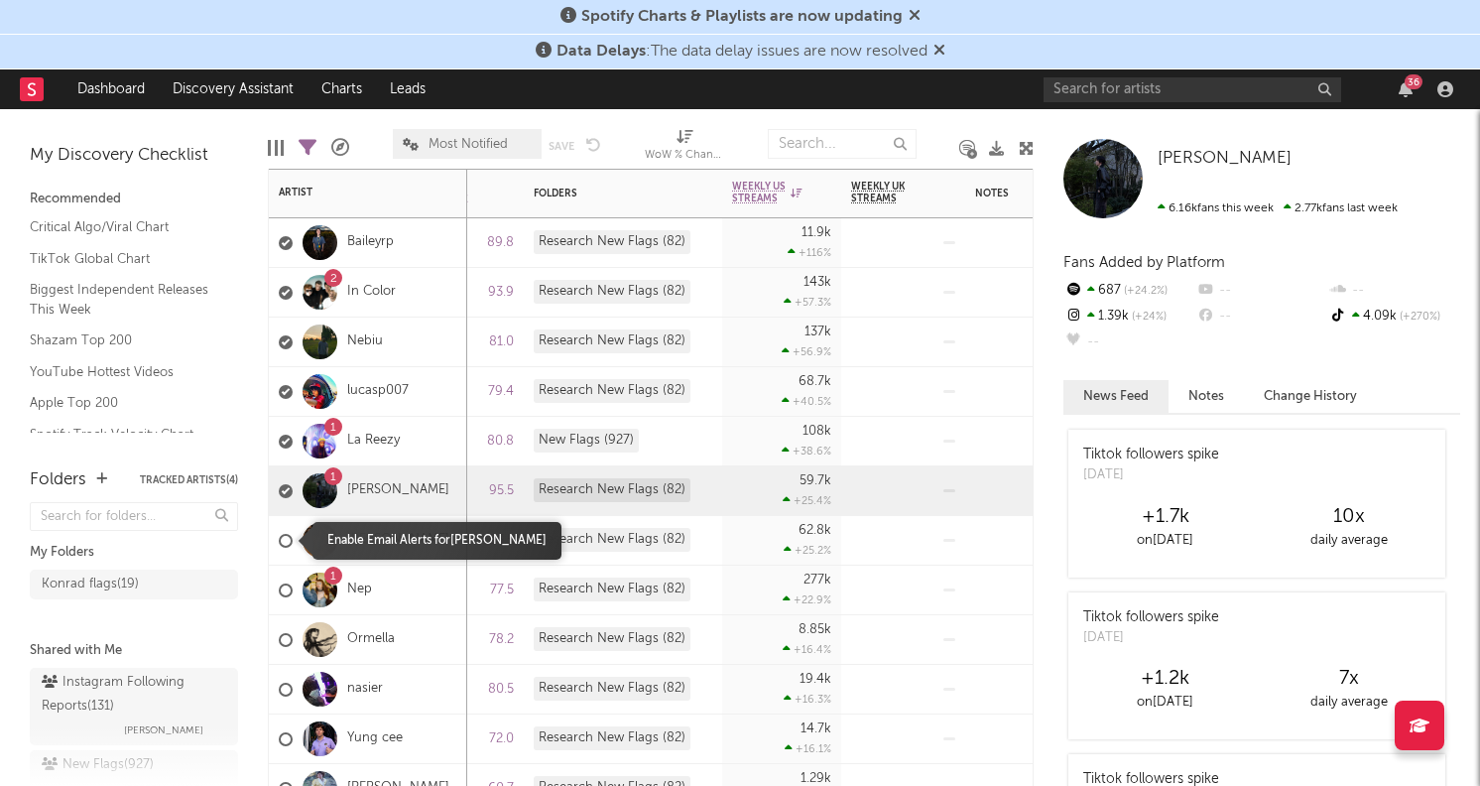
click at [287, 541] on div at bounding box center [286, 541] width 14 height 14
click at [279, 541] on input "checkbox" at bounding box center [279, 541] width 0 height 18
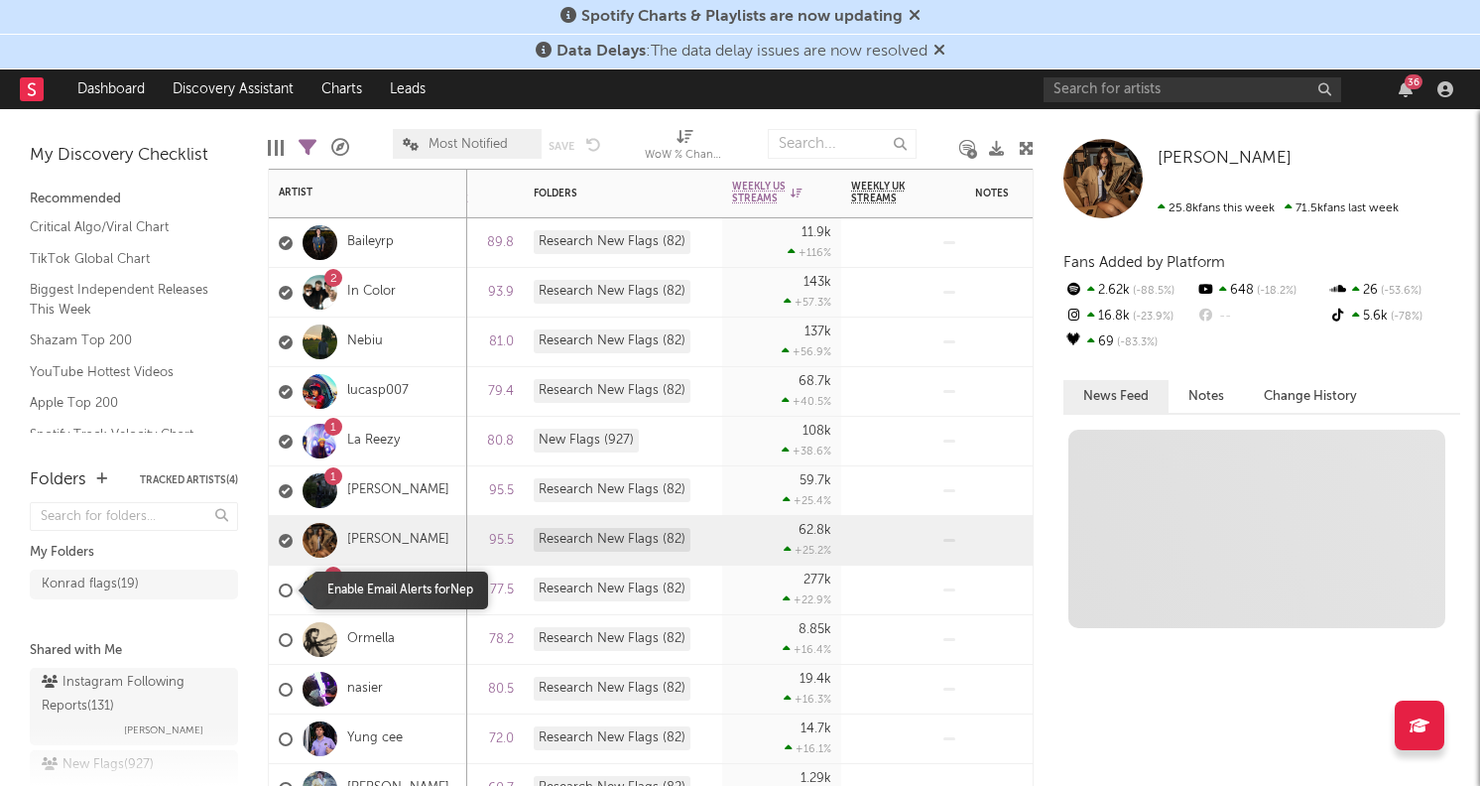
click at [283, 588] on div at bounding box center [286, 590] width 14 height 14
click at [279, 588] on input "checkbox" at bounding box center [279, 590] width 0 height 18
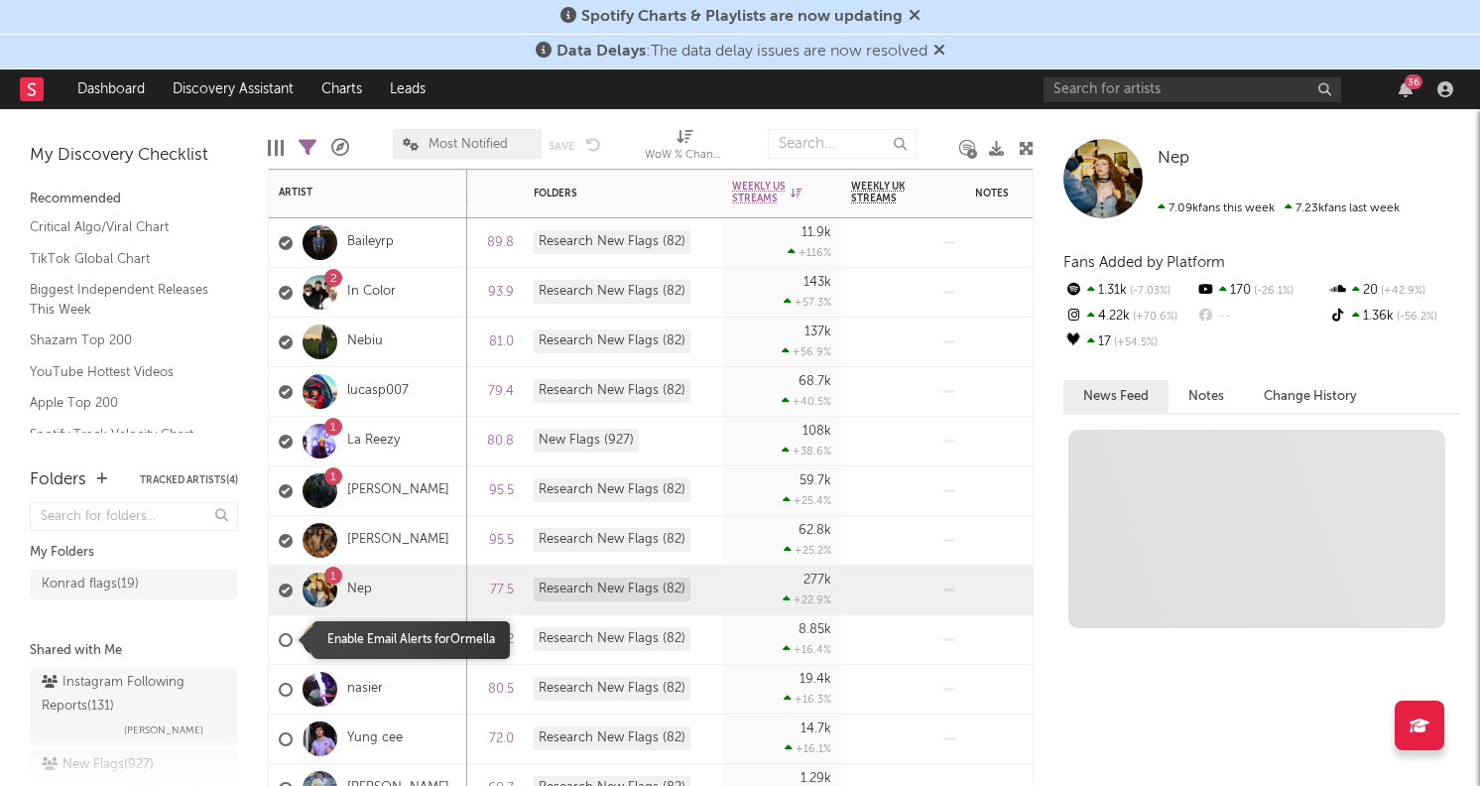
click at [287, 645] on div at bounding box center [286, 640] width 14 height 14
click at [279, 645] on input "checkbox" at bounding box center [279, 640] width 0 height 18
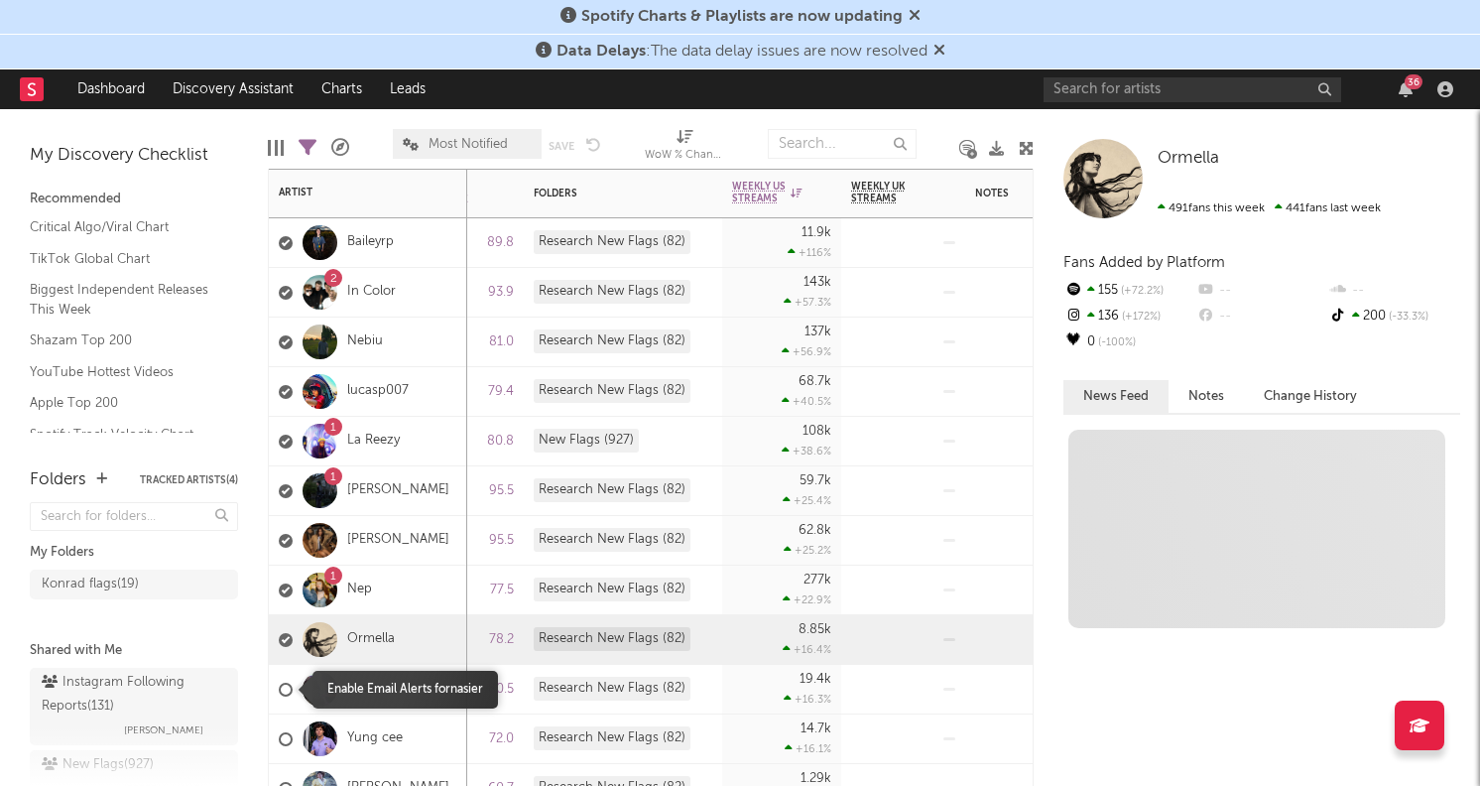
click at [287, 681] on label at bounding box center [286, 690] width 14 height 18
click at [279, 681] on input "checkbox" at bounding box center [279, 690] width 0 height 18
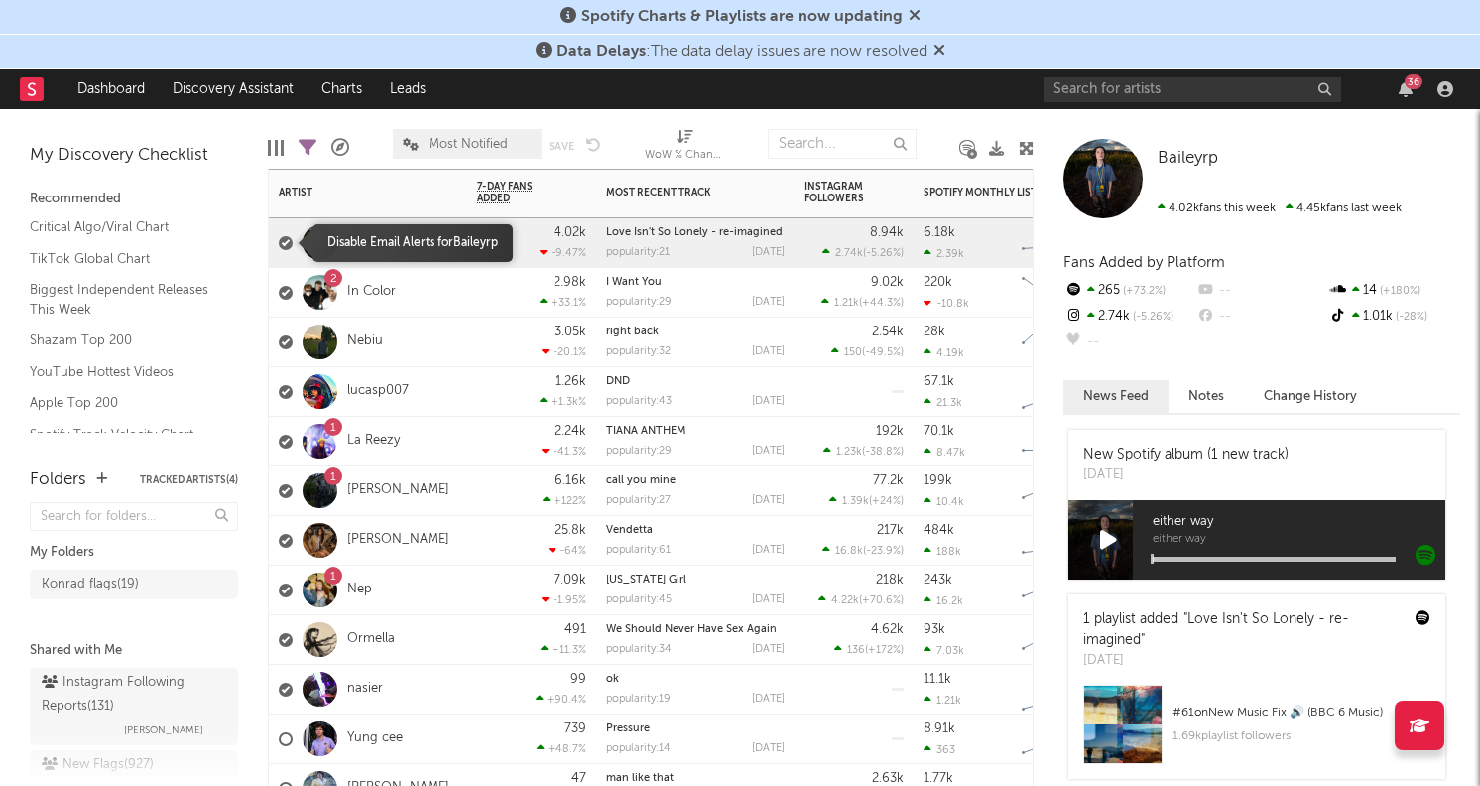
click at [289, 243] on div at bounding box center [286, 243] width 14 height 14
click at [279, 243] on input "checkbox" at bounding box center [279, 243] width 0 height 18
click at [289, 243] on div at bounding box center [286, 243] width 14 height 14
click at [279, 243] on input "checkbox" at bounding box center [279, 243] width 0 height 18
